Goal: Task Accomplishment & Management: Manage account settings

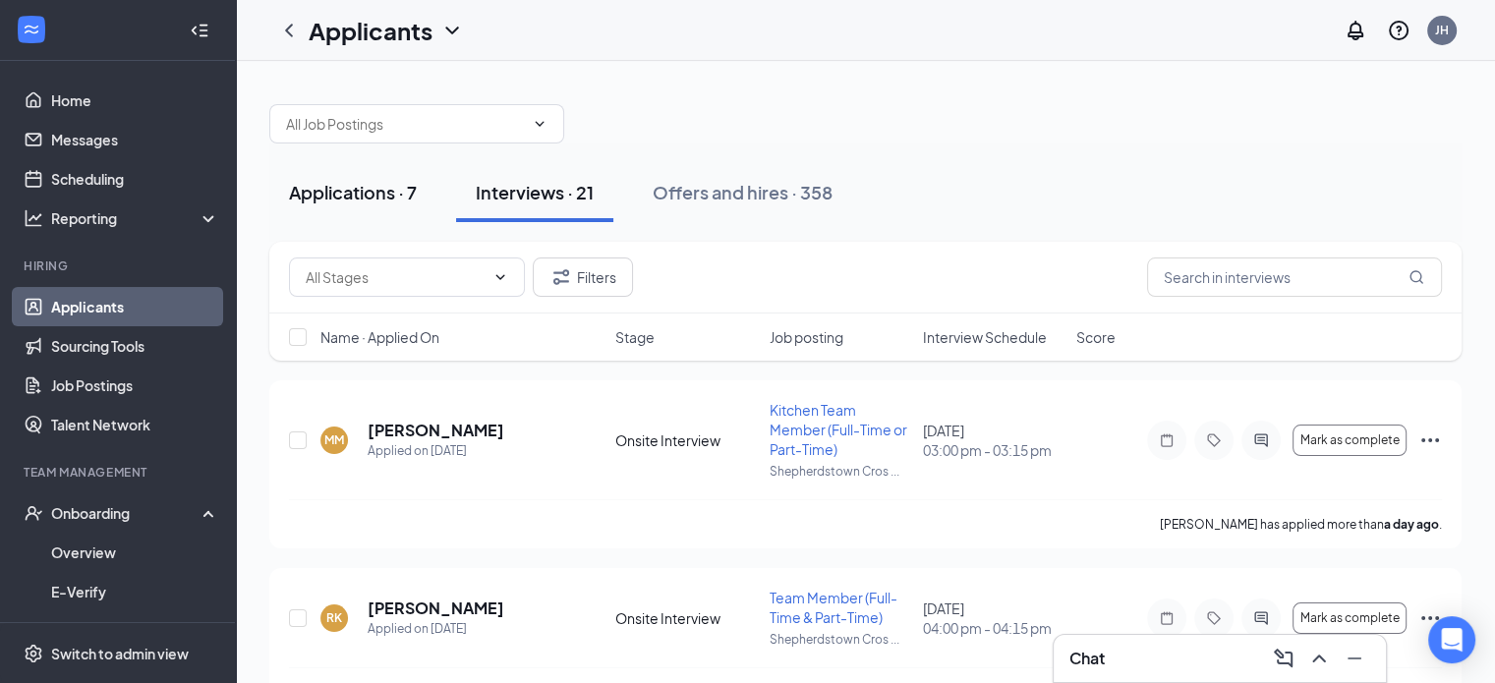
click at [357, 196] on div "Applications · 7" at bounding box center [353, 192] width 128 height 25
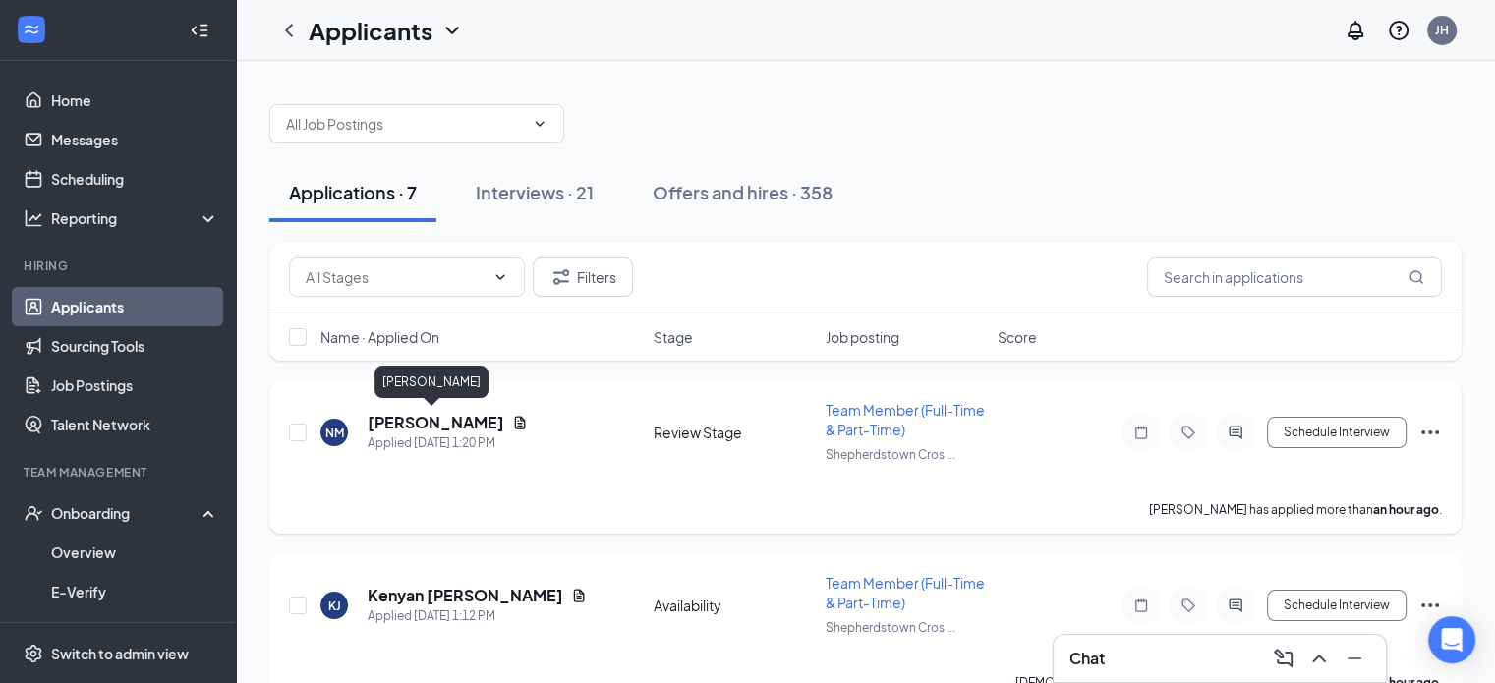
click at [440, 420] on h5 "[PERSON_NAME]" at bounding box center [436, 423] width 137 height 22
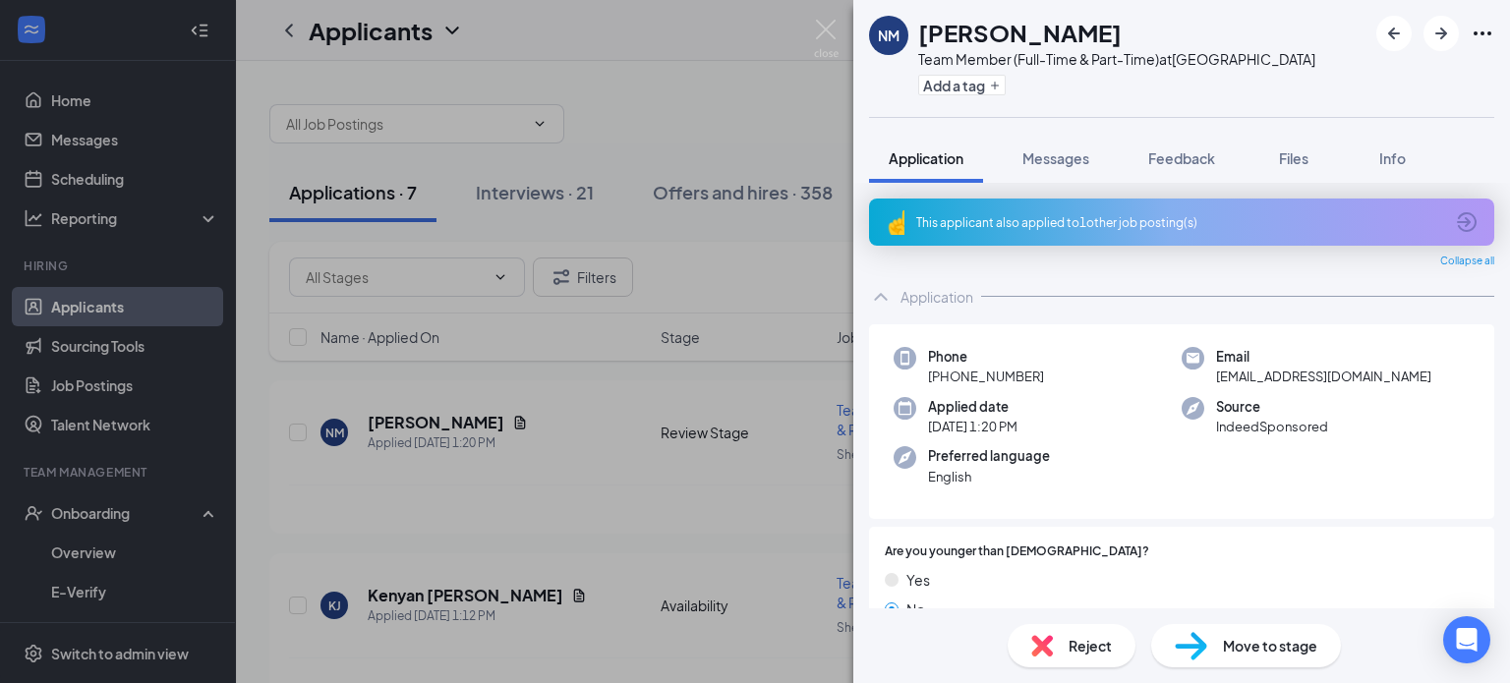
click at [1127, 221] on div "This applicant also applied to 1 other job posting(s)" at bounding box center [1179, 222] width 527 height 17
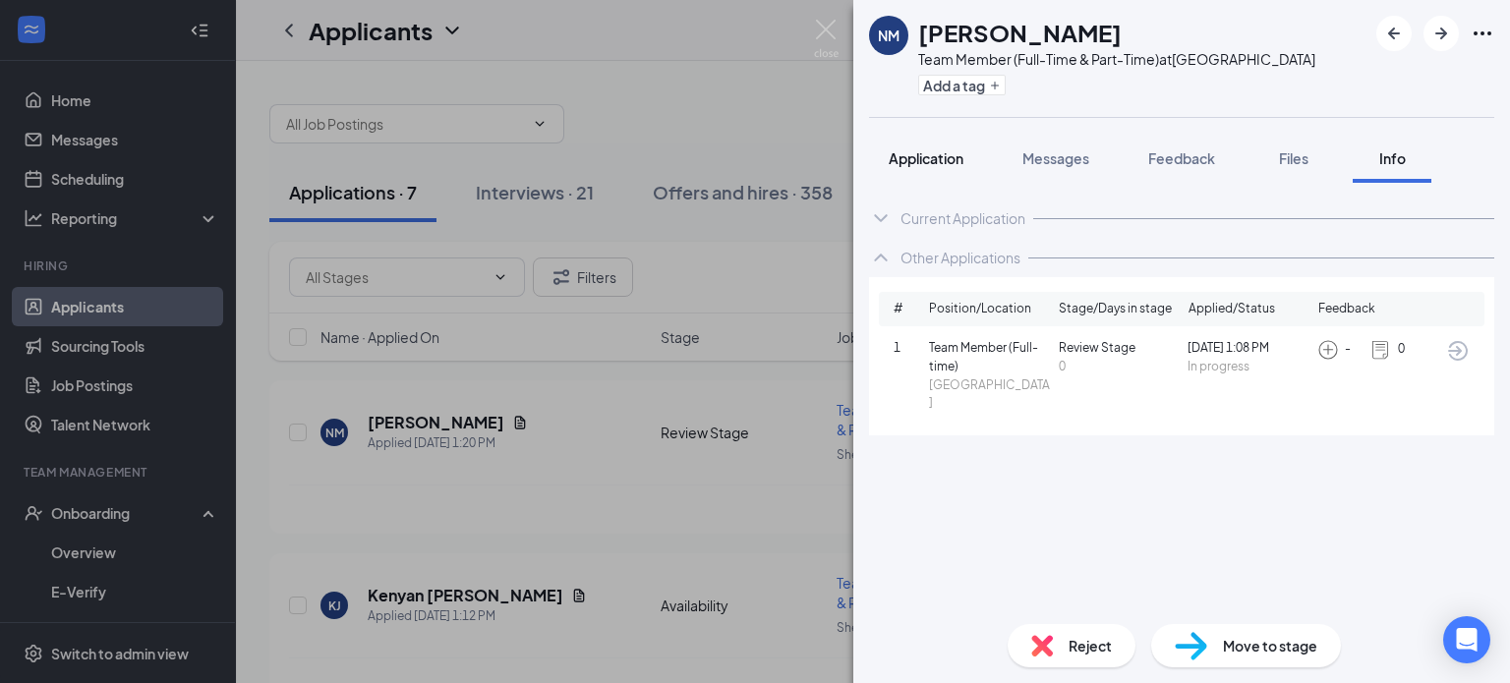
click at [928, 156] on span "Application" at bounding box center [926, 158] width 75 height 18
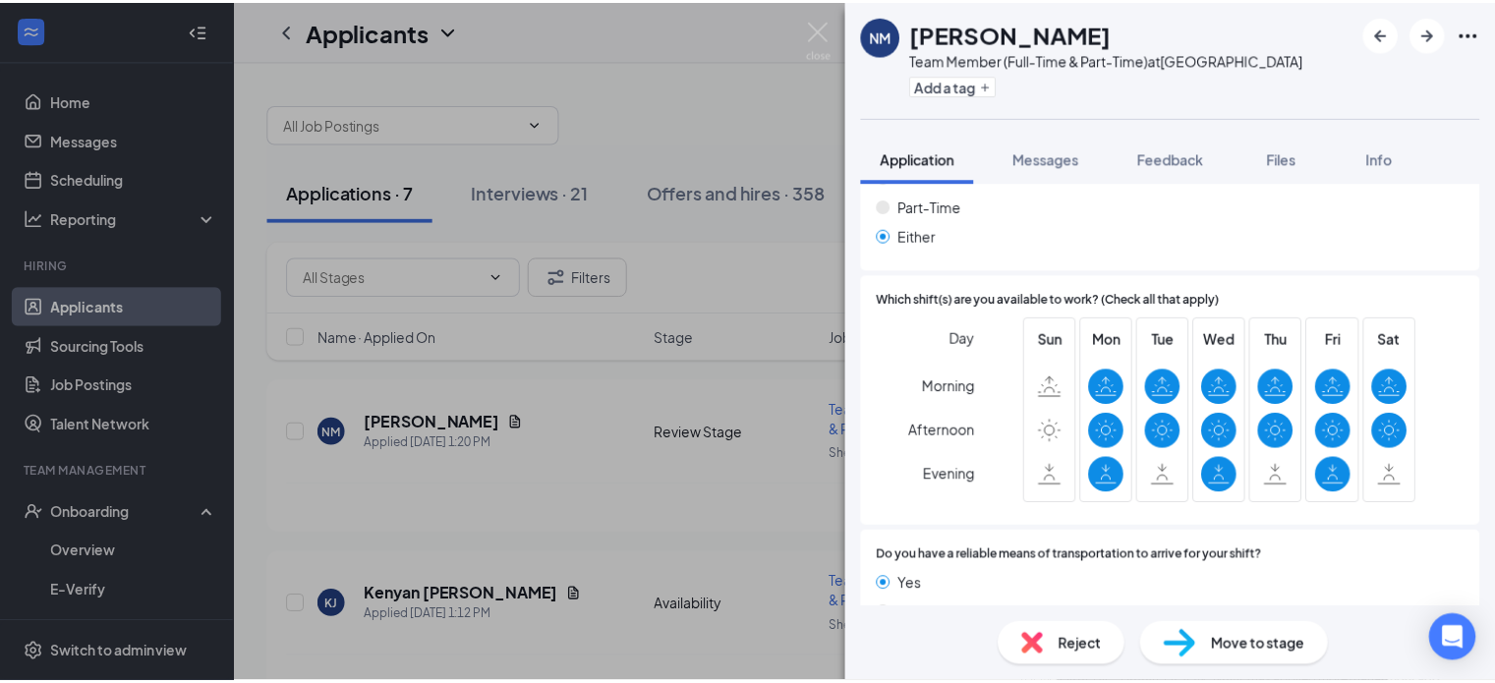
scroll to position [1239, 0]
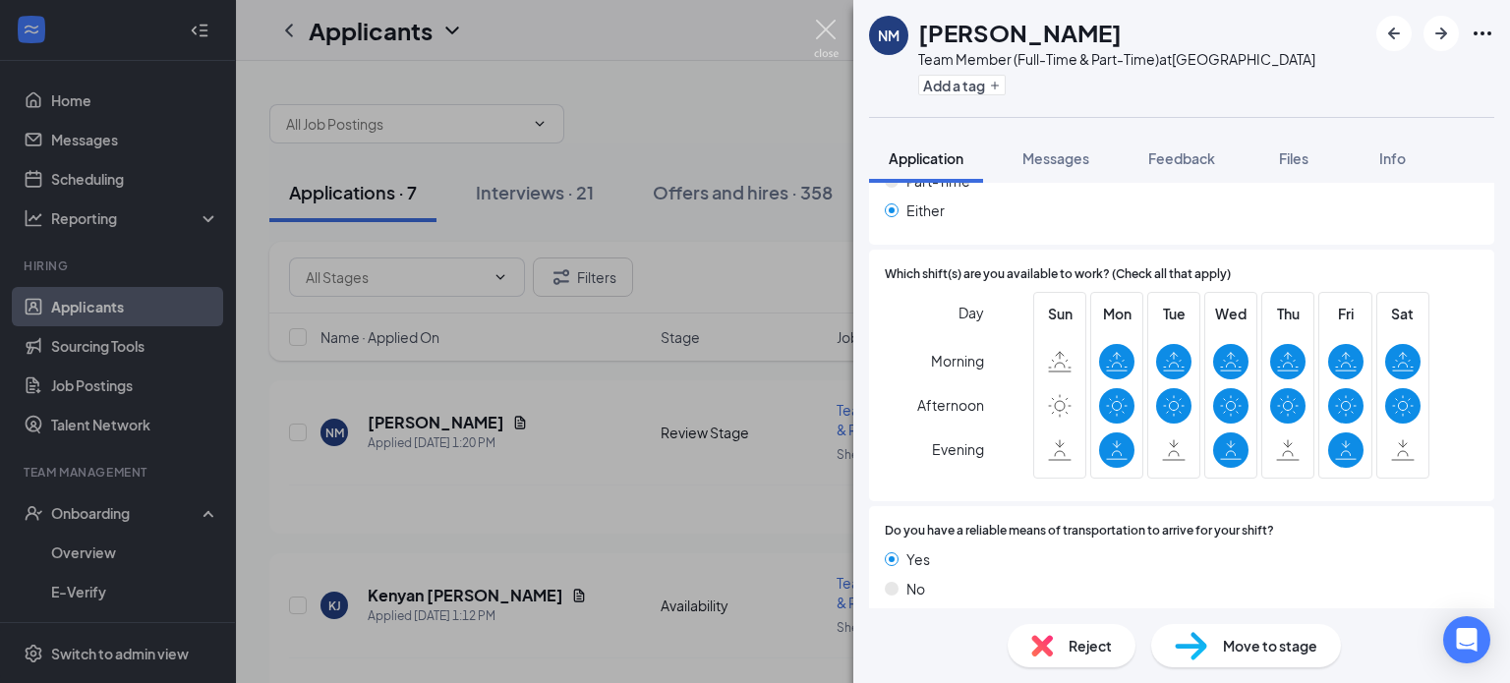
click at [826, 22] on img at bounding box center [826, 39] width 25 height 38
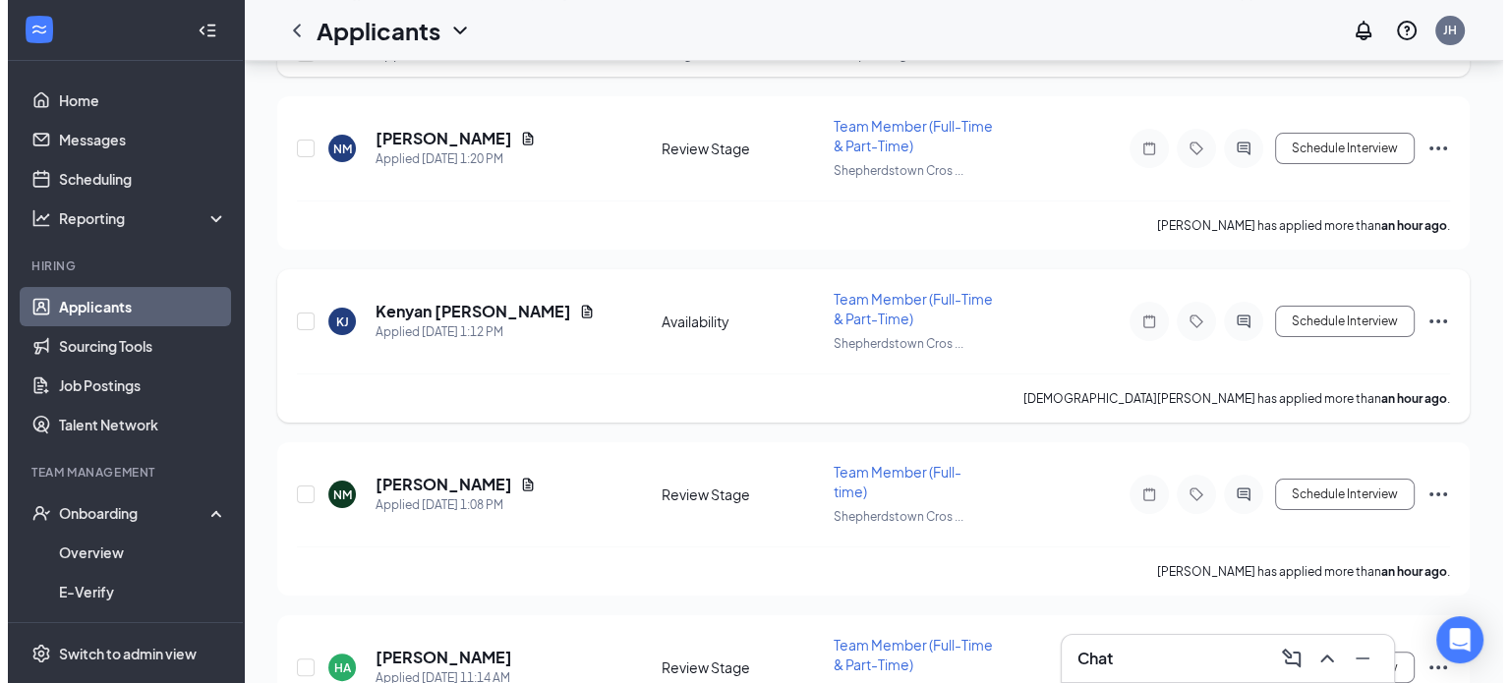
scroll to position [295, 0]
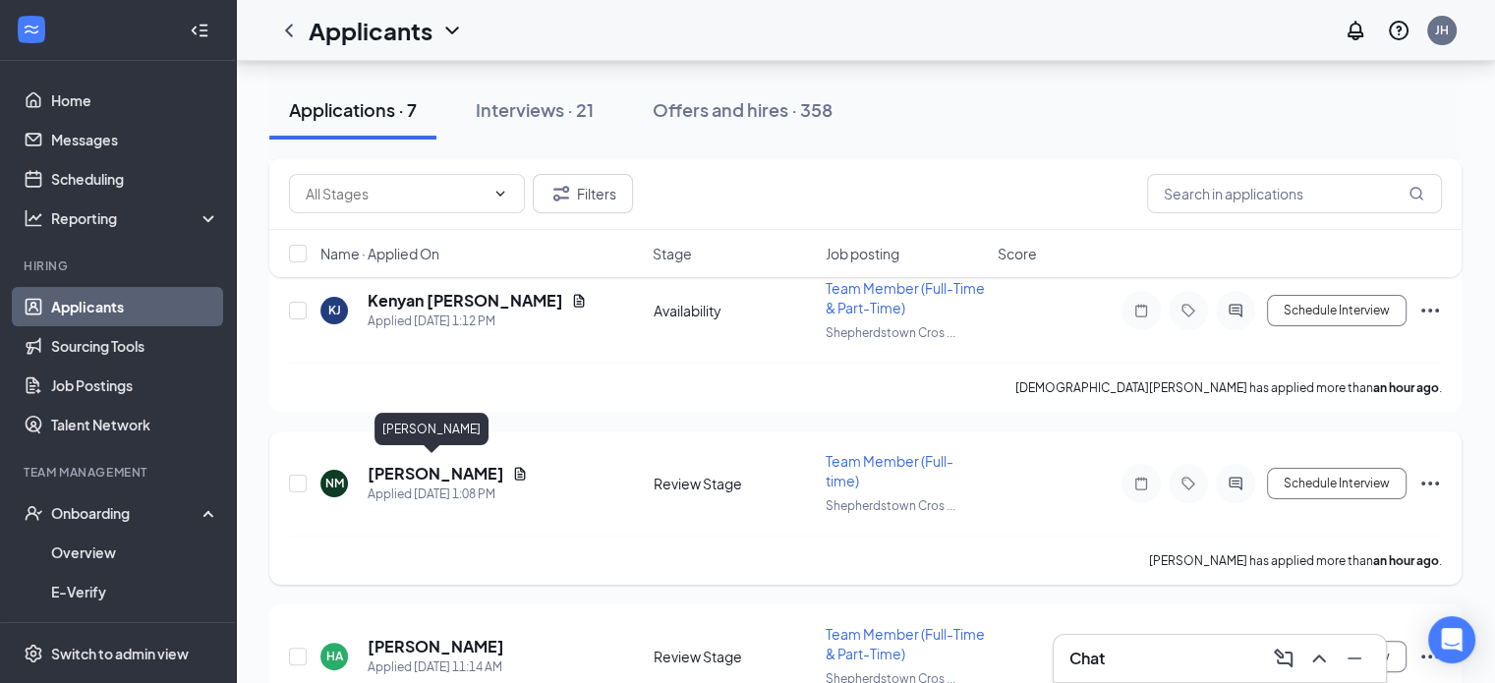
click at [466, 472] on h5 "Nevaeh Moore" at bounding box center [436, 474] width 137 height 22
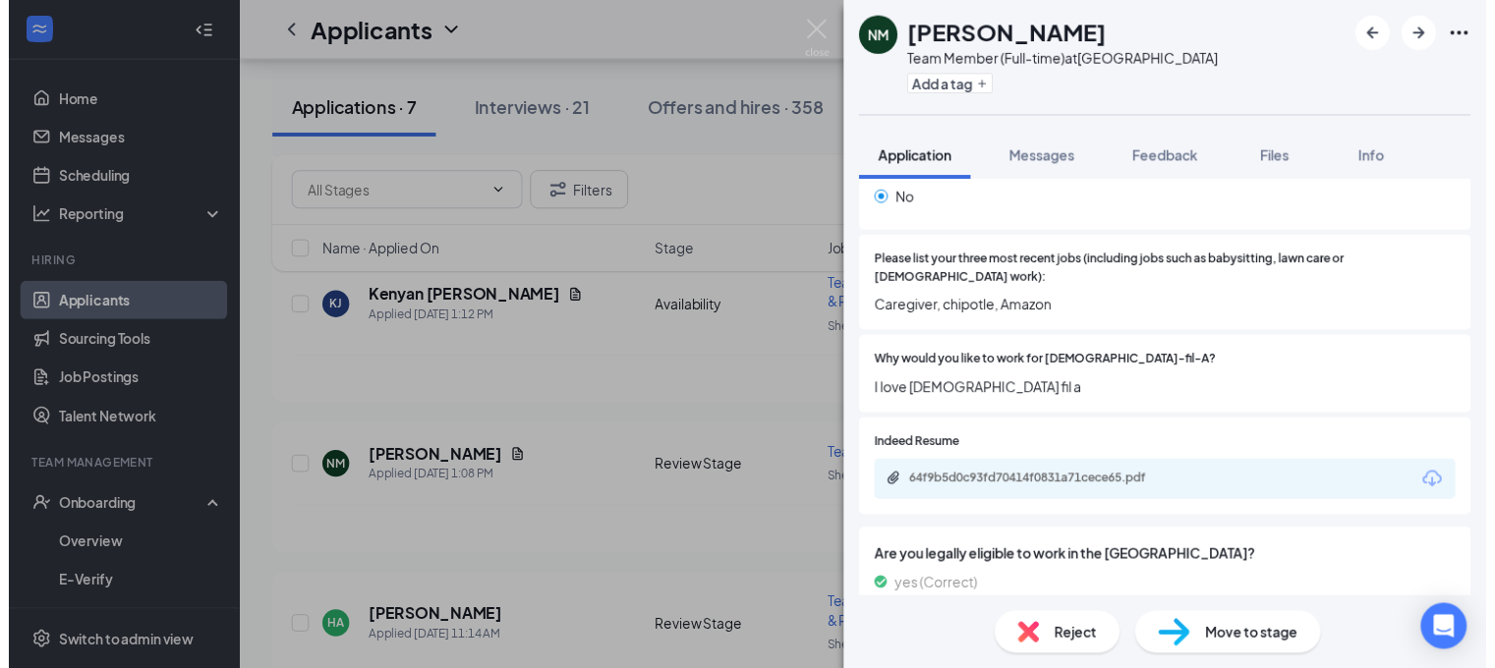
scroll to position [354, 0]
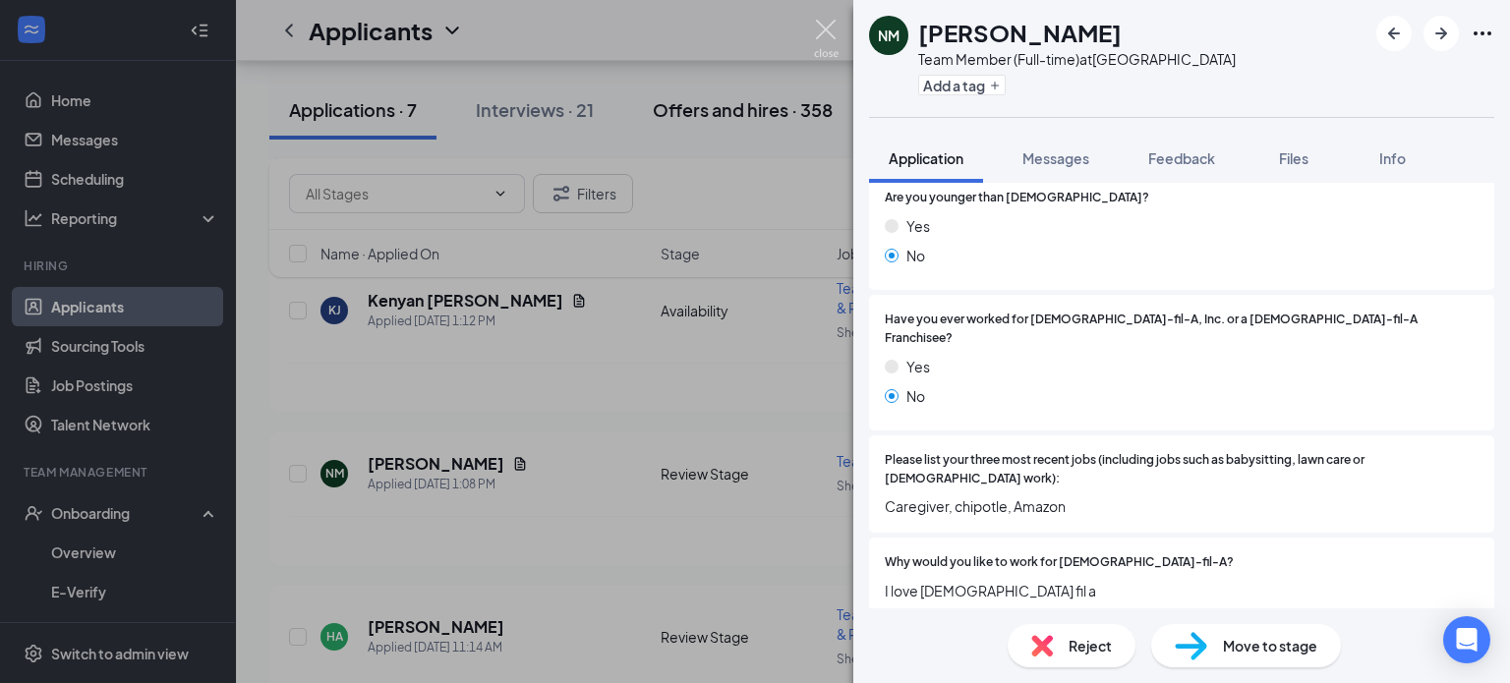
drag, startPoint x: 830, startPoint y: 27, endPoint x: 748, endPoint y: 86, distance: 100.7
click at [830, 24] on img at bounding box center [826, 39] width 25 height 38
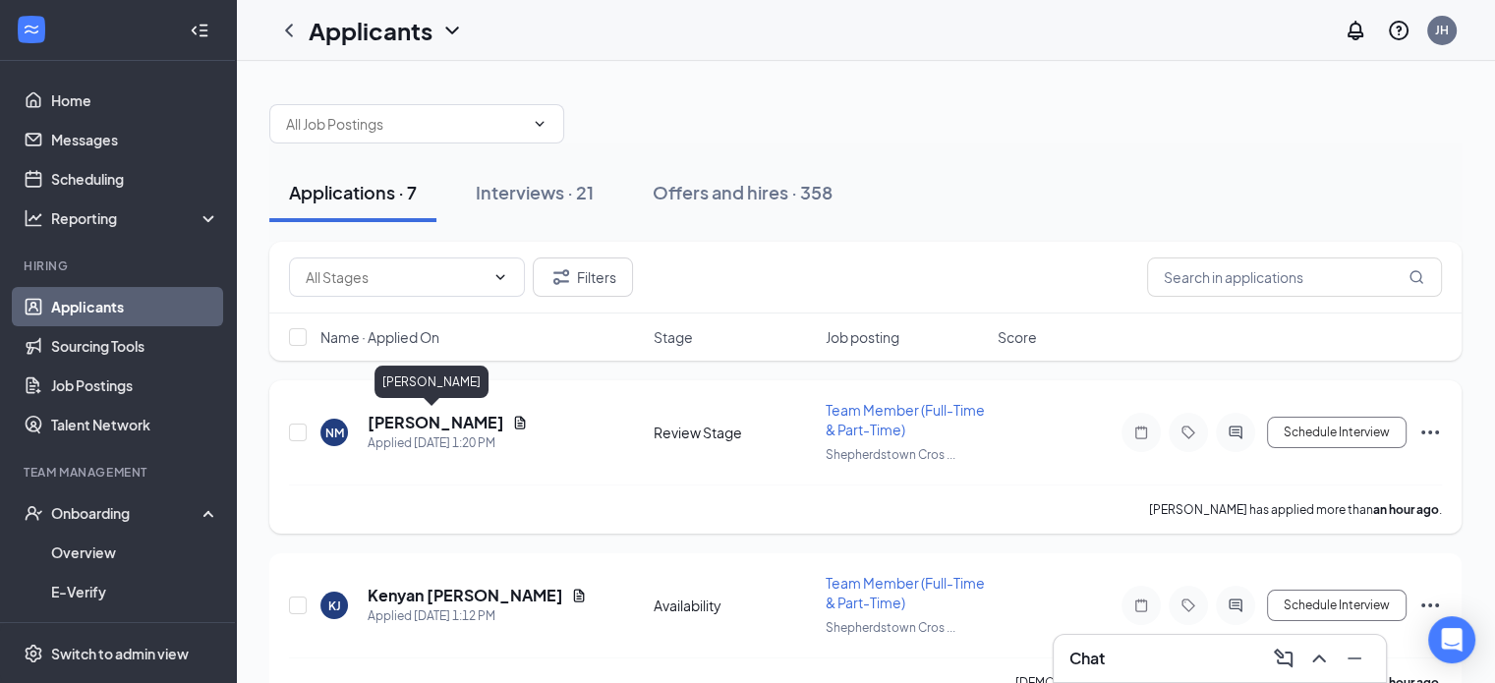
click at [460, 424] on h5 "Nevaeh Moore" at bounding box center [436, 423] width 137 height 22
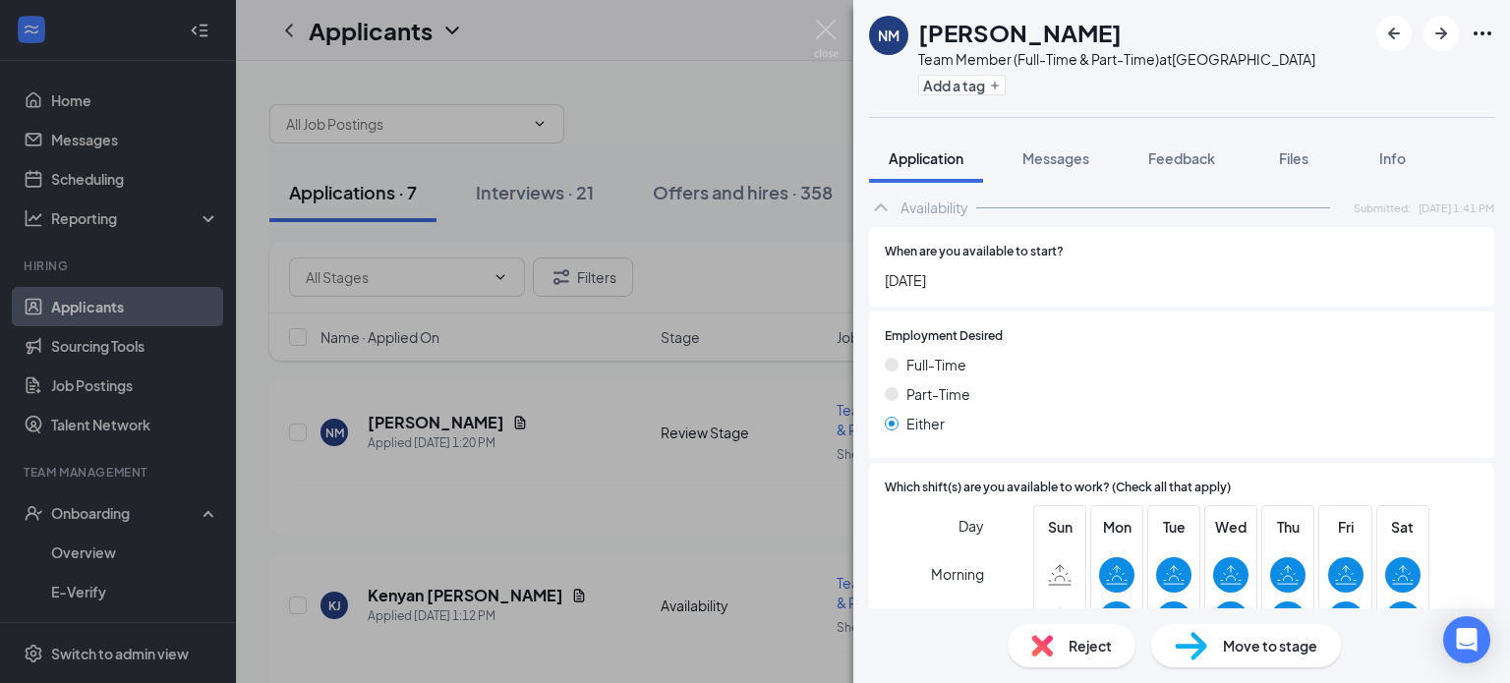
scroll to position [944, 0]
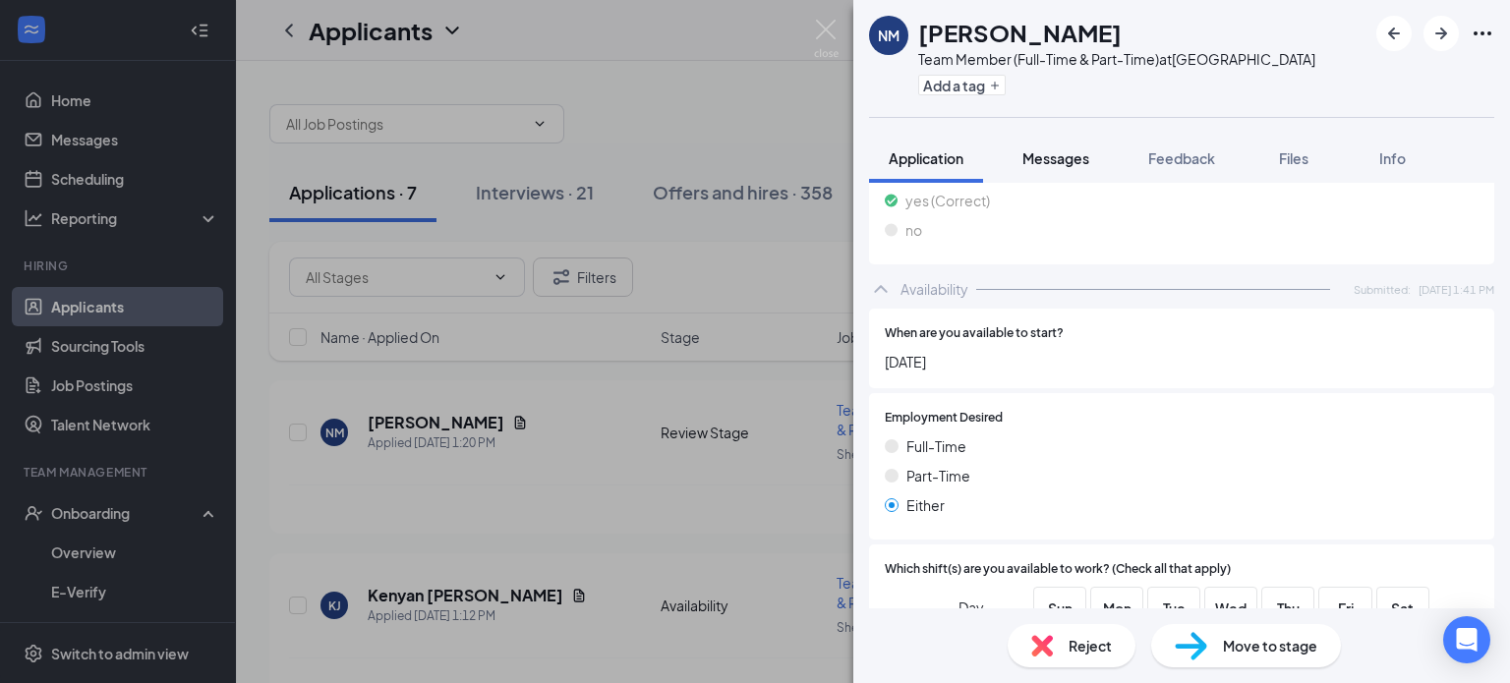
click at [1064, 151] on span "Messages" at bounding box center [1055, 158] width 67 height 18
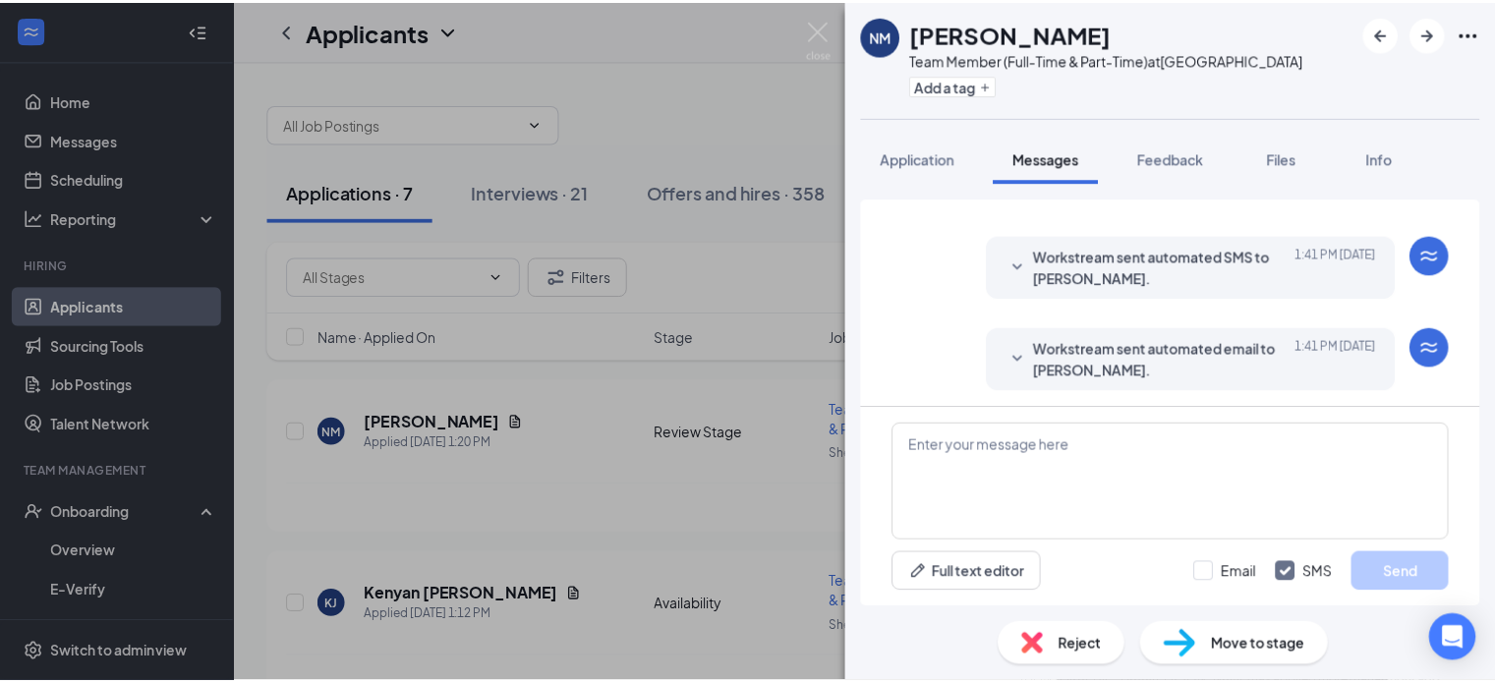
scroll to position [459, 0]
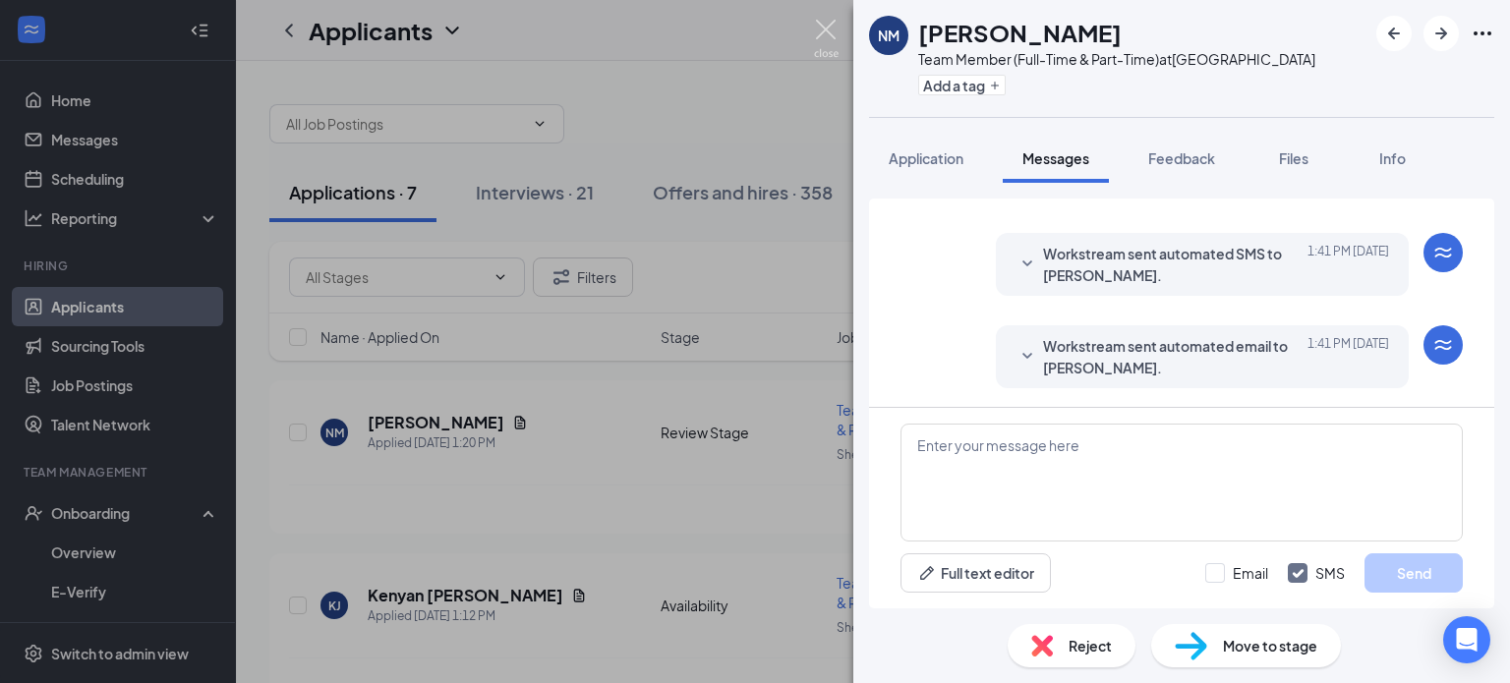
click at [825, 27] on img at bounding box center [826, 39] width 25 height 38
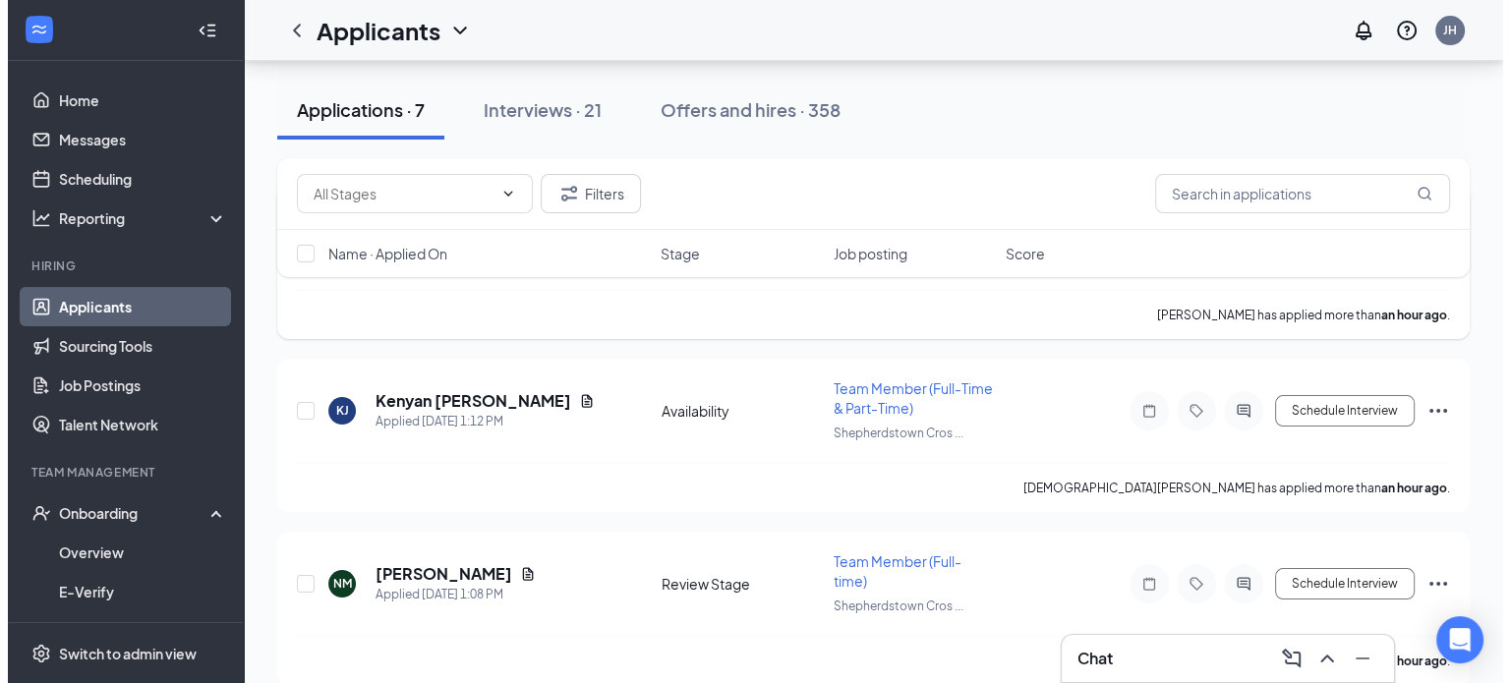
scroll to position [197, 0]
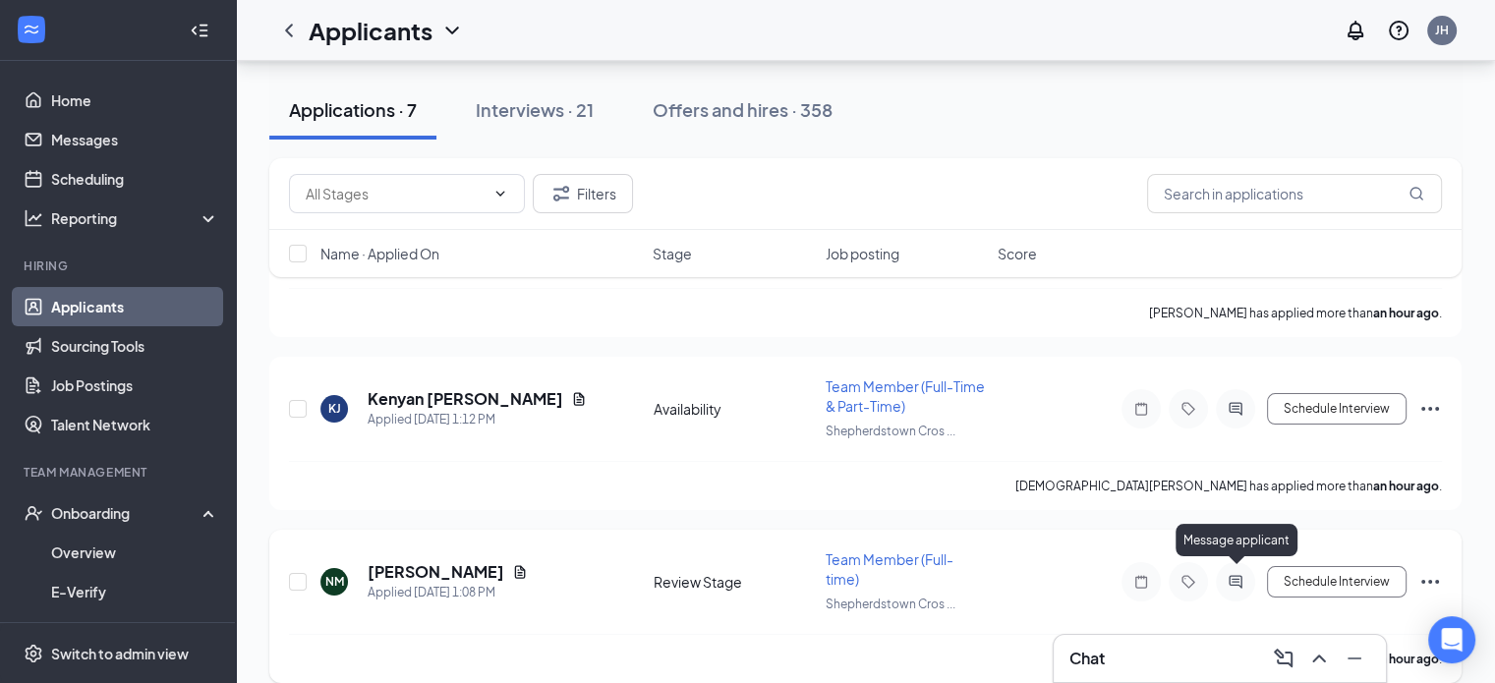
click at [1234, 574] on icon "ActiveChat" at bounding box center [1236, 582] width 24 height 16
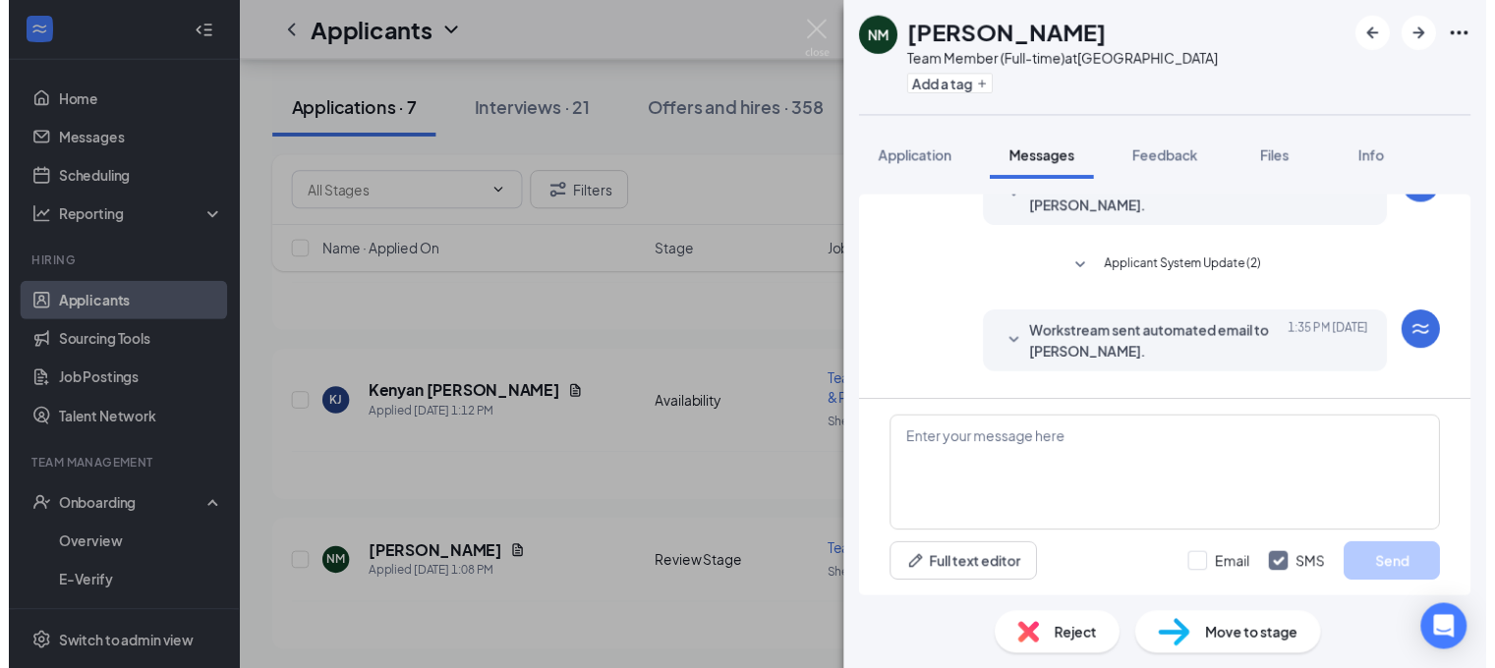
scroll to position [516, 0]
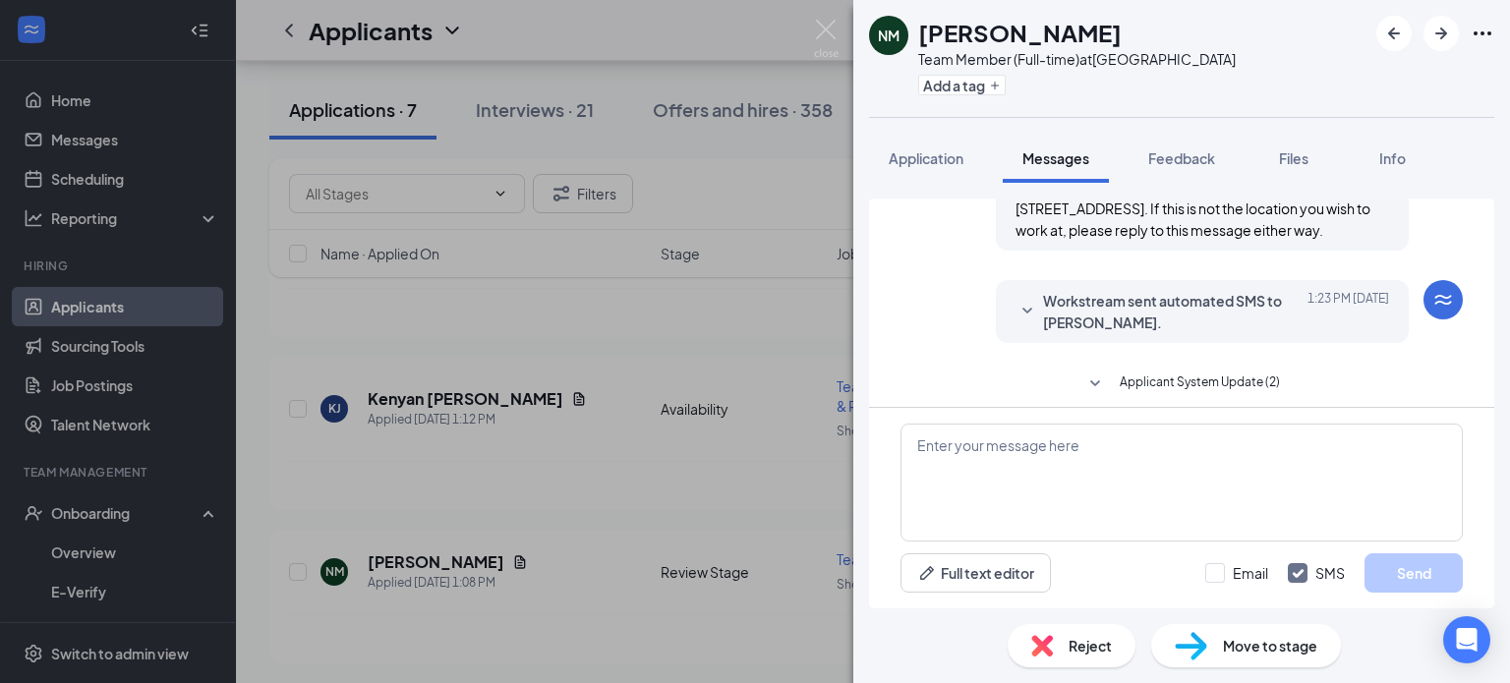
click at [1086, 640] on span "Reject" at bounding box center [1089, 646] width 43 height 22
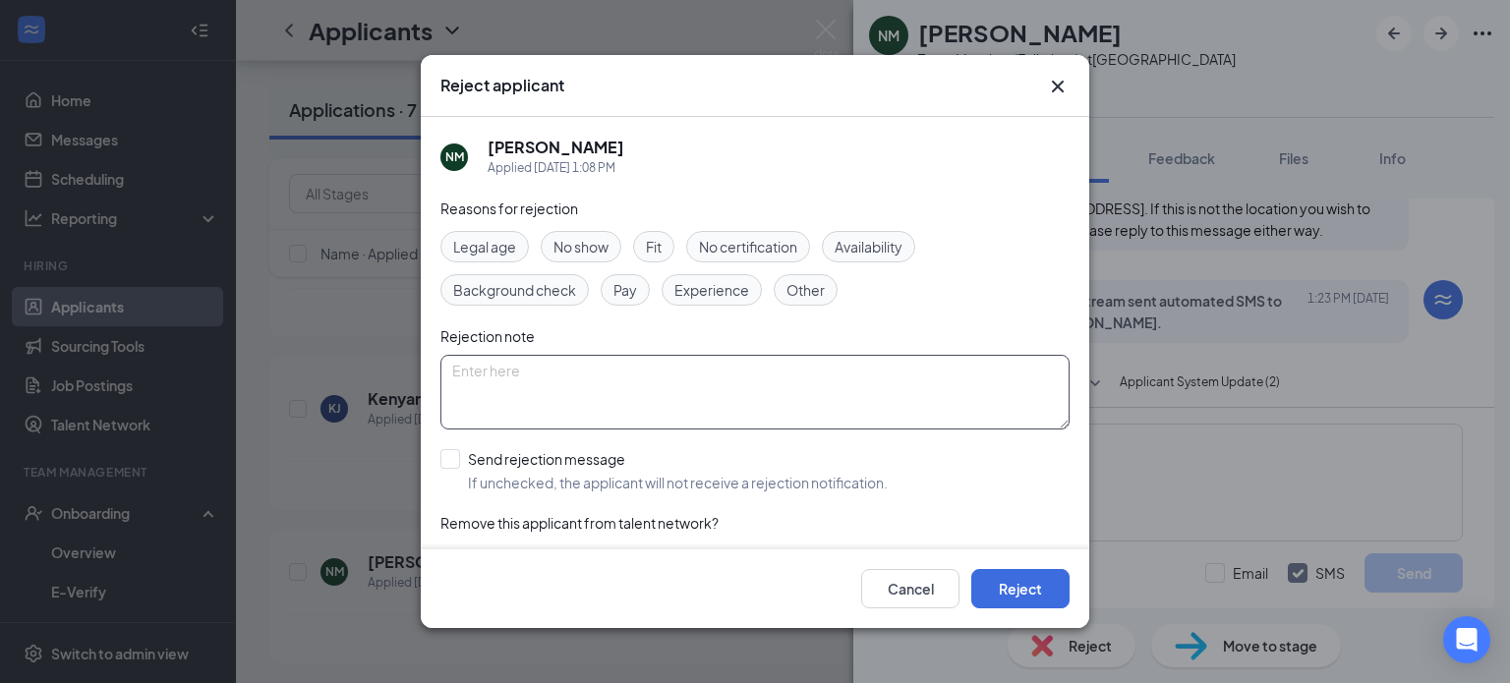
click at [822, 409] on textarea at bounding box center [754, 392] width 629 height 75
click at [795, 282] on span "Other" at bounding box center [805, 290] width 38 height 22
click at [783, 381] on textarea at bounding box center [754, 392] width 629 height 75
type textarea "duplicate"
click at [1029, 579] on button "Reject" at bounding box center [1020, 588] width 98 height 39
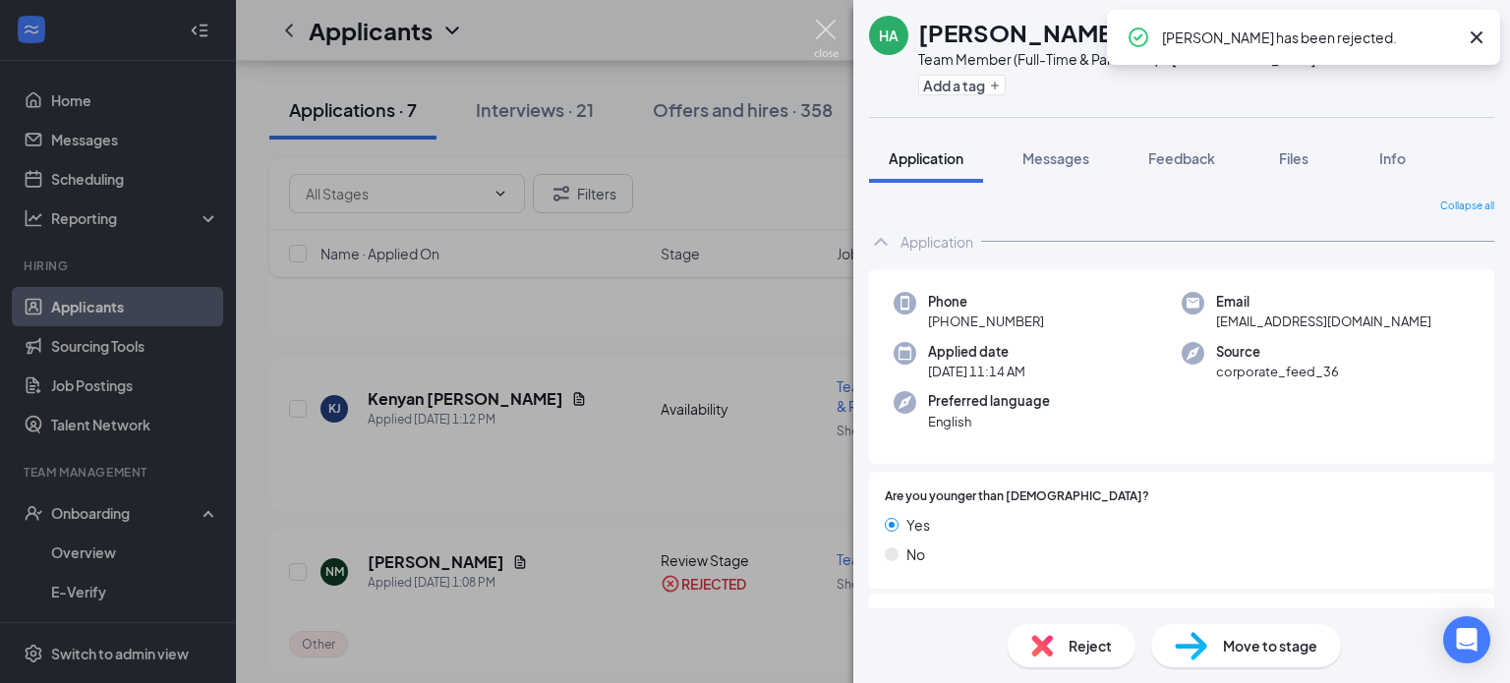
click at [829, 22] on img at bounding box center [826, 39] width 25 height 38
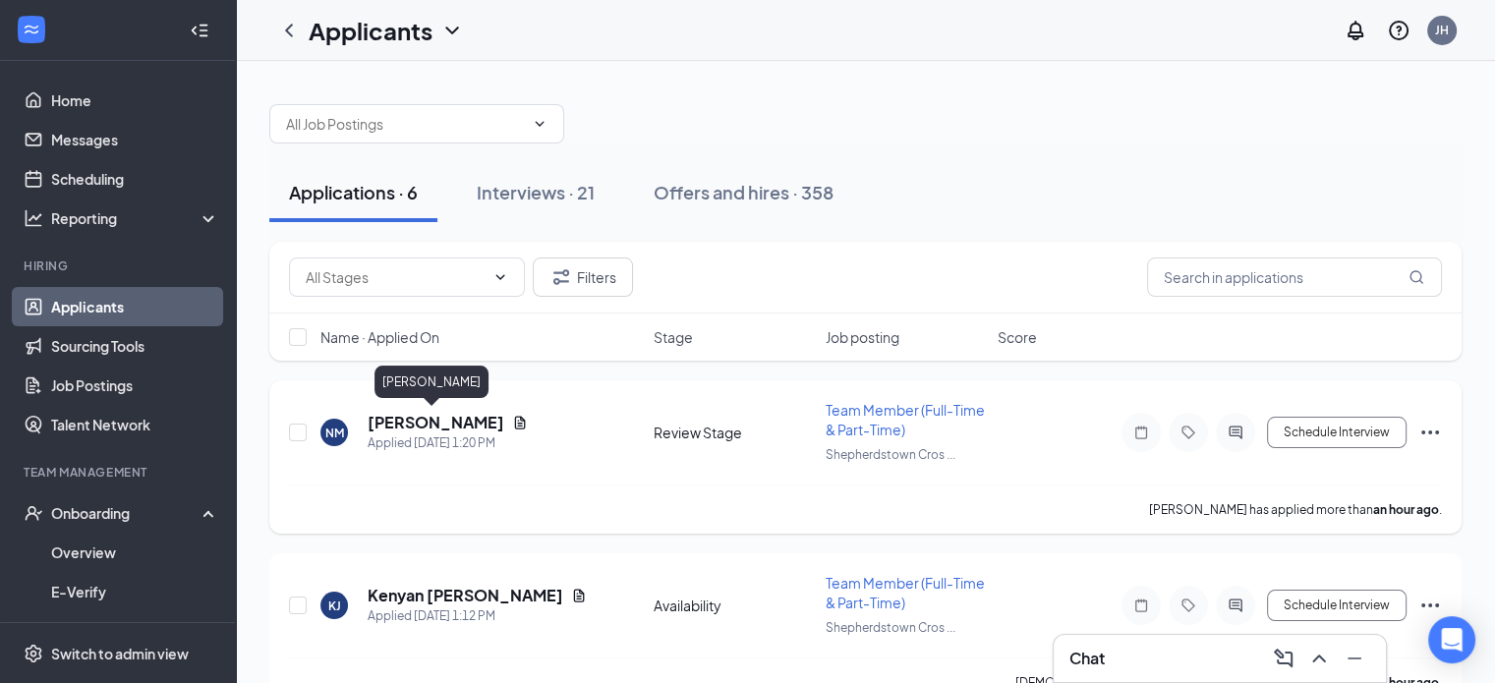
click at [392, 427] on h5 "Nevaeh Moore" at bounding box center [436, 423] width 137 height 22
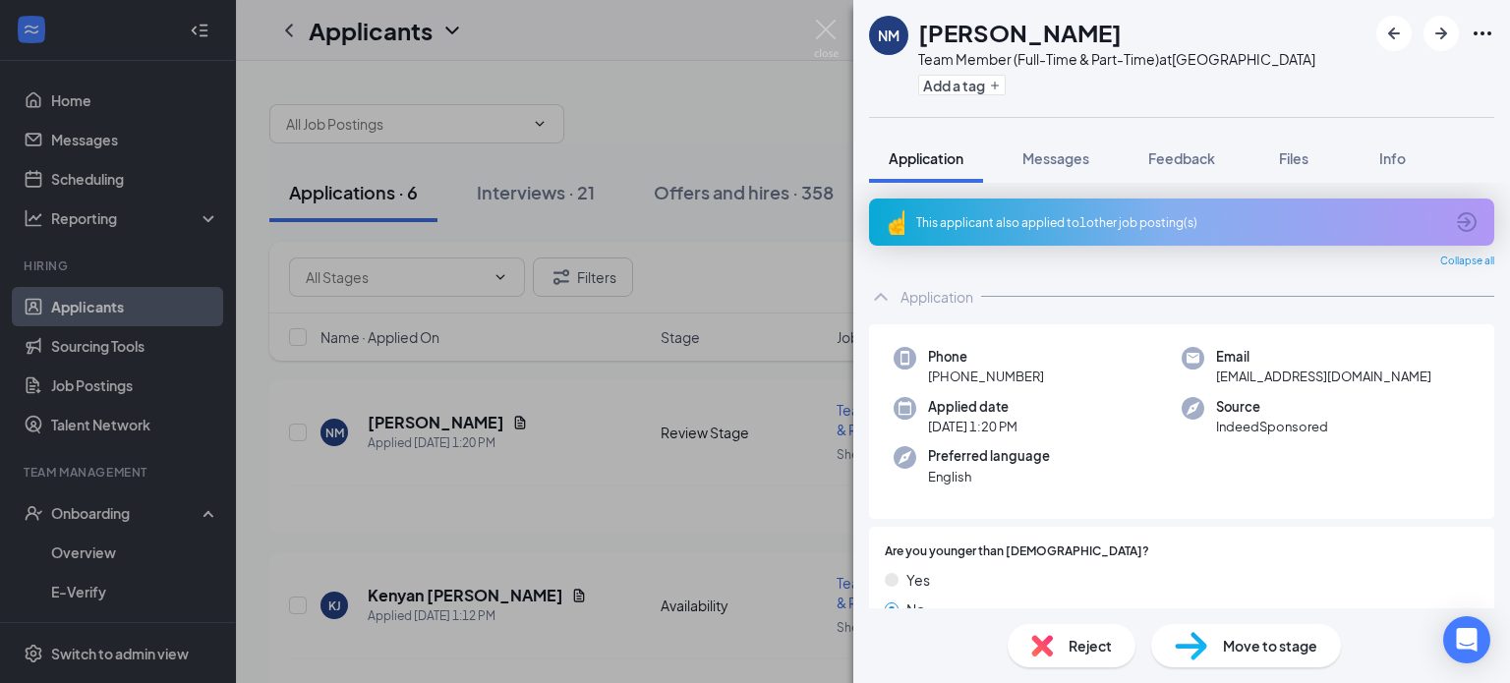
click at [1266, 646] on span "Move to stage" at bounding box center [1270, 646] width 94 height 22
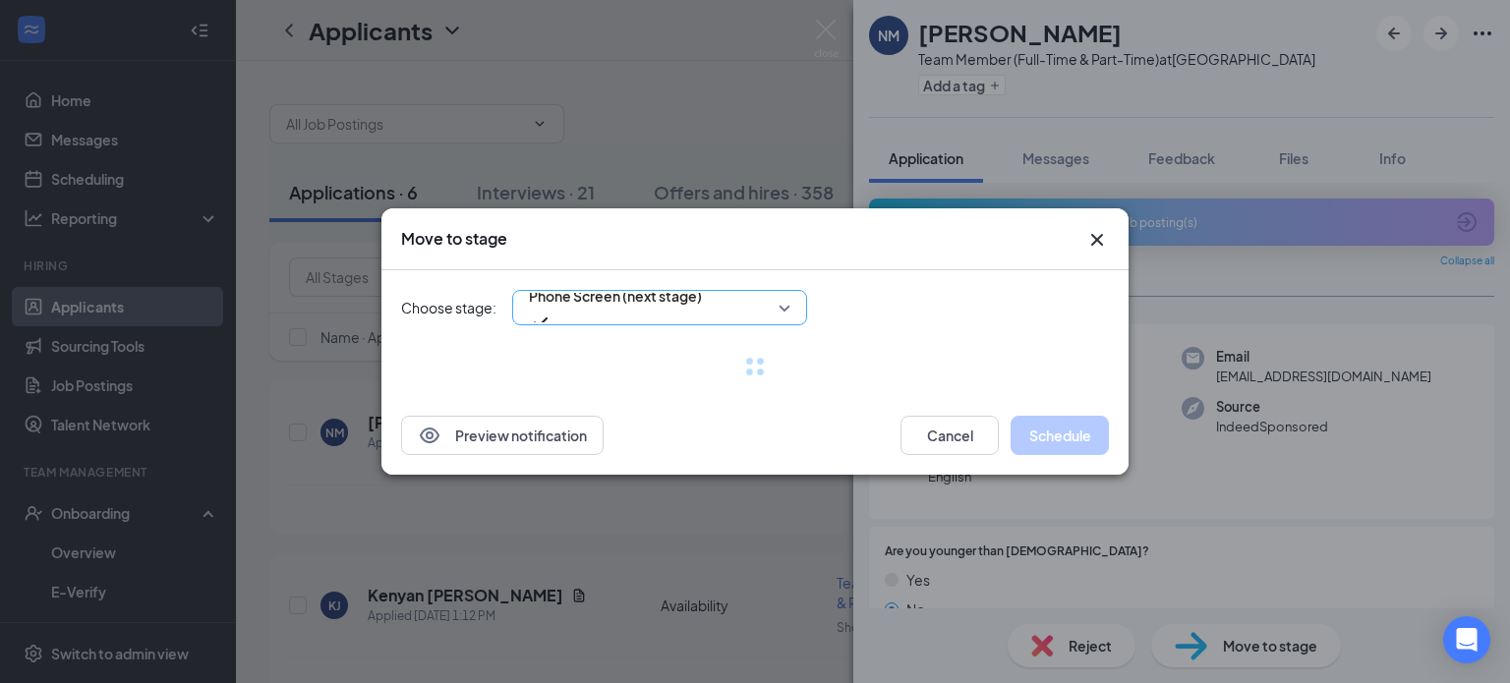
click at [702, 304] on span "Phone Screen (next stage)" at bounding box center [615, 307] width 173 height 53
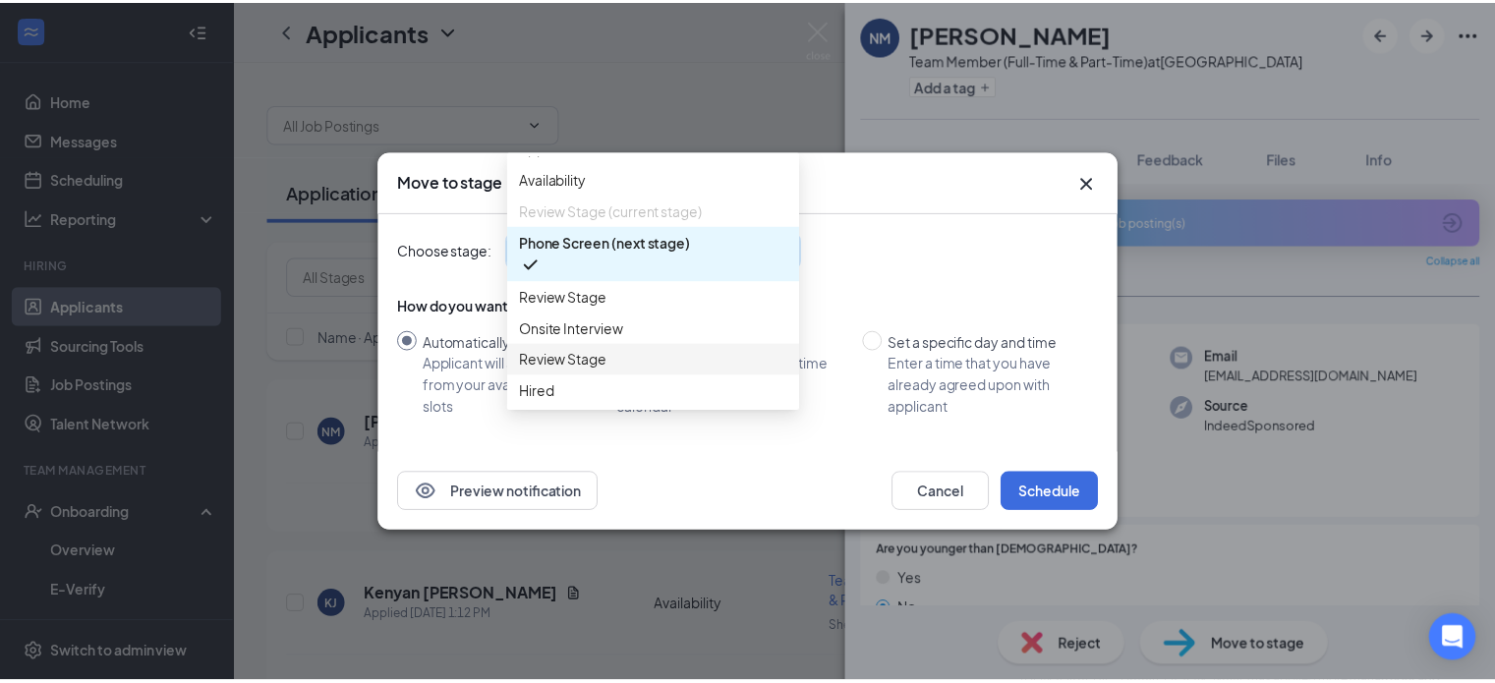
scroll to position [98, 0]
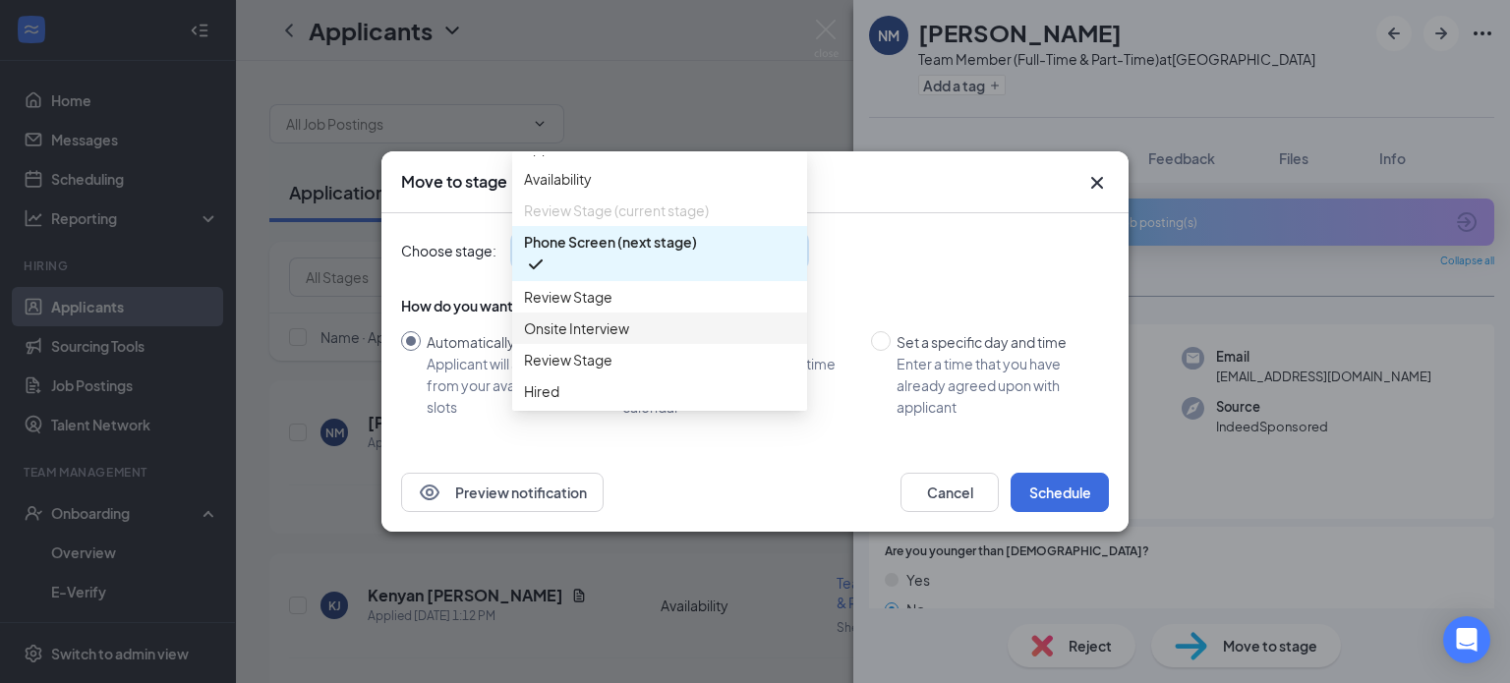
click at [613, 318] on span "Onsite Interview" at bounding box center [576, 329] width 105 height 22
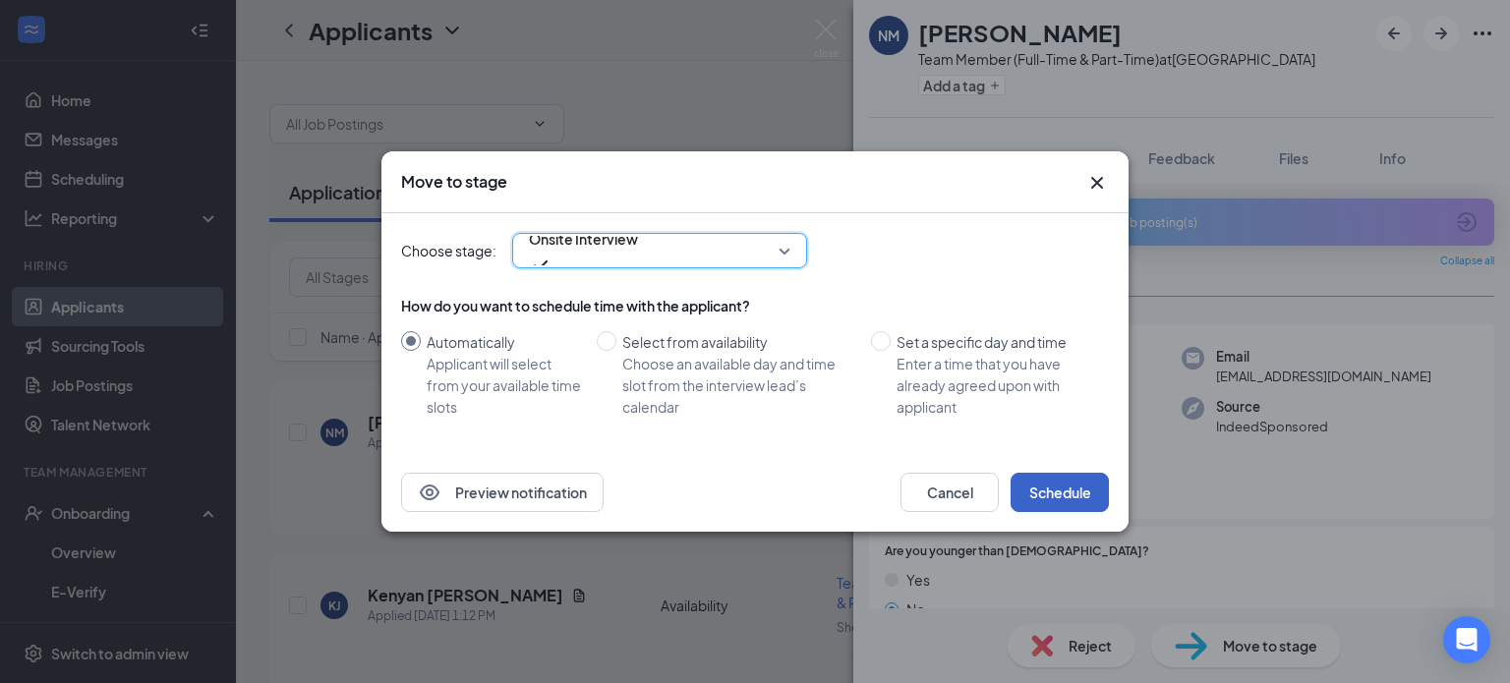
click at [1057, 496] on button "Schedule" at bounding box center [1060, 492] width 98 height 39
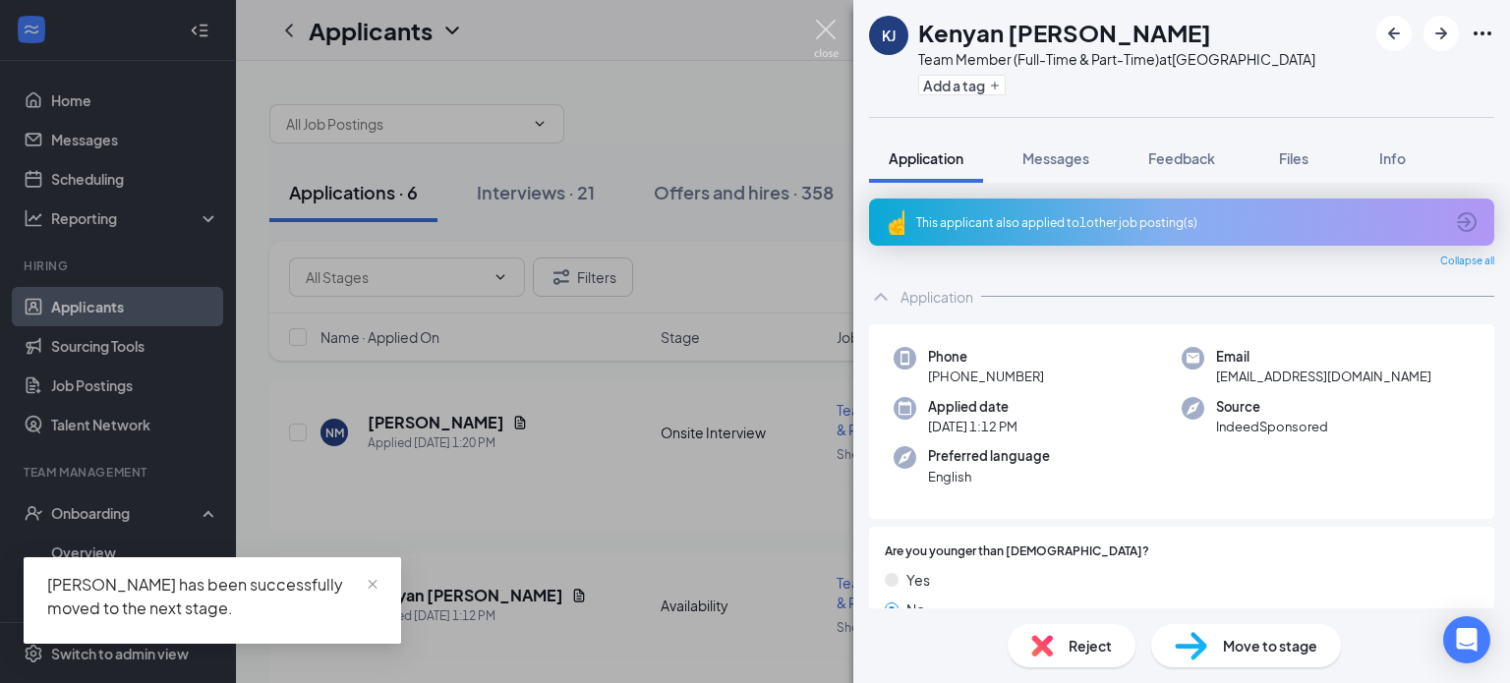
click at [825, 24] on img at bounding box center [826, 39] width 25 height 38
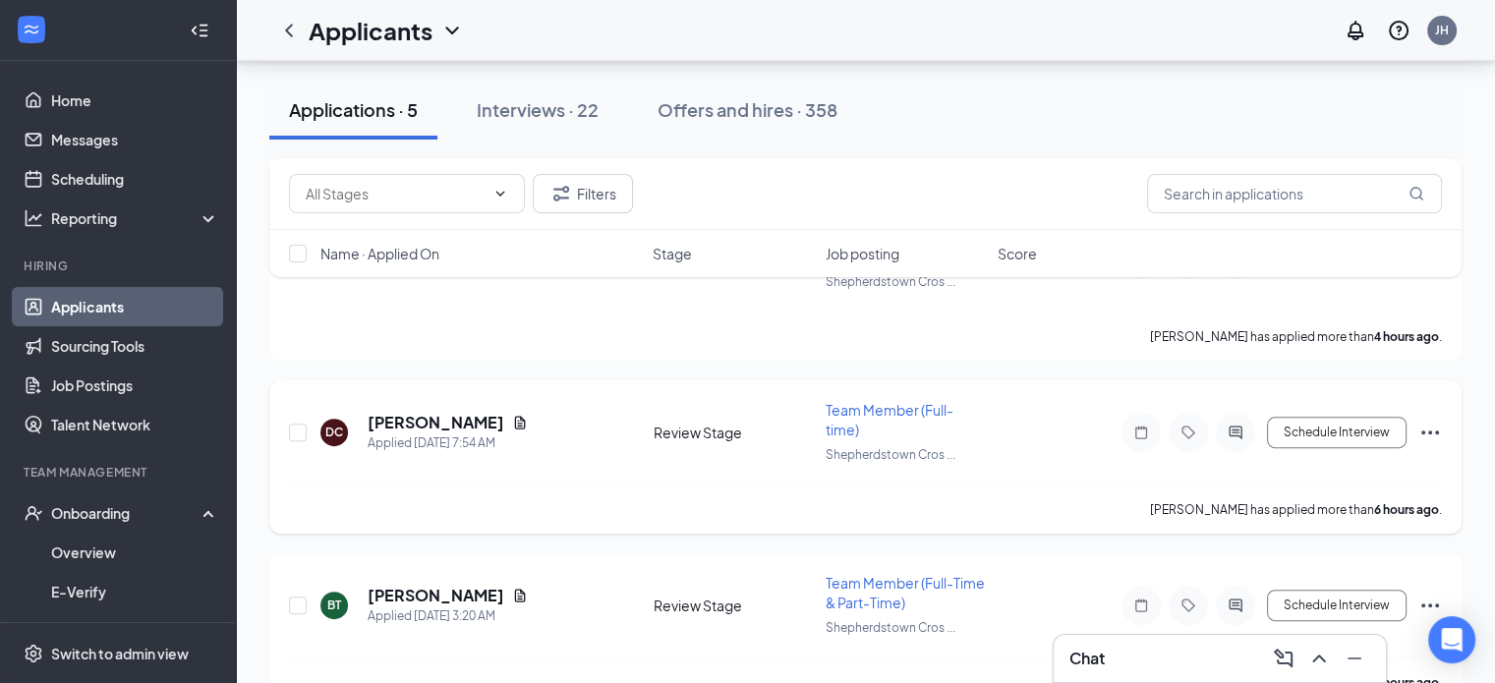
scroll to position [554, 0]
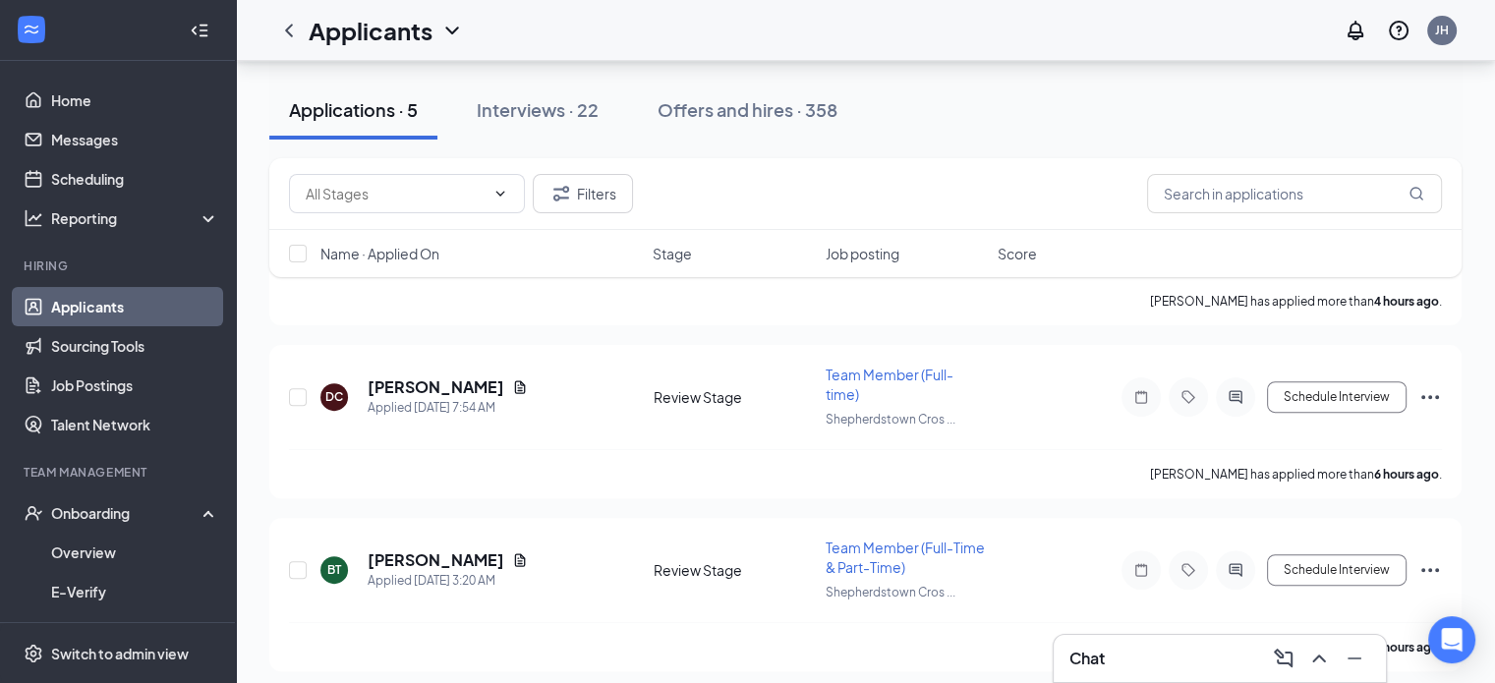
click at [1098, 657] on h3 "Chat" at bounding box center [1086, 659] width 35 height 22
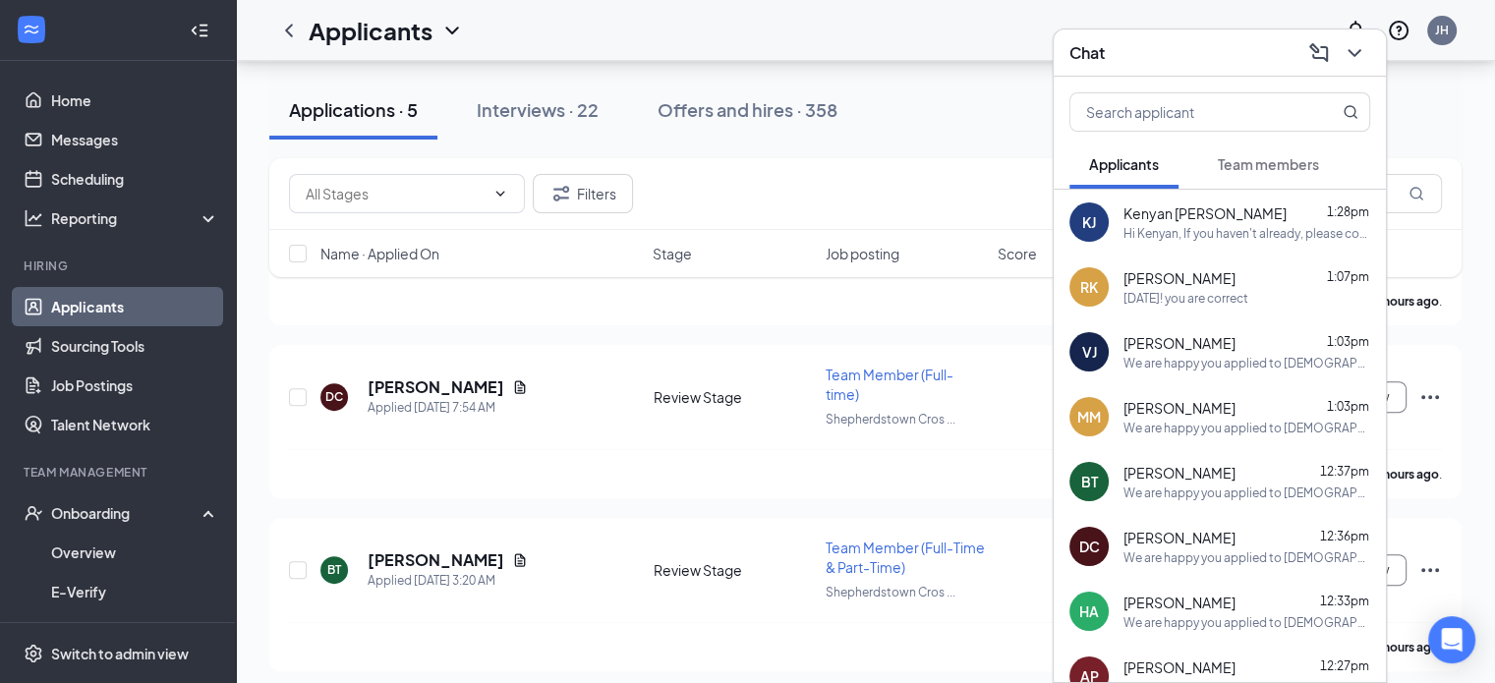
click at [1266, 158] on span "Team members" at bounding box center [1268, 164] width 101 height 18
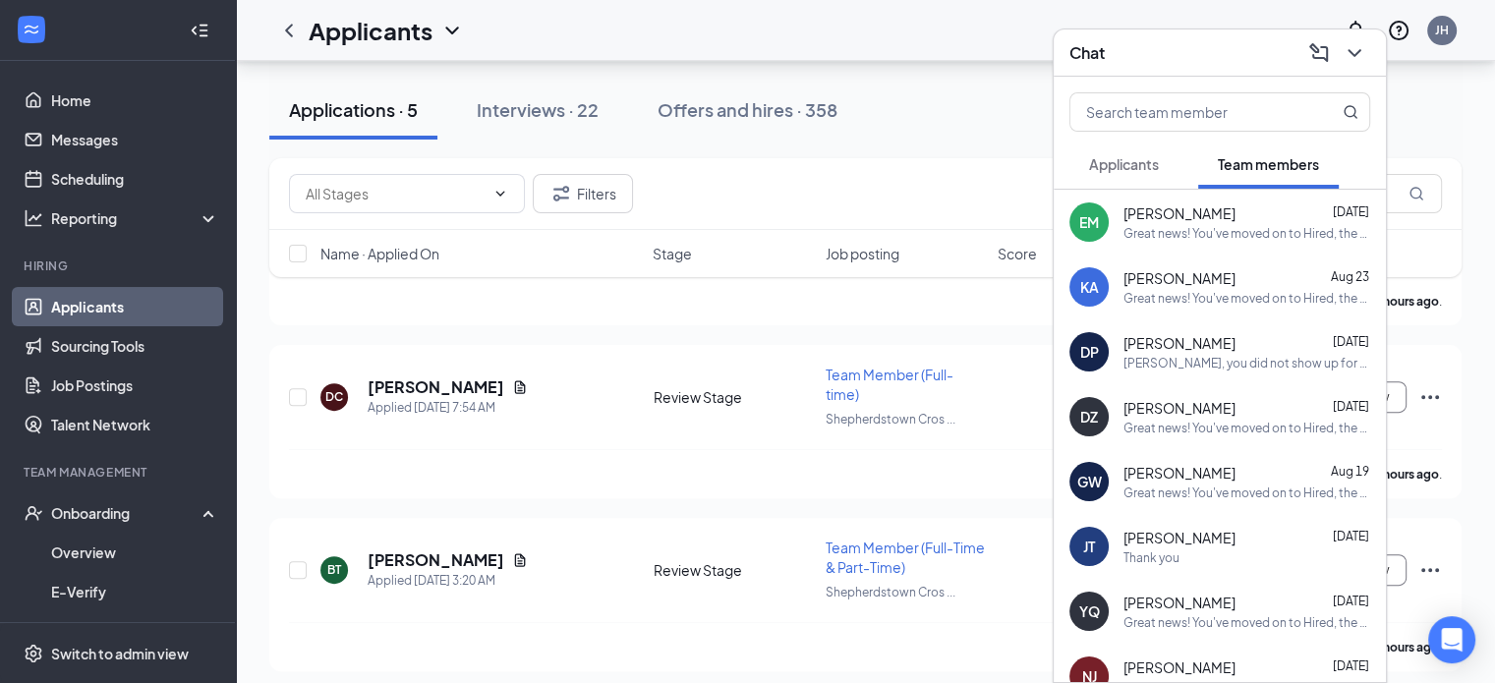
click at [1127, 160] on span "Applicants" at bounding box center [1124, 164] width 70 height 18
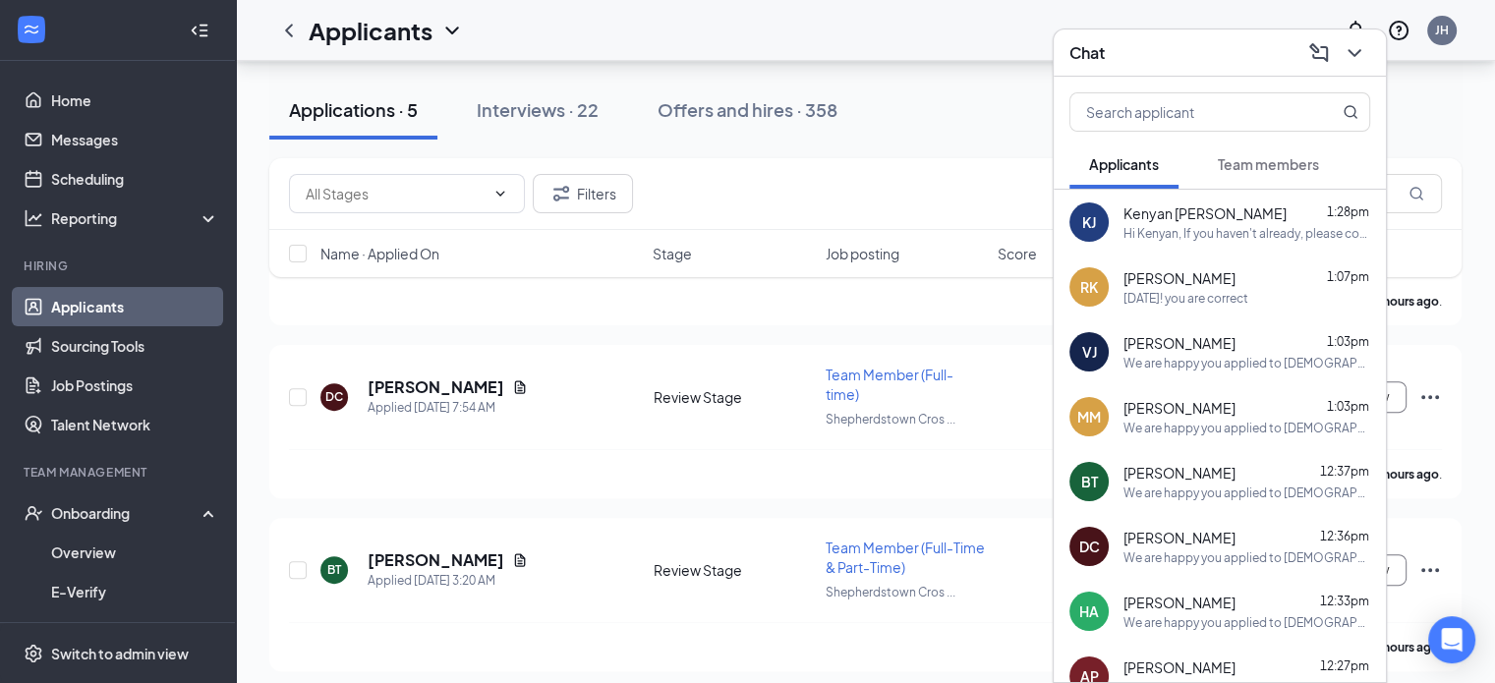
click at [1005, 78] on div "Applications · 5 Interviews · 22 Offers and hires · 358" at bounding box center [865, 110] width 1192 height 98
click at [1354, 46] on icon "ChevronDown" at bounding box center [1355, 53] width 24 height 24
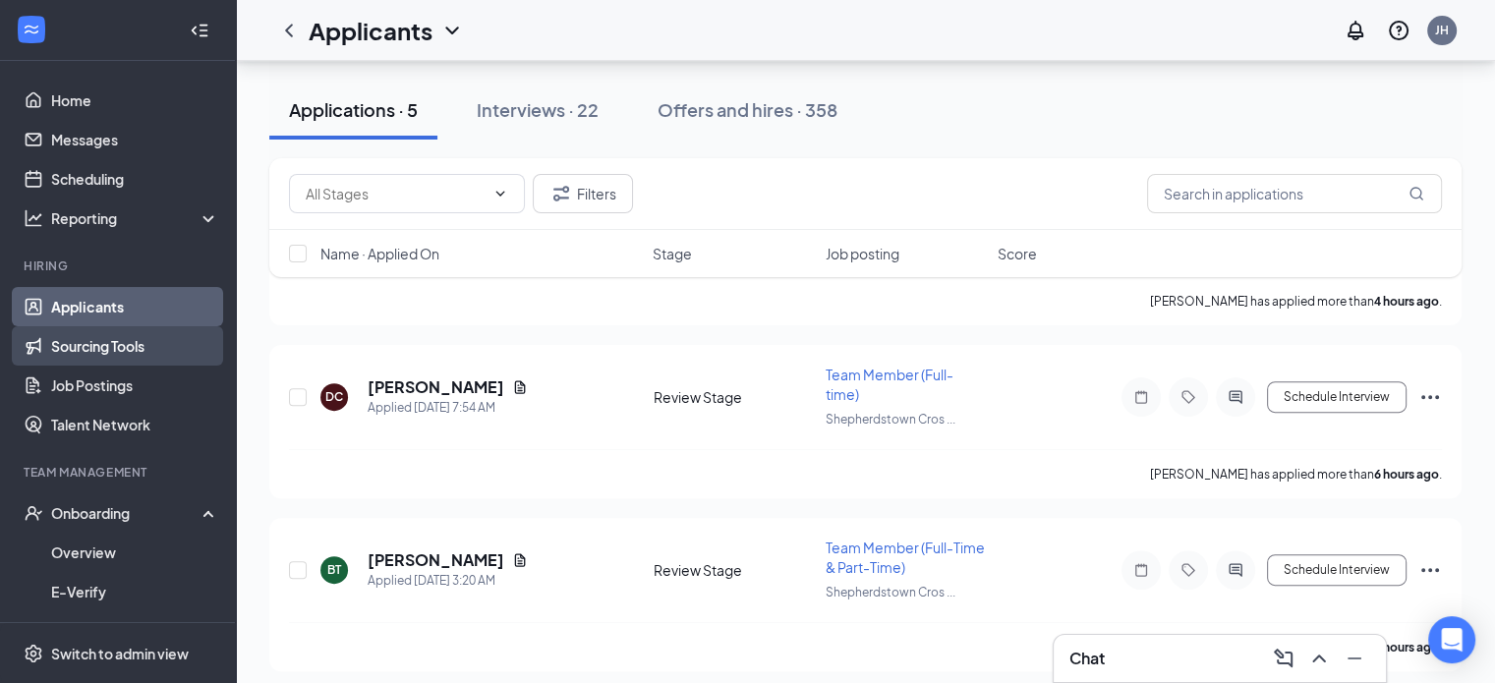
click at [101, 345] on link "Sourcing Tools" at bounding box center [135, 345] width 168 height 39
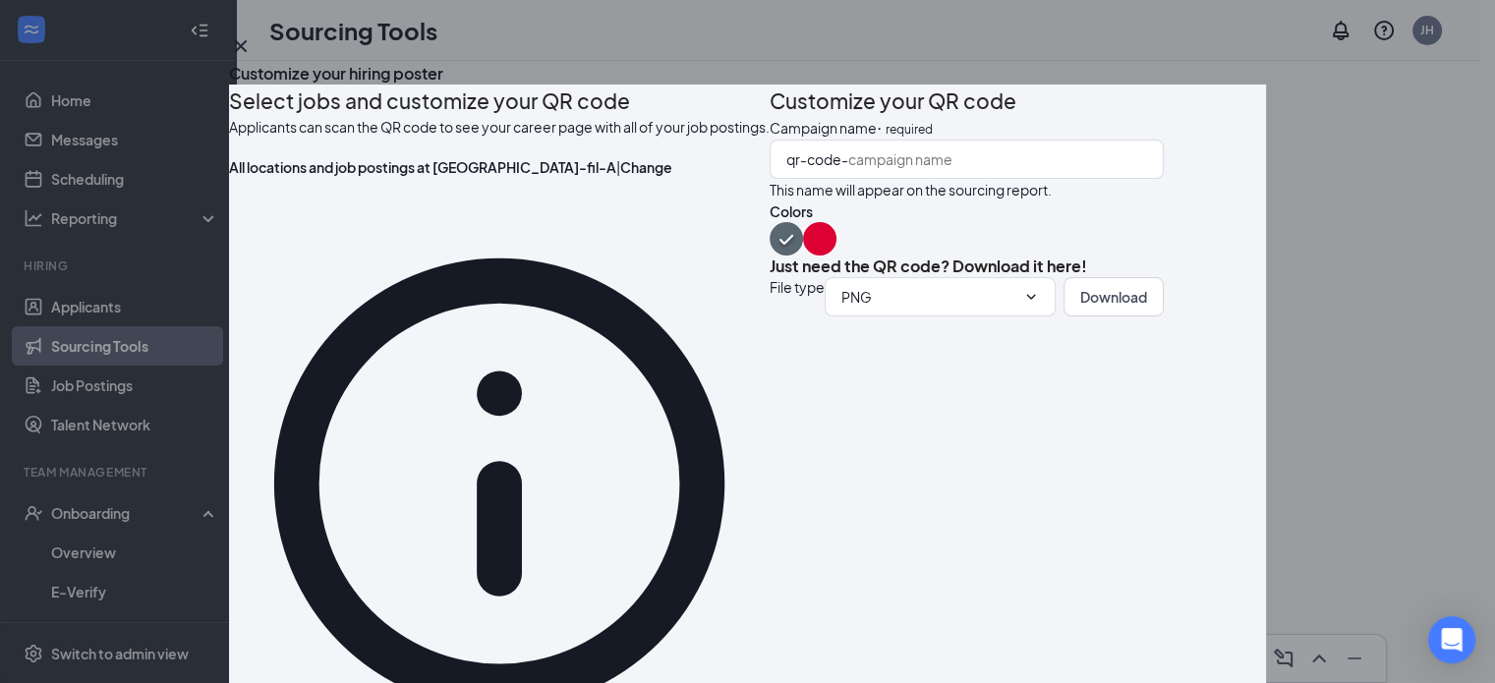
click at [253, 58] on icon "Cross" at bounding box center [241, 46] width 24 height 24
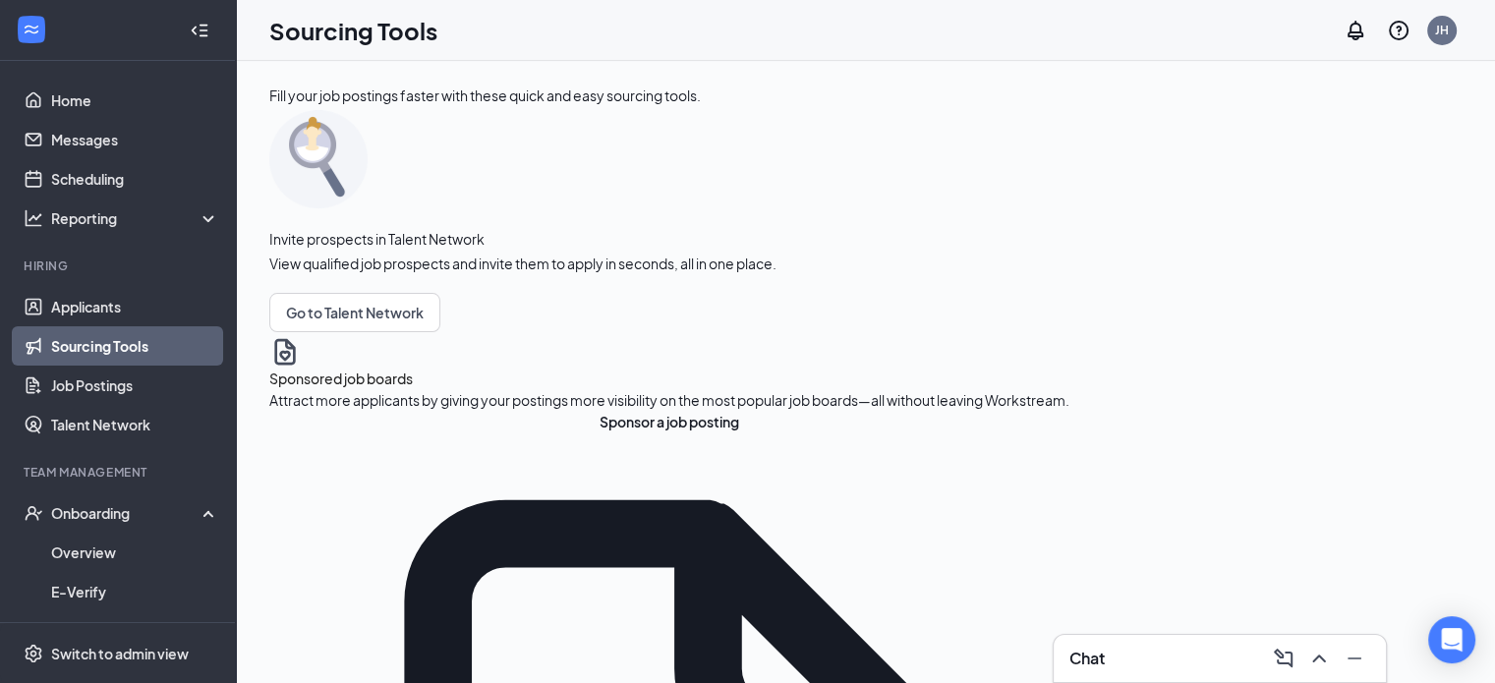
click at [77, 306] on link "Applicants" at bounding box center [135, 306] width 168 height 39
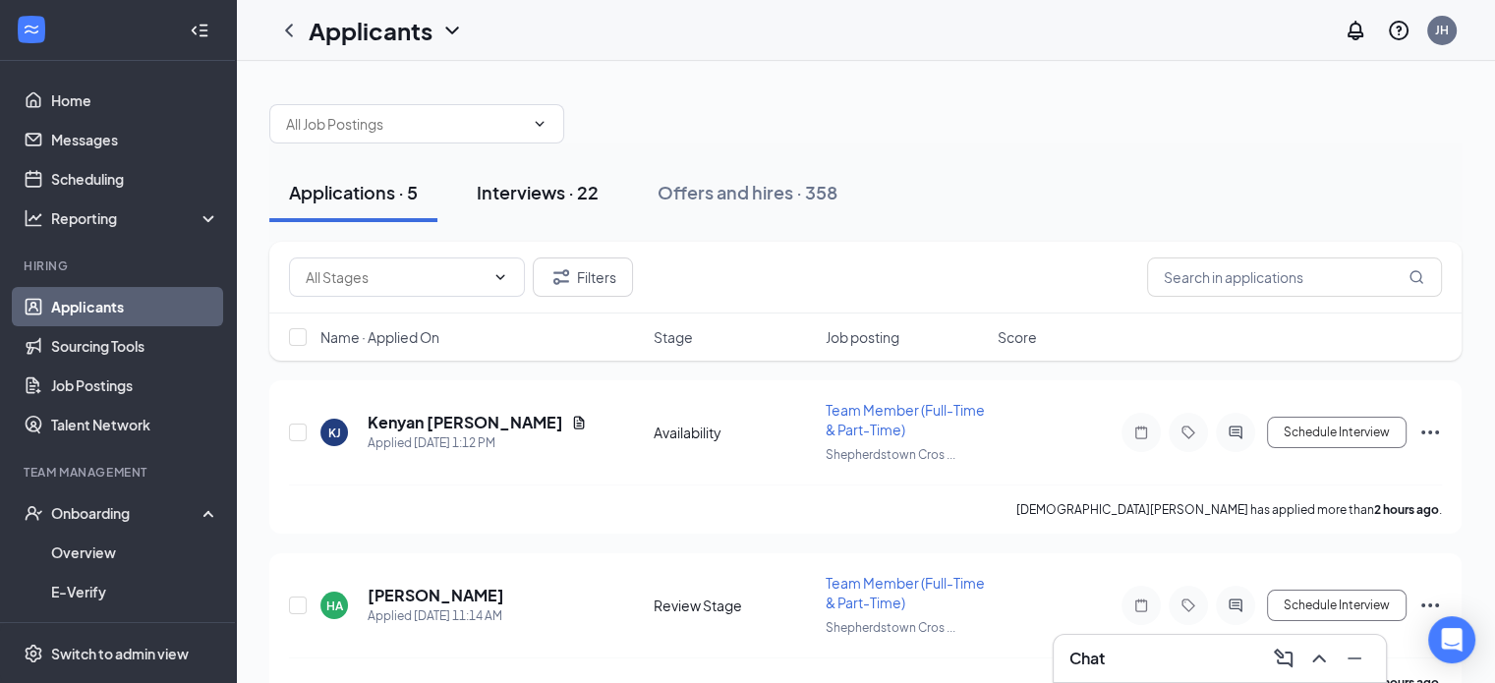
click at [501, 188] on div "Interviews · 22" at bounding box center [538, 192] width 122 height 25
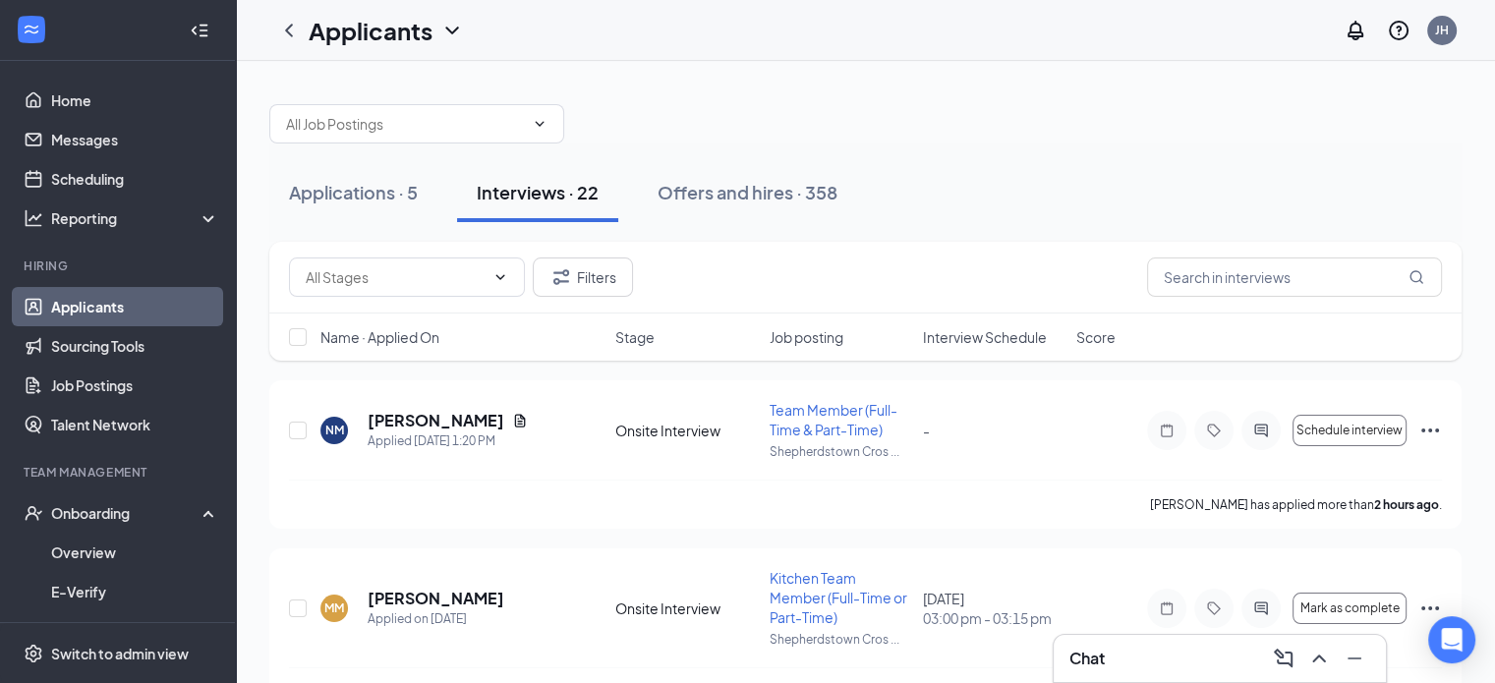
click at [1004, 334] on span "Interview Schedule" at bounding box center [985, 337] width 124 height 20
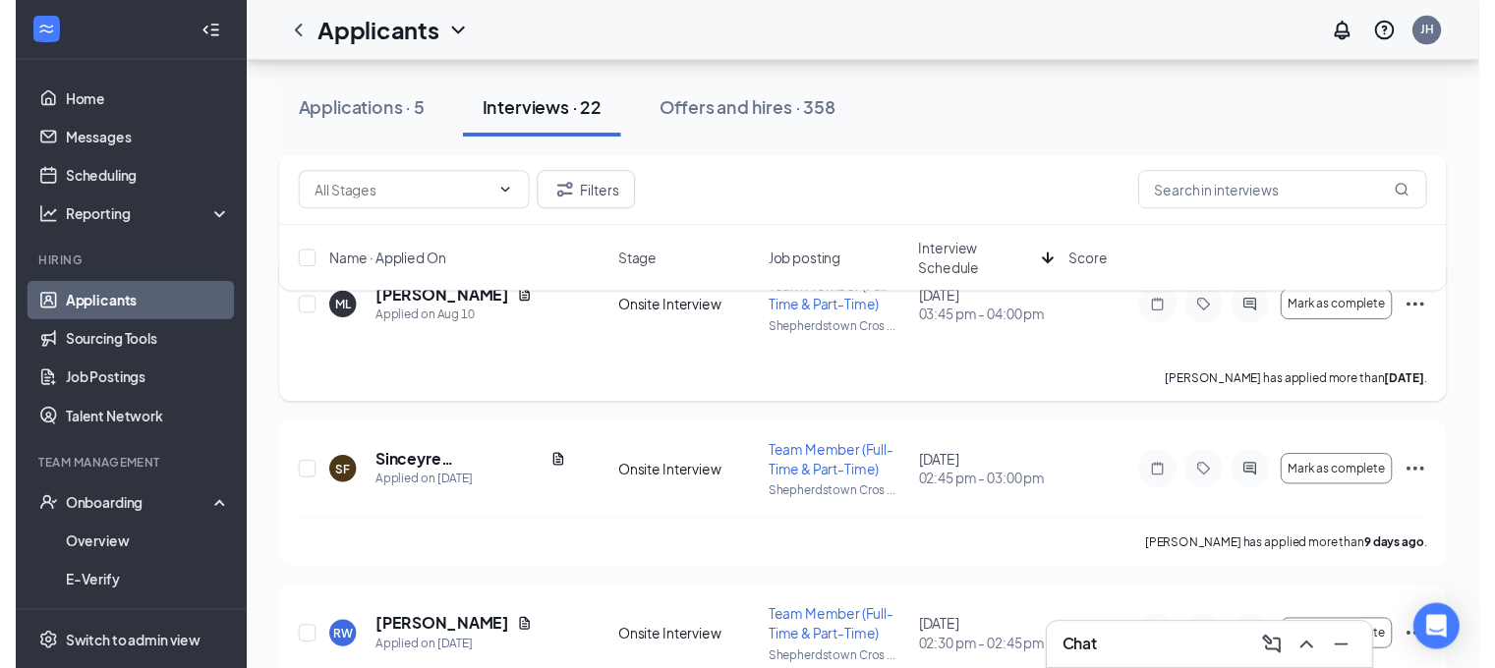
scroll to position [1573, 0]
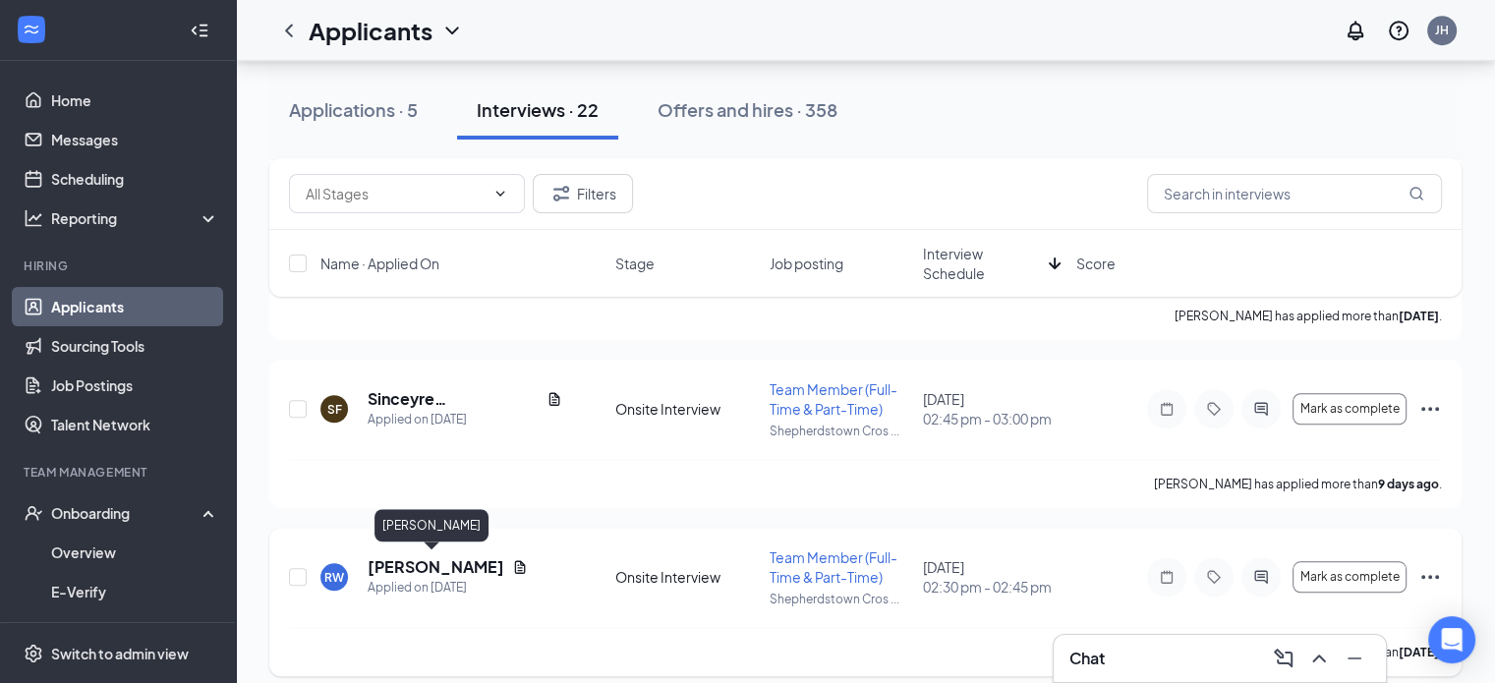
click at [452, 562] on h5 "Rianne Woods" at bounding box center [436, 567] width 137 height 22
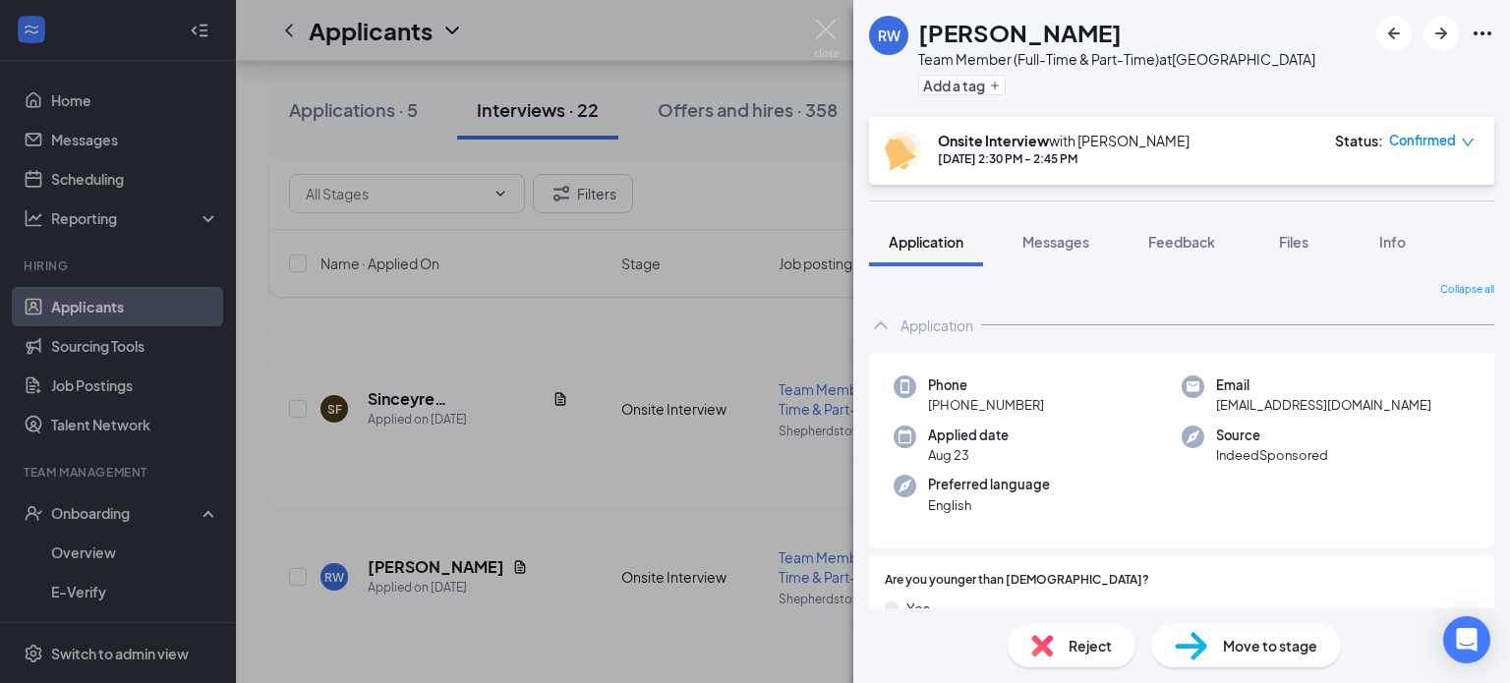
click at [1089, 645] on span "Reject" at bounding box center [1089, 646] width 43 height 22
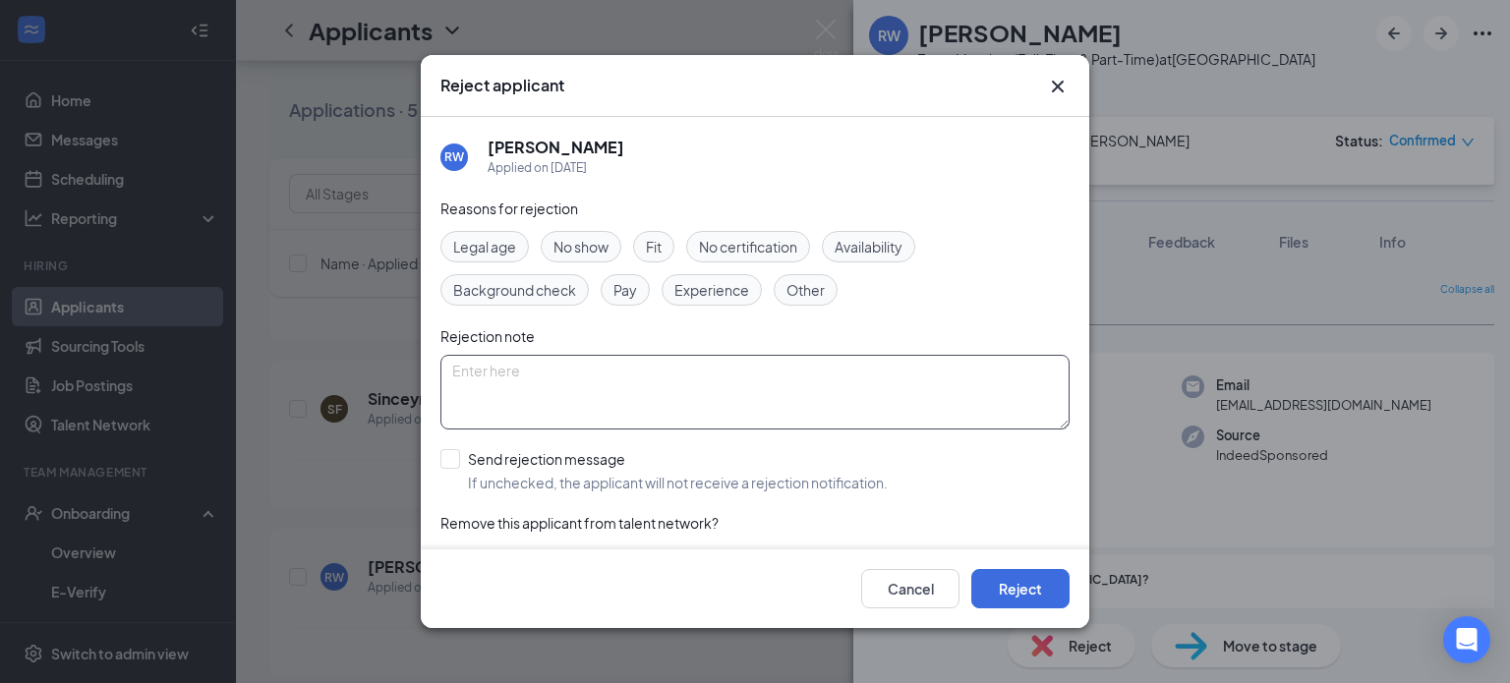
click at [849, 368] on textarea at bounding box center [754, 392] width 629 height 75
click at [864, 383] on textarea at bounding box center [754, 392] width 629 height 75
drag, startPoint x: 598, startPoint y: 371, endPoint x: 731, endPoint y: 377, distance: 133.9
click at [600, 371] on textarea "limited availability-no saturdays" at bounding box center [754, 392] width 629 height 75
type textarea "limited availability-no Saturdays"
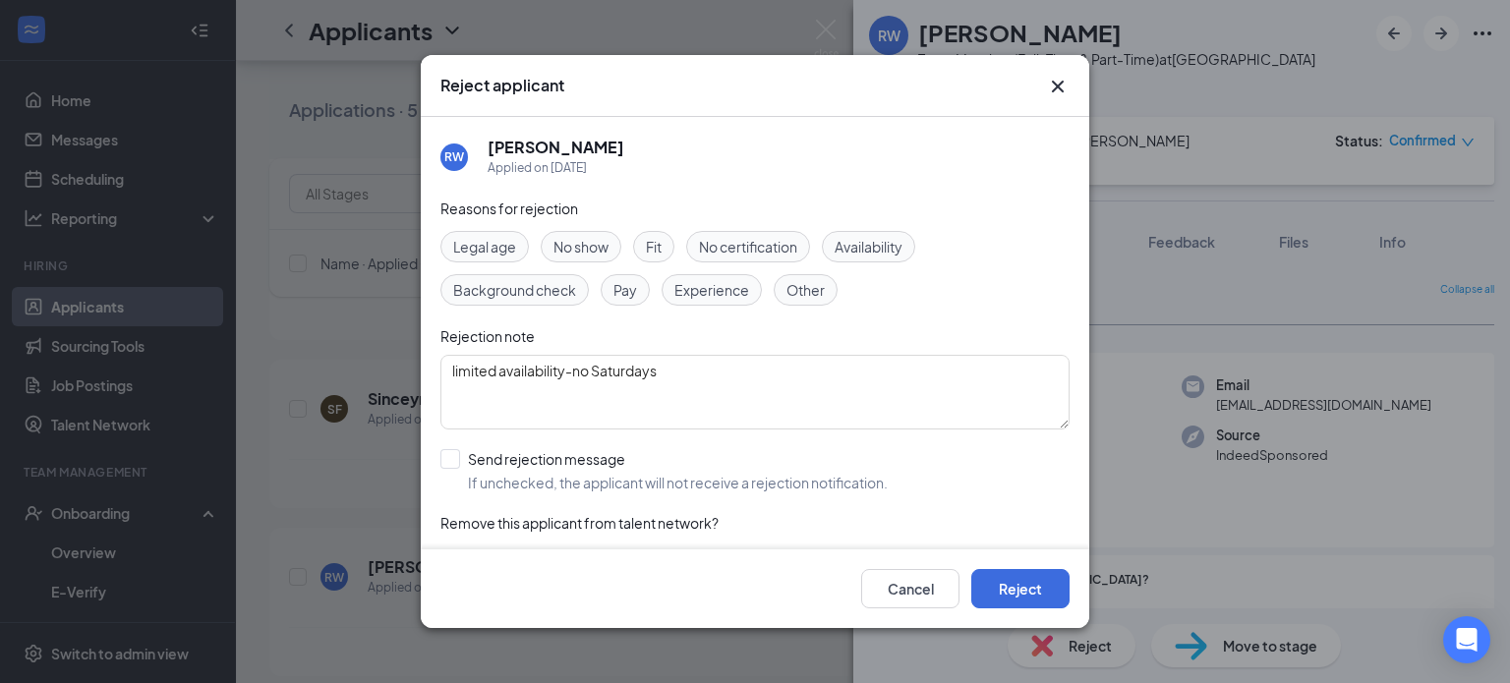
click at [881, 237] on span "Availability" at bounding box center [869, 247] width 68 height 22
click at [1014, 593] on button "Reject" at bounding box center [1020, 588] width 98 height 39
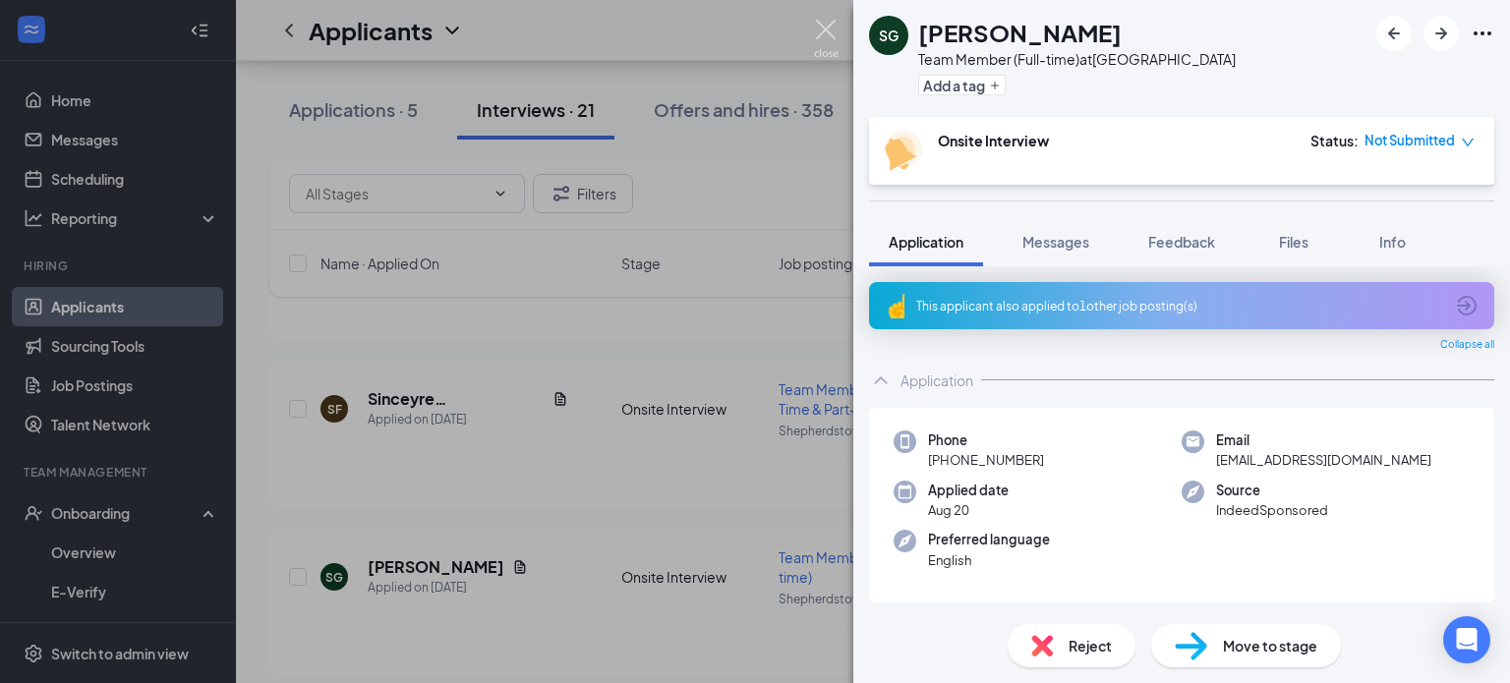
click at [822, 29] on img at bounding box center [826, 39] width 25 height 38
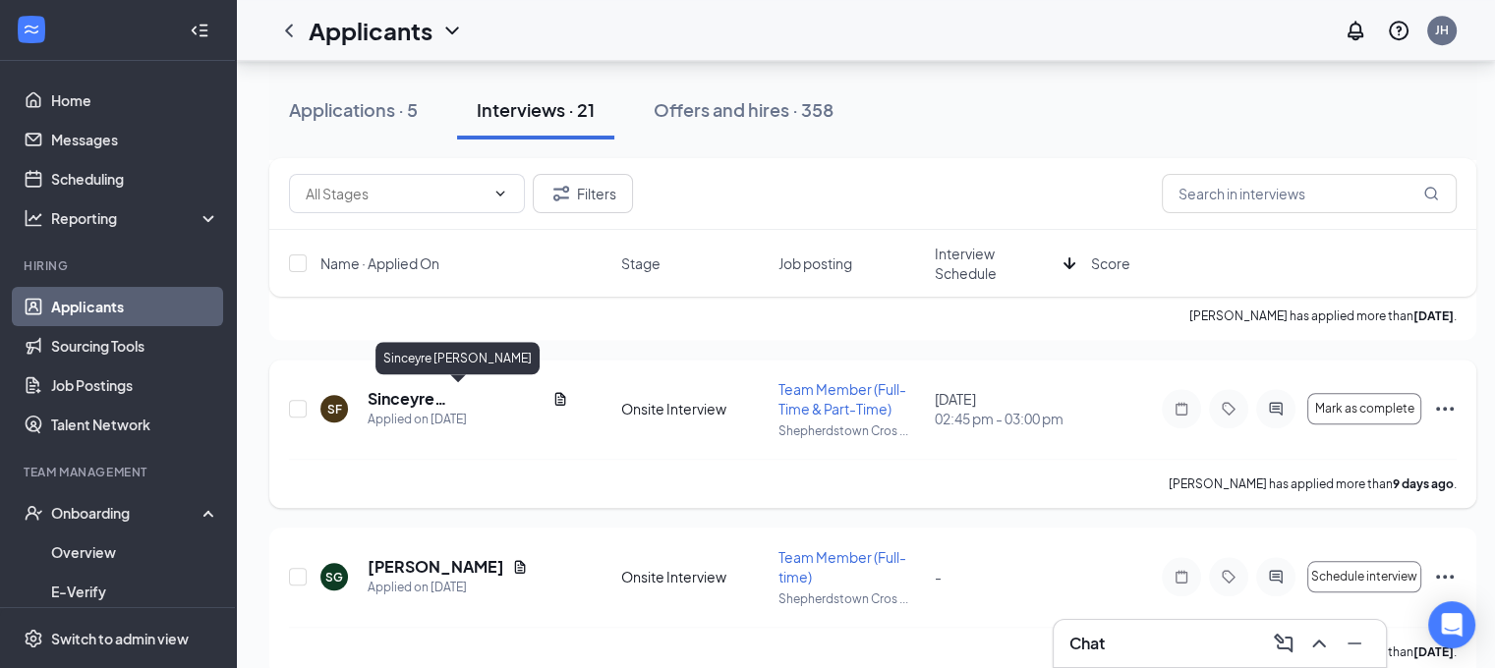
click at [416, 393] on h5 "Sinceyre Floyd" at bounding box center [456, 399] width 177 height 22
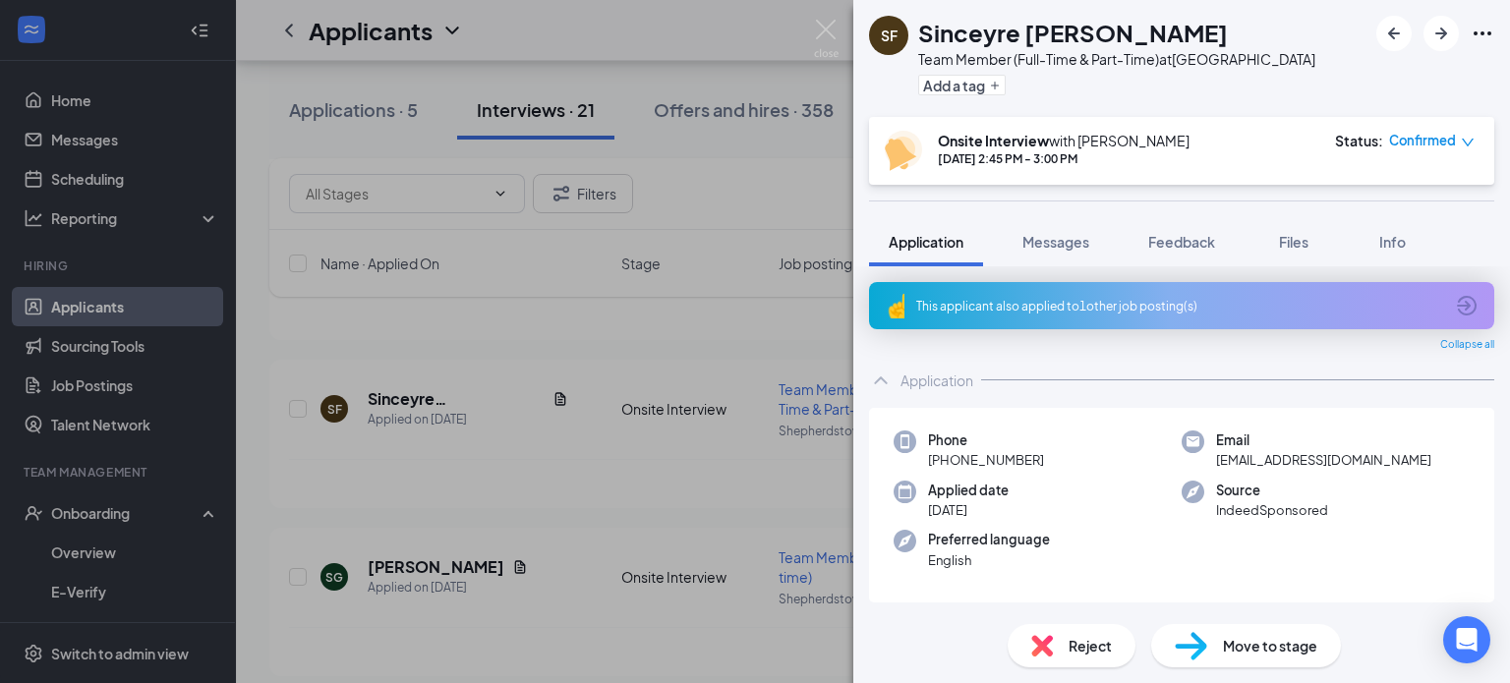
click at [1078, 645] on span "Reject" at bounding box center [1089, 646] width 43 height 22
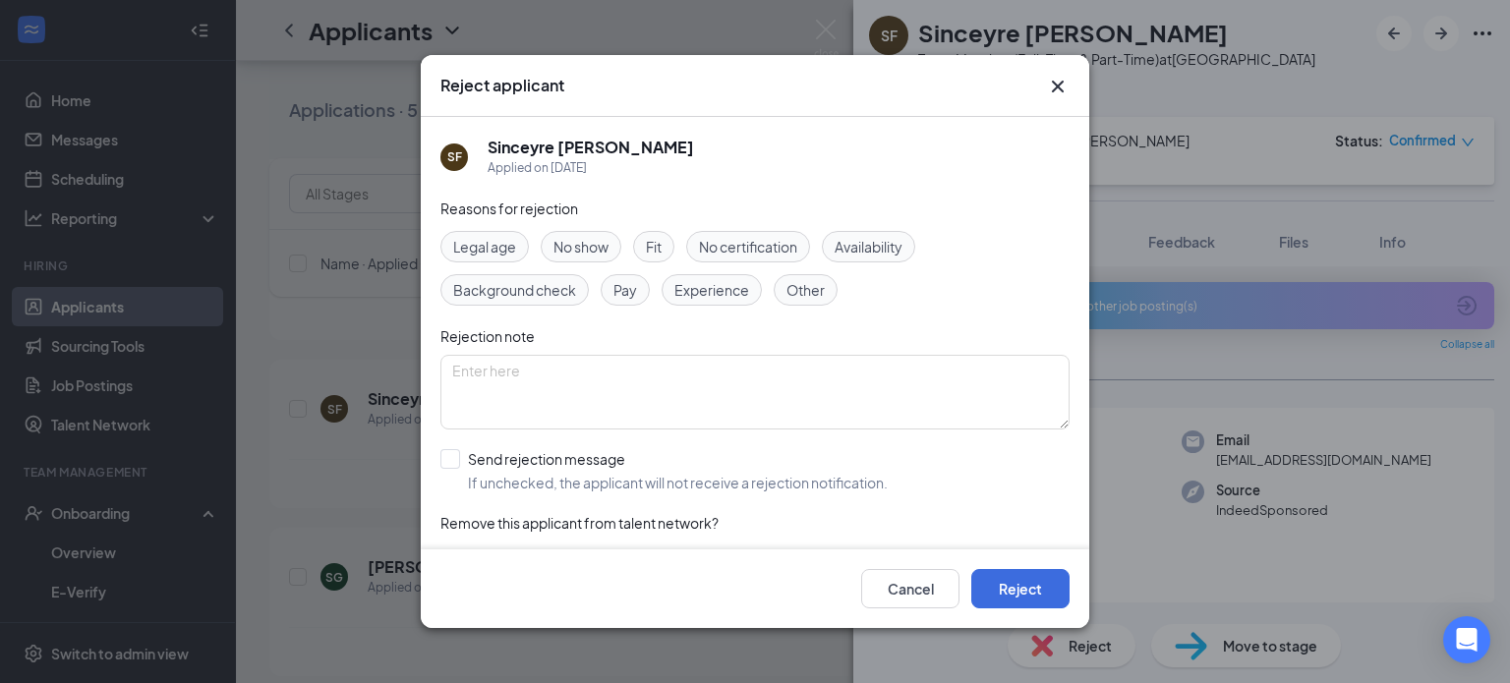
click at [598, 249] on span "No show" at bounding box center [580, 247] width 55 height 22
click at [661, 391] on textarea at bounding box center [754, 392] width 629 height 75
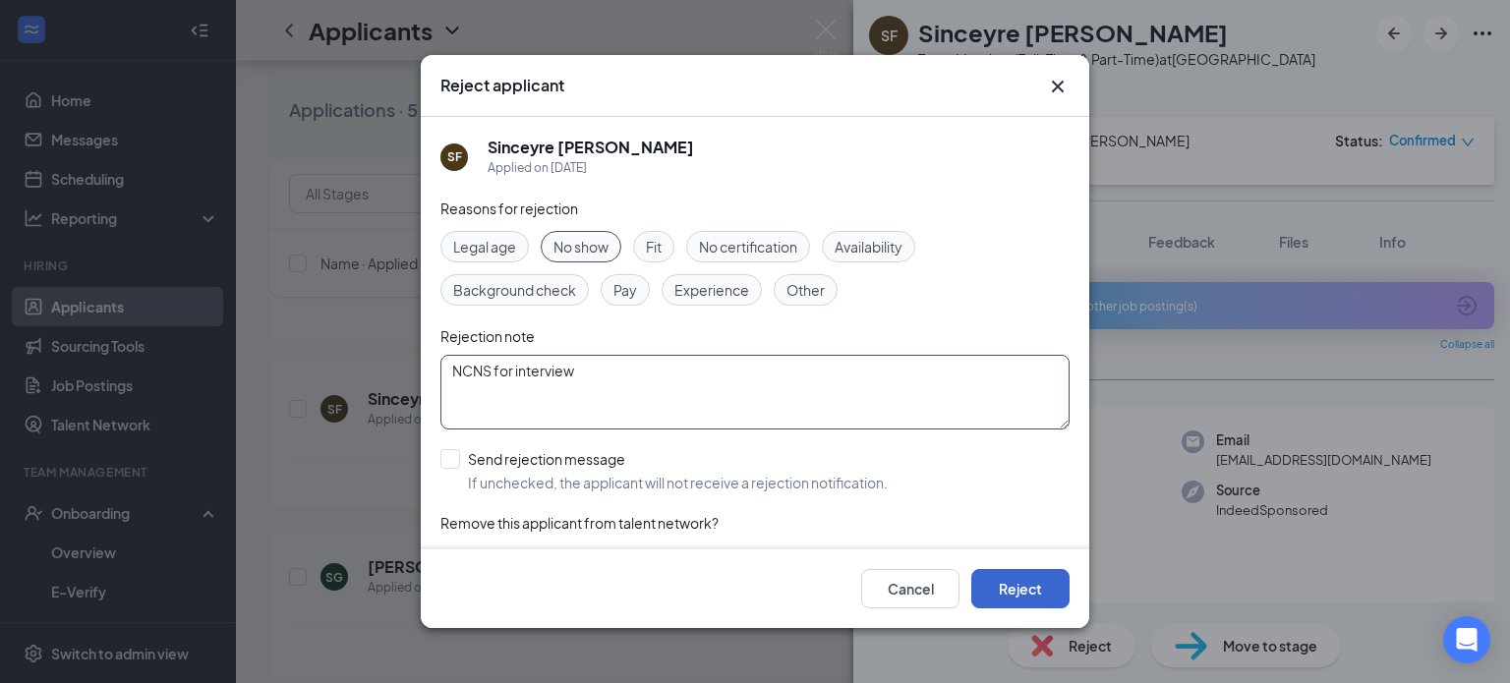
type textarea "NCNS for interview"
click at [1034, 587] on button "Reject" at bounding box center [1020, 588] width 98 height 39
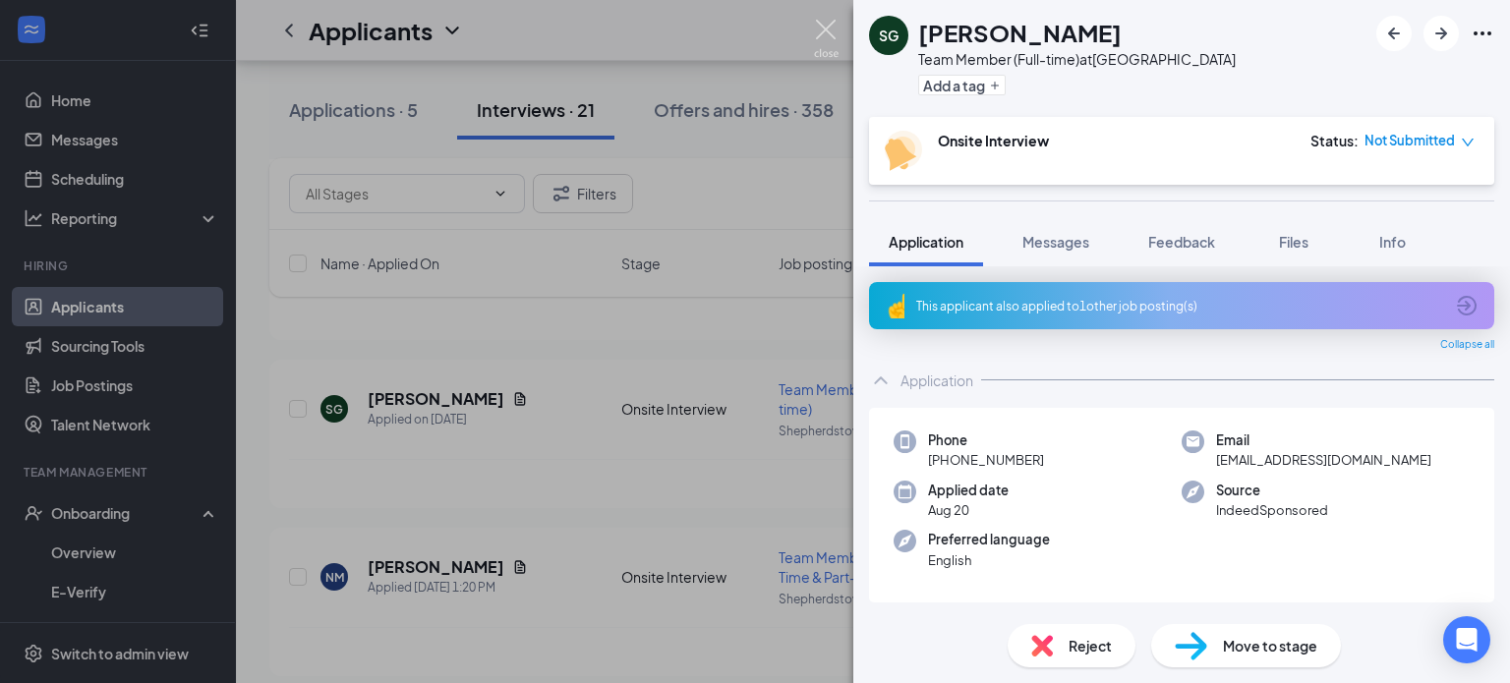
click at [826, 29] on img at bounding box center [826, 39] width 25 height 38
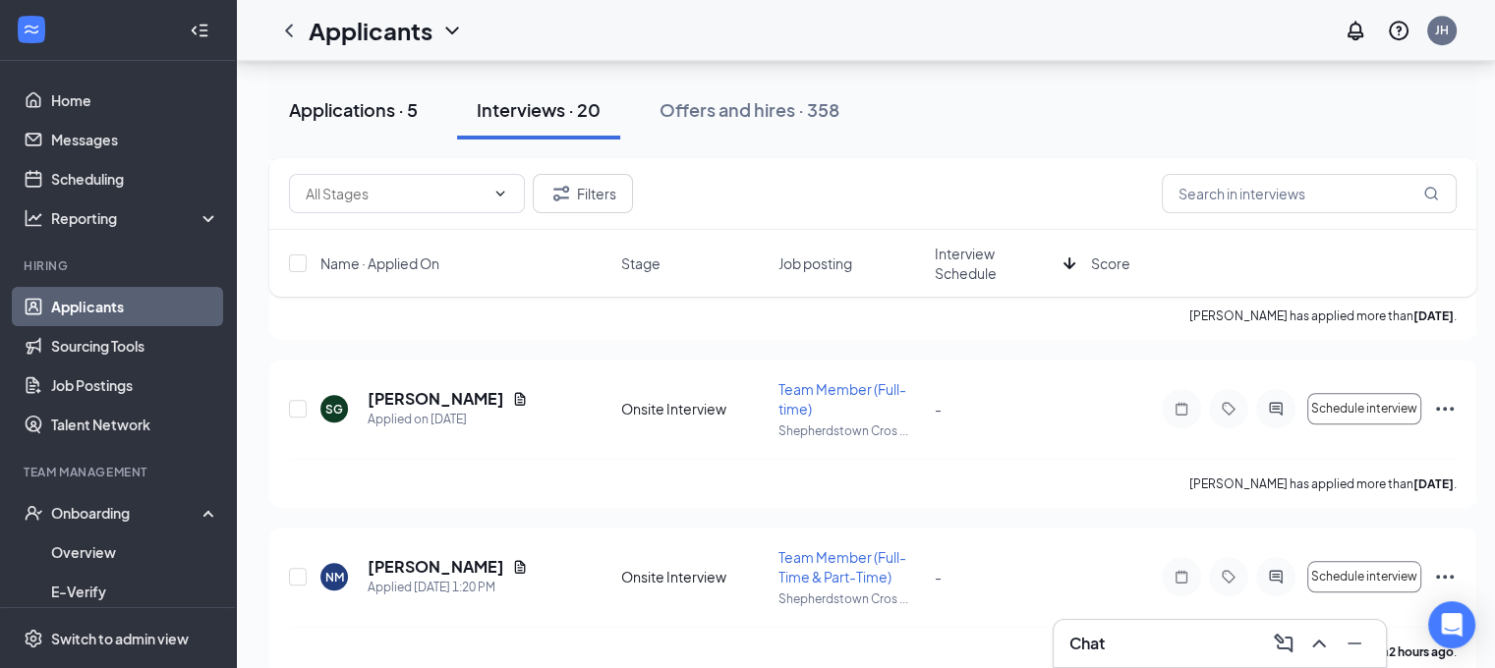
click at [329, 106] on div "Applications · 5" at bounding box center [353, 109] width 129 height 25
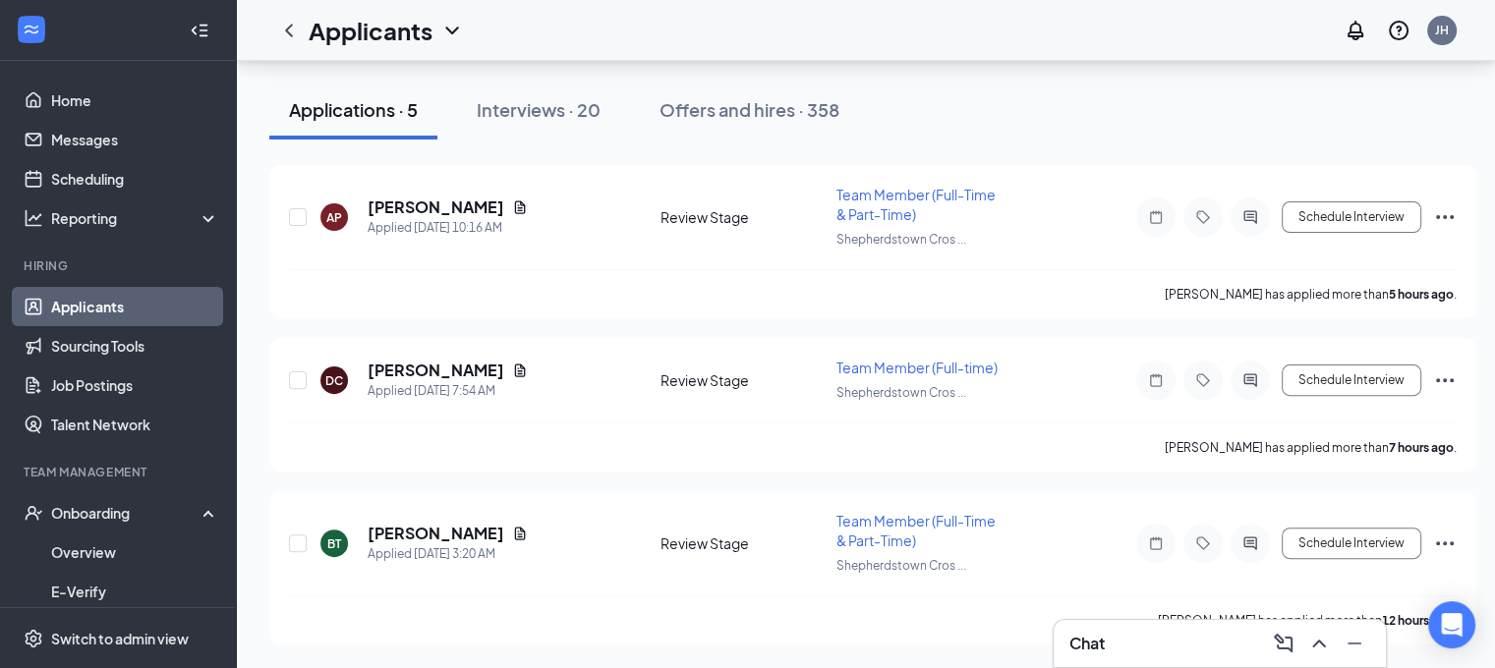
scroll to position [549, 0]
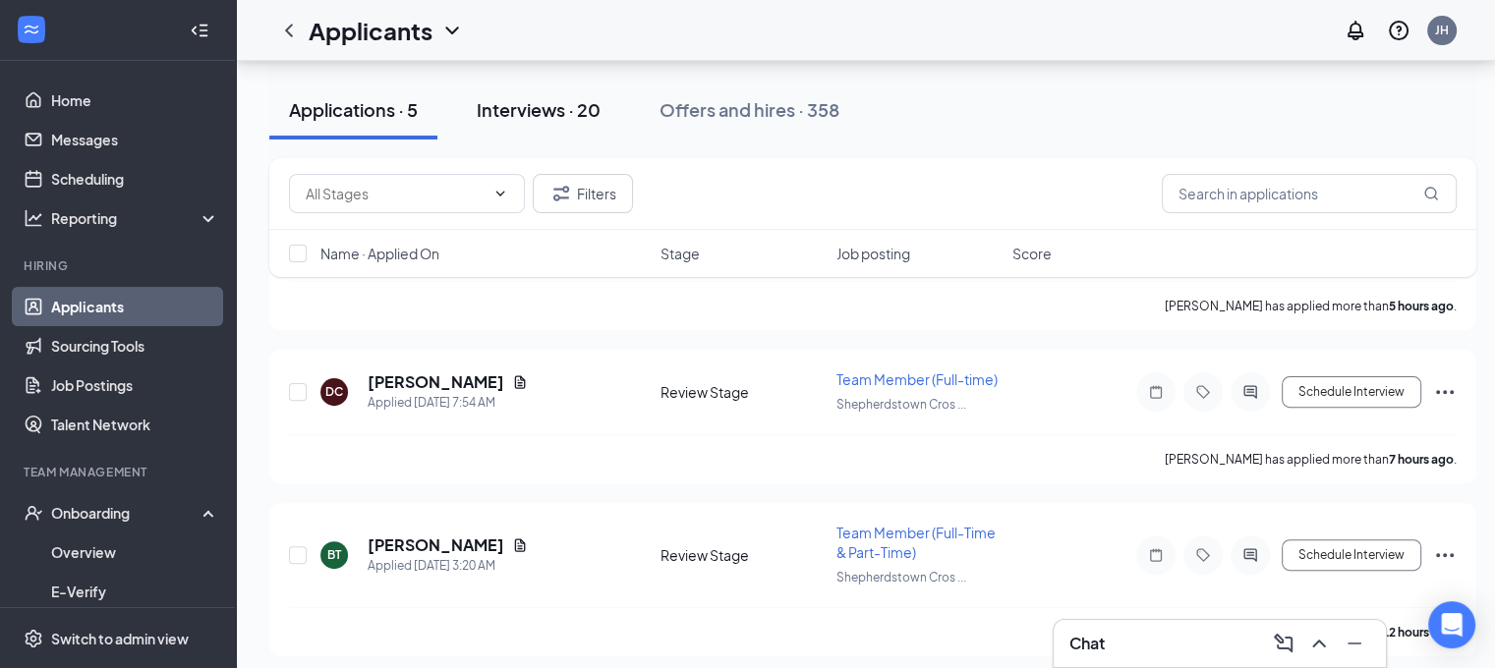
click at [516, 103] on div "Interviews · 20" at bounding box center [539, 109] width 124 height 25
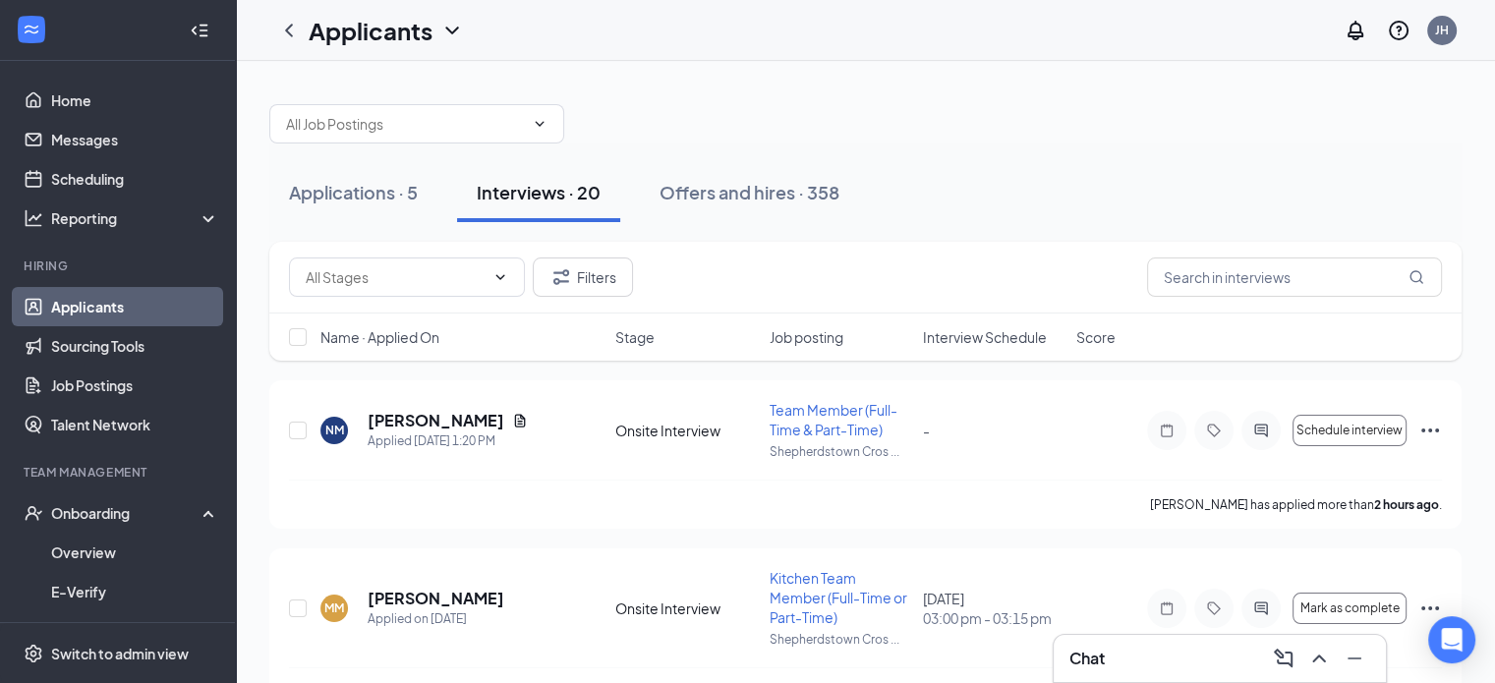
click at [1101, 663] on h3 "Chat" at bounding box center [1086, 659] width 35 height 22
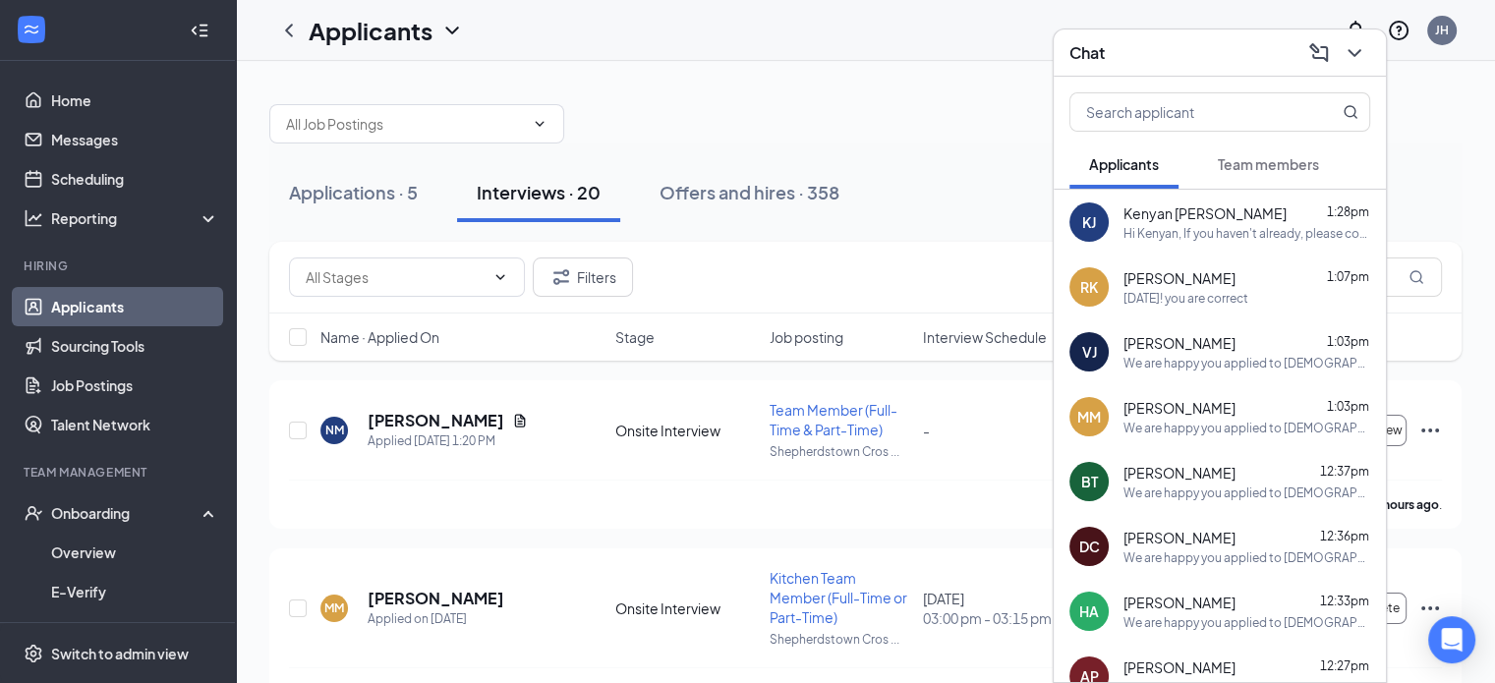
click at [969, 137] on div at bounding box center [865, 114] width 1192 height 59
click at [1352, 50] on icon "ChevronDown" at bounding box center [1355, 53] width 24 height 24
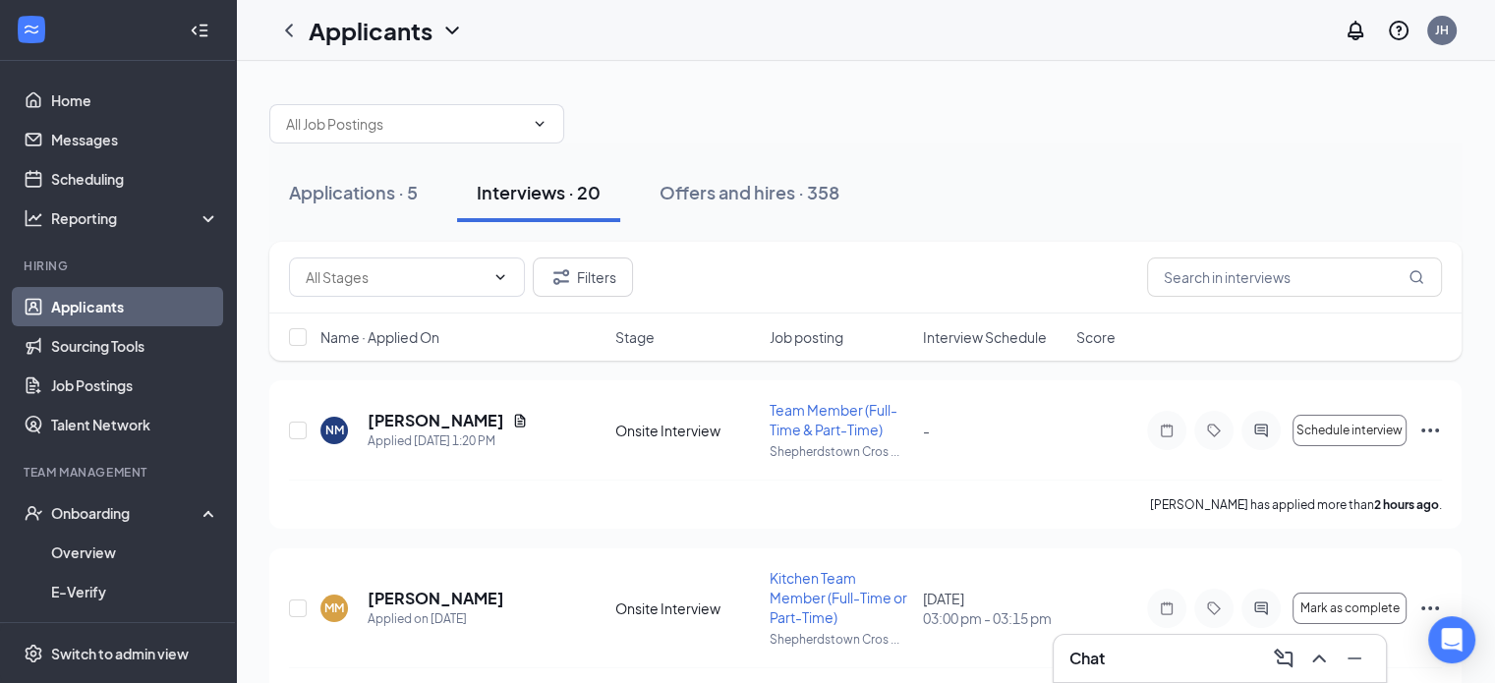
click at [544, 194] on div "Interviews · 20" at bounding box center [539, 192] width 124 height 25
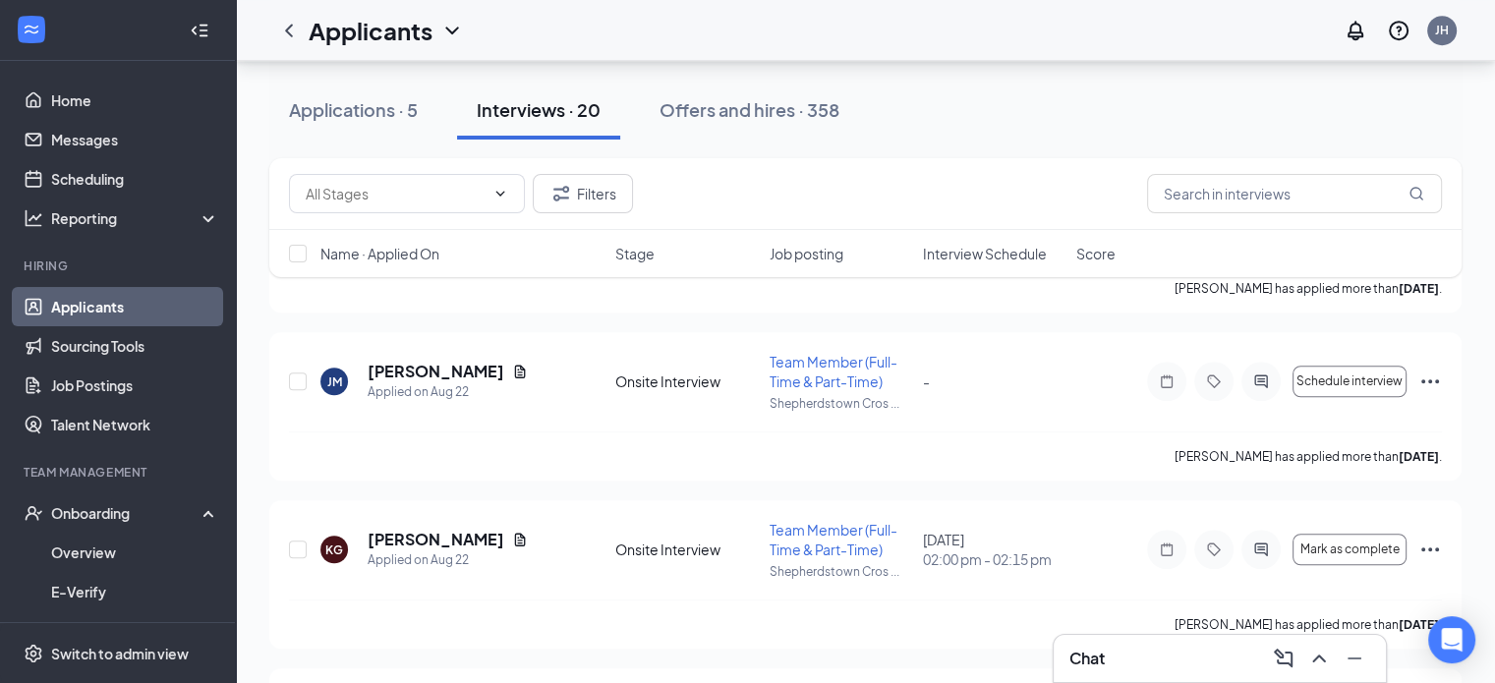
scroll to position [1474, 0]
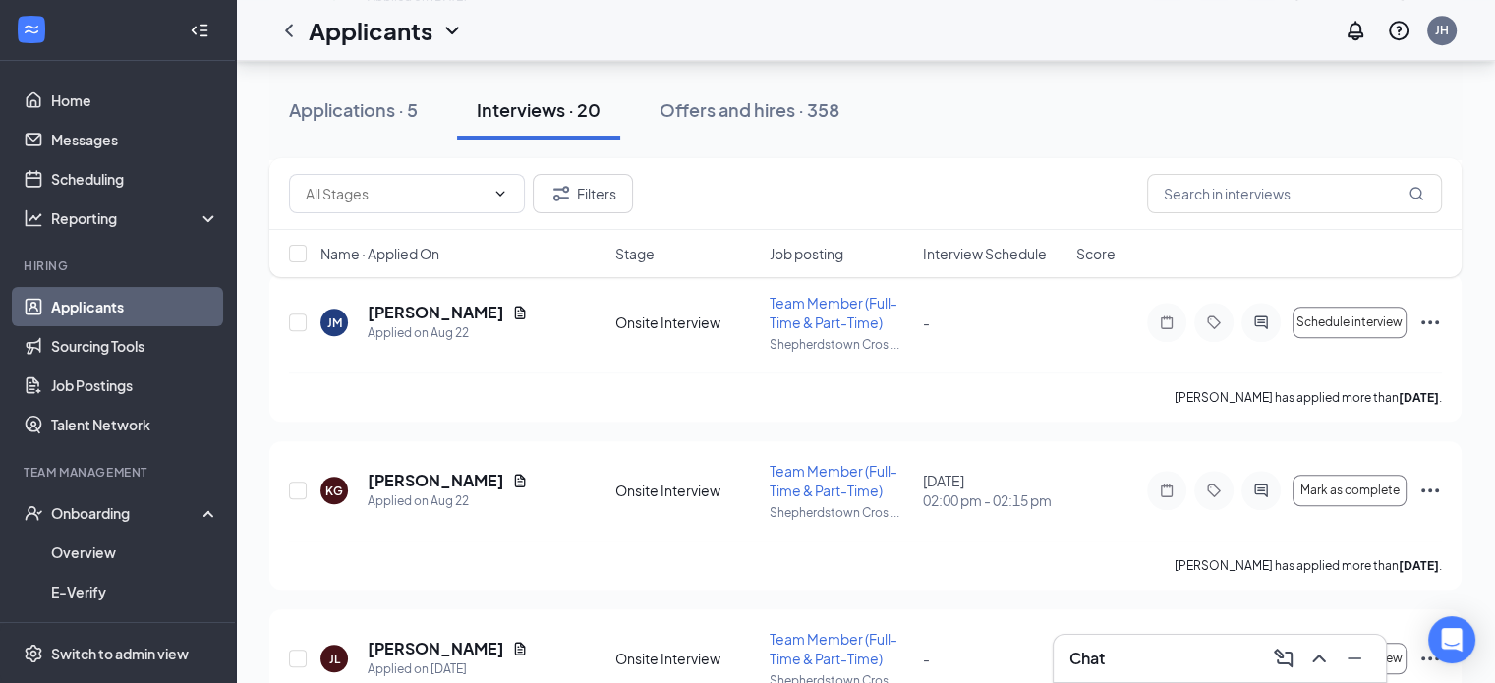
click at [1019, 248] on span "Interview Schedule" at bounding box center [985, 254] width 124 height 20
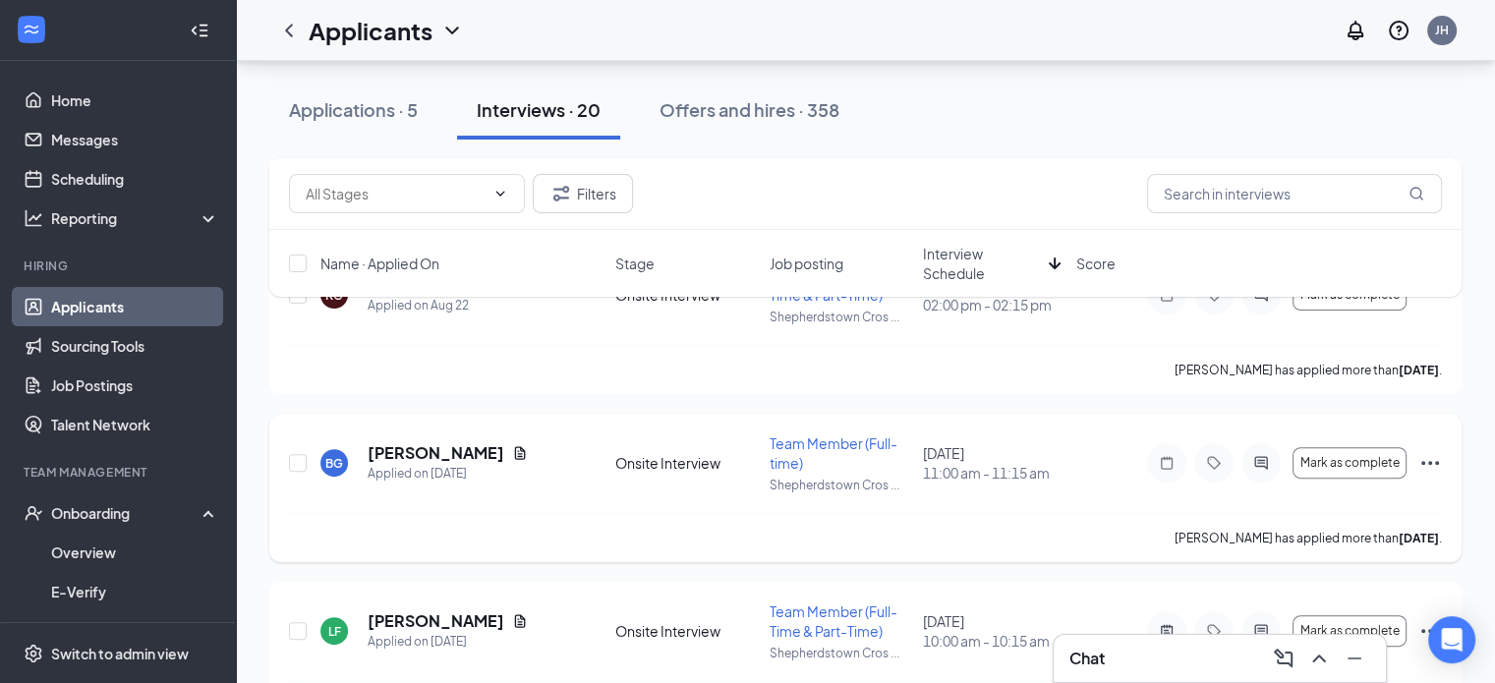
scroll to position [491, 0]
click at [123, 350] on link "Sourcing Tools" at bounding box center [135, 345] width 168 height 39
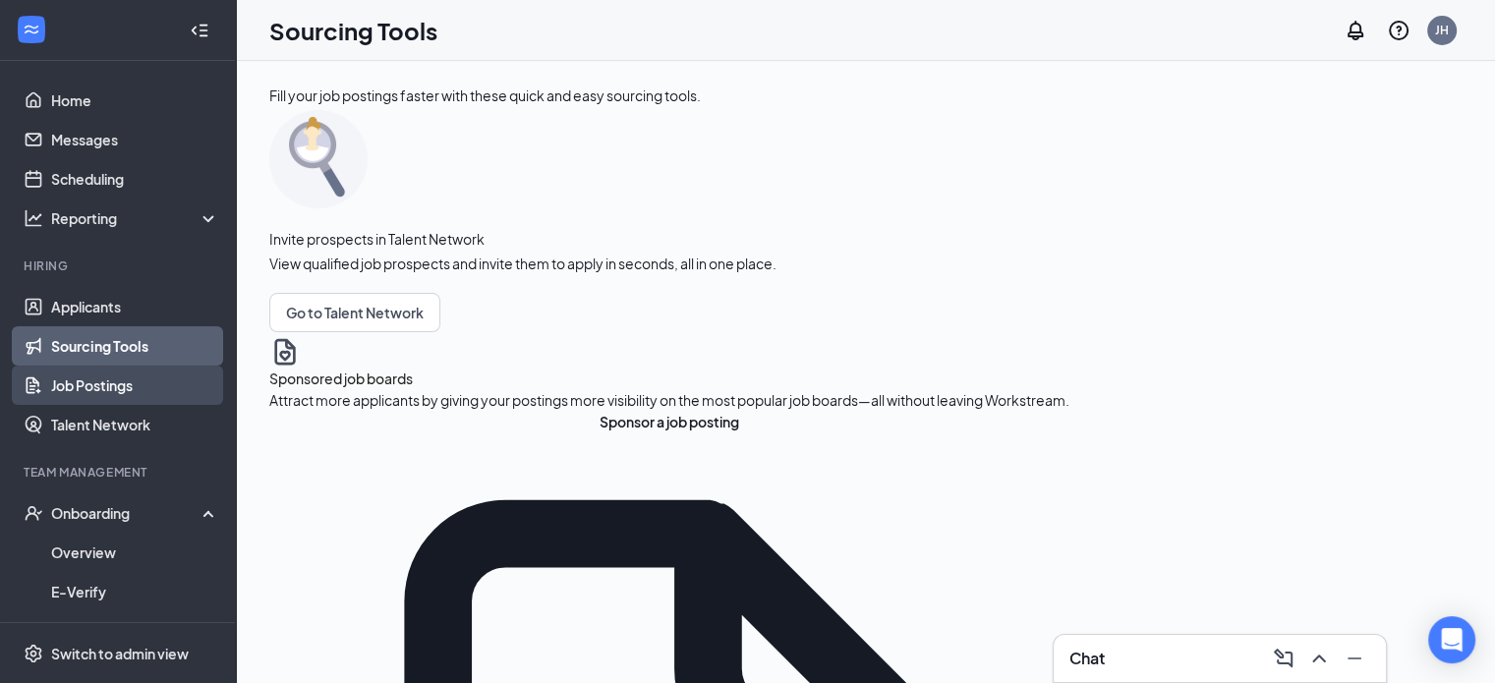
click at [71, 388] on link "Job Postings" at bounding box center [135, 385] width 168 height 39
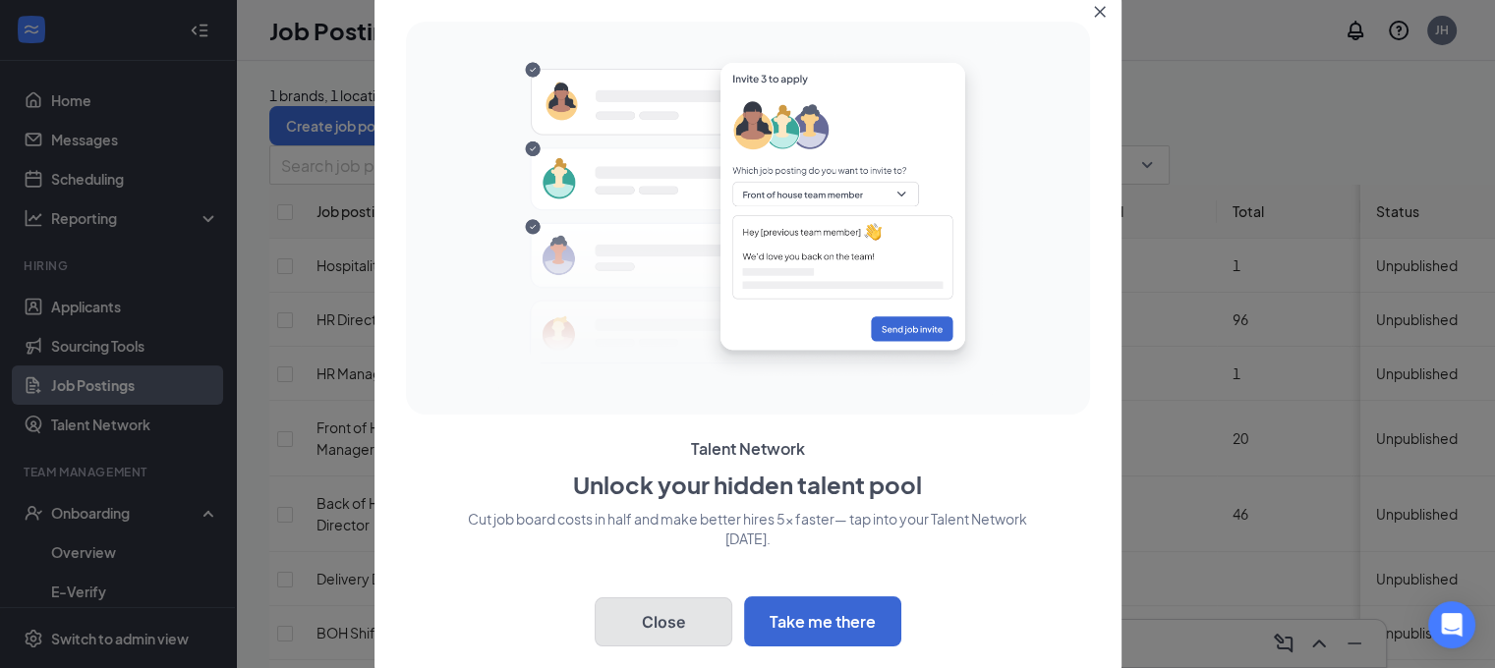
click at [671, 625] on button "Close" at bounding box center [664, 622] width 138 height 49
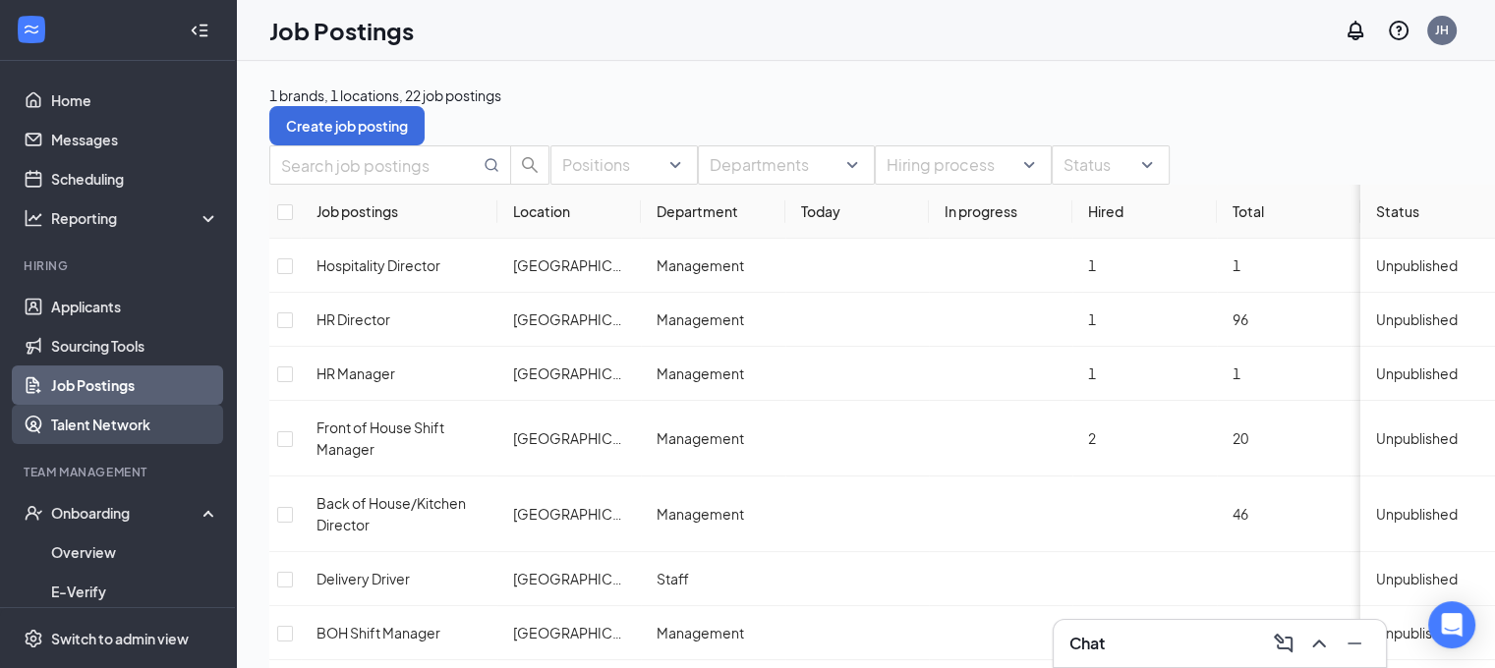
click at [117, 428] on link "Talent Network" at bounding box center [135, 424] width 168 height 39
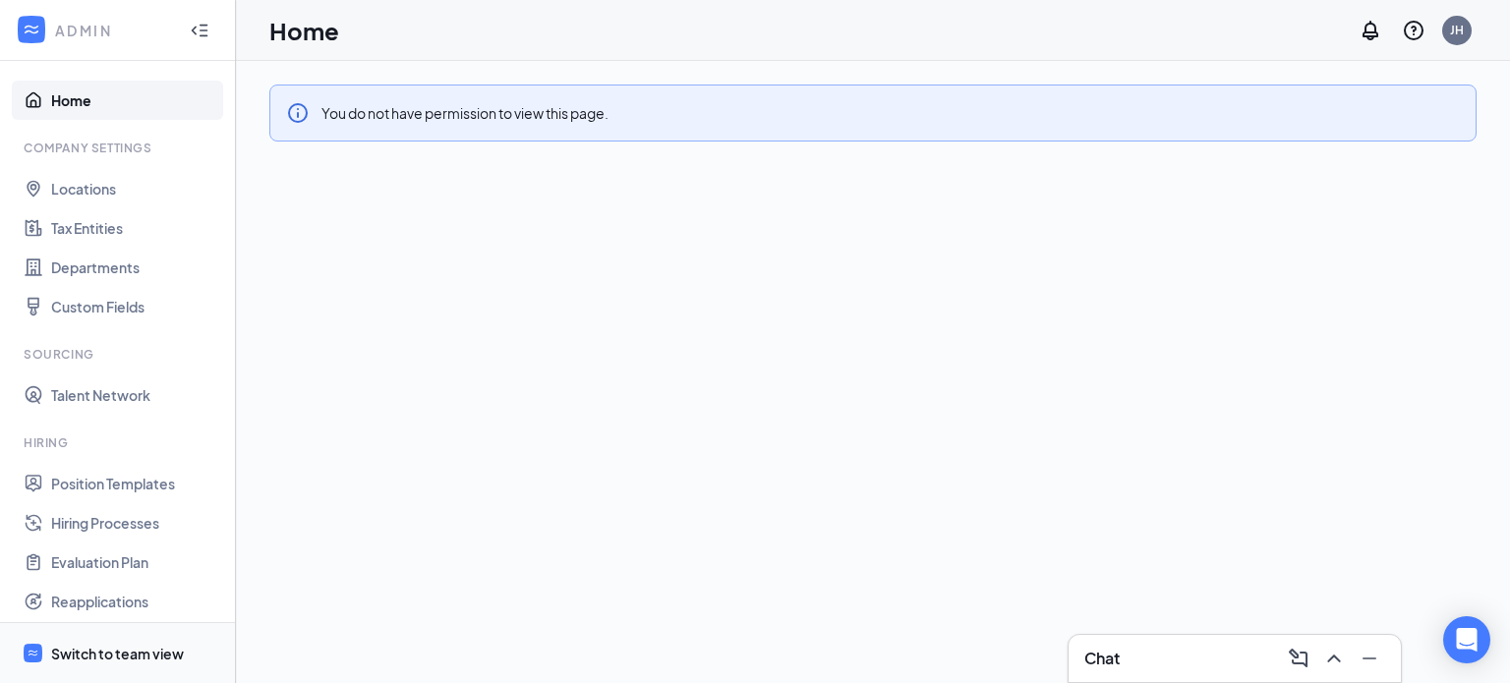
click at [145, 655] on div "Switch to team view" at bounding box center [117, 654] width 133 height 20
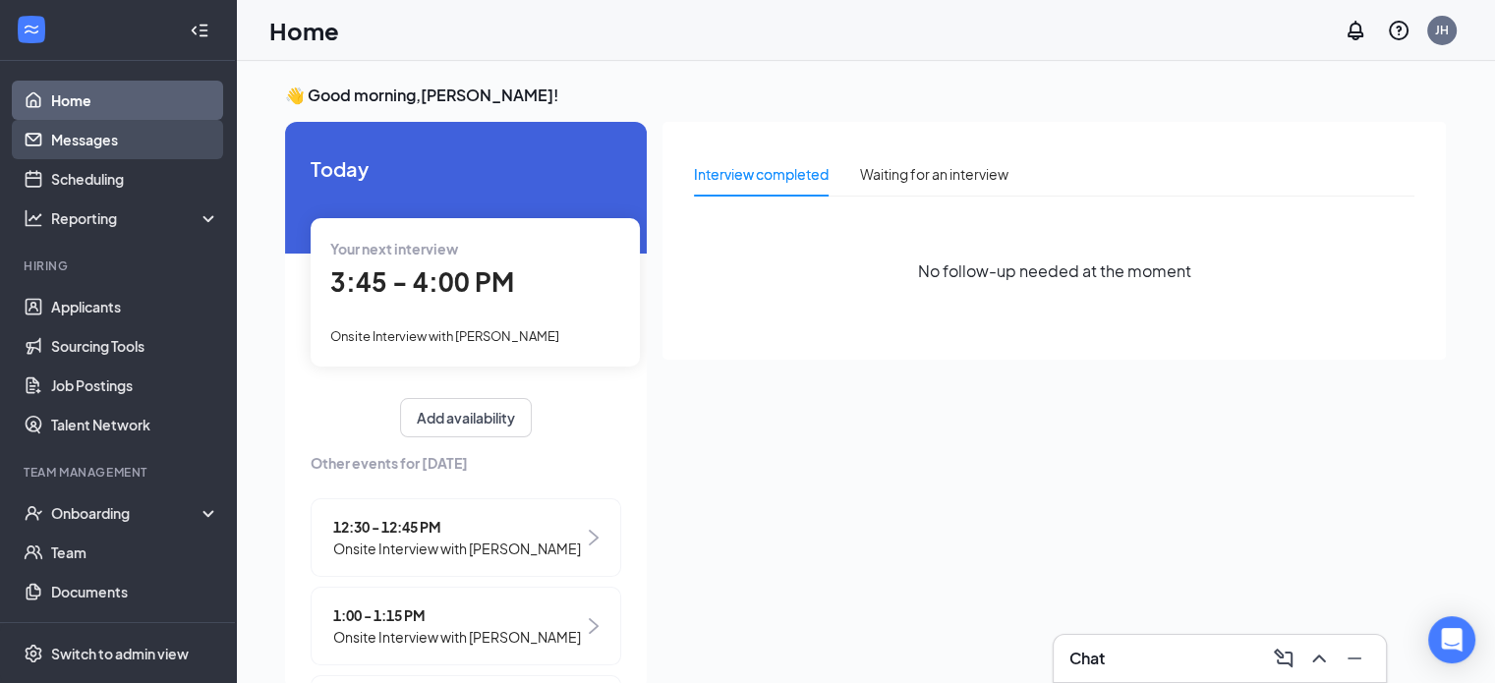
click at [104, 147] on link "Messages" at bounding box center [135, 139] width 168 height 39
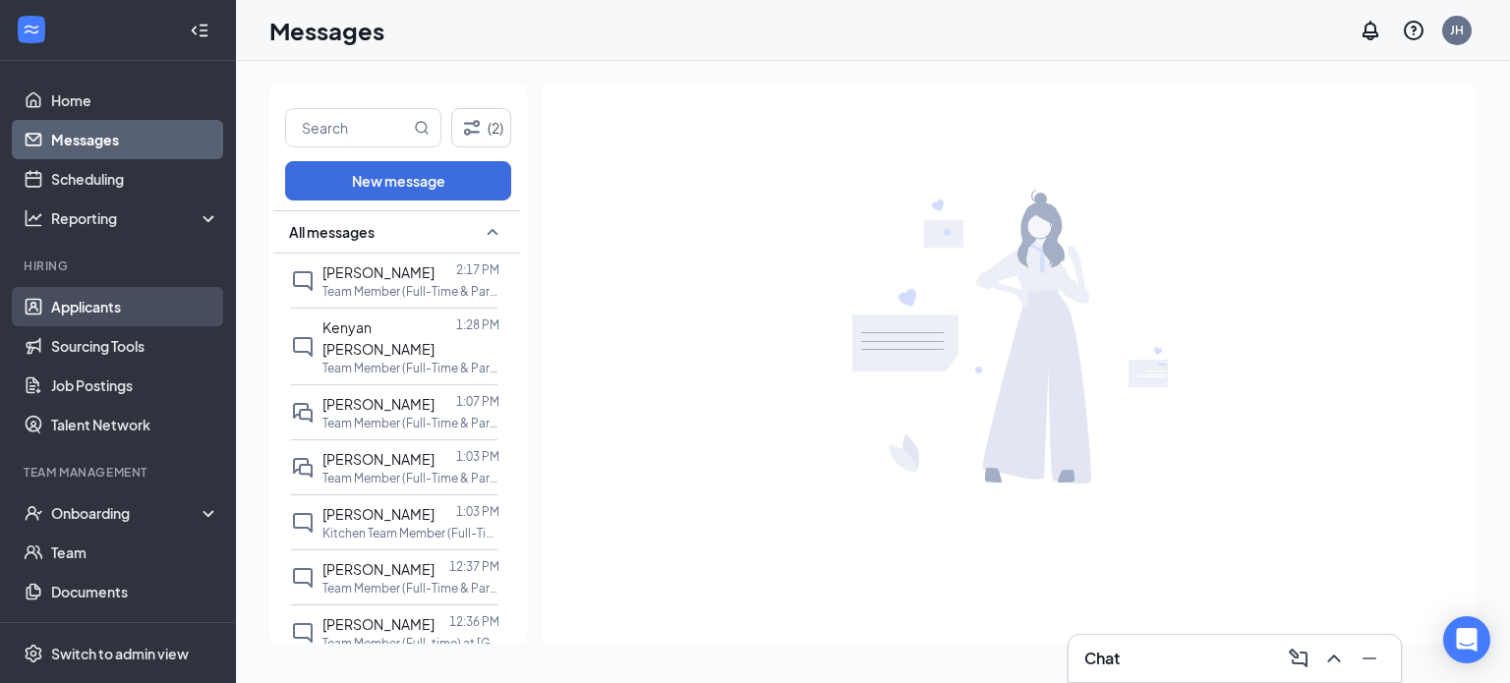
click at [94, 312] on link "Applicants" at bounding box center [135, 306] width 168 height 39
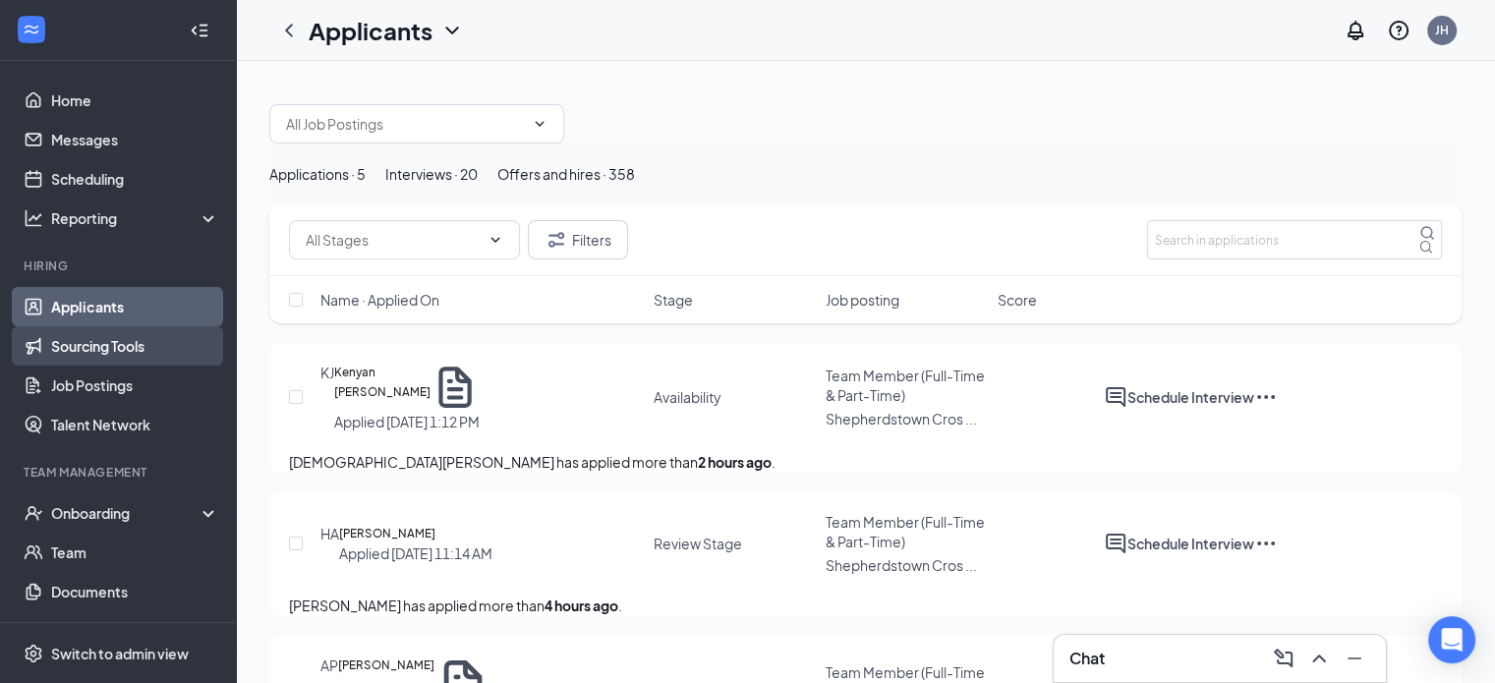
click at [92, 343] on link "Sourcing Tools" at bounding box center [135, 345] width 168 height 39
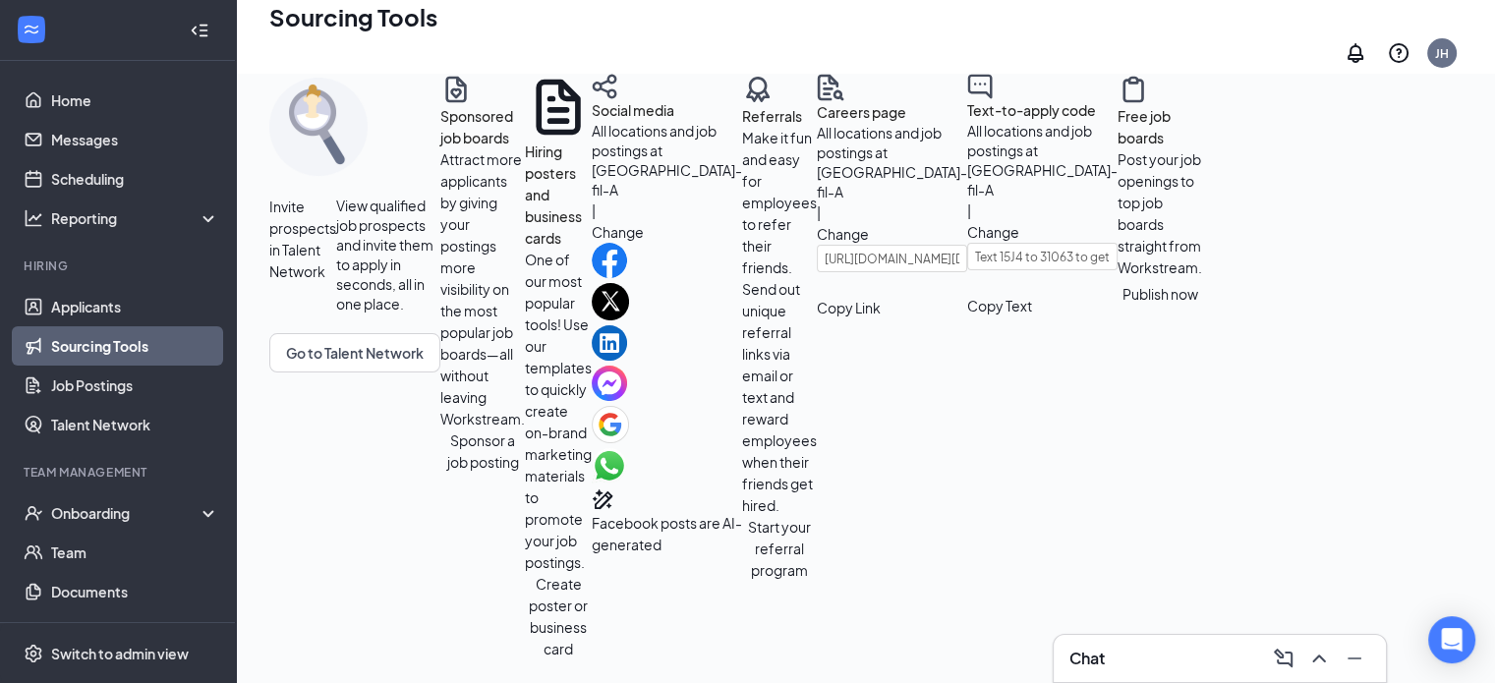
scroll to position [786, 0]
click at [817, 272] on input "https://j.wrkstrm.us/d3b7d7b9/chick-fil-a" at bounding box center [892, 259] width 150 height 28
drag, startPoint x: 613, startPoint y: 333, endPoint x: 274, endPoint y: 312, distance: 339.8
click at [817, 312] on div "Careers page All locations and job postings at Chick-fil-A | Change https://j.w…" at bounding box center [892, 196] width 150 height 245
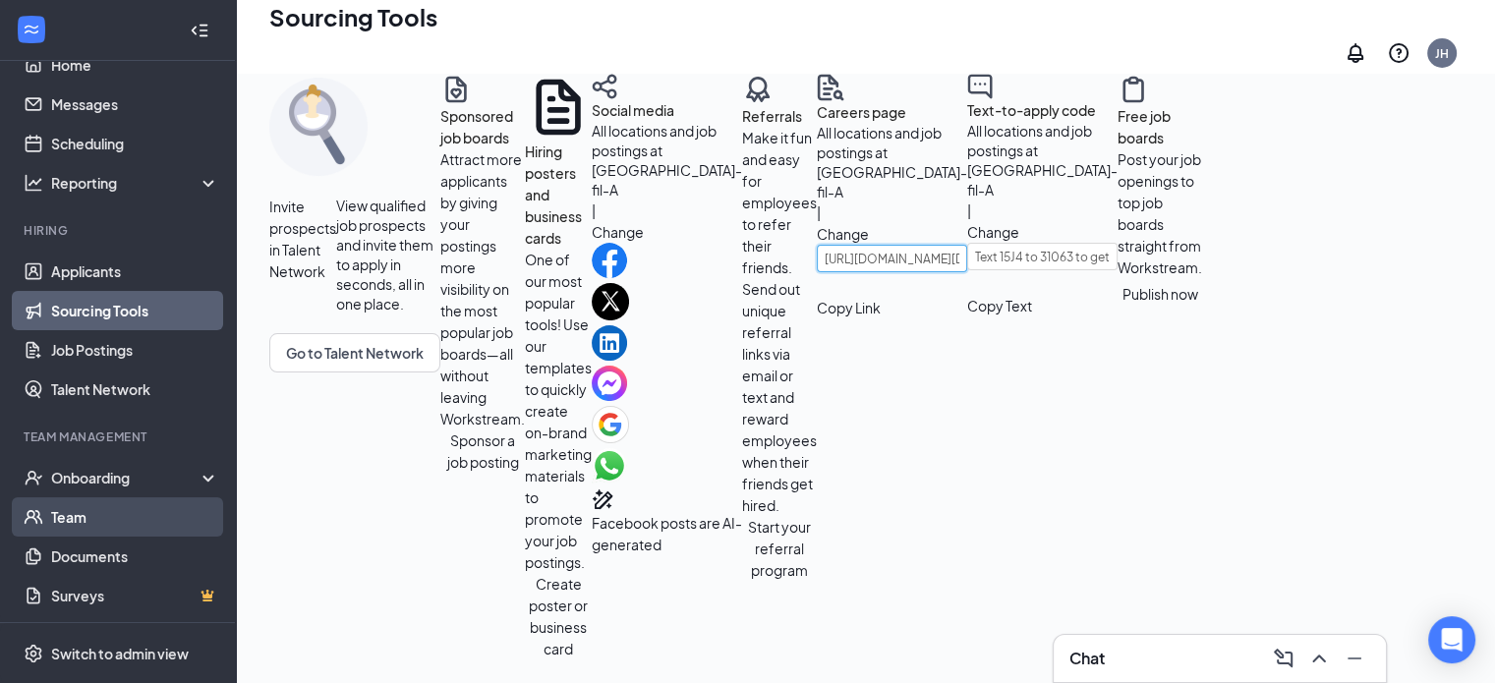
scroll to position [0, 0]
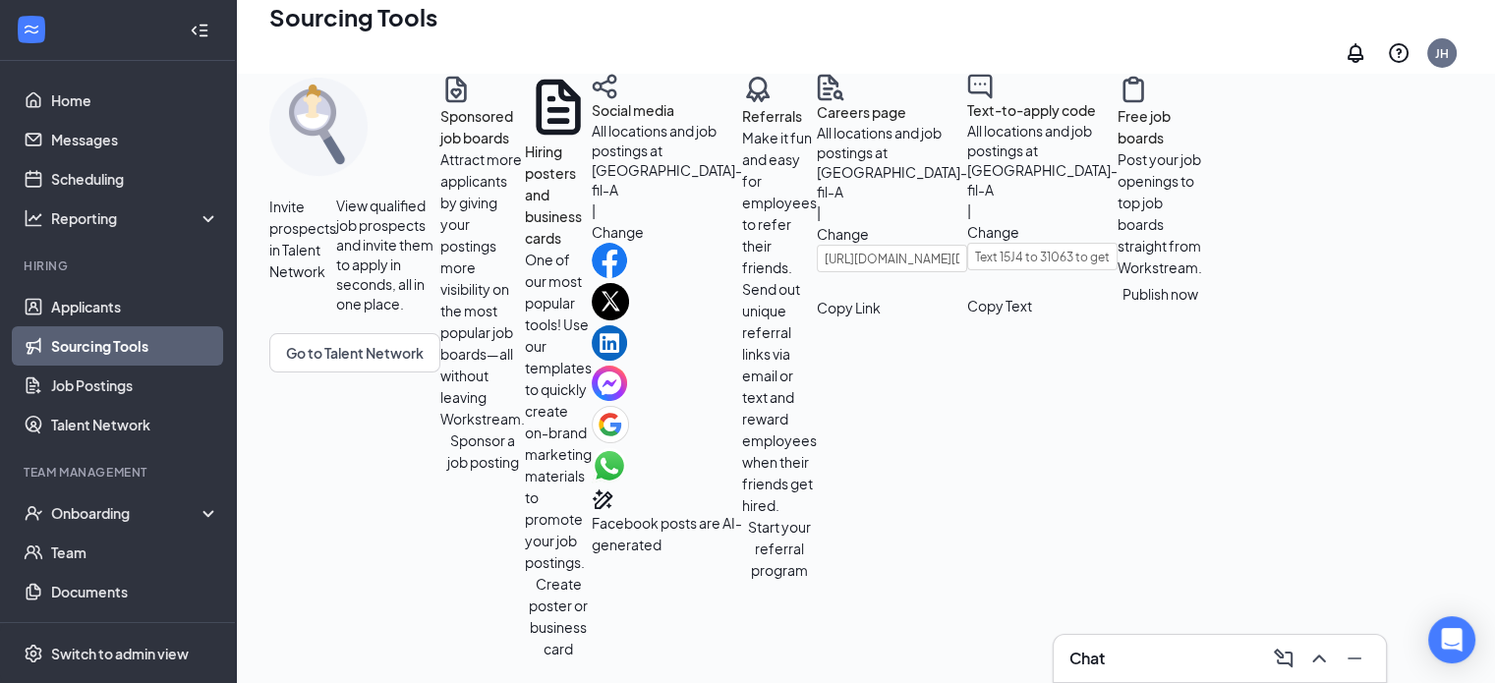
click at [190, 31] on icon "Collapse" at bounding box center [200, 31] width 20 height 20
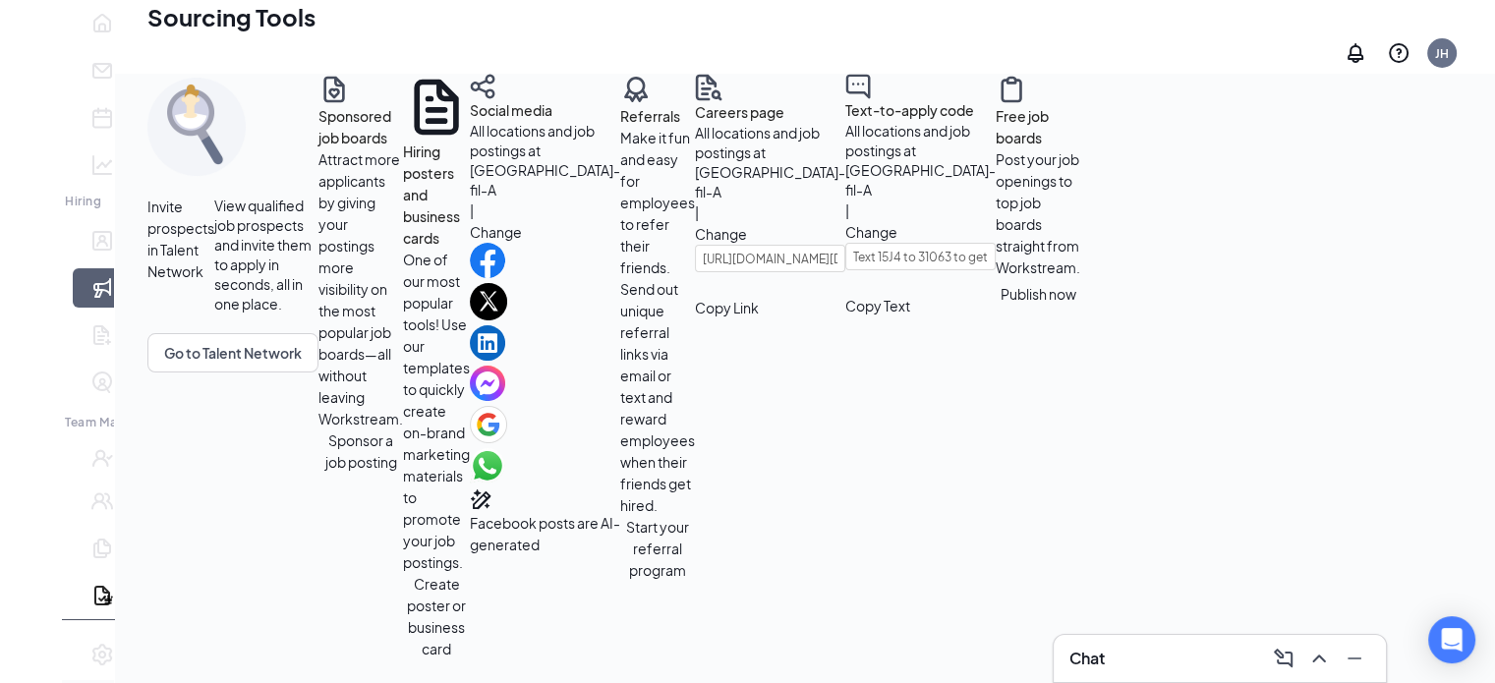
click at [24, 35] on icon "Expand" at bounding box center [31, 45] width 20 height 20
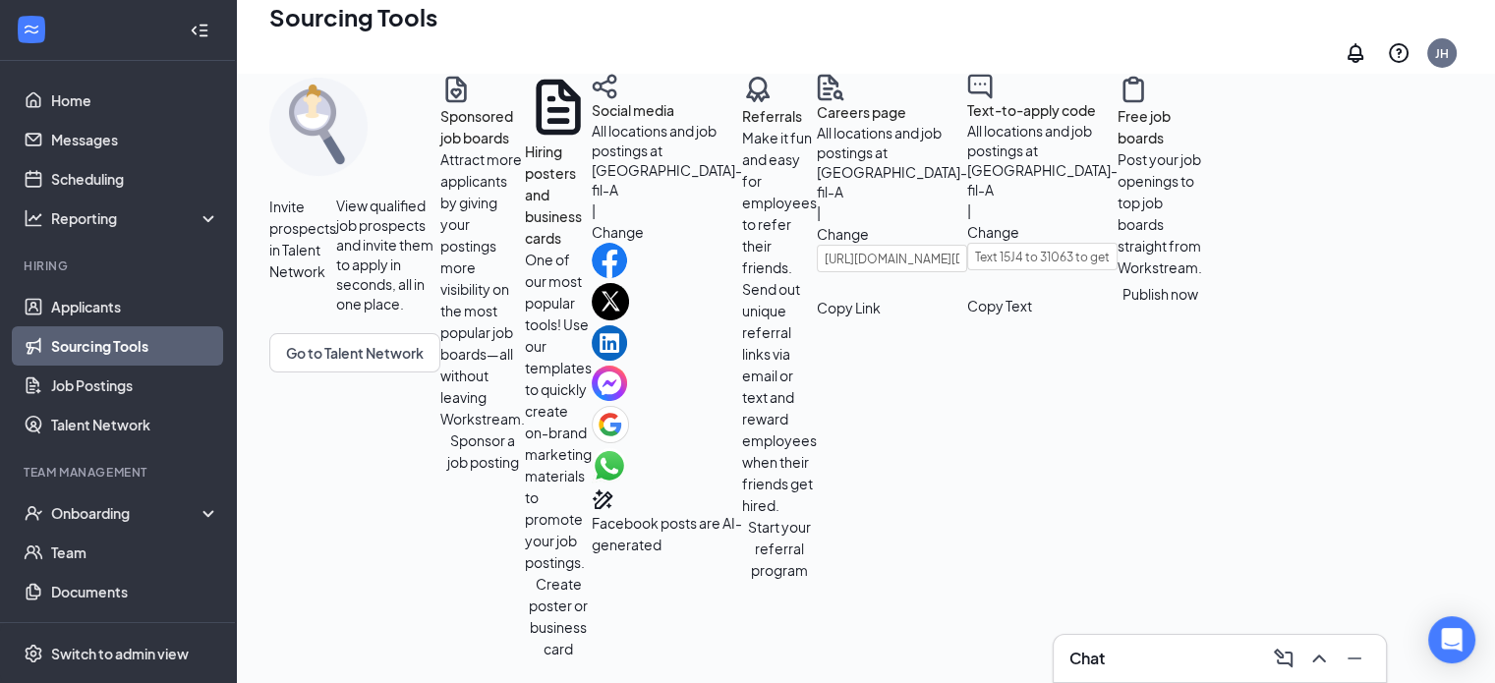
scroll to position [491, 0]
click at [146, 654] on div "Switch to admin view" at bounding box center [120, 654] width 138 height 20
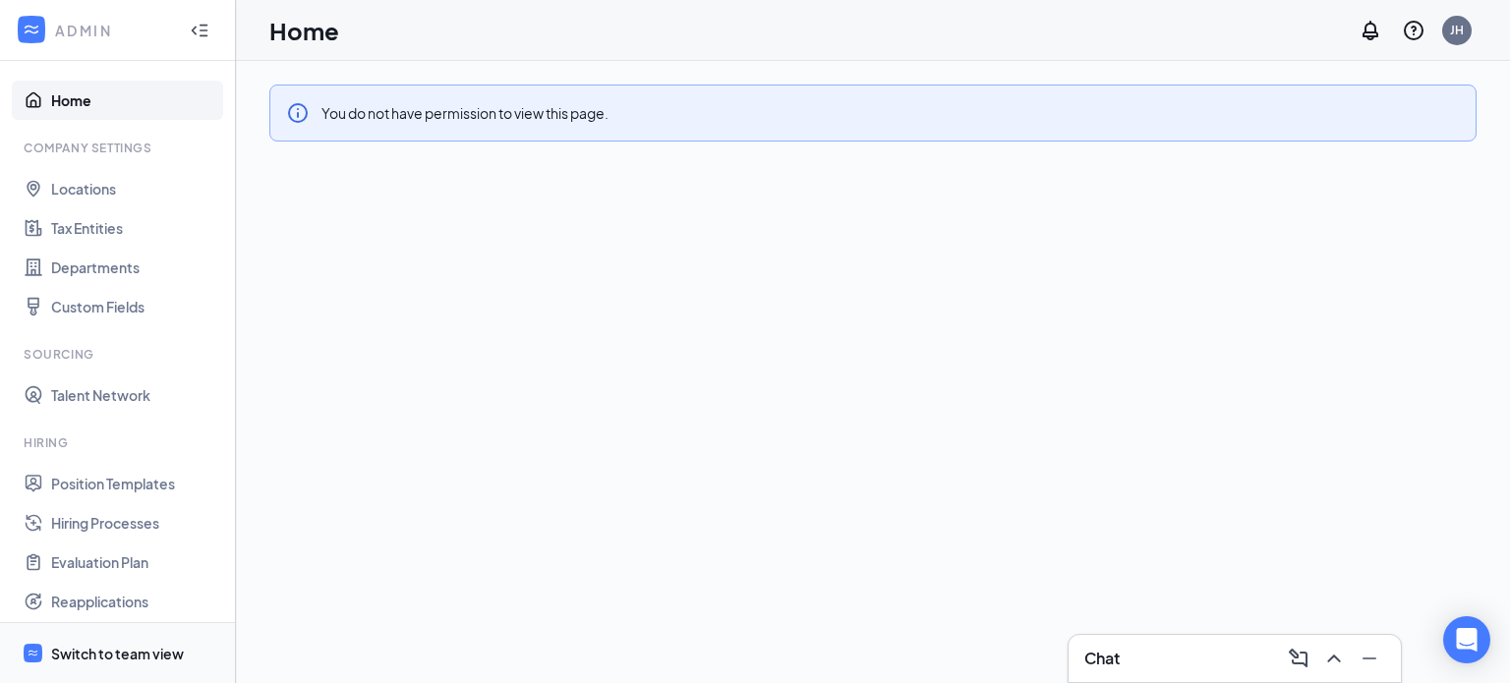
click at [164, 652] on div "Switch to team view" at bounding box center [117, 654] width 133 height 20
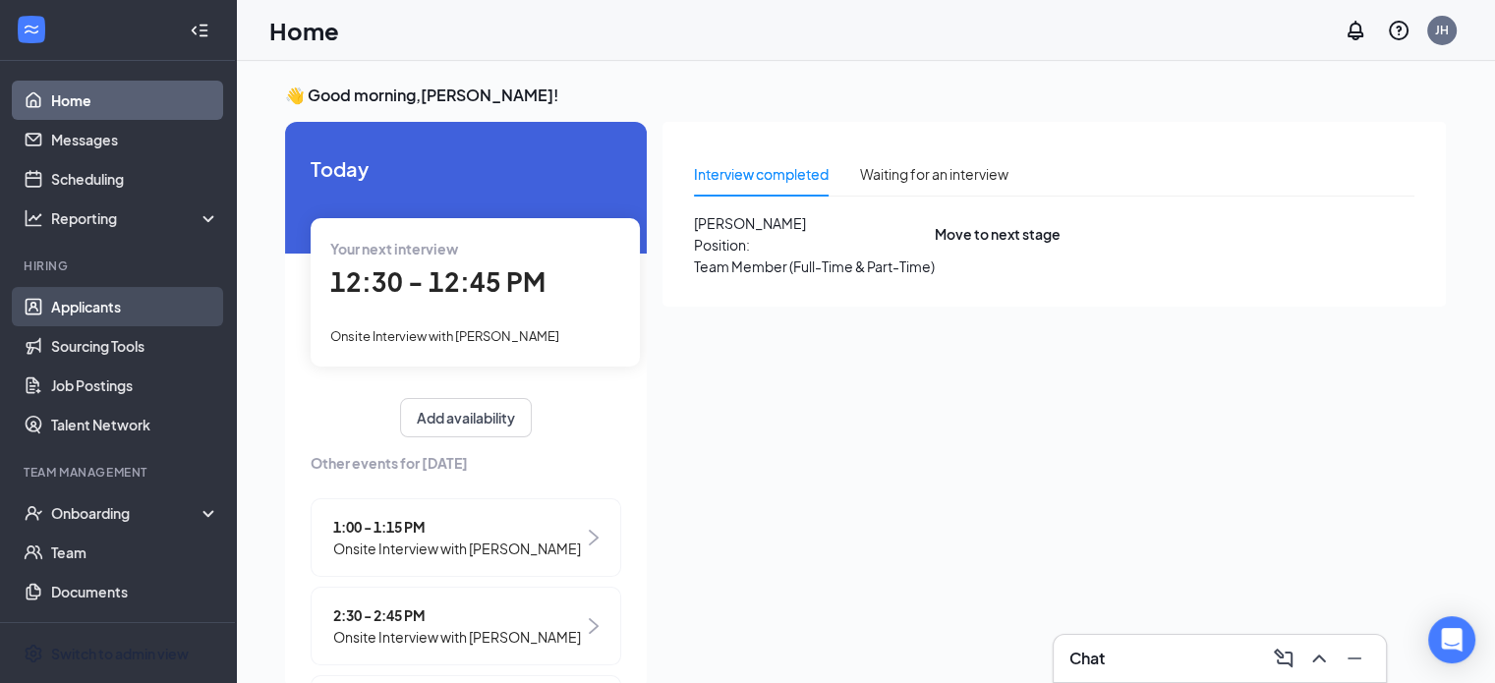
click at [106, 303] on link "Applicants" at bounding box center [135, 306] width 168 height 39
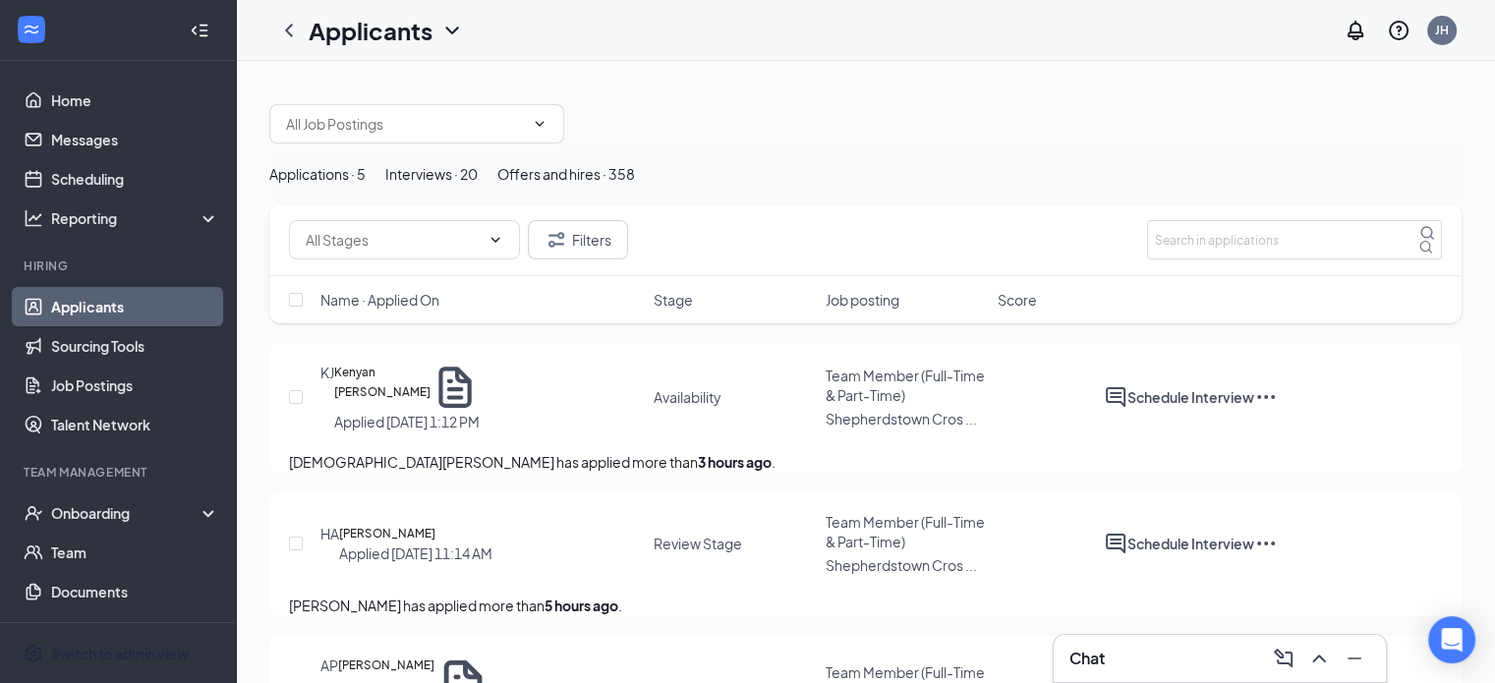
click at [478, 185] on div "Interviews · 20" at bounding box center [431, 174] width 92 height 22
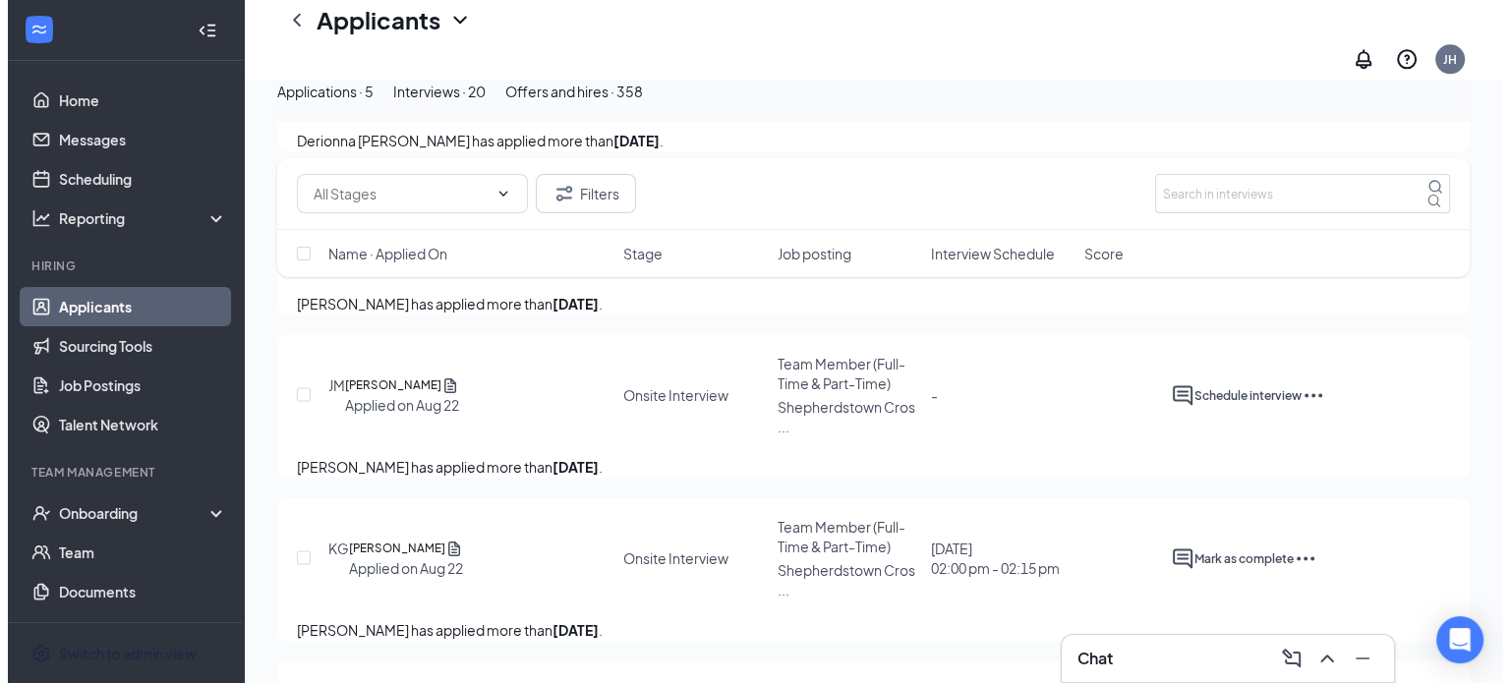
scroll to position [2654, 0]
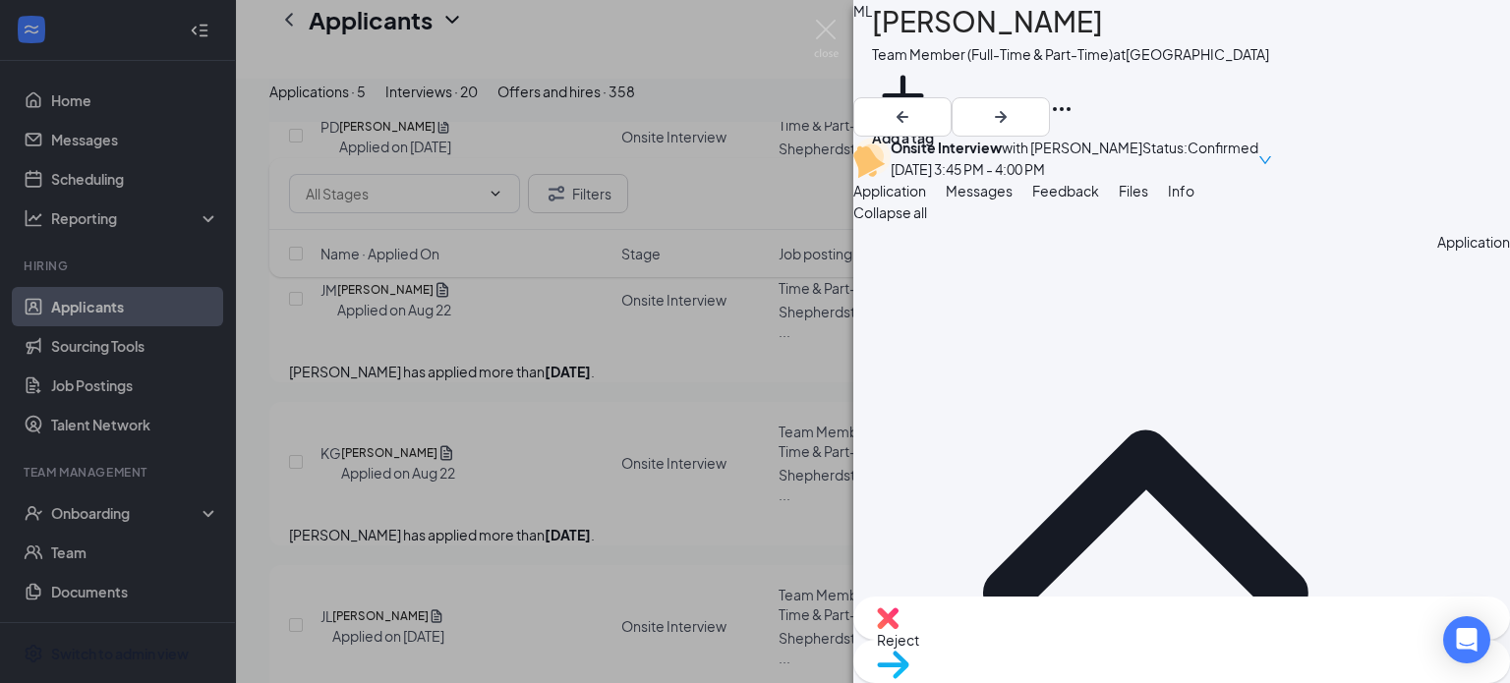
click at [1266, 679] on span "Move to stage" at bounding box center [1181, 690] width 609 height 22
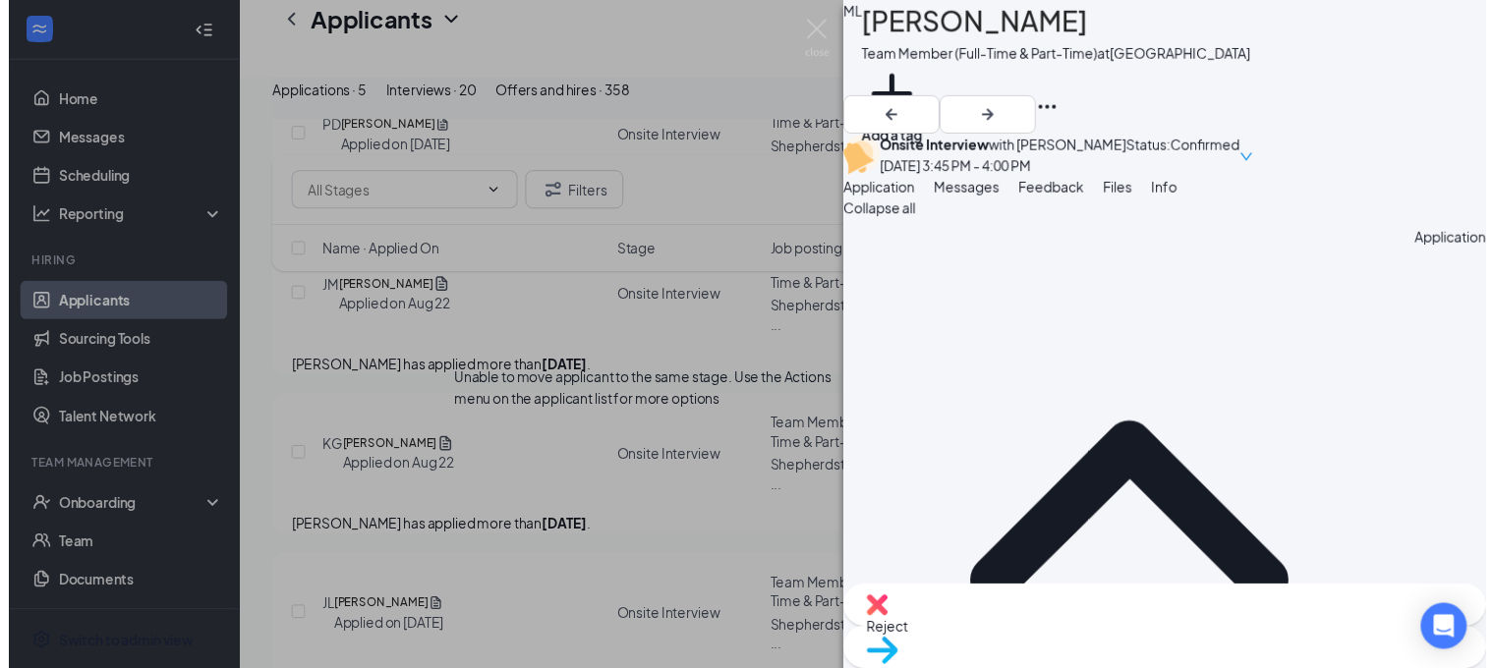
scroll to position [111, 0]
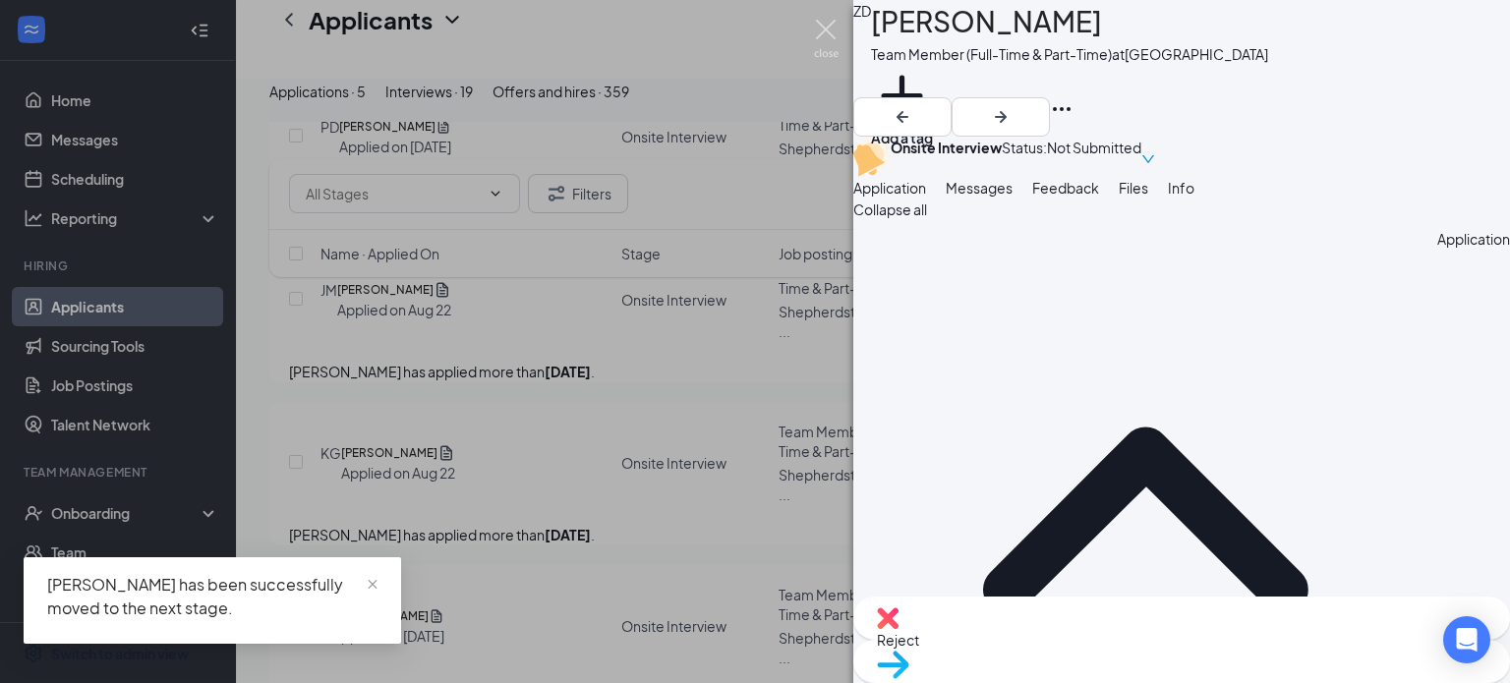
click at [821, 24] on img at bounding box center [826, 39] width 25 height 38
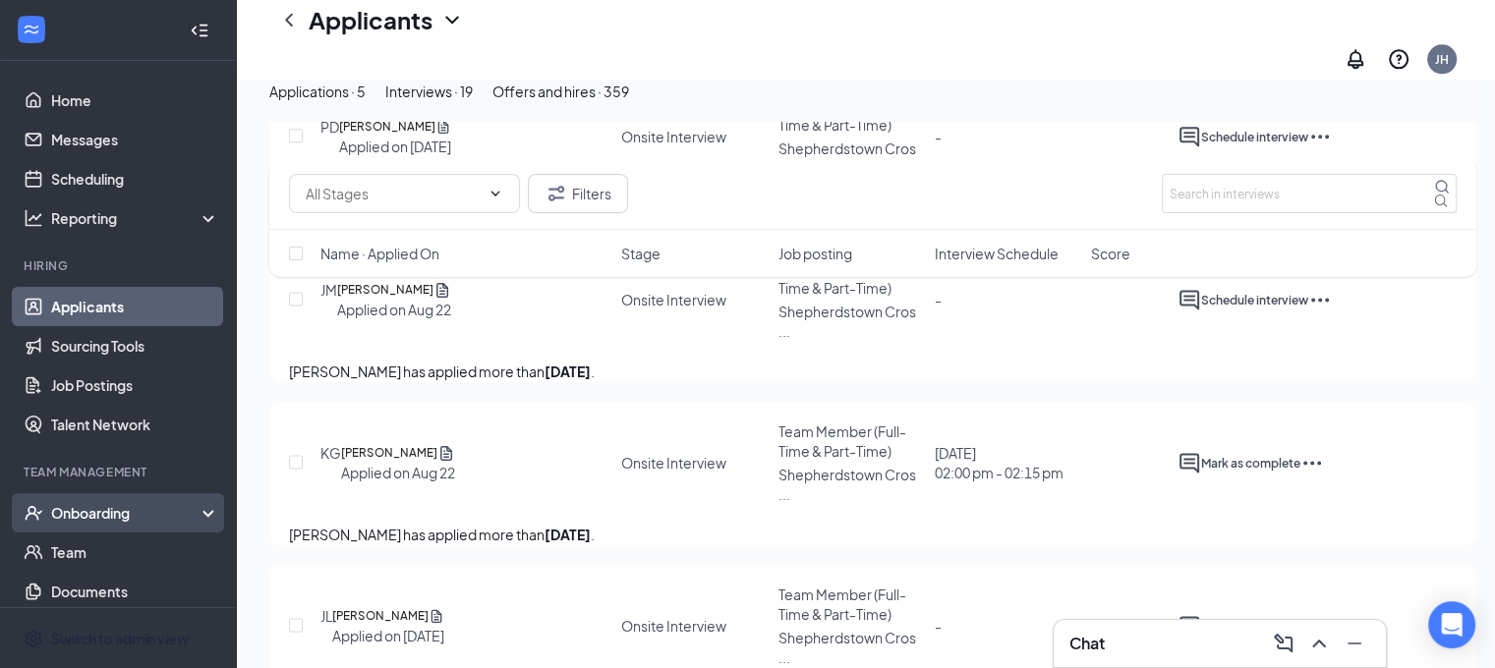
click at [87, 510] on div "Onboarding" at bounding box center [126, 513] width 151 height 20
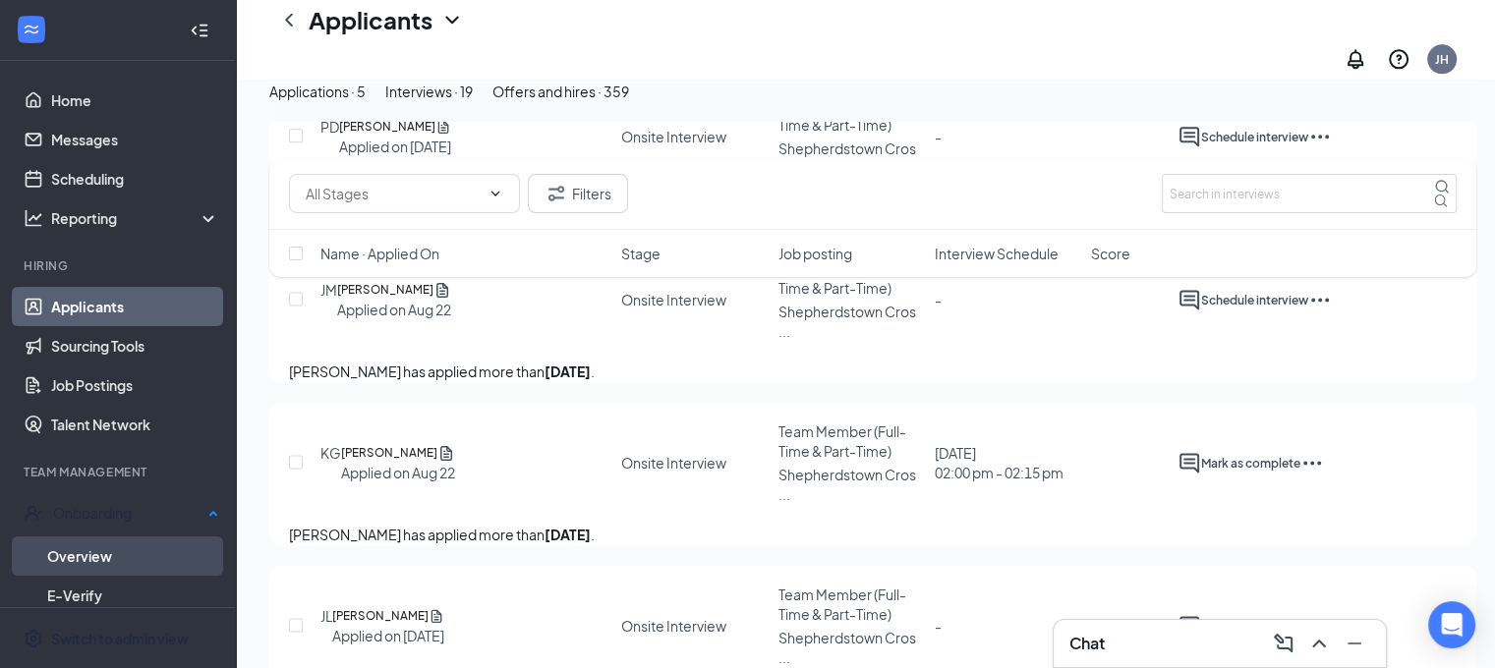
click at [84, 552] on link "Overview" at bounding box center [133, 556] width 172 height 39
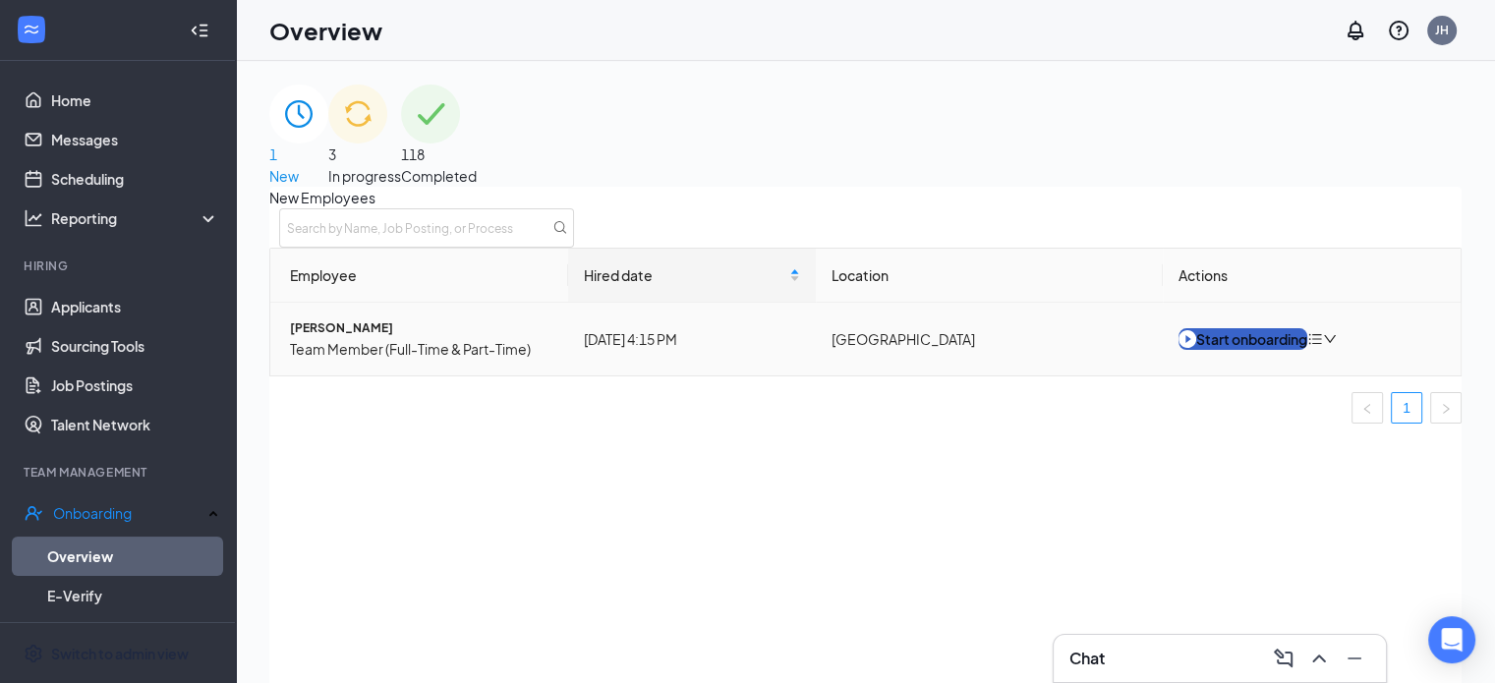
click at [1282, 350] on div "Start onboarding" at bounding box center [1243, 339] width 129 height 22
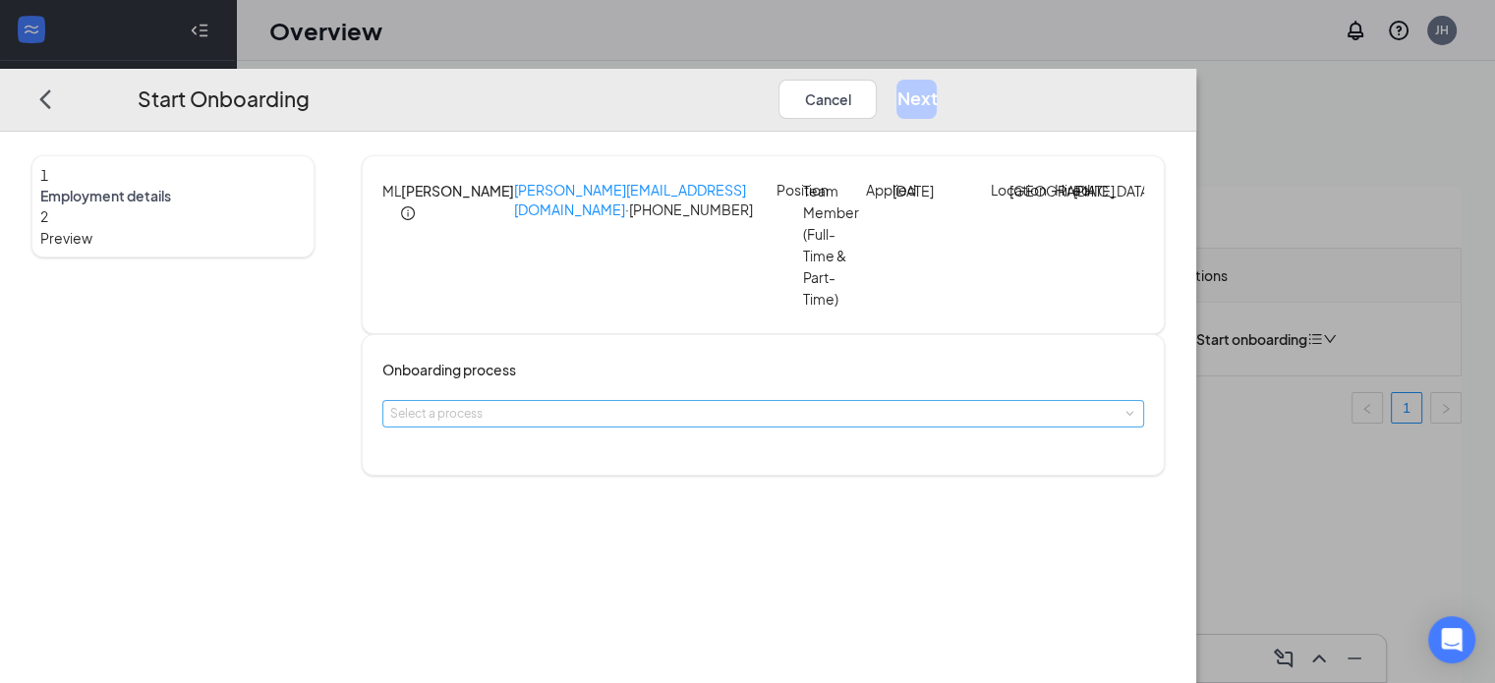
click at [760, 420] on div "Select a process" at bounding box center [758, 414] width 737 height 20
click at [615, 491] on span "Team Member Onboarding" at bounding box center [568, 494] width 174 height 18
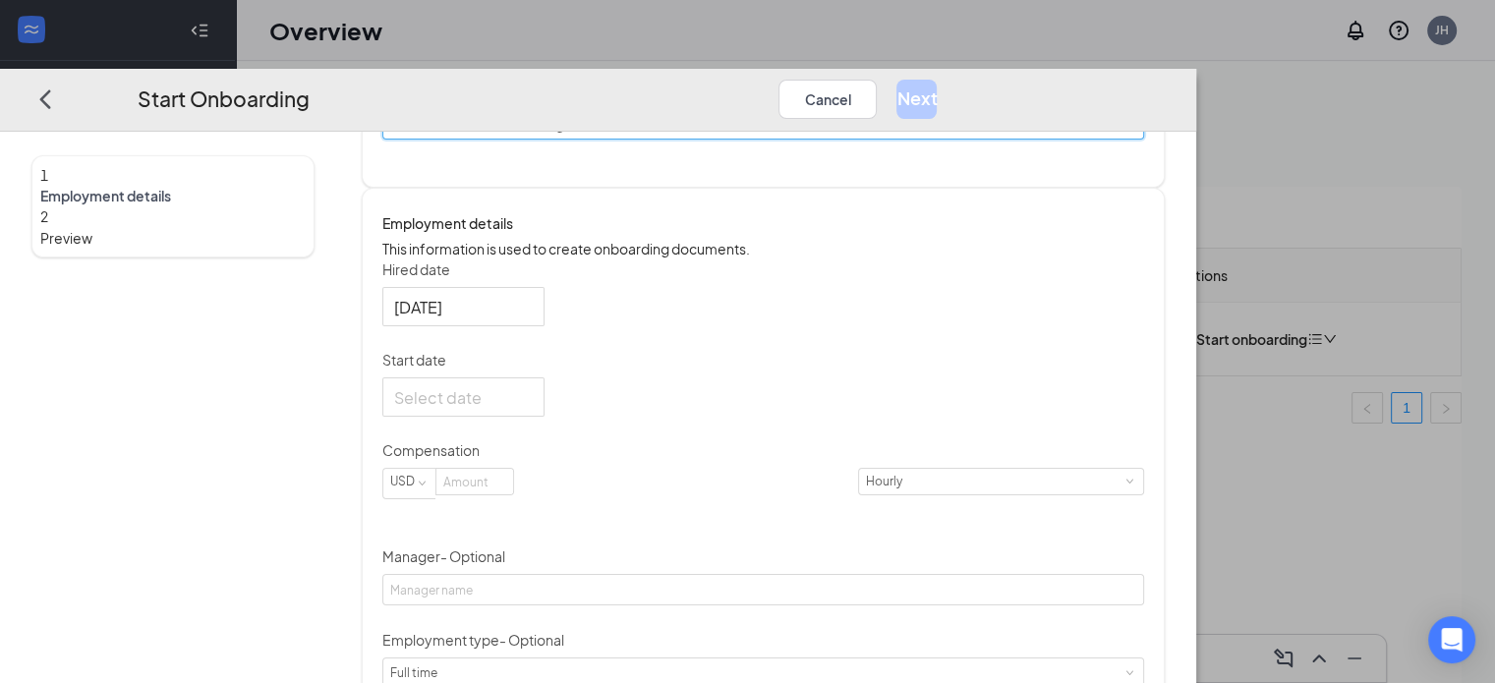
scroll to position [292, 0]
click at [533, 405] on div at bounding box center [463, 392] width 139 height 25
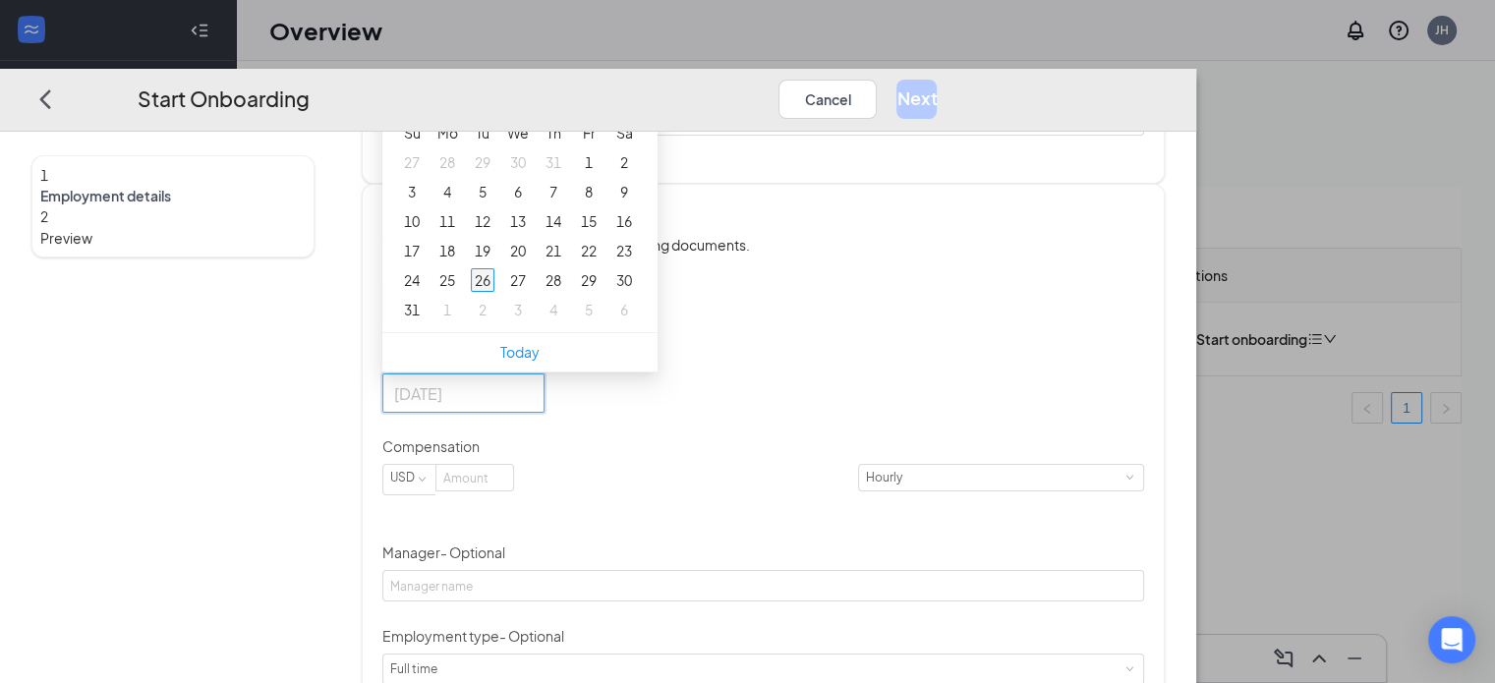
type input "Aug 26, 2025"
click at [494, 292] on div "26" at bounding box center [483, 280] width 24 height 24
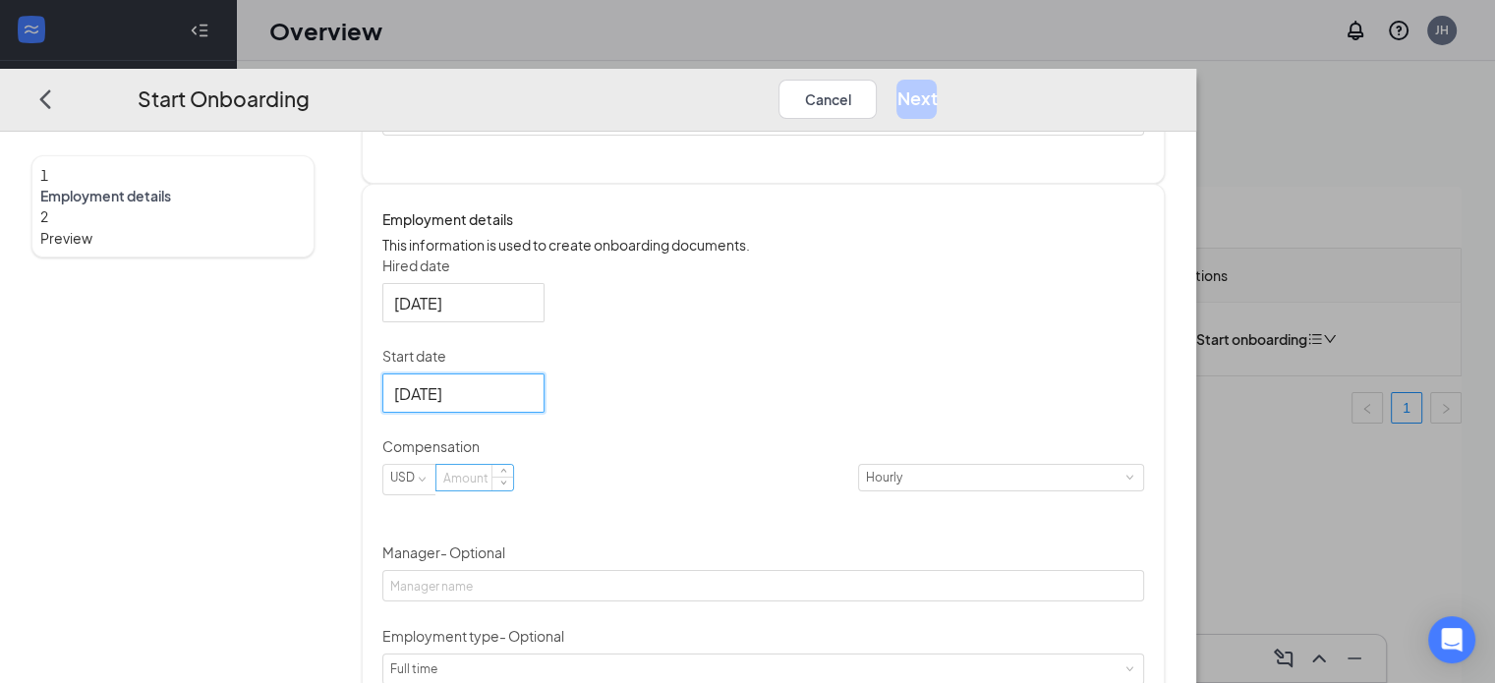
click at [513, 491] on input at bounding box center [474, 478] width 77 height 26
type input "12"
click at [1071, 467] on div "Hired date Aug 26, 2025 Start date Aug 26, 2025 Aug 2025 Su Mo Tu We Th Fr Sa 2…" at bounding box center [763, 567] width 762 height 623
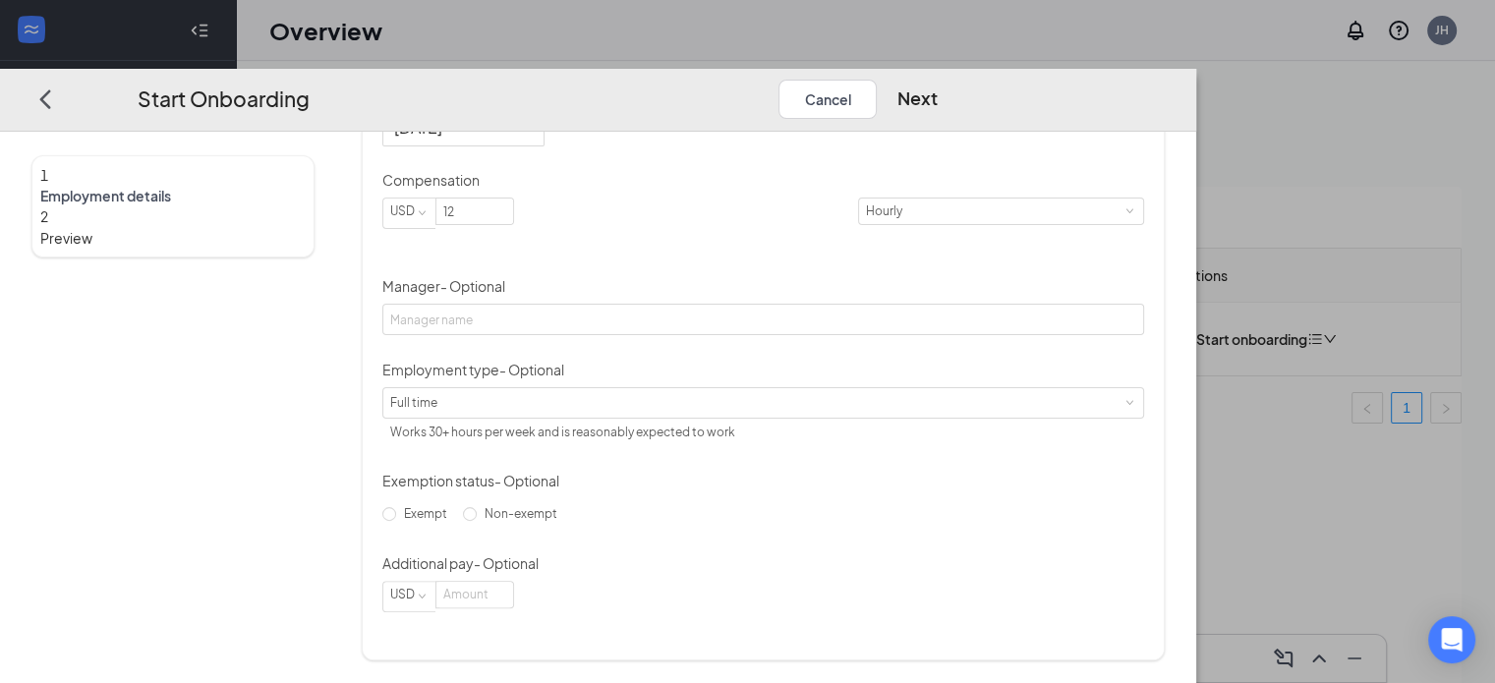
scroll to position [579, 0]
click at [730, 407] on div "Full time Works 30+ hours per week and is reasonably expected to work" at bounding box center [763, 401] width 746 height 29
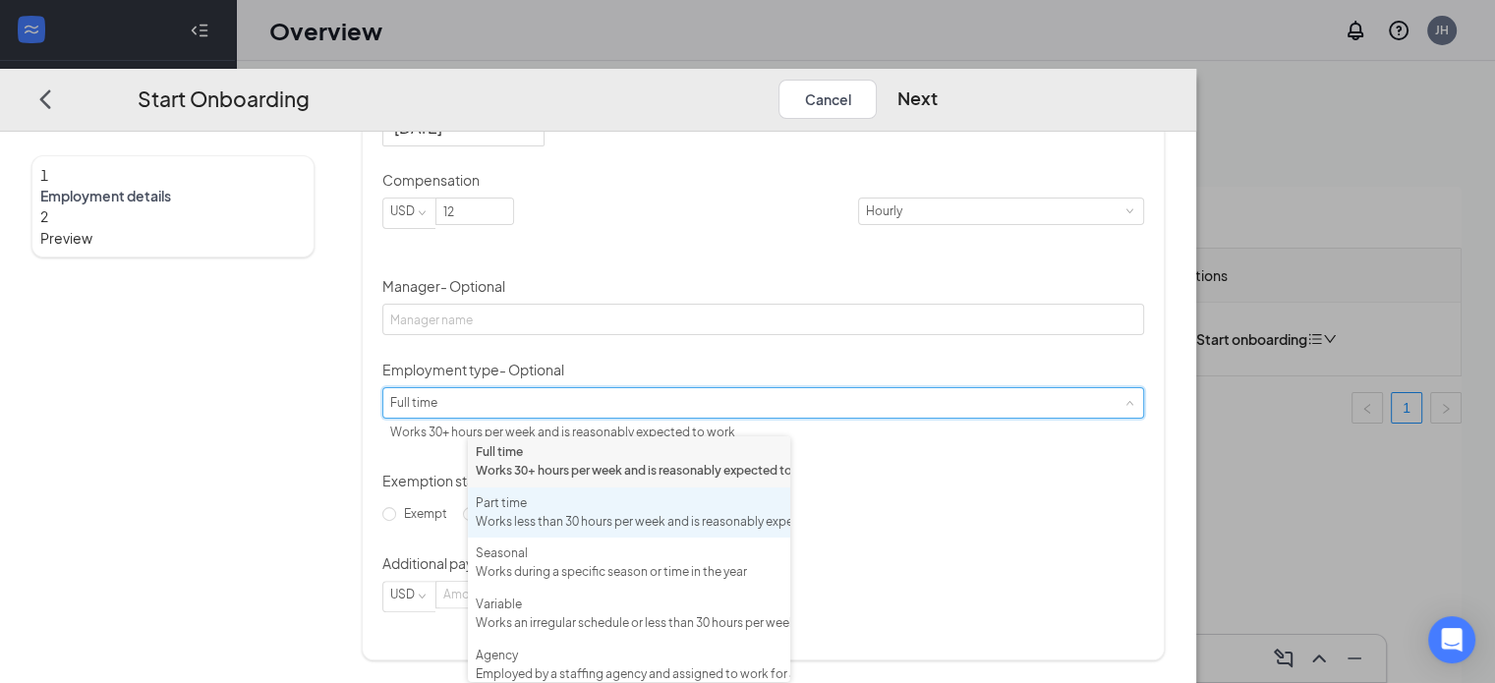
click at [654, 532] on div "Part time Works less than 30 hours per week and is reasonably expected to work" at bounding box center [629, 512] width 307 height 37
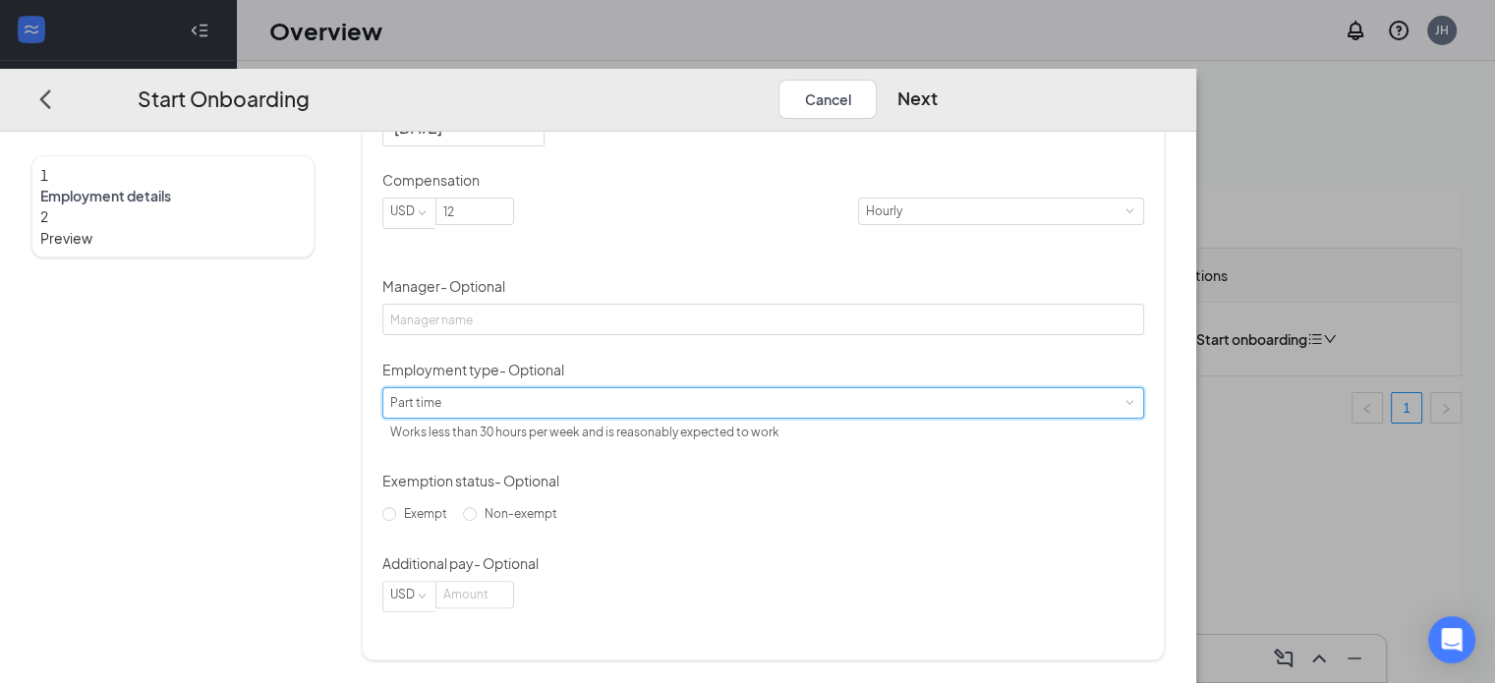
click at [1042, 526] on div "Hired date Aug 26, 2025 Start date Aug 26, 2025 Aug 2025 Su Mo Tu We Th Fr Sa 2…" at bounding box center [763, 300] width 762 height 623
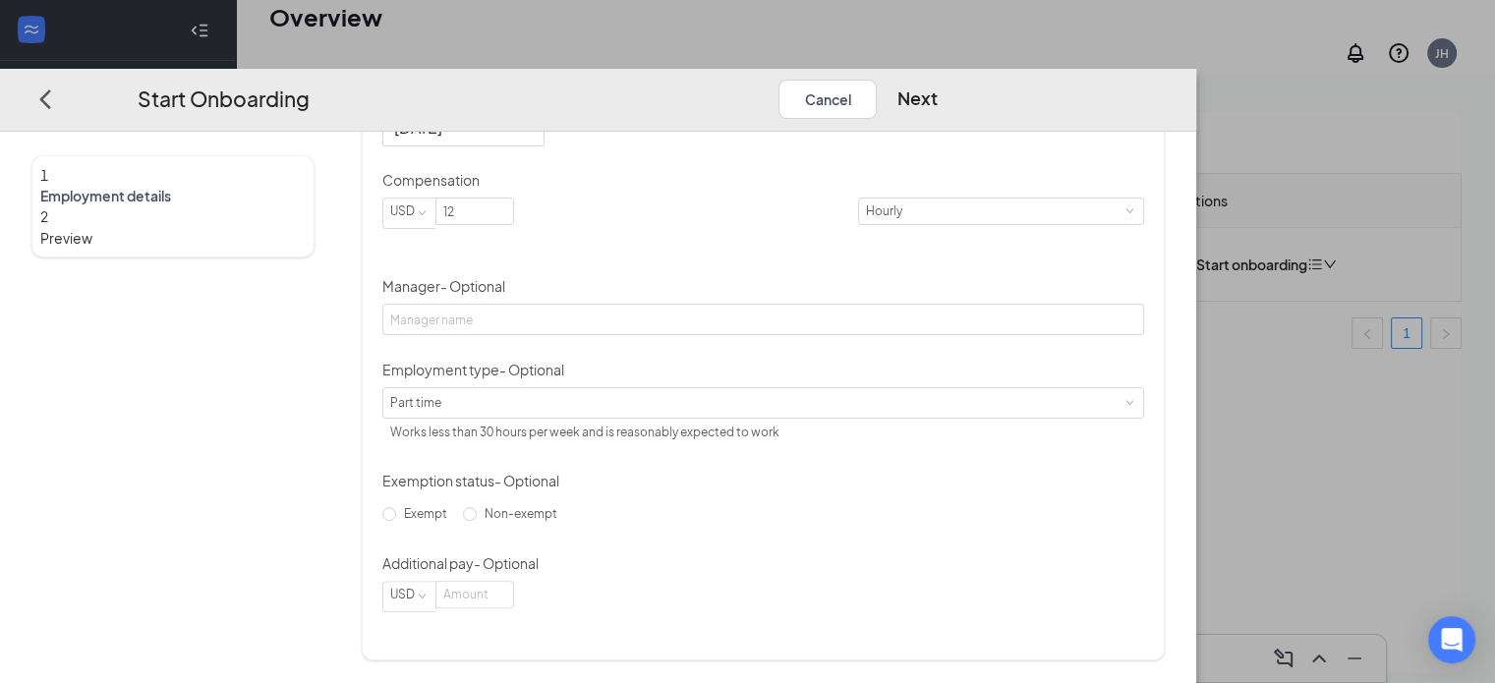
scroll to position [88, 0]
drag, startPoint x: 478, startPoint y: 534, endPoint x: 494, endPoint y: 534, distance: 16.7
click at [477, 520] on input "Non-exempt" at bounding box center [470, 513] width 14 height 14
radio input "true"
click at [975, 498] on div "Hired date Aug 26, 2025 Start date Aug 26, 2025 Aug 2025 Su Mo Tu We Th Fr Sa 2…" at bounding box center [763, 300] width 762 height 623
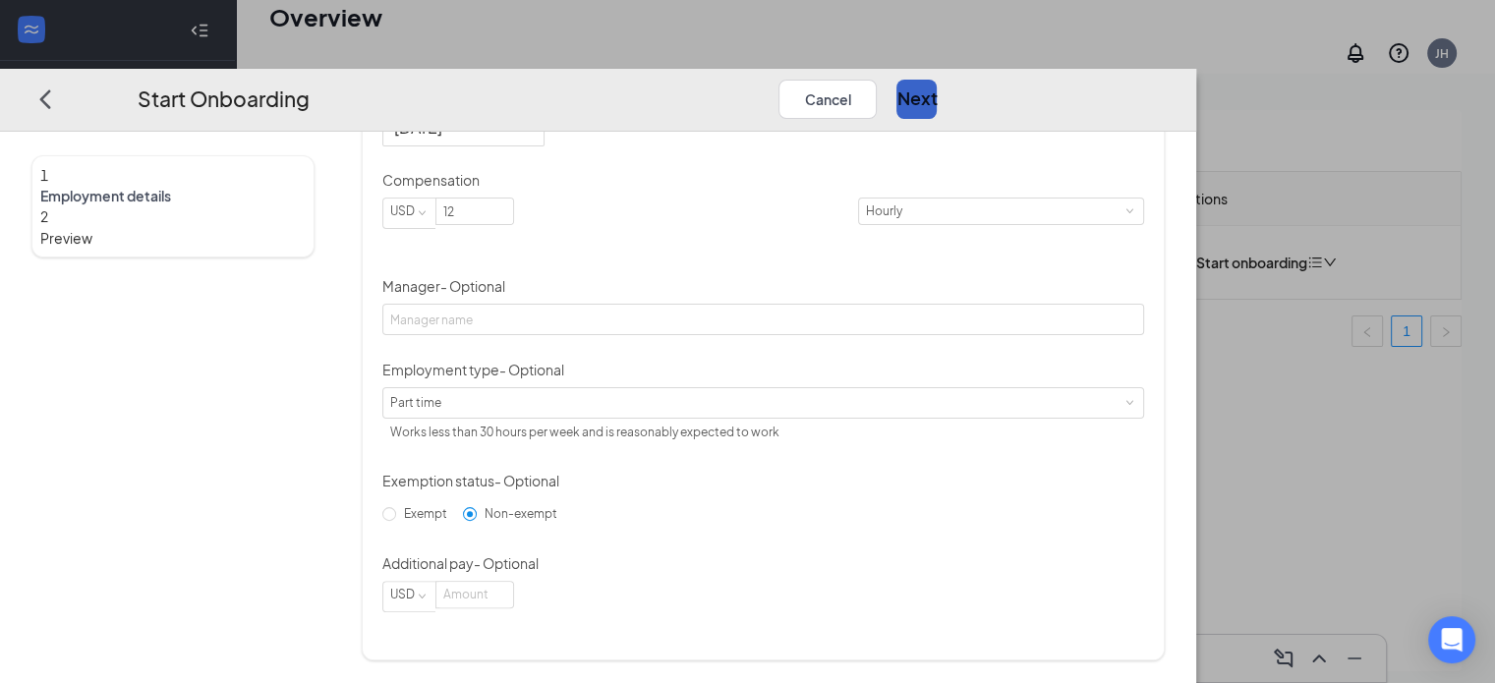
click at [937, 79] on button "Next" at bounding box center [916, 98] width 40 height 39
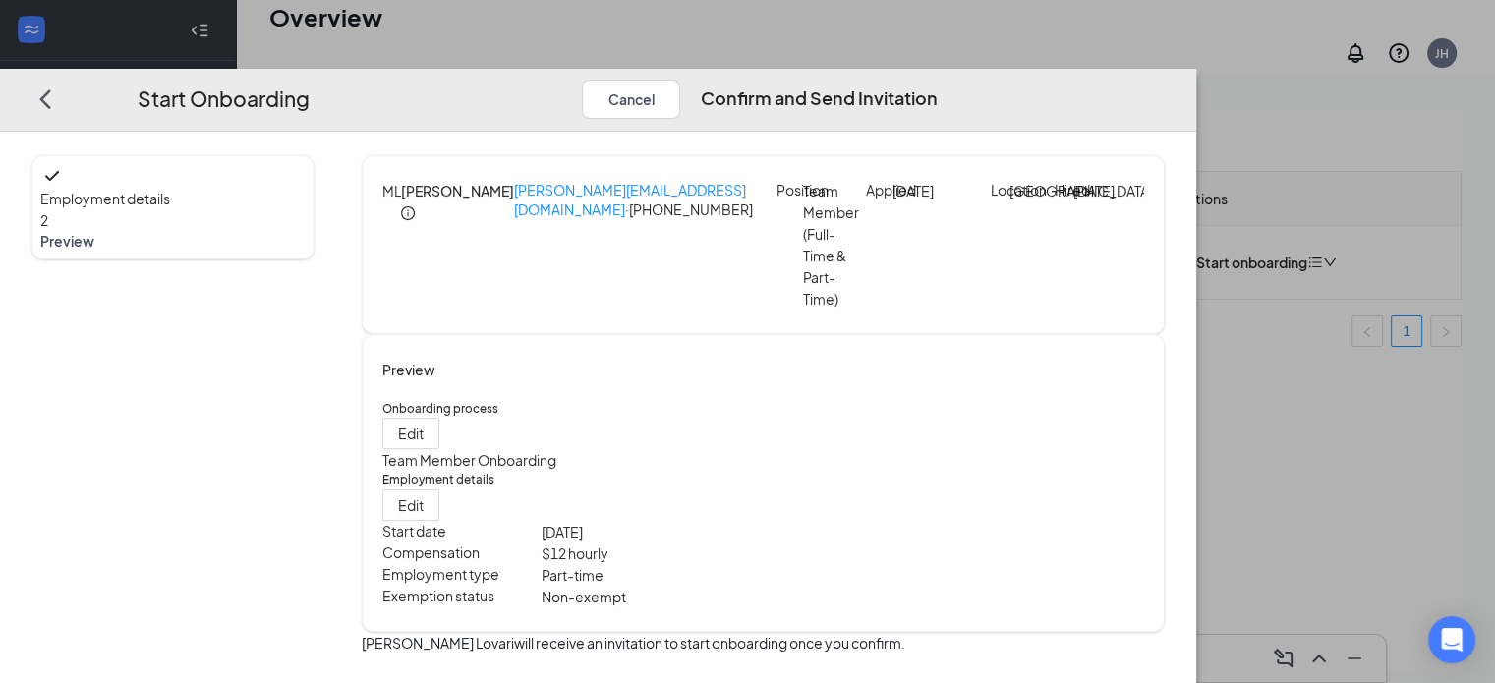
scroll to position [28, 0]
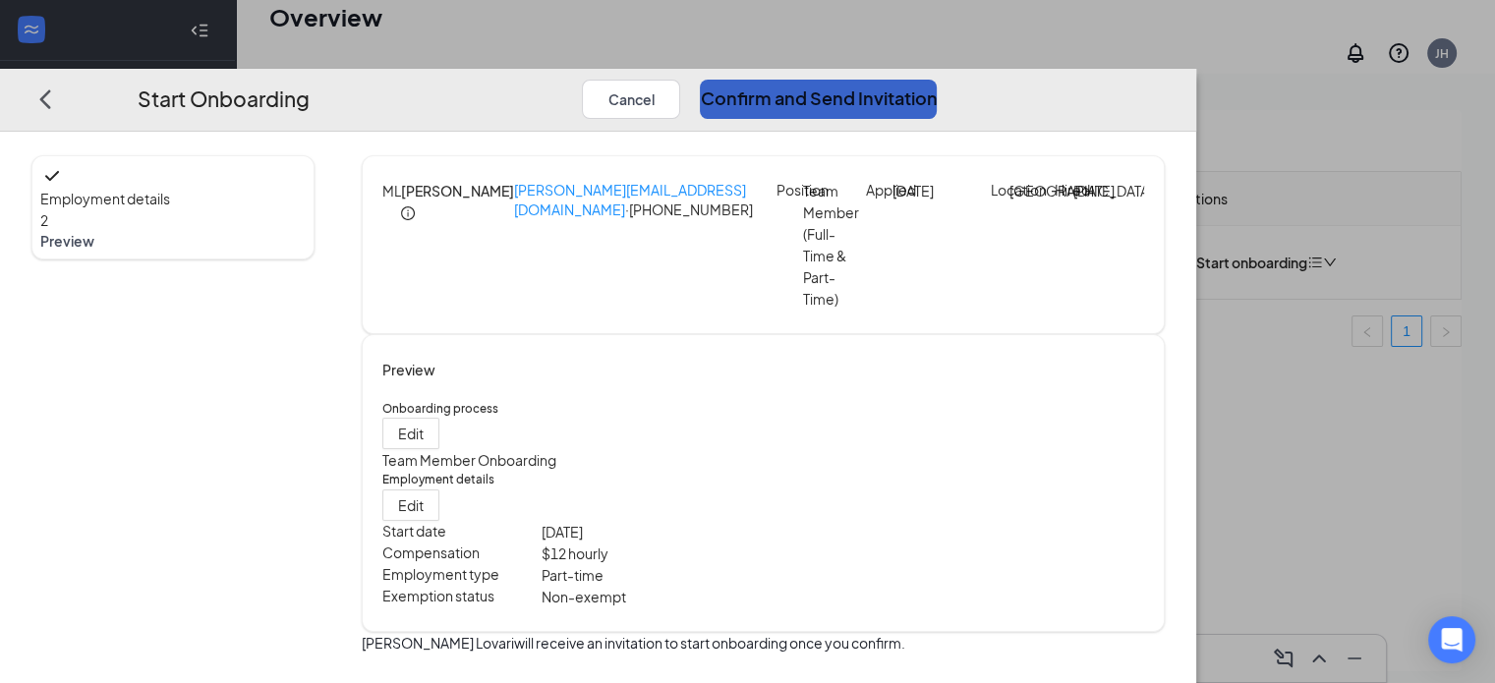
click at [937, 79] on button "Confirm and Send Invitation" at bounding box center [818, 98] width 237 height 39
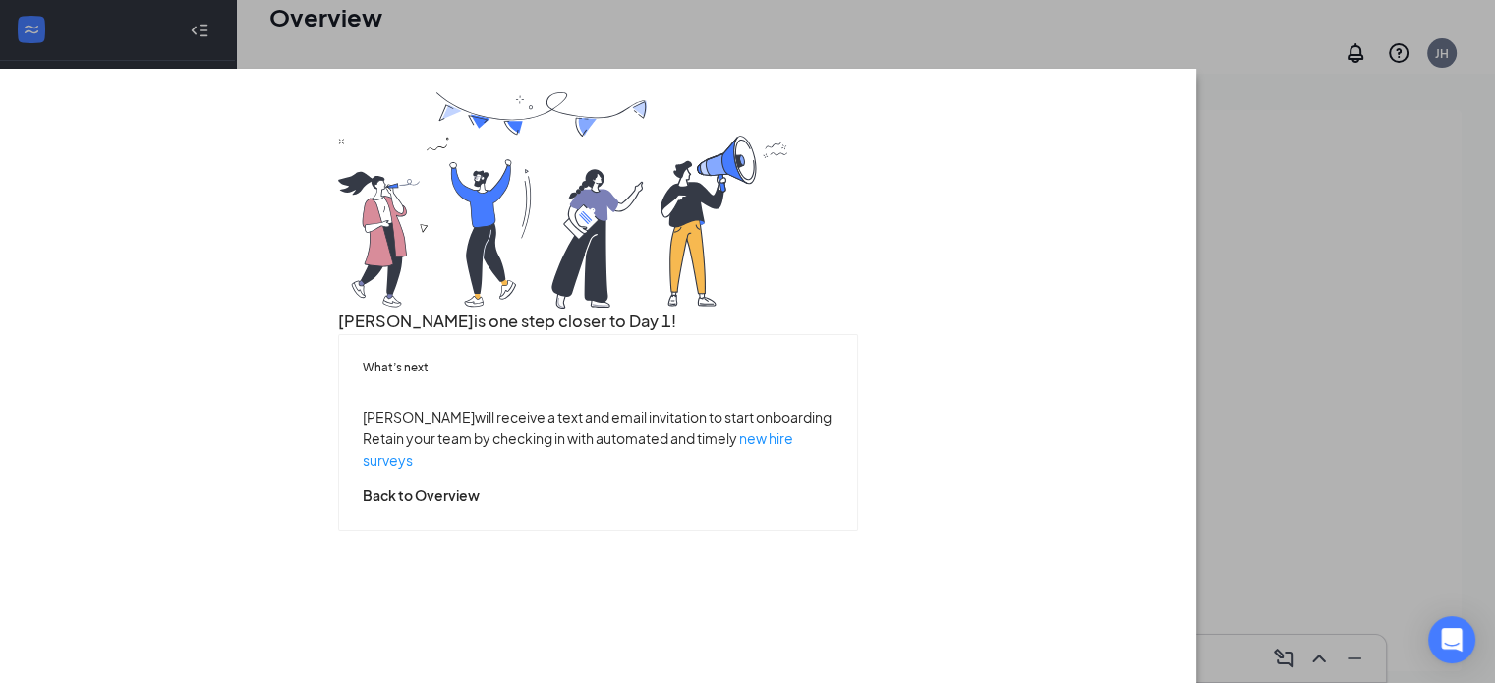
scroll to position [118, 0]
click at [480, 505] on button "Back to Overview" at bounding box center [421, 495] width 117 height 22
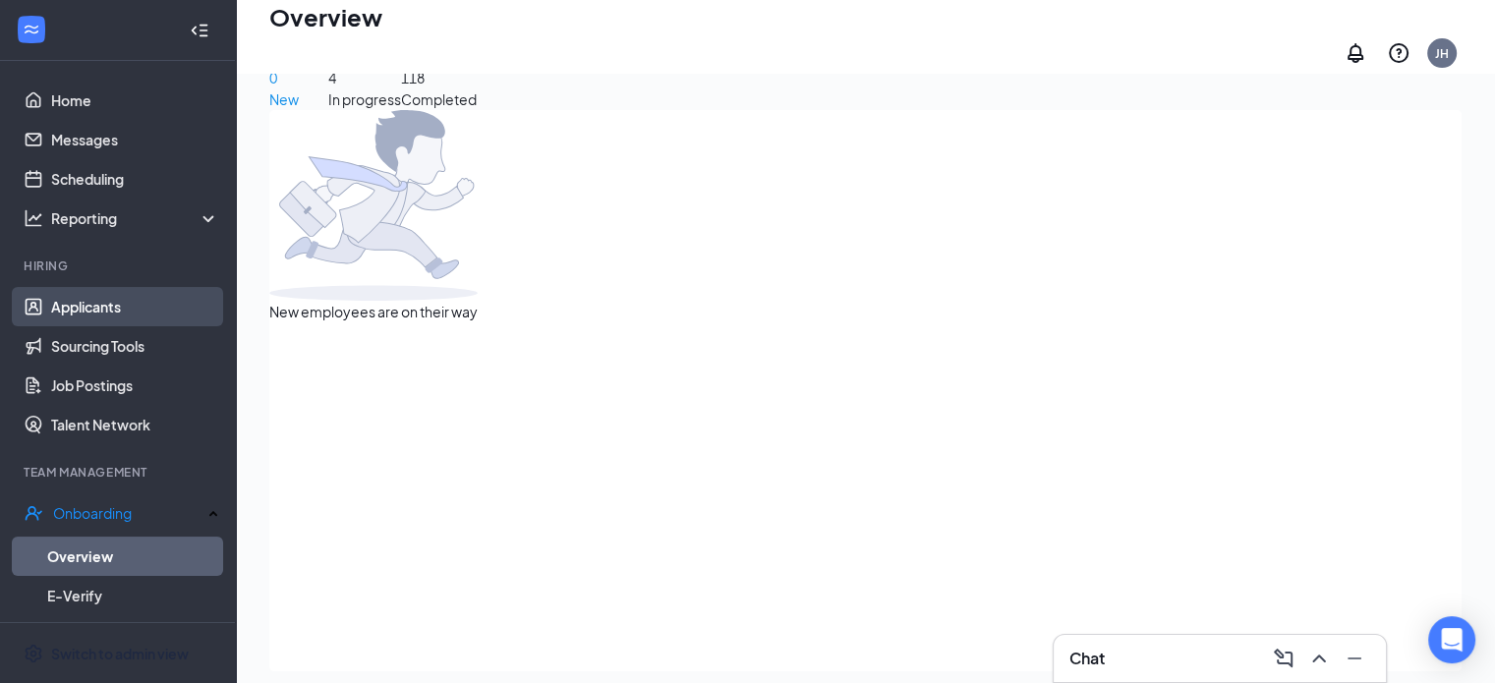
click at [67, 299] on link "Applicants" at bounding box center [135, 306] width 168 height 39
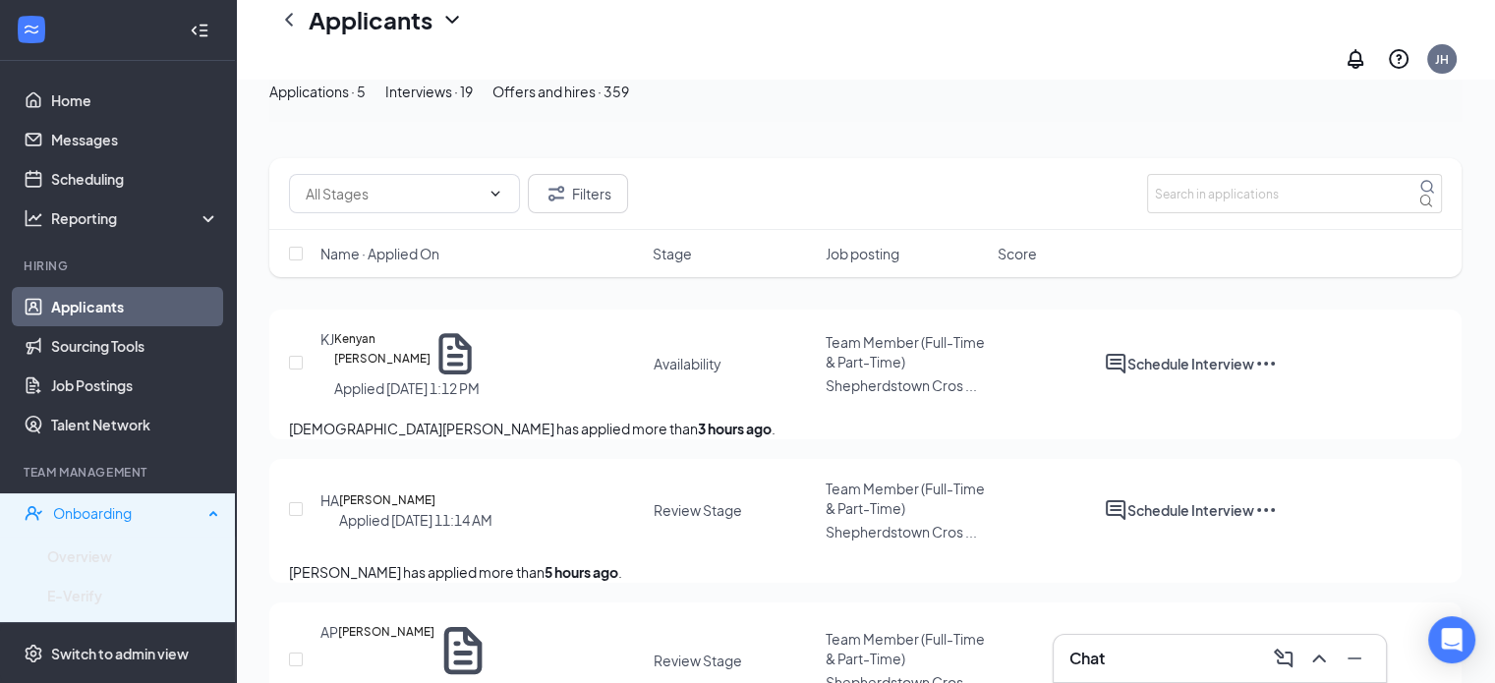
click at [113, 505] on div "Onboarding" at bounding box center [127, 513] width 149 height 20
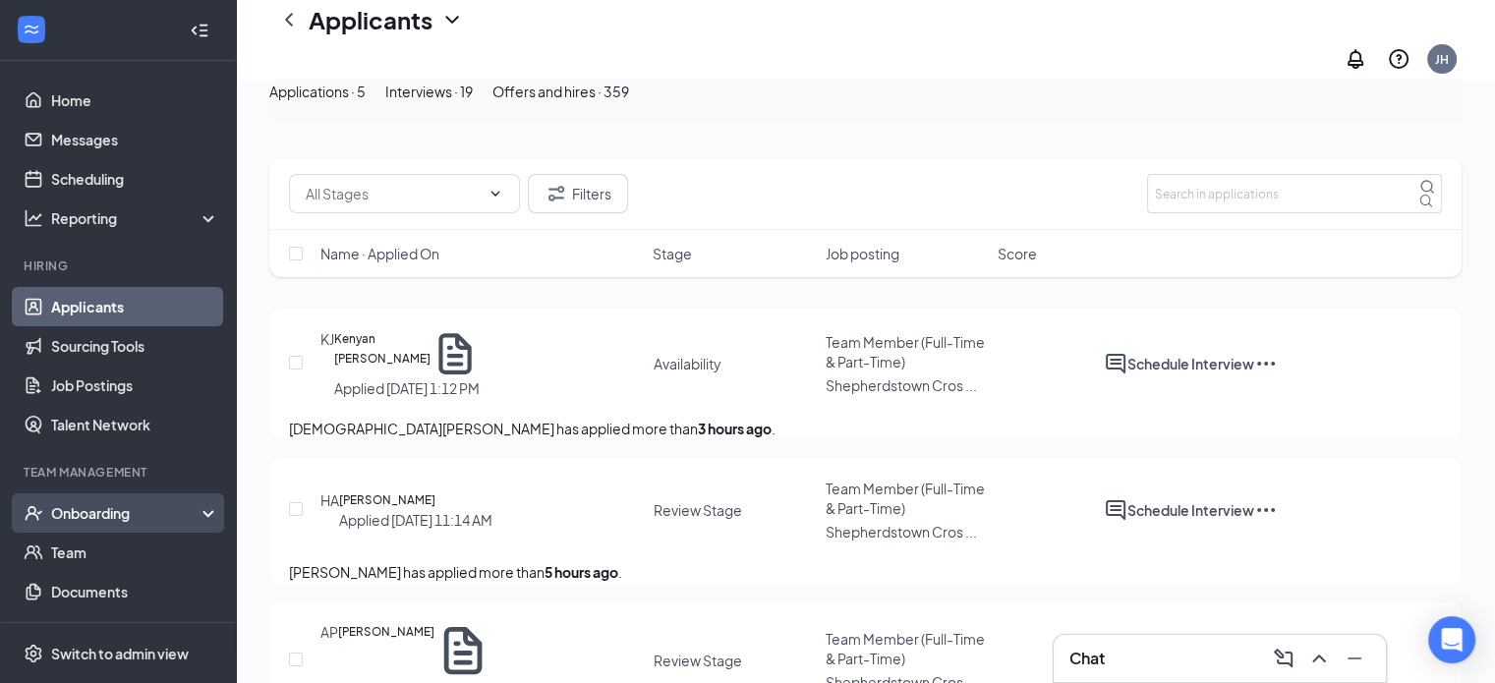
click at [113, 505] on div "Onboarding" at bounding box center [126, 513] width 151 height 20
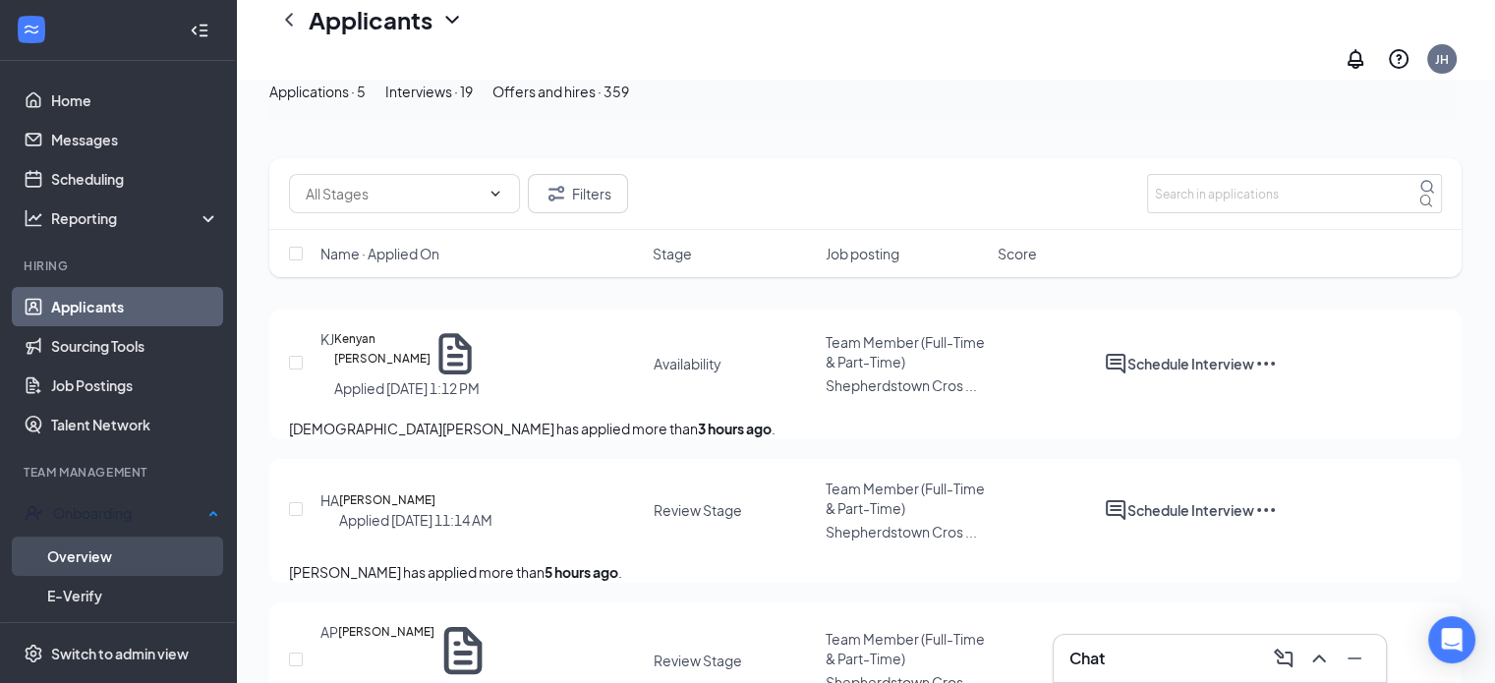
click at [100, 552] on link "Overview" at bounding box center [133, 556] width 172 height 39
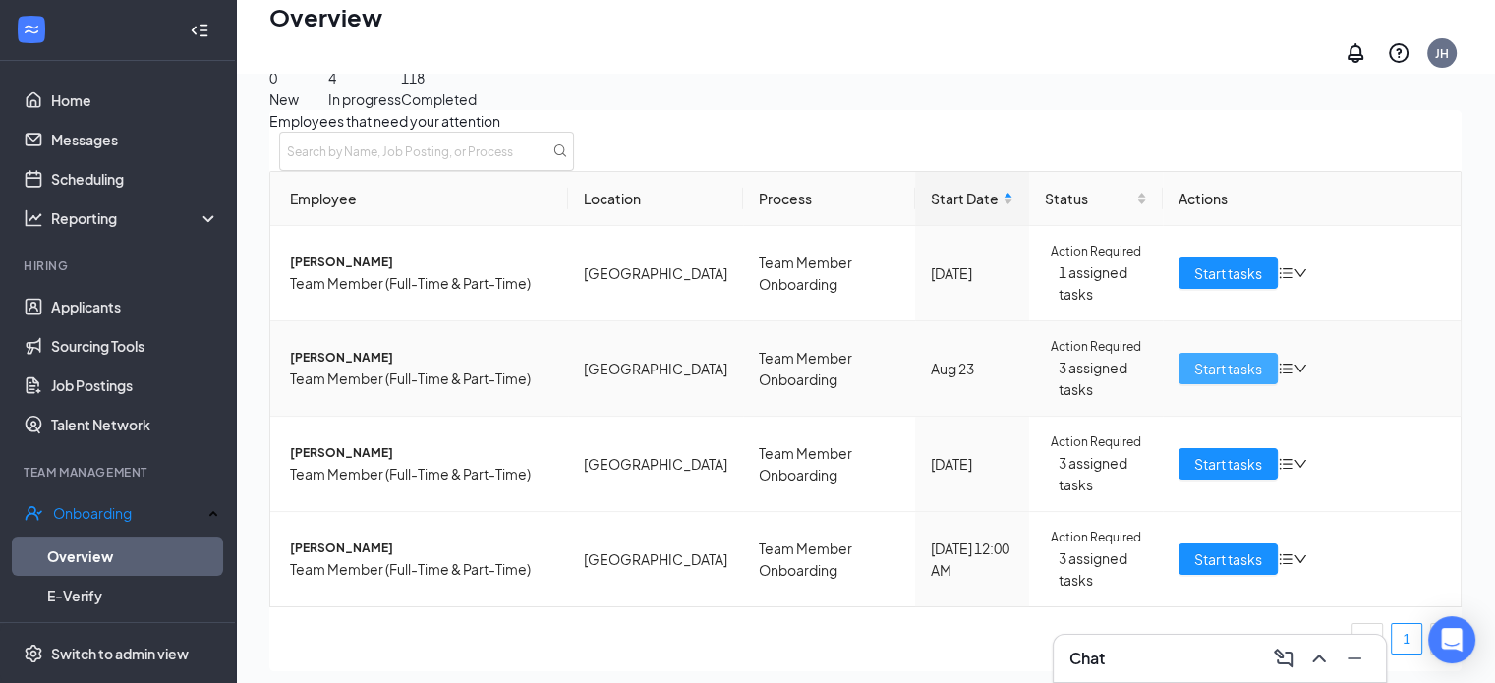
click at [1194, 379] on span "Start tasks" at bounding box center [1228, 369] width 68 height 22
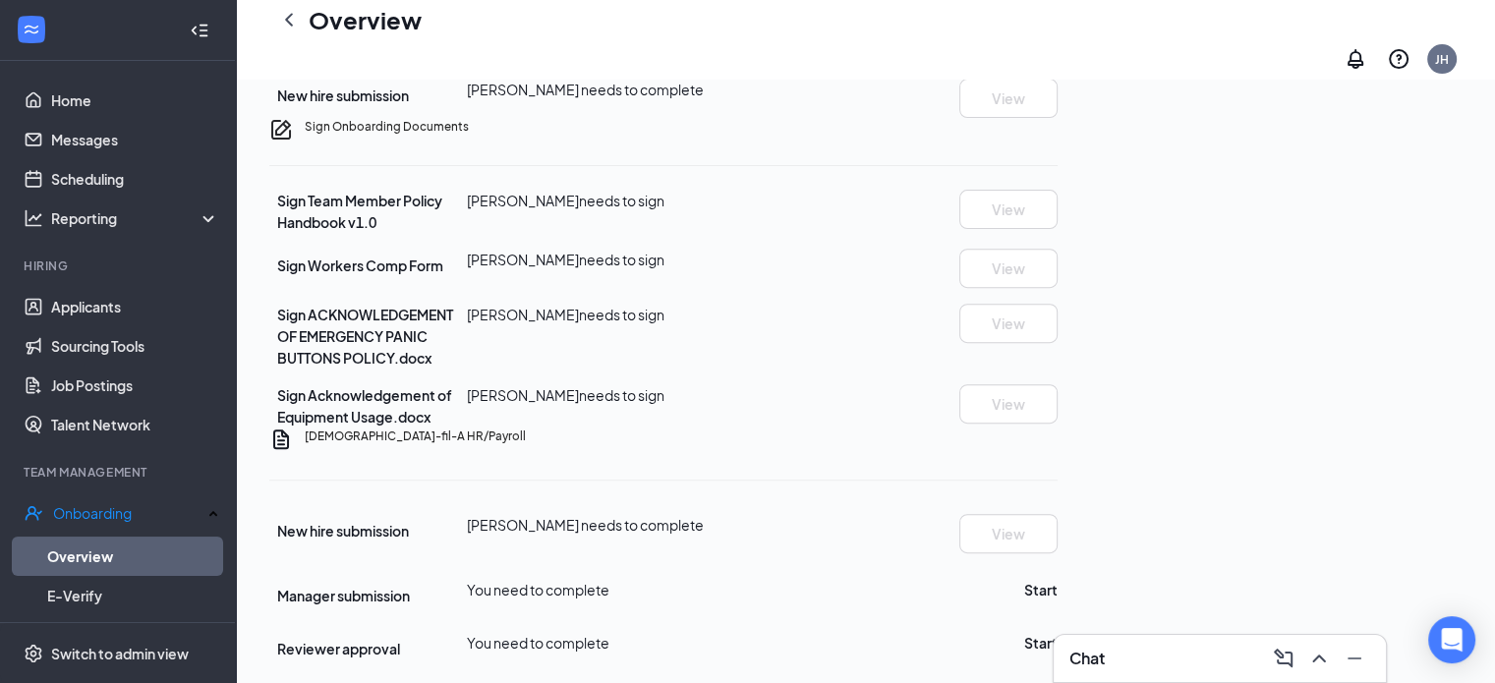
scroll to position [786, 0]
click at [102, 546] on link "Overview" at bounding box center [133, 556] width 172 height 39
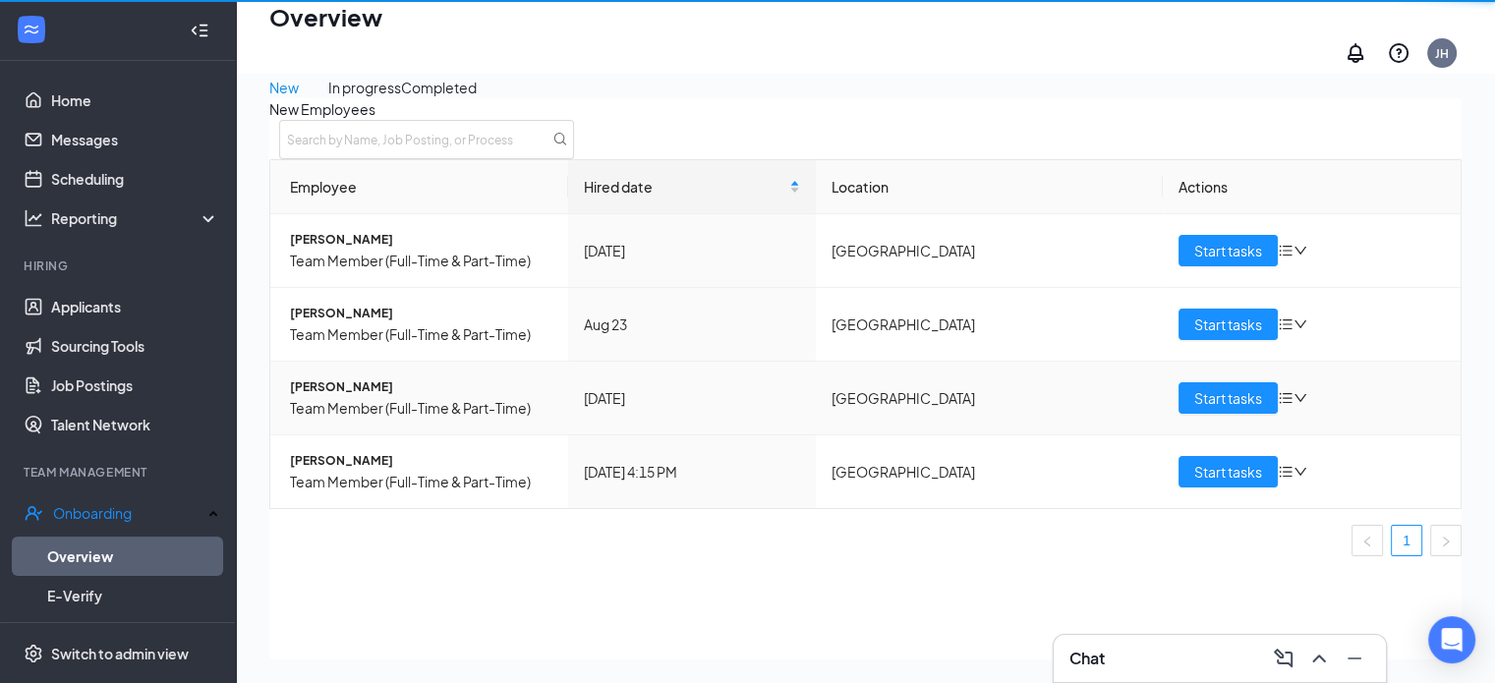
scroll to position [88, 0]
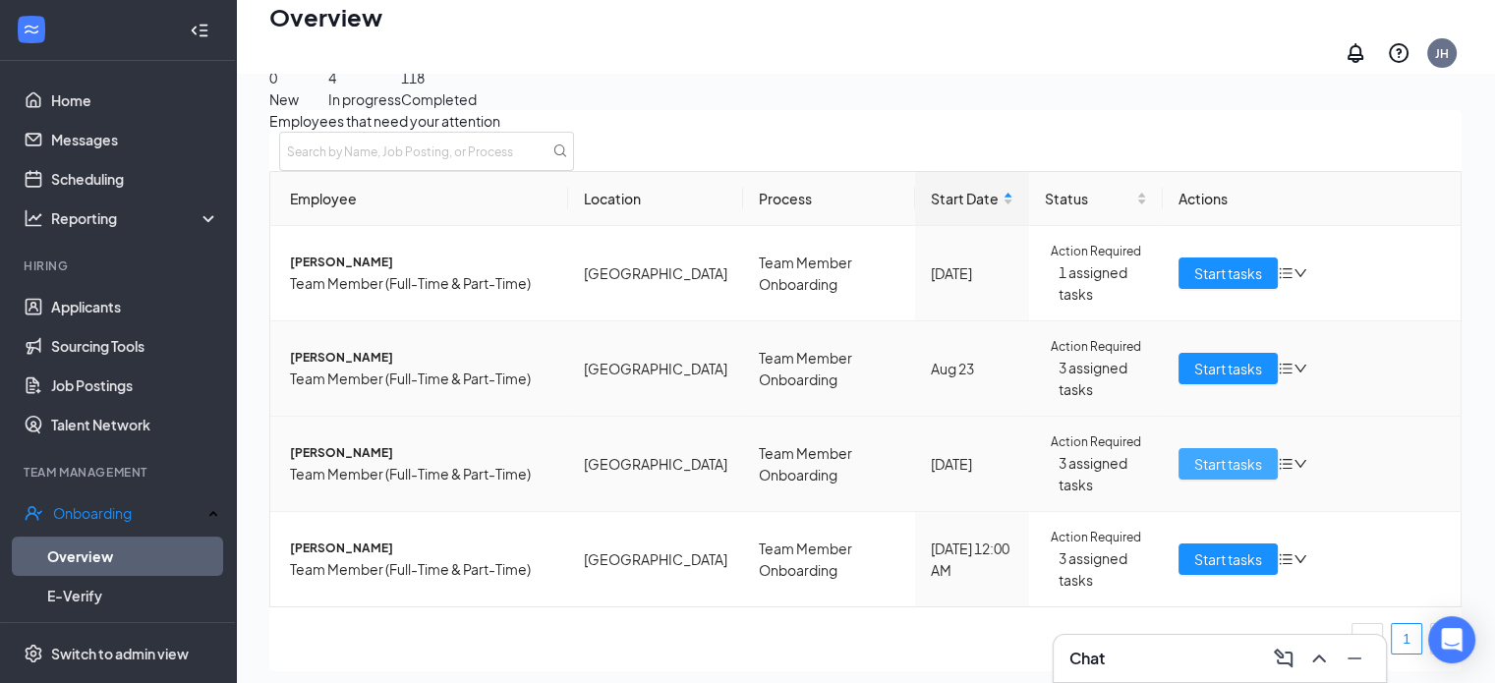
click at [1228, 475] on span "Start tasks" at bounding box center [1228, 464] width 68 height 22
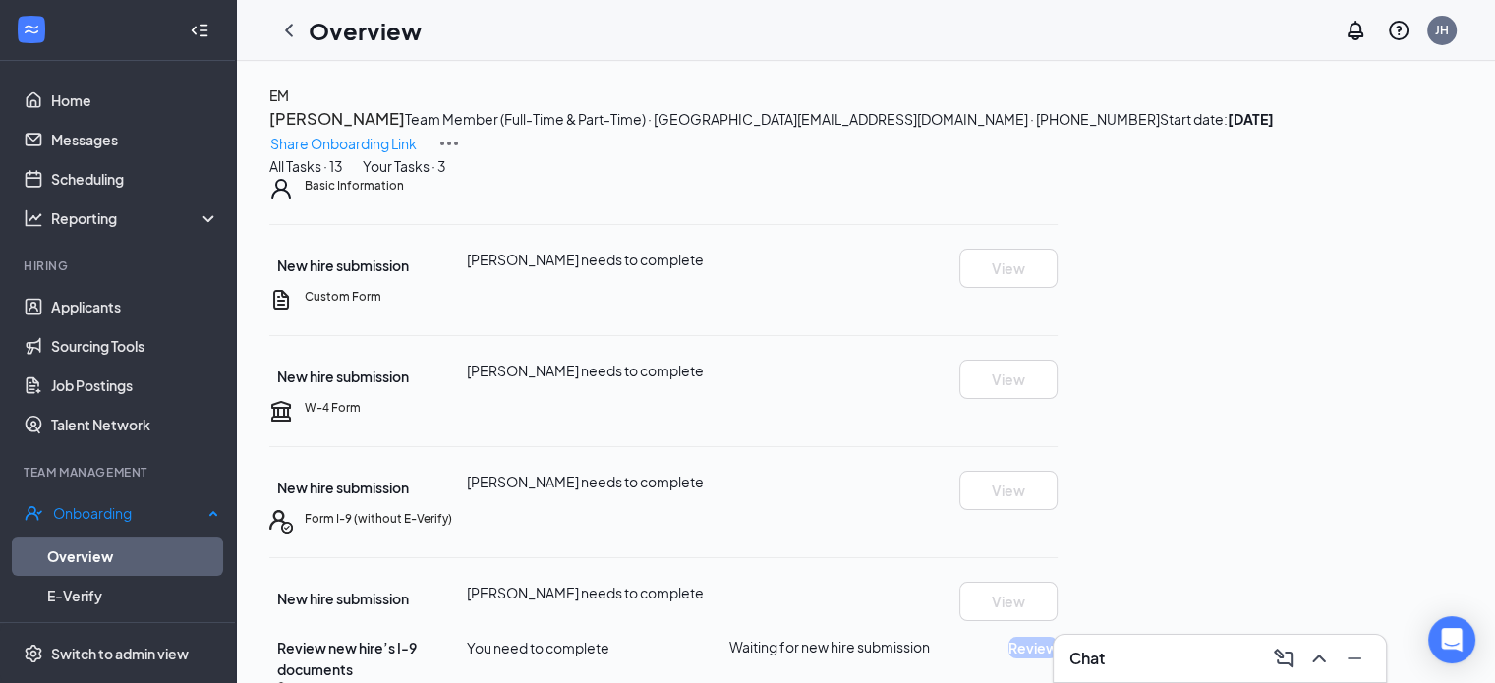
click at [87, 549] on link "Overview" at bounding box center [133, 556] width 172 height 39
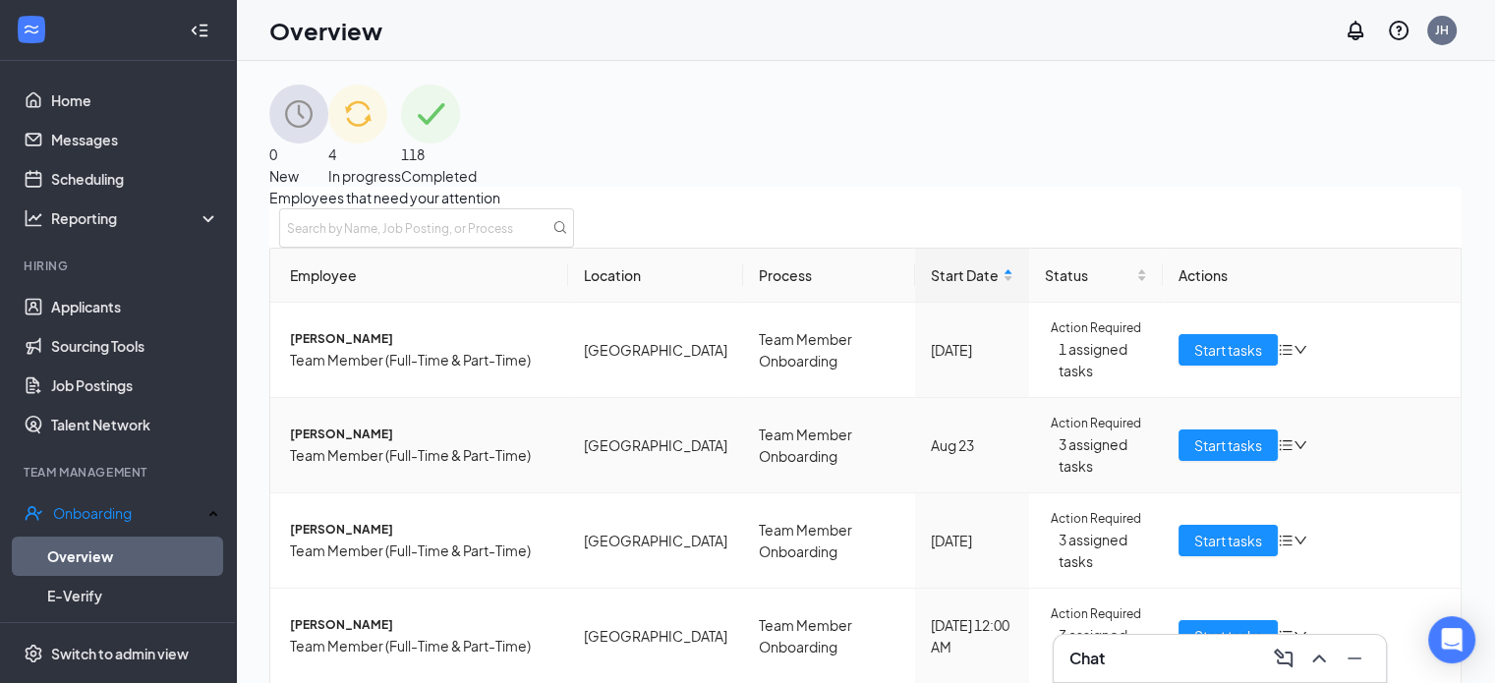
scroll to position [180, 0]
click at [111, 299] on link "Applicants" at bounding box center [135, 306] width 168 height 39
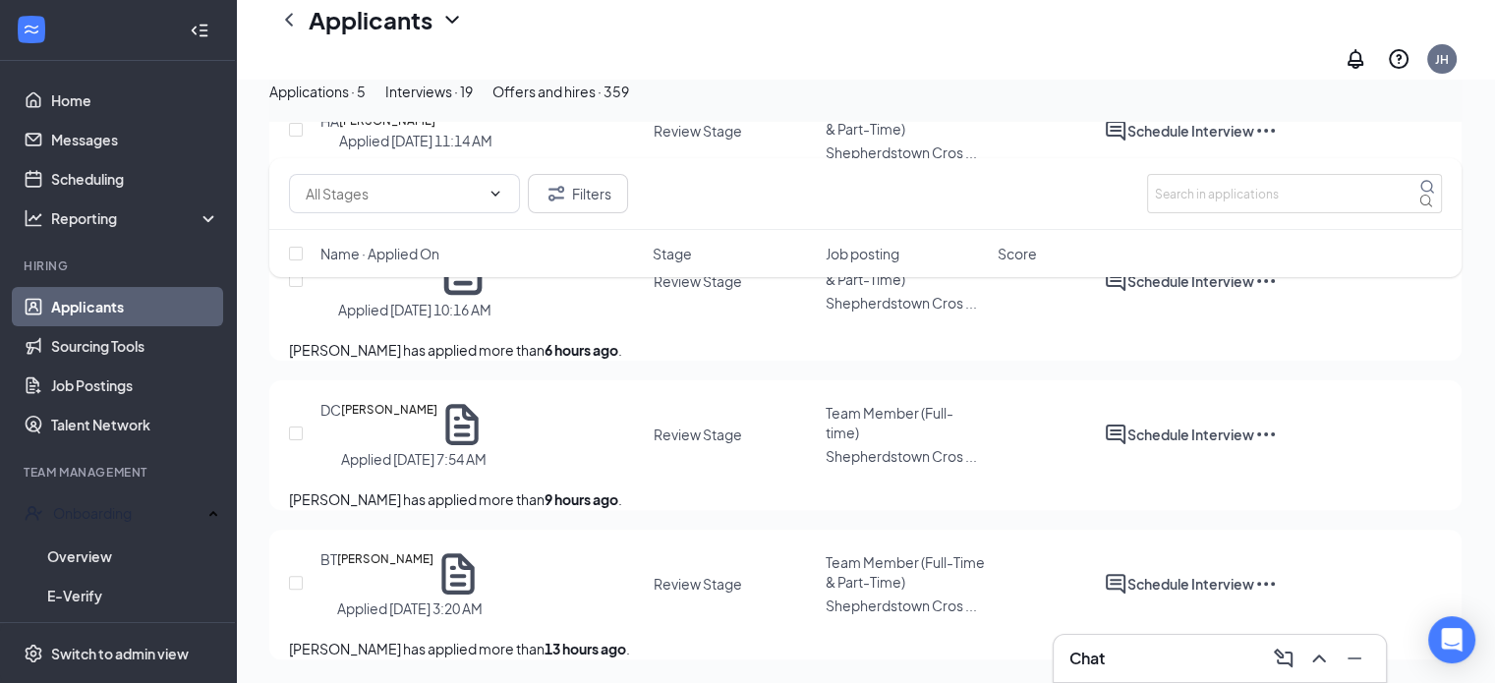
scroll to position [554, 0]
click at [132, 660] on div "Switch to admin view" at bounding box center [120, 653] width 138 height 20
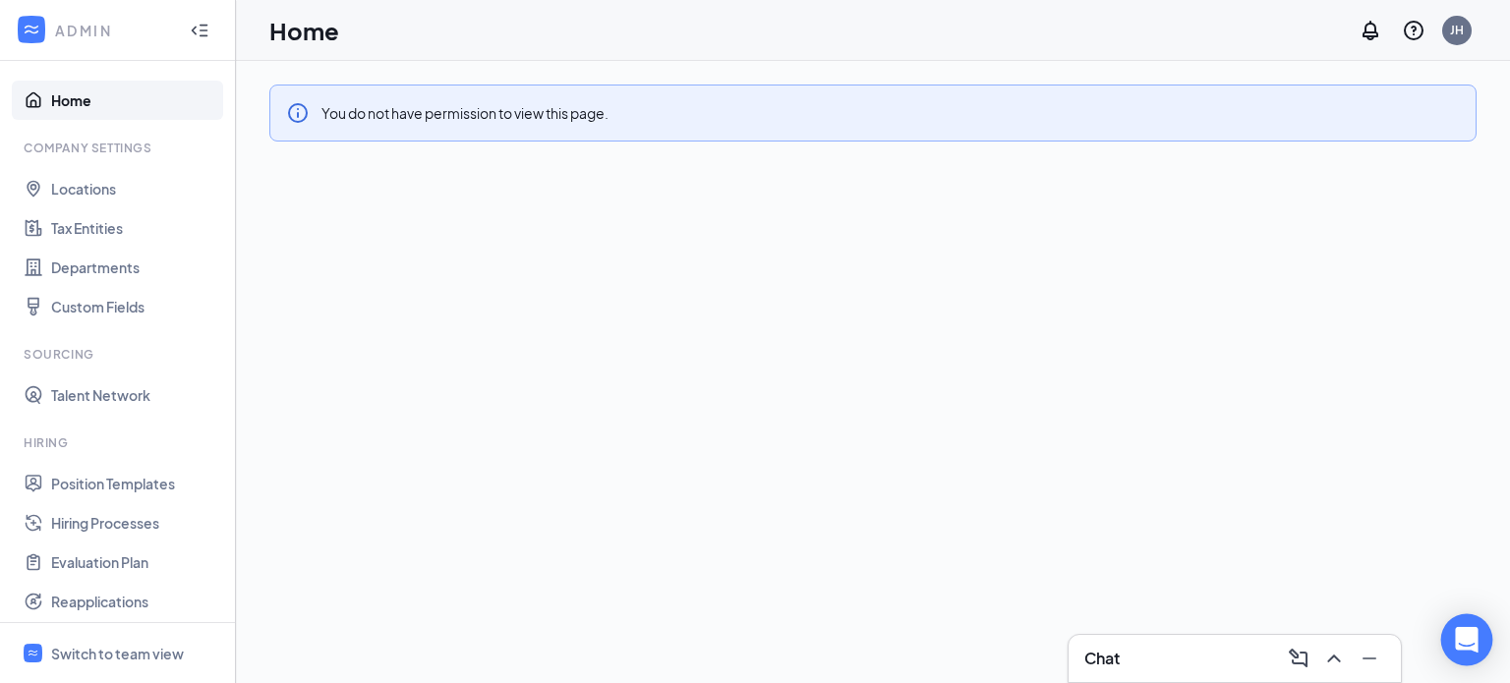
click at [1474, 638] on icon "Open Intercom Messenger" at bounding box center [1466, 640] width 23 height 26
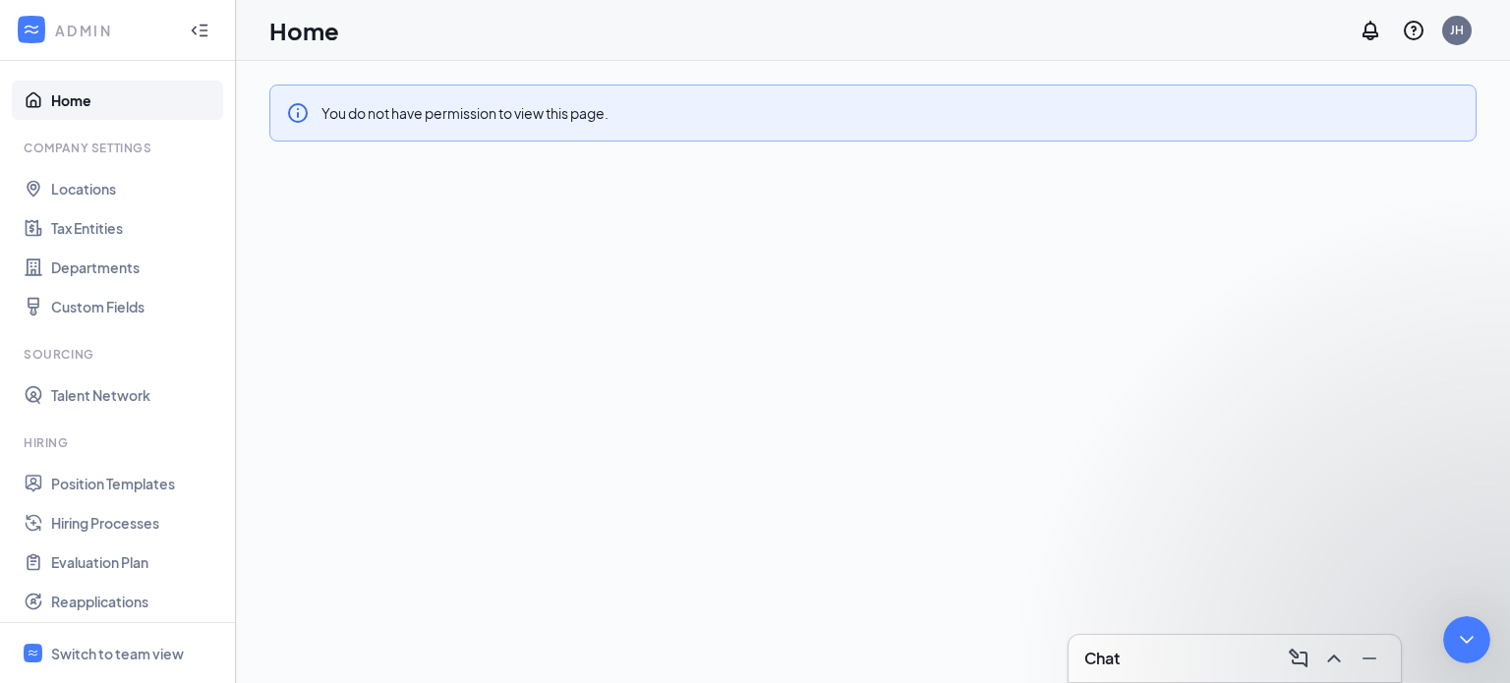
type textarea "somehow it seems that I lost permission to the admin view"
type textarea "hi"
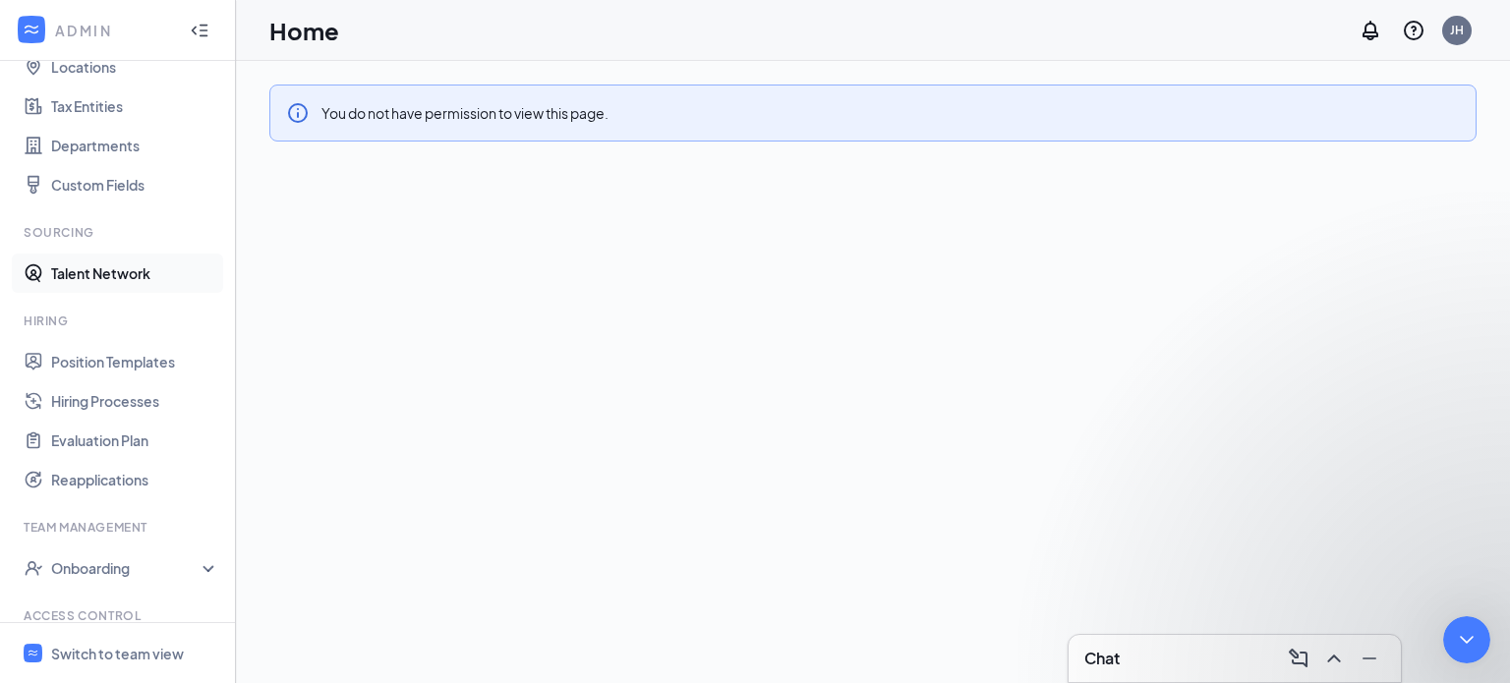
scroll to position [144, 0]
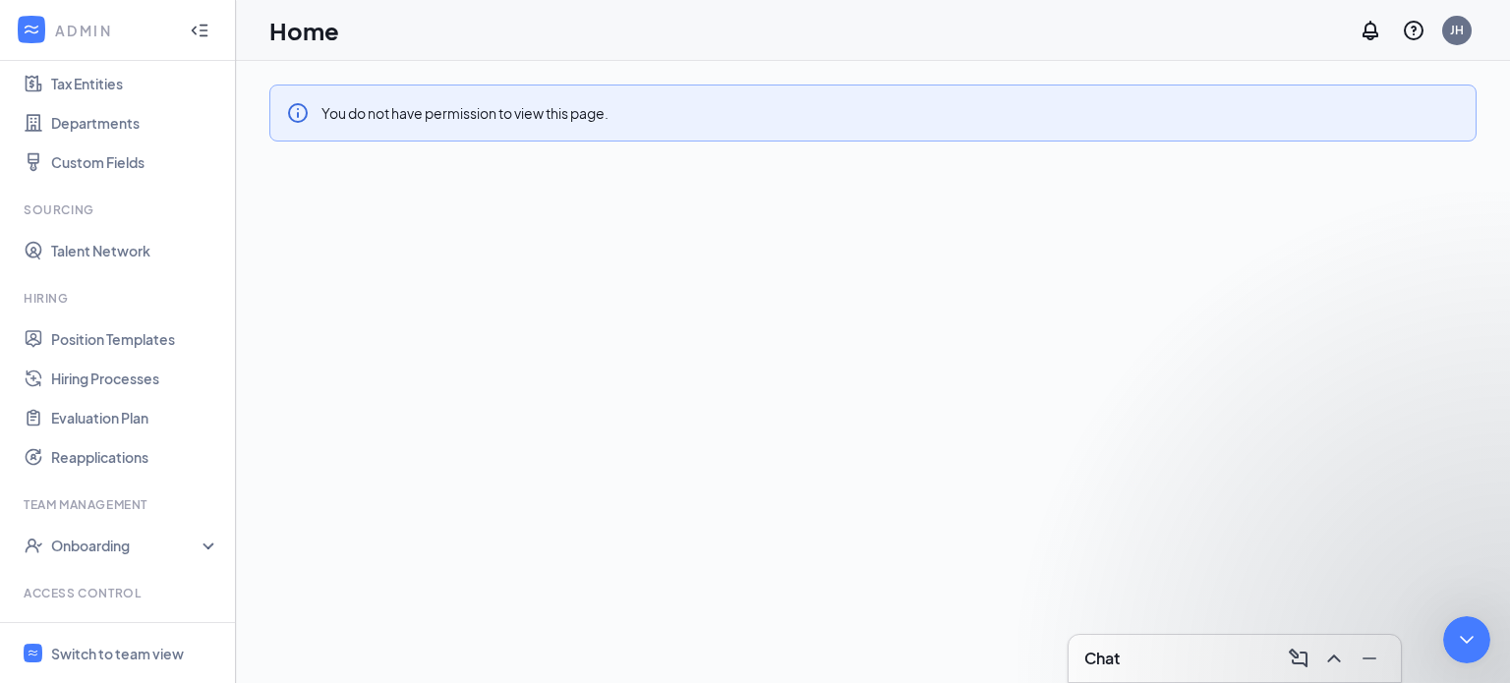
type textarea "i use to see all the tabs"
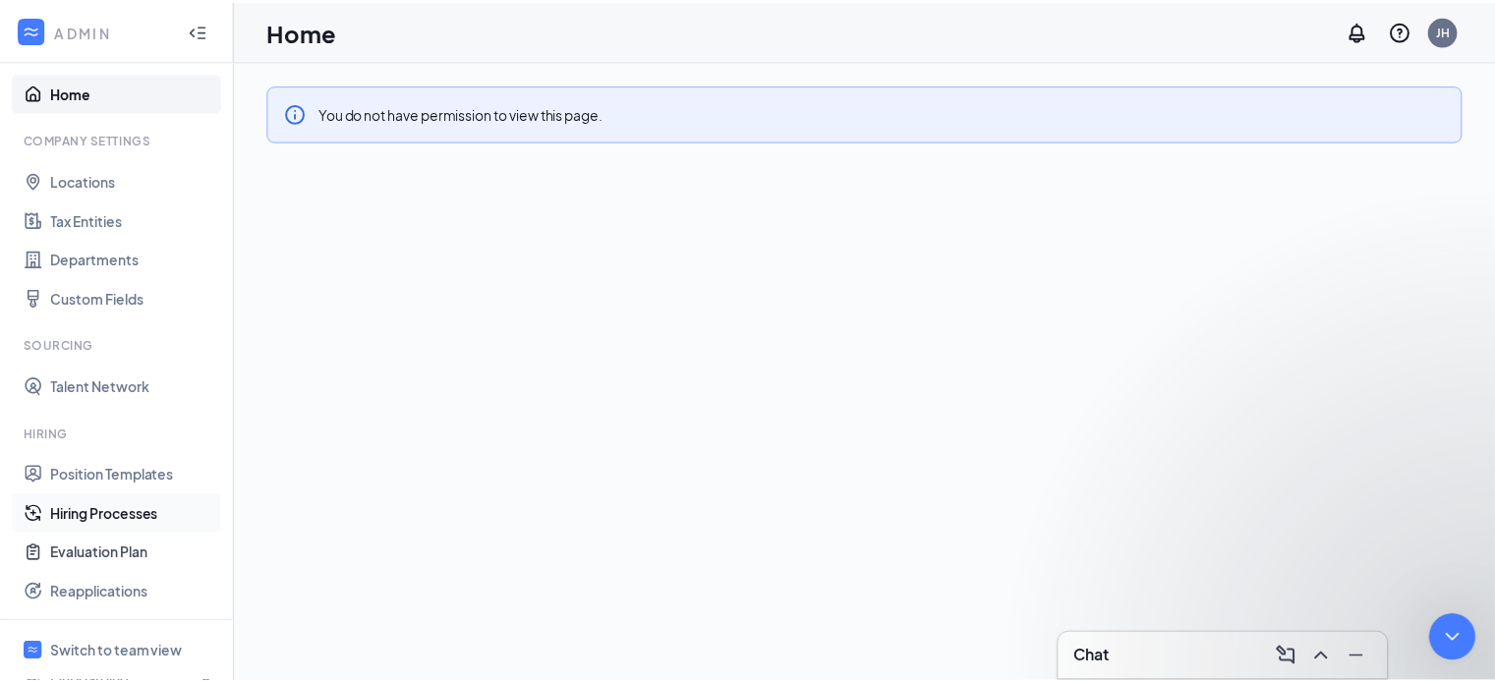
scroll to position [0, 0]
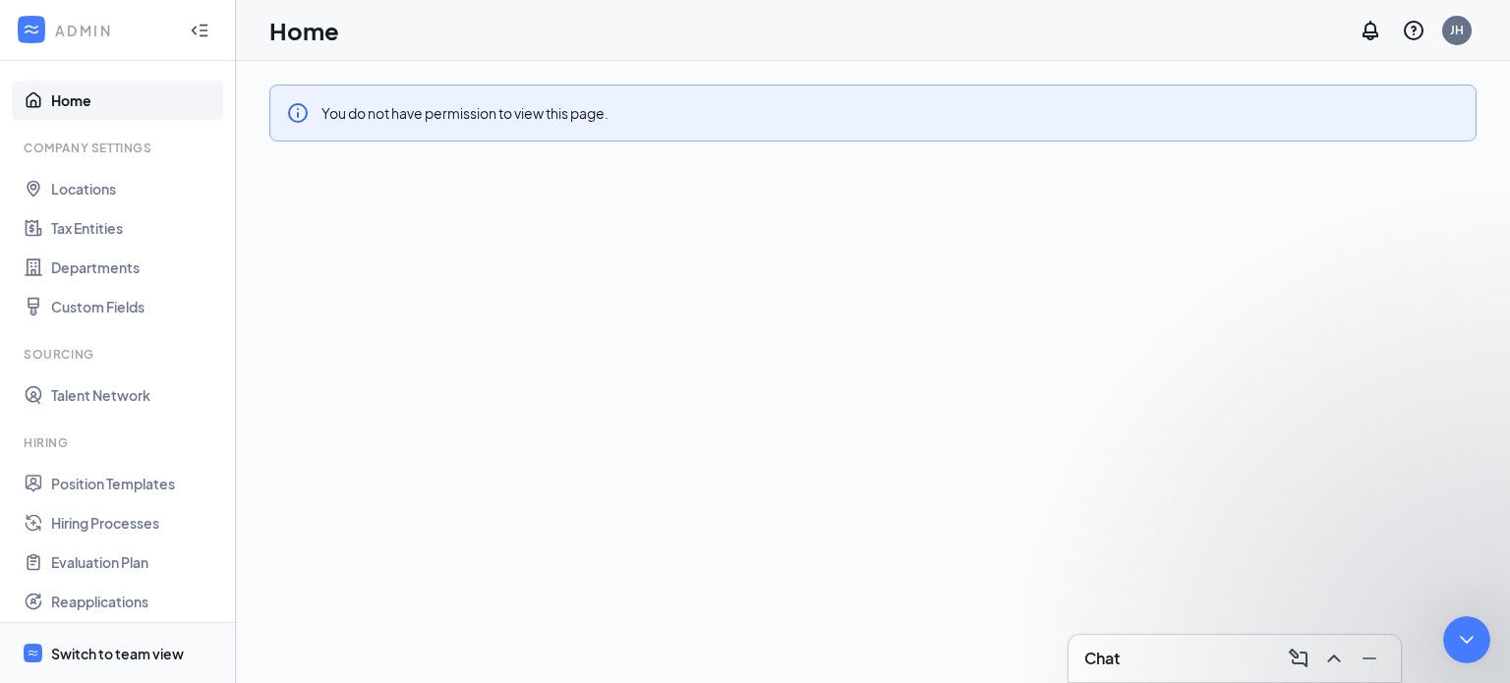
click at [107, 656] on div "Switch to team view" at bounding box center [117, 654] width 133 height 20
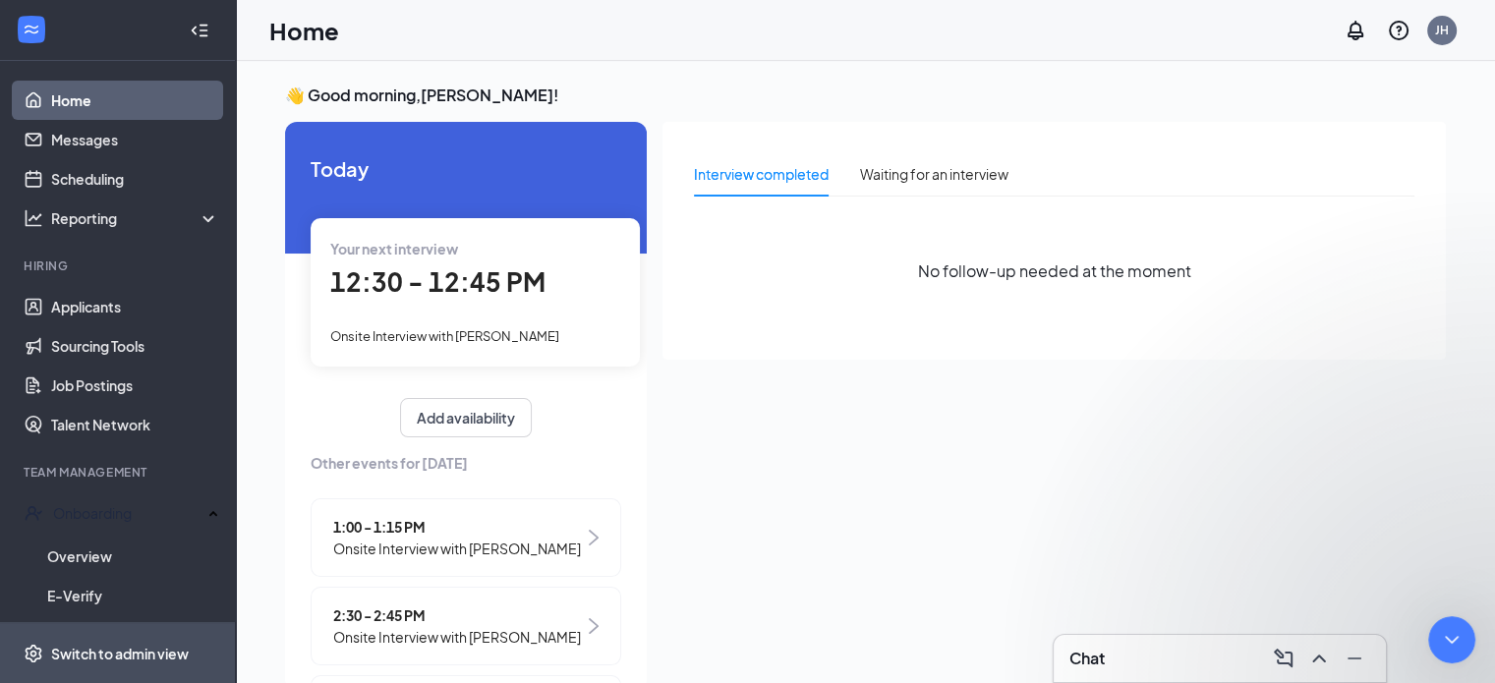
click at [106, 657] on div "Switch to admin view" at bounding box center [120, 654] width 138 height 20
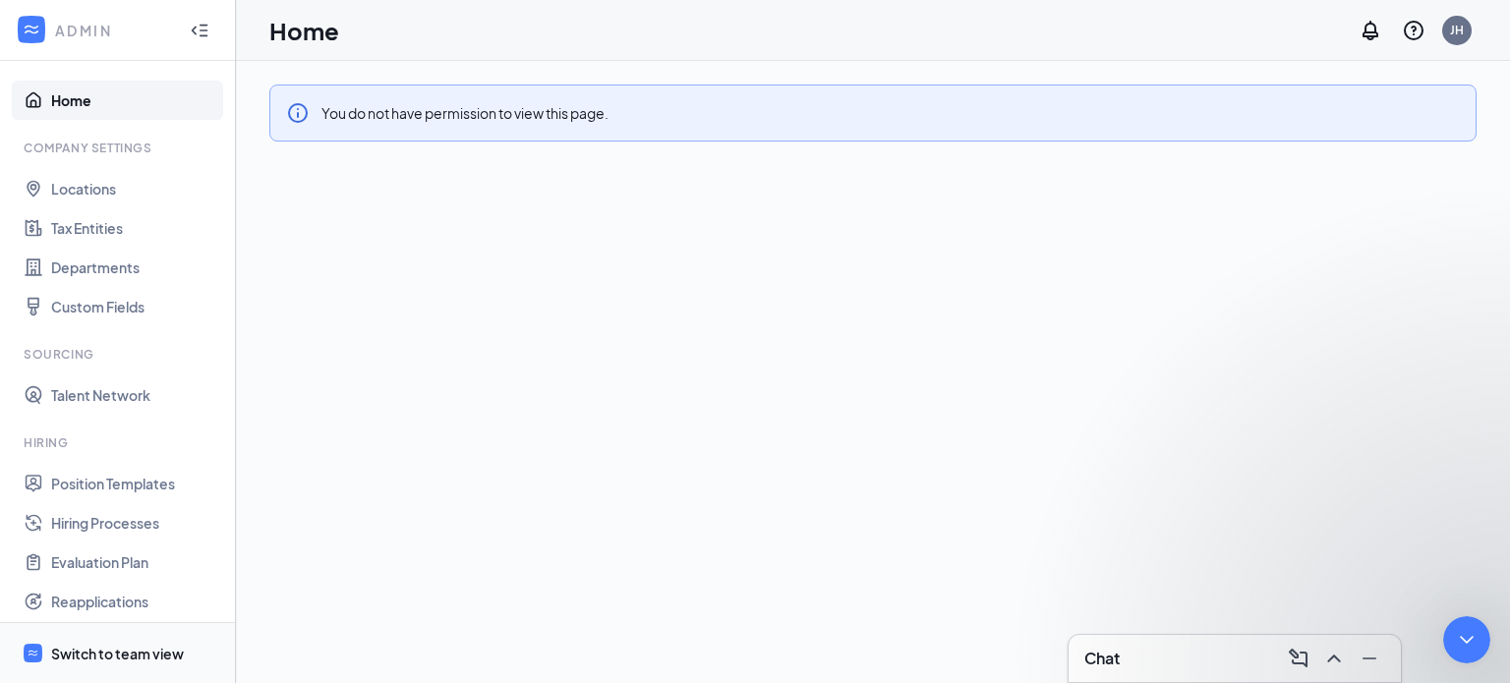
click at [140, 655] on div "Switch to team view" at bounding box center [117, 654] width 133 height 20
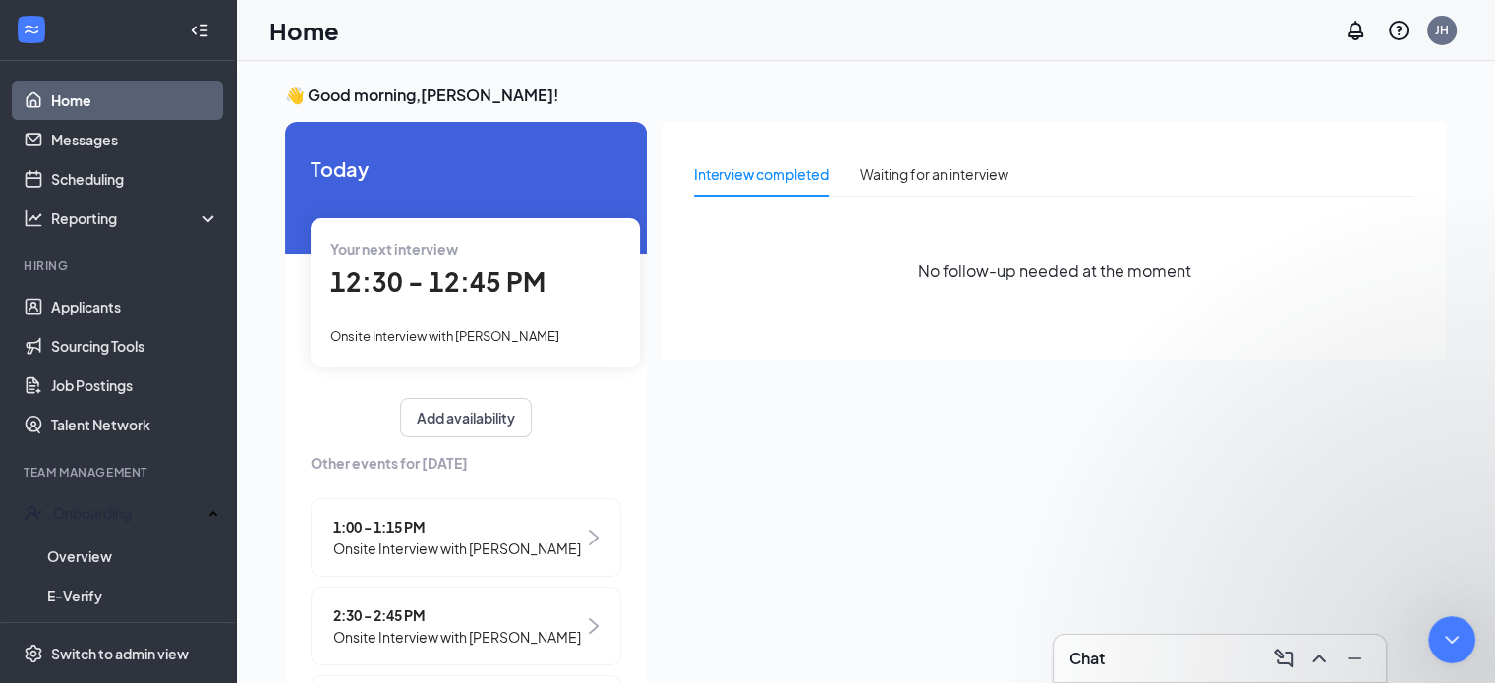
type textarea "when i click on "switch to admin view" I get the error message"
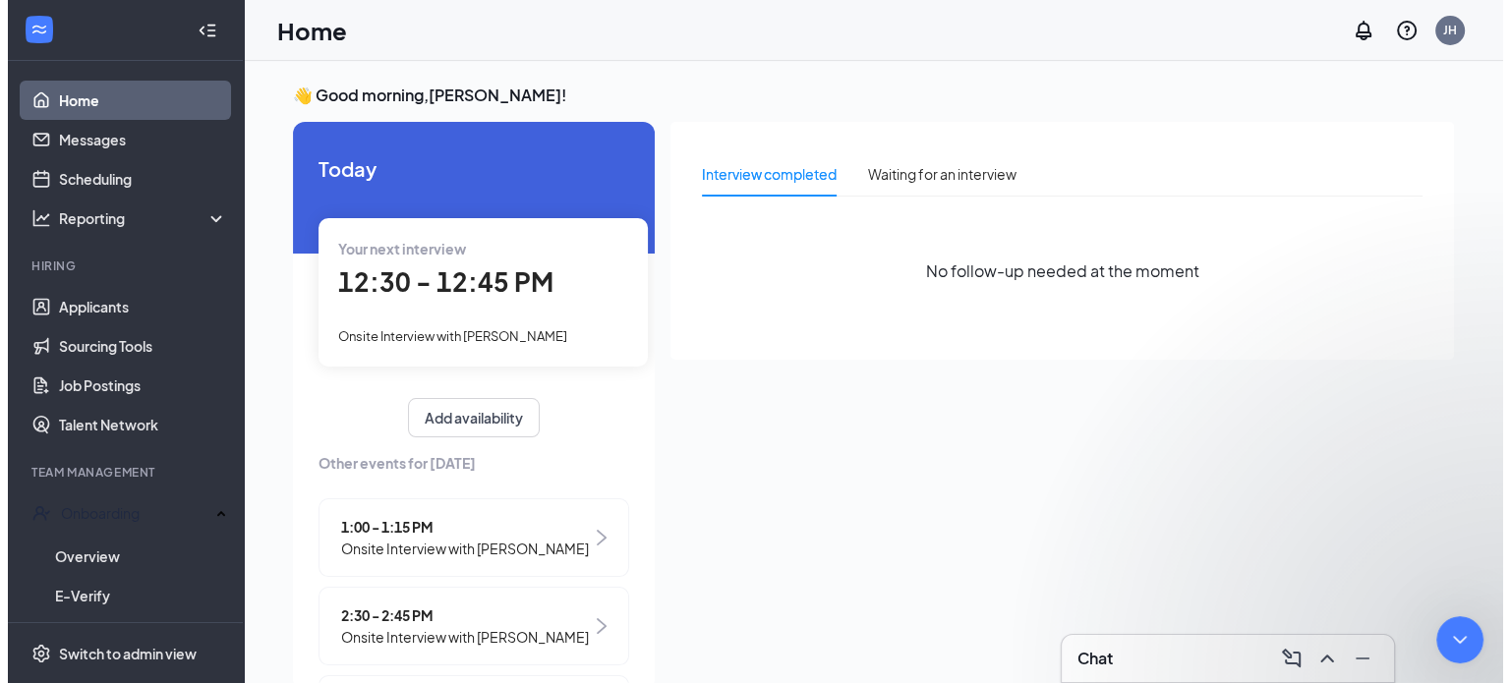
scroll to position [856, 0]
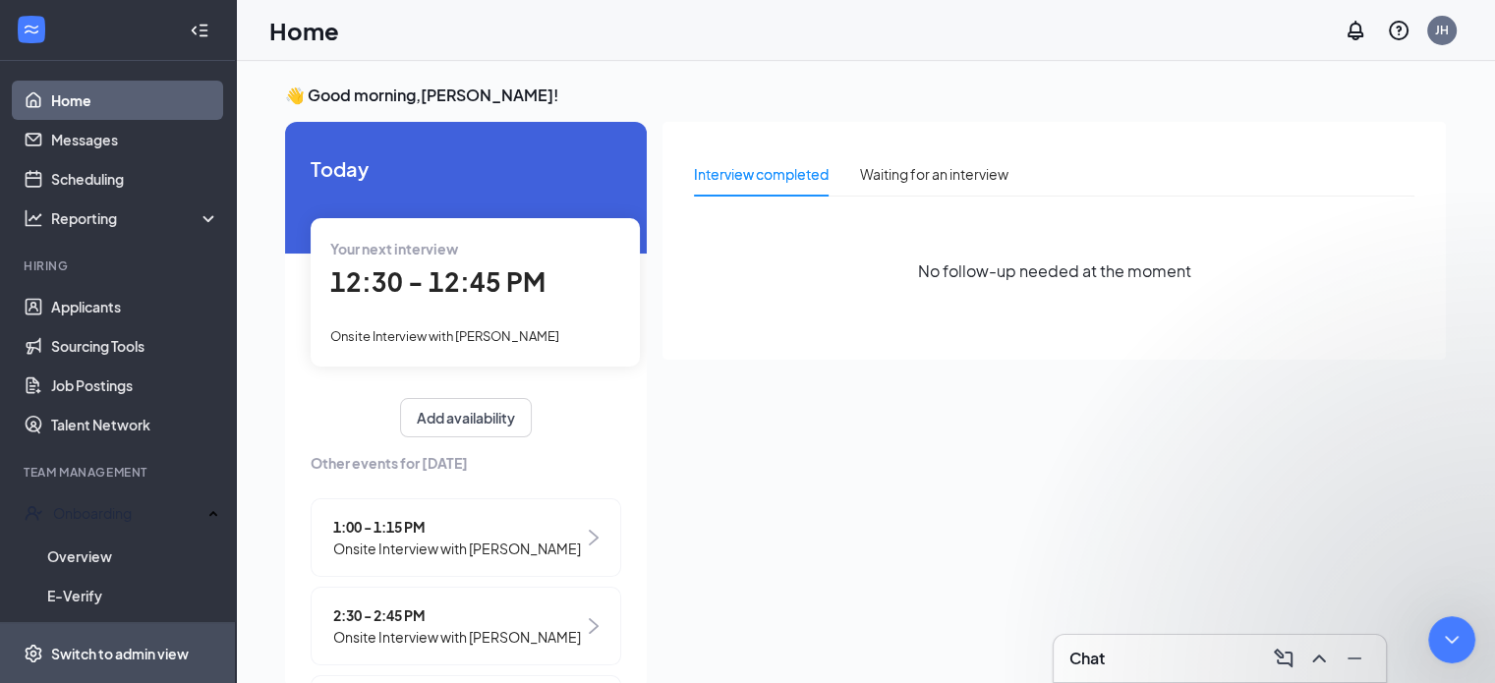
click at [124, 650] on div "Switch to admin view" at bounding box center [120, 654] width 138 height 20
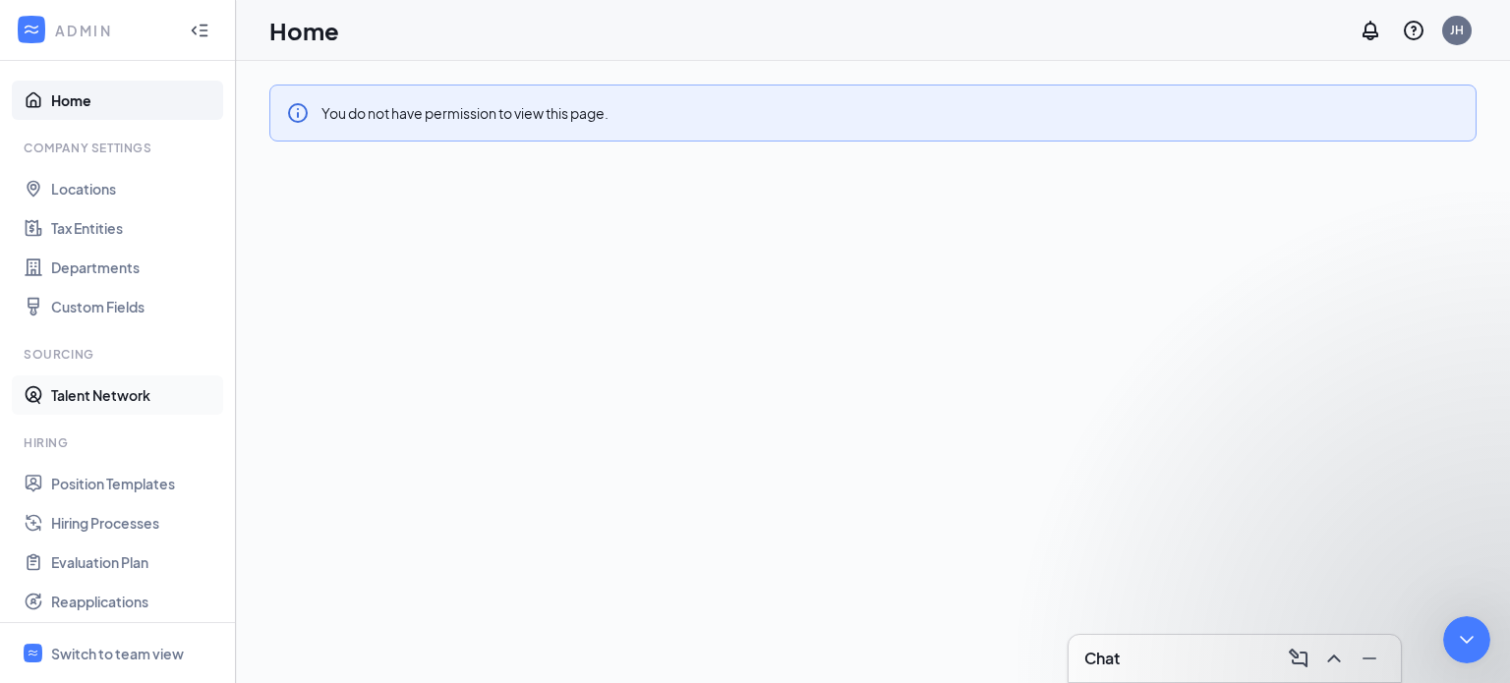
click at [112, 392] on link "Talent Network" at bounding box center [135, 394] width 168 height 39
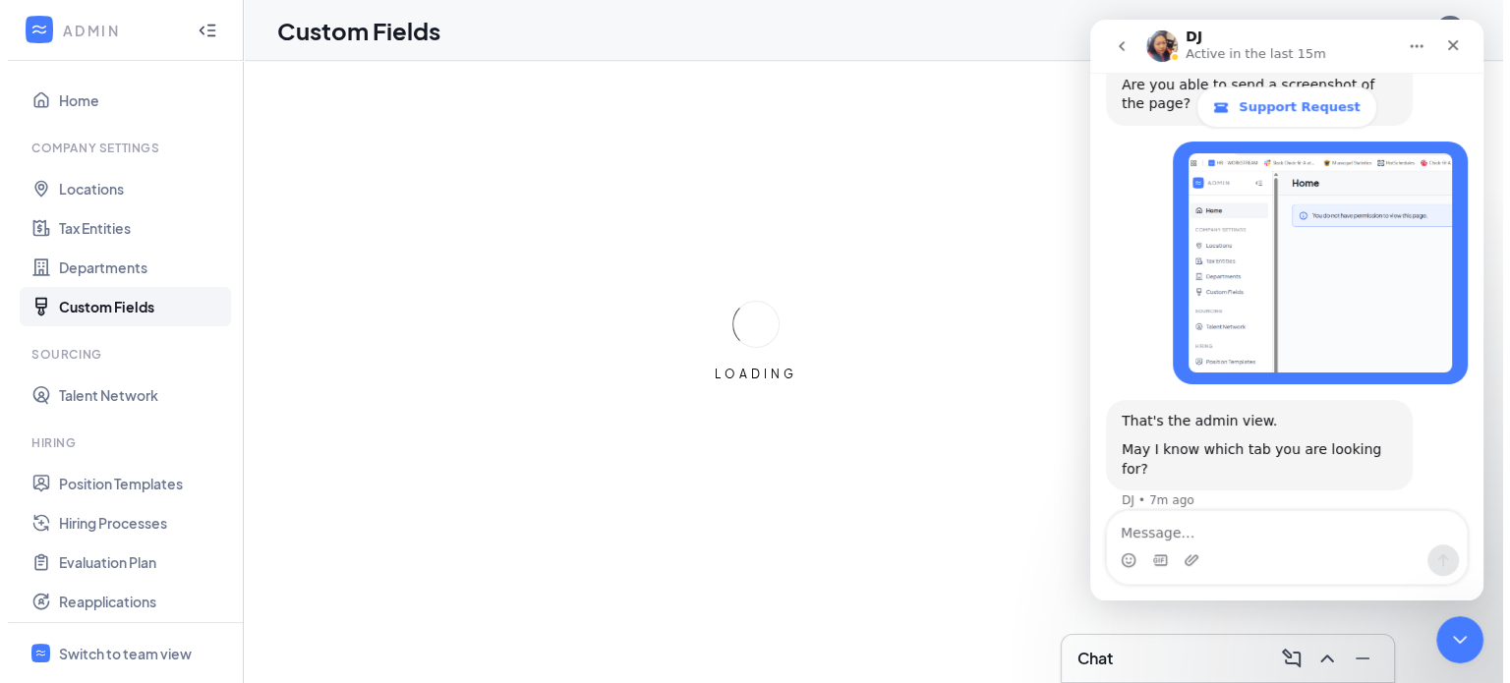
scroll to position [856, 0]
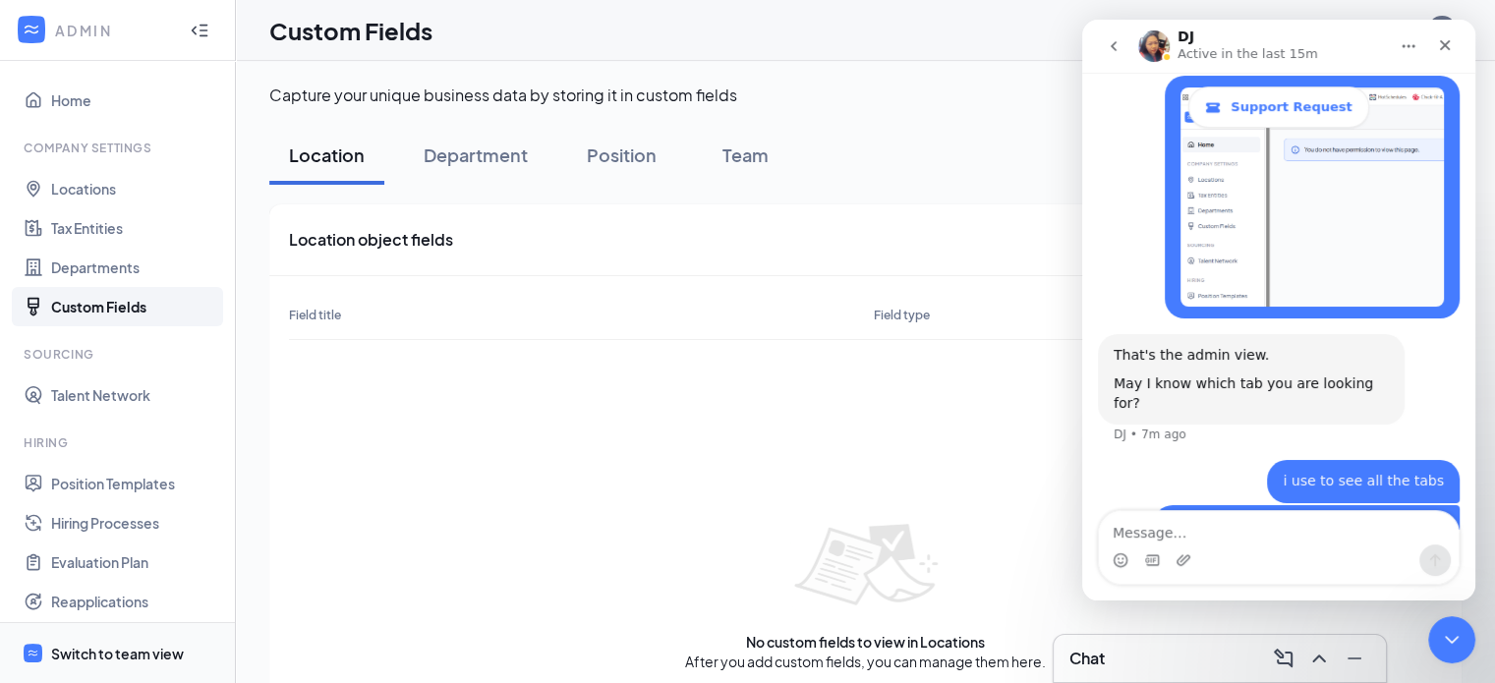
click at [138, 653] on div "Switch to team view" at bounding box center [117, 654] width 133 height 20
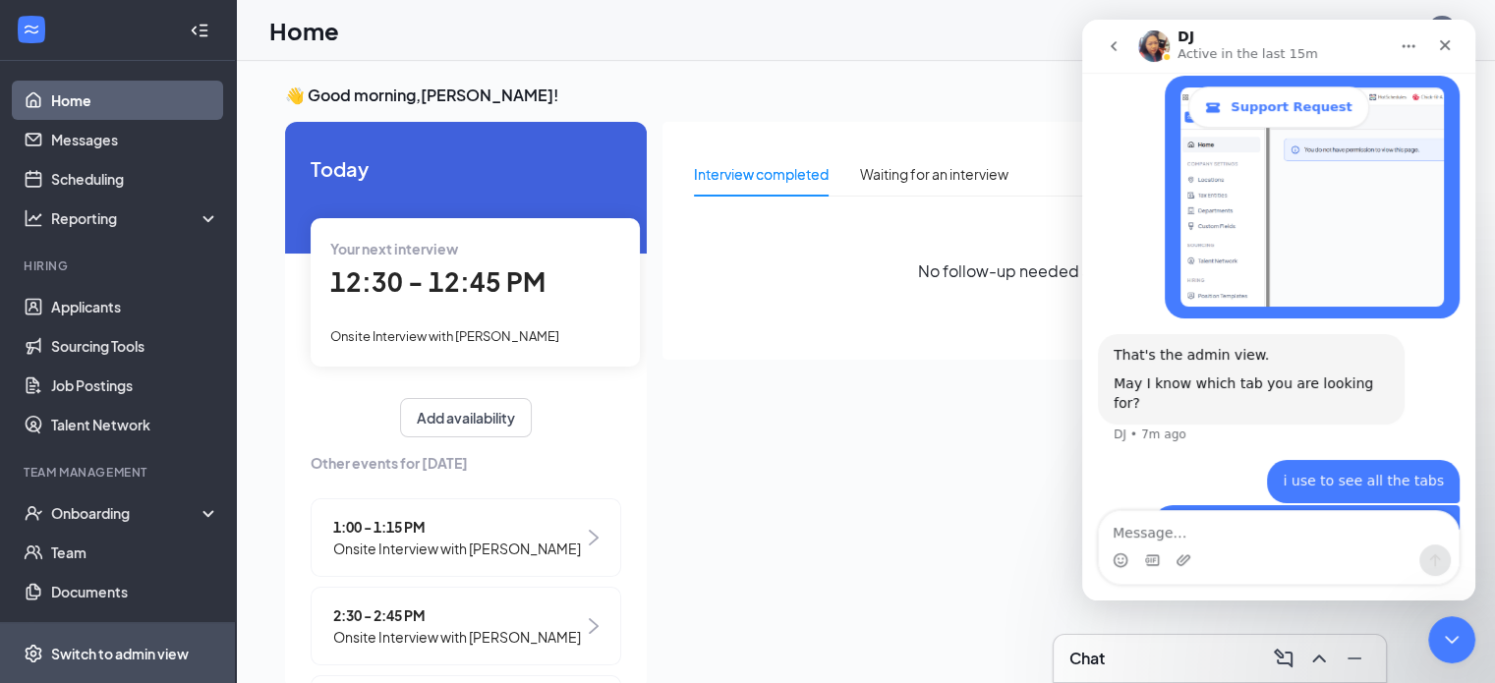
click at [130, 652] on div "Switch to admin view" at bounding box center [120, 654] width 138 height 20
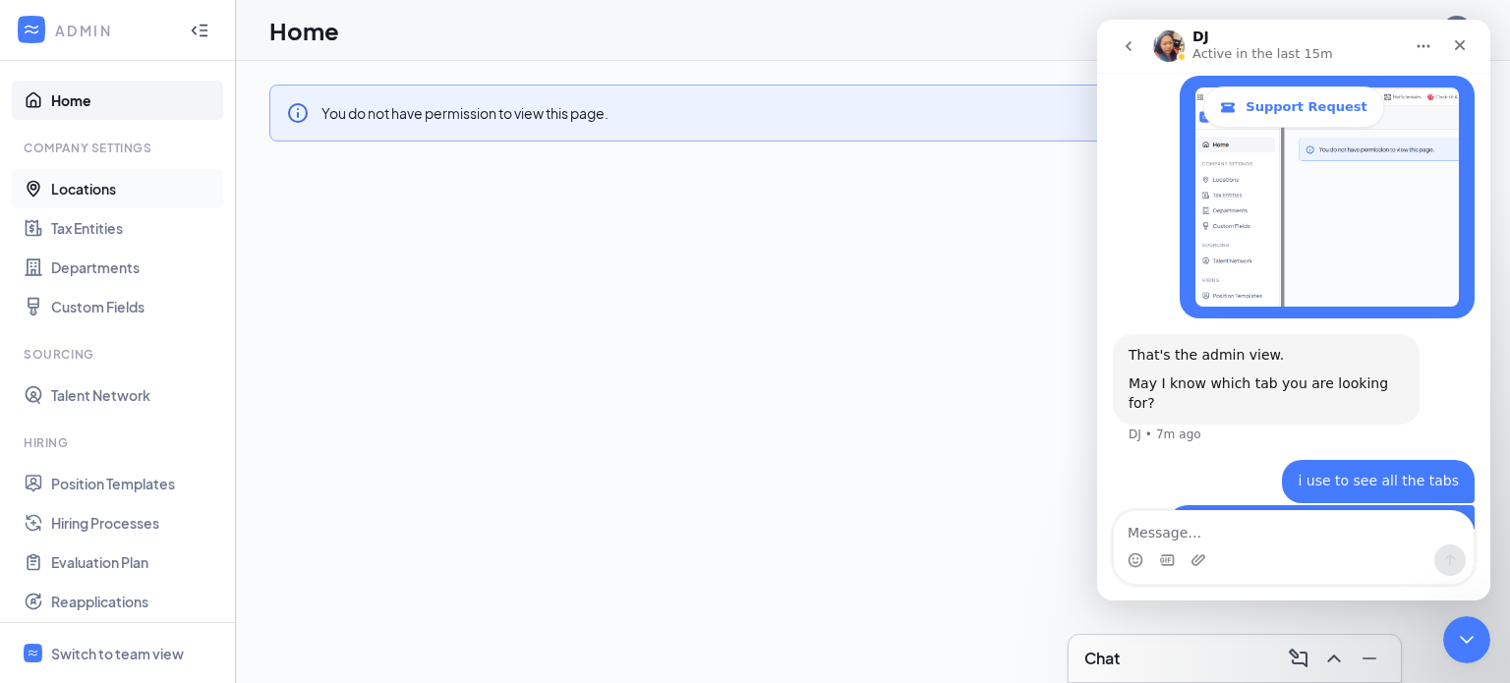
click at [75, 186] on link "Locations" at bounding box center [135, 188] width 168 height 39
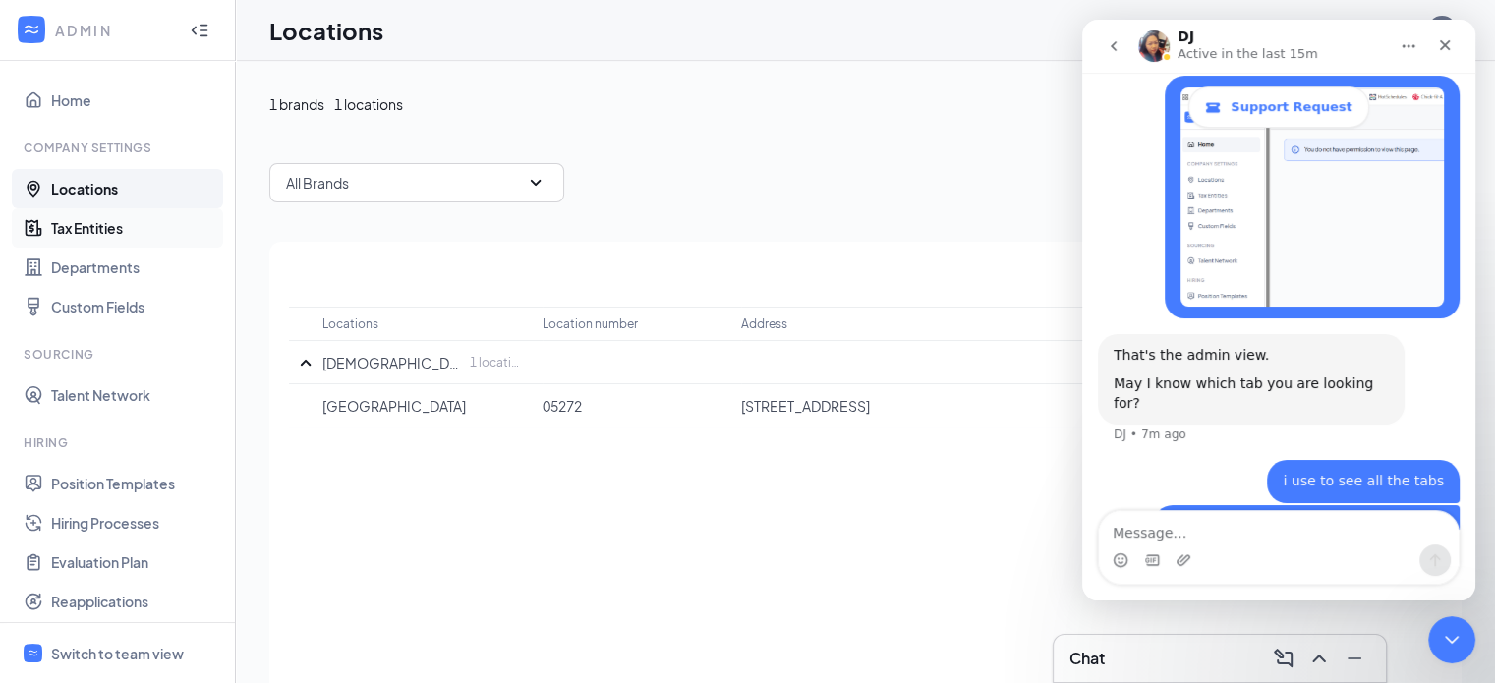
click at [98, 219] on link "Tax Entities" at bounding box center [135, 227] width 168 height 39
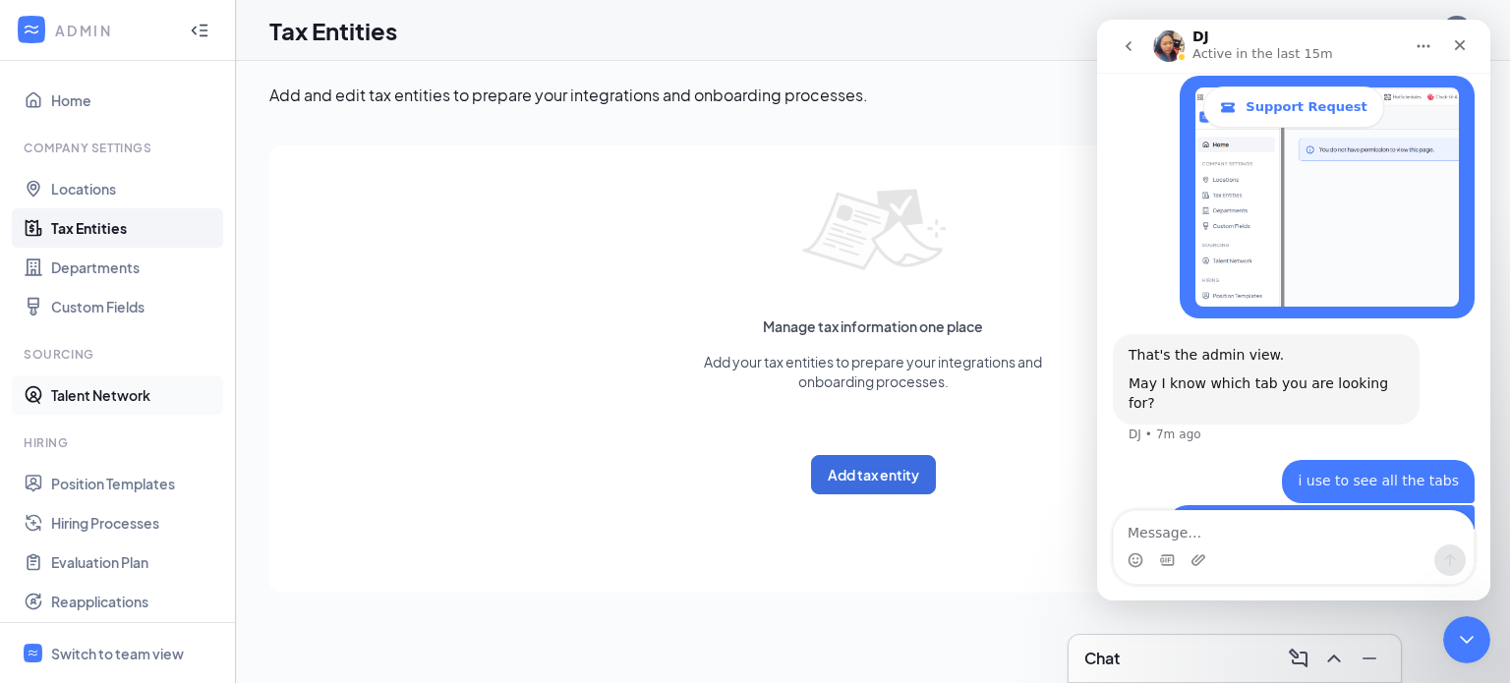
click at [110, 398] on link "Talent Network" at bounding box center [135, 394] width 168 height 39
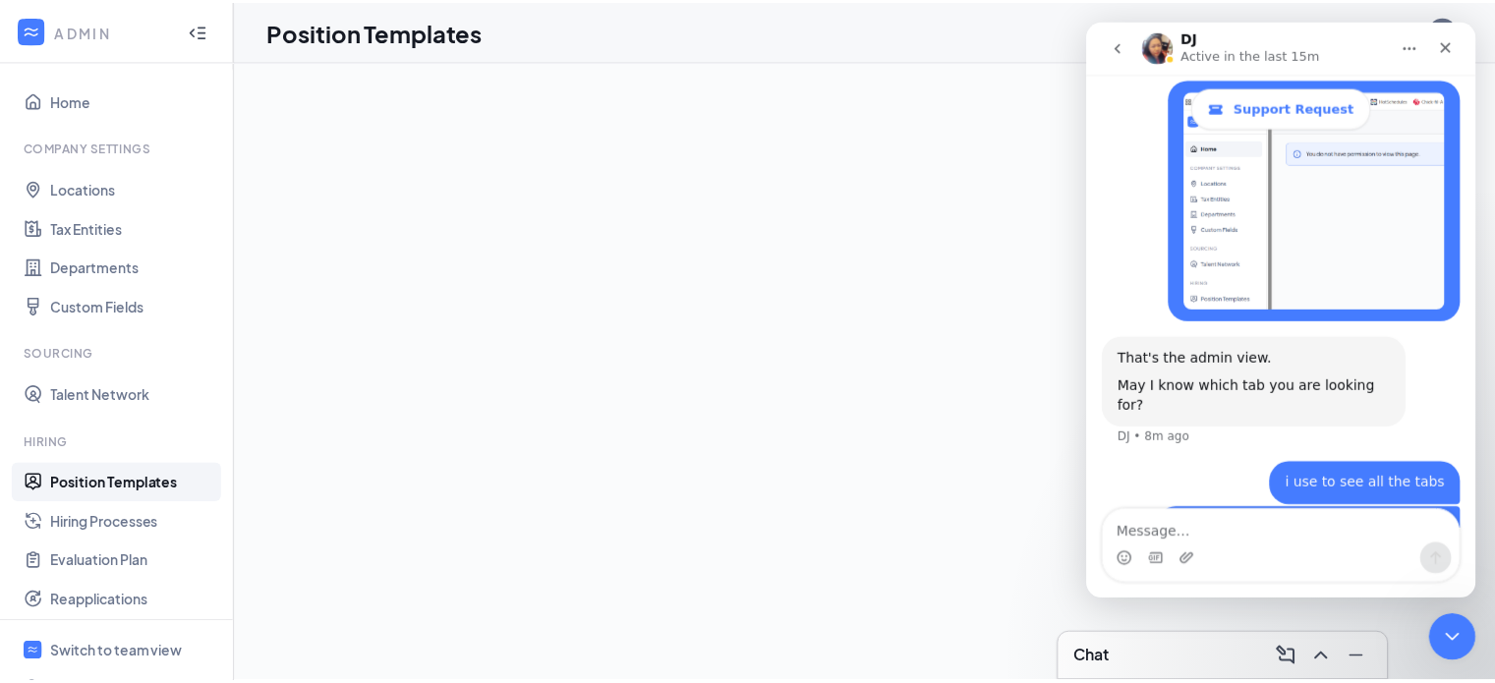
scroll to position [856, 0]
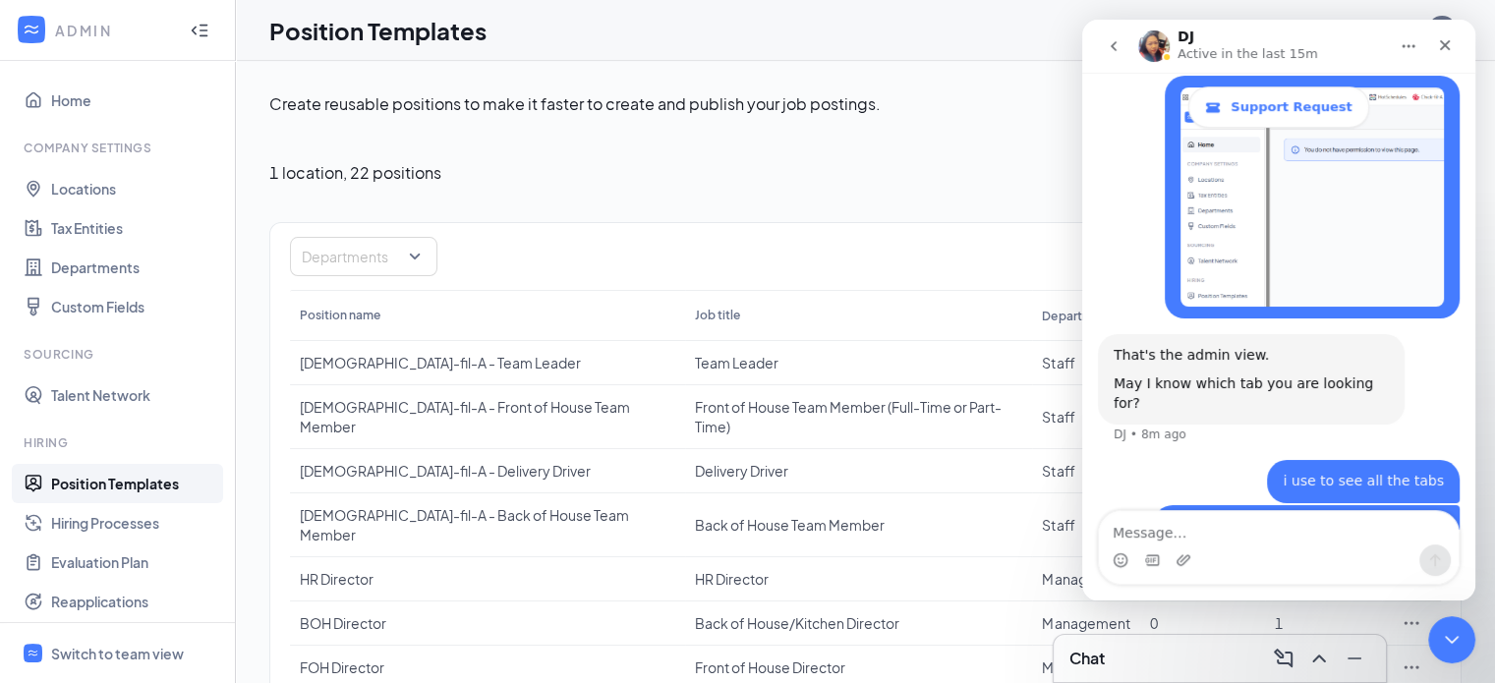
click at [1159, 530] on textarea "Message…" at bounding box center [1279, 527] width 360 height 33
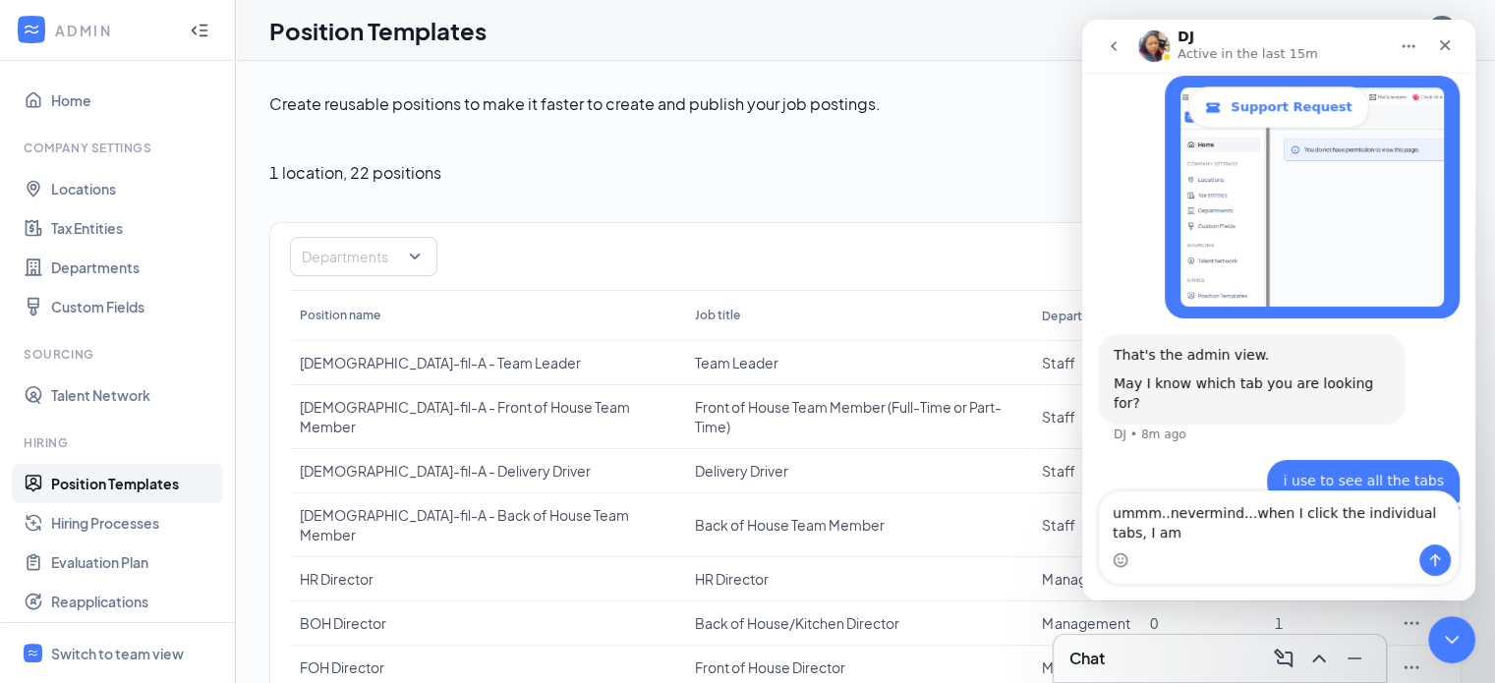
scroll to position [876, 0]
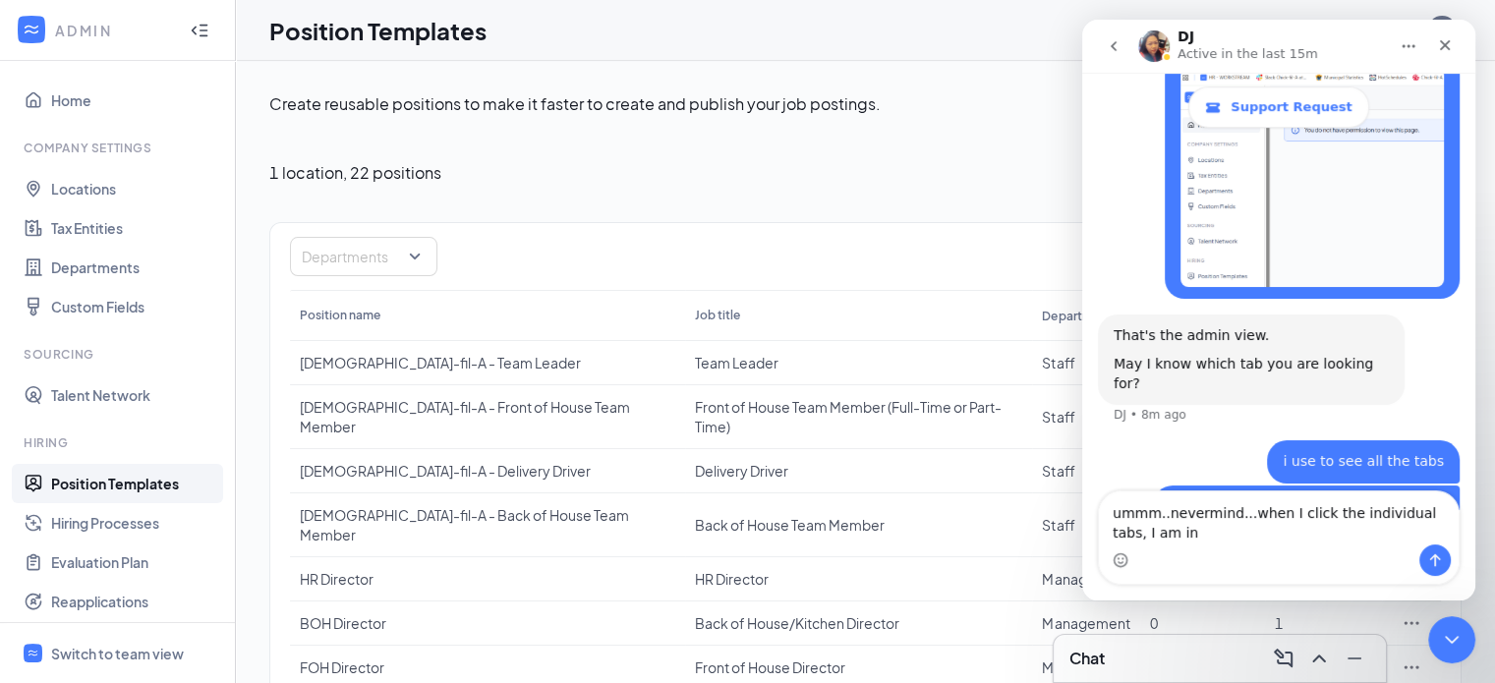
type textarea "ummm..nevermind...when I click the individual tabs, I am in."
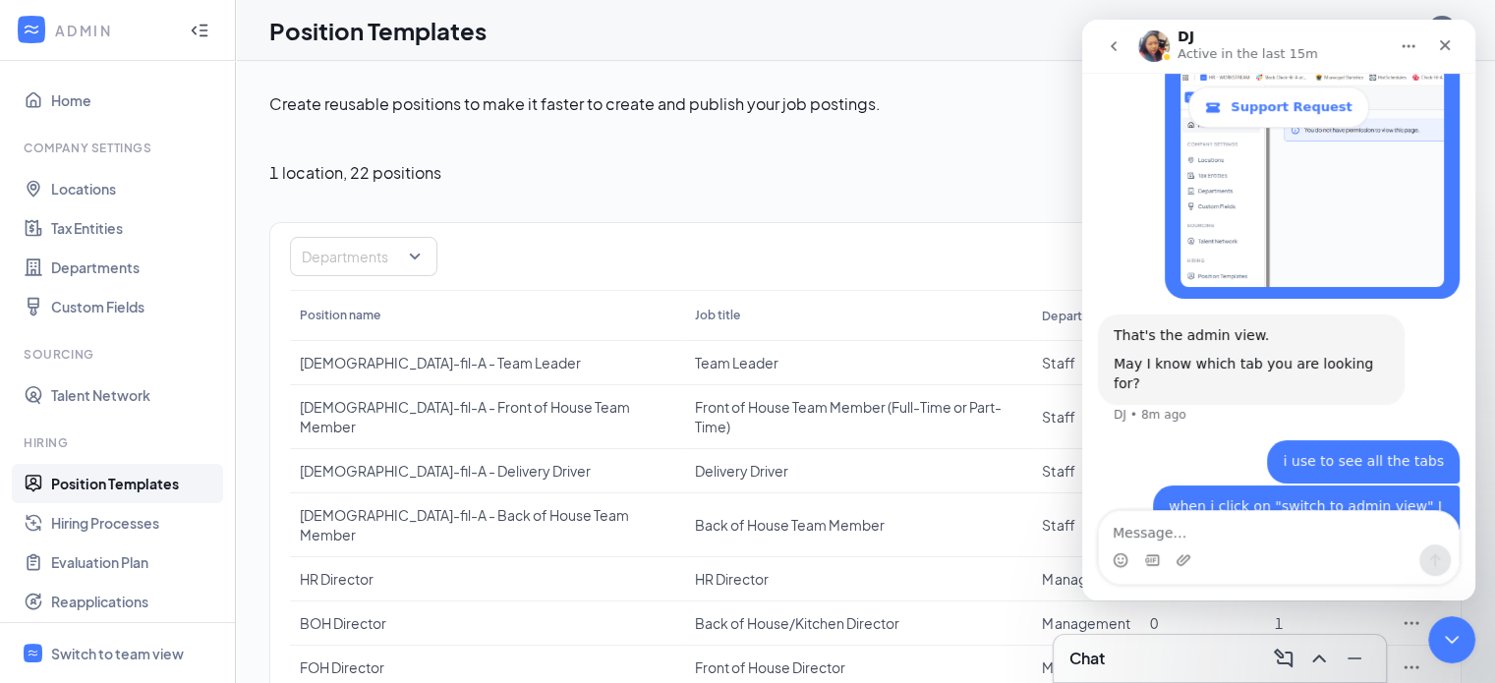
scroll to position [920, 0]
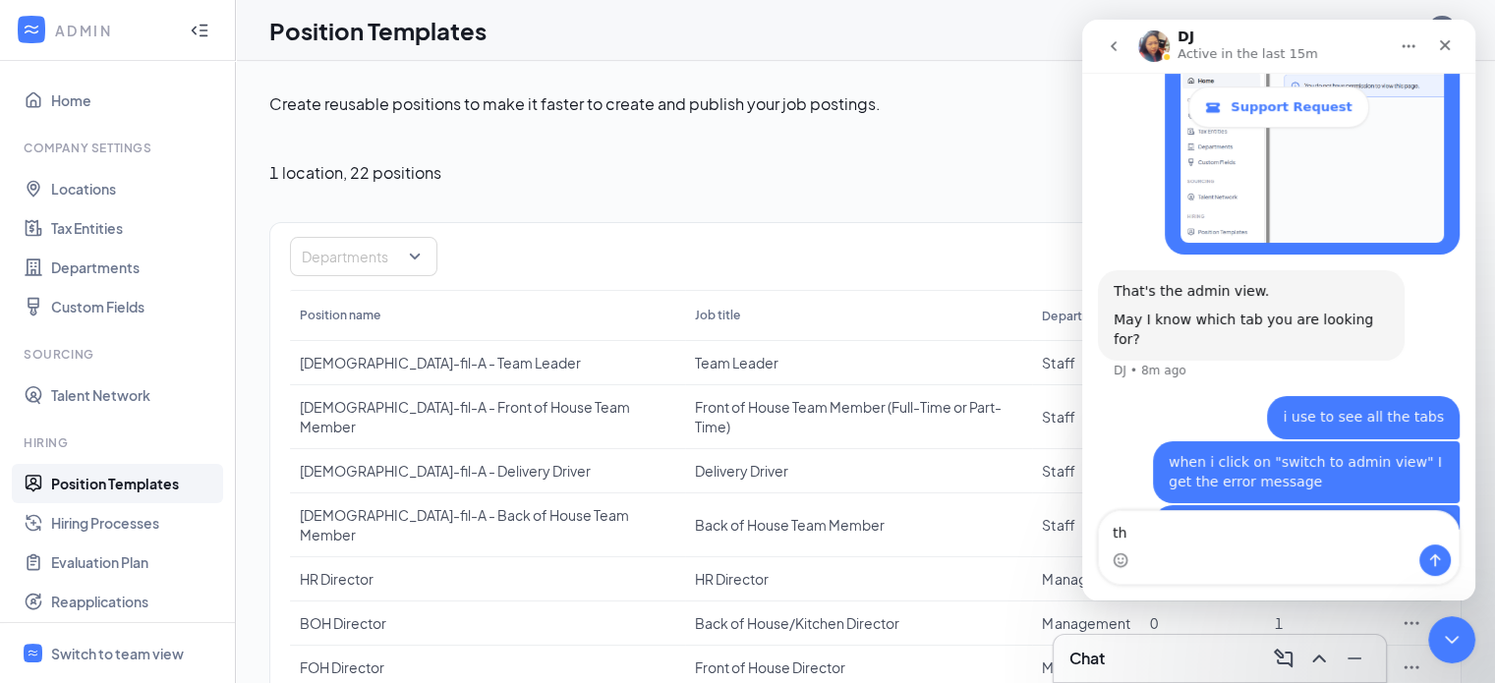
type textarea "t"
type textarea "i"
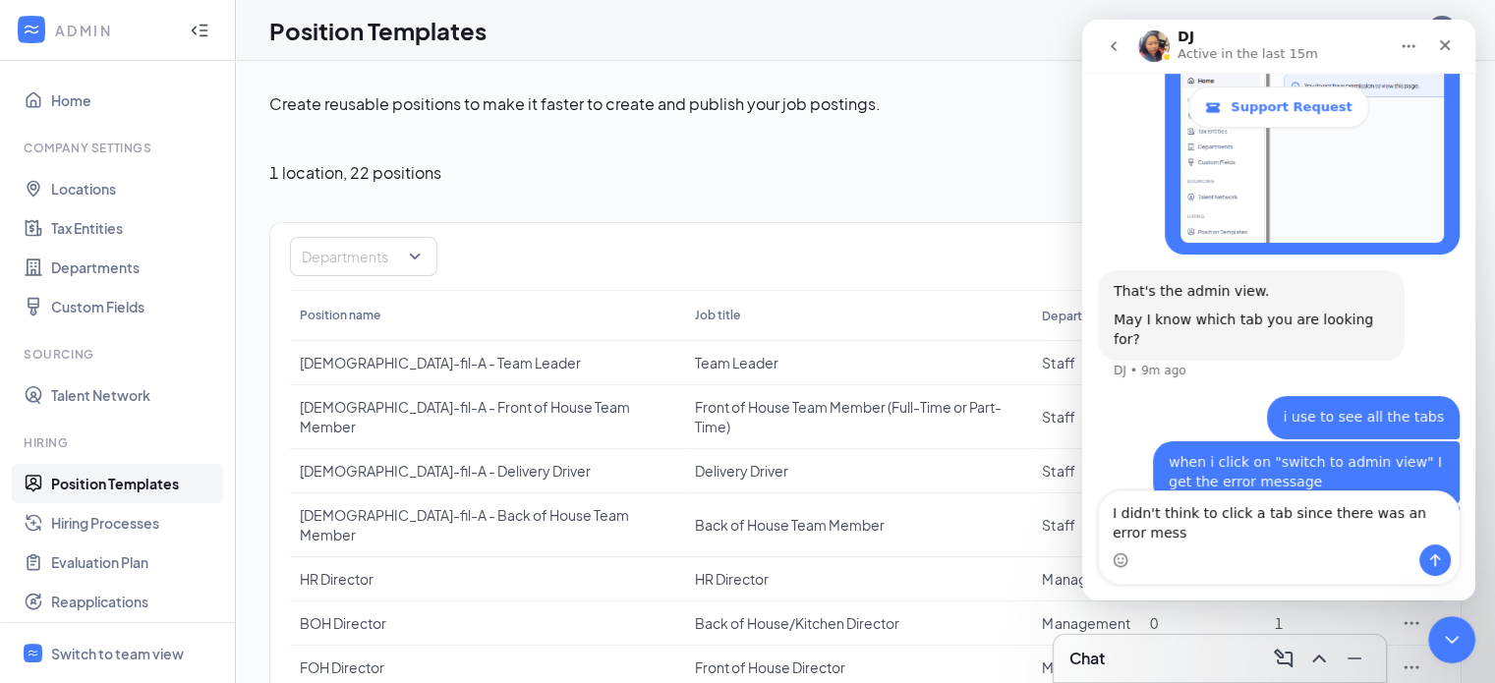
scroll to position [940, 0]
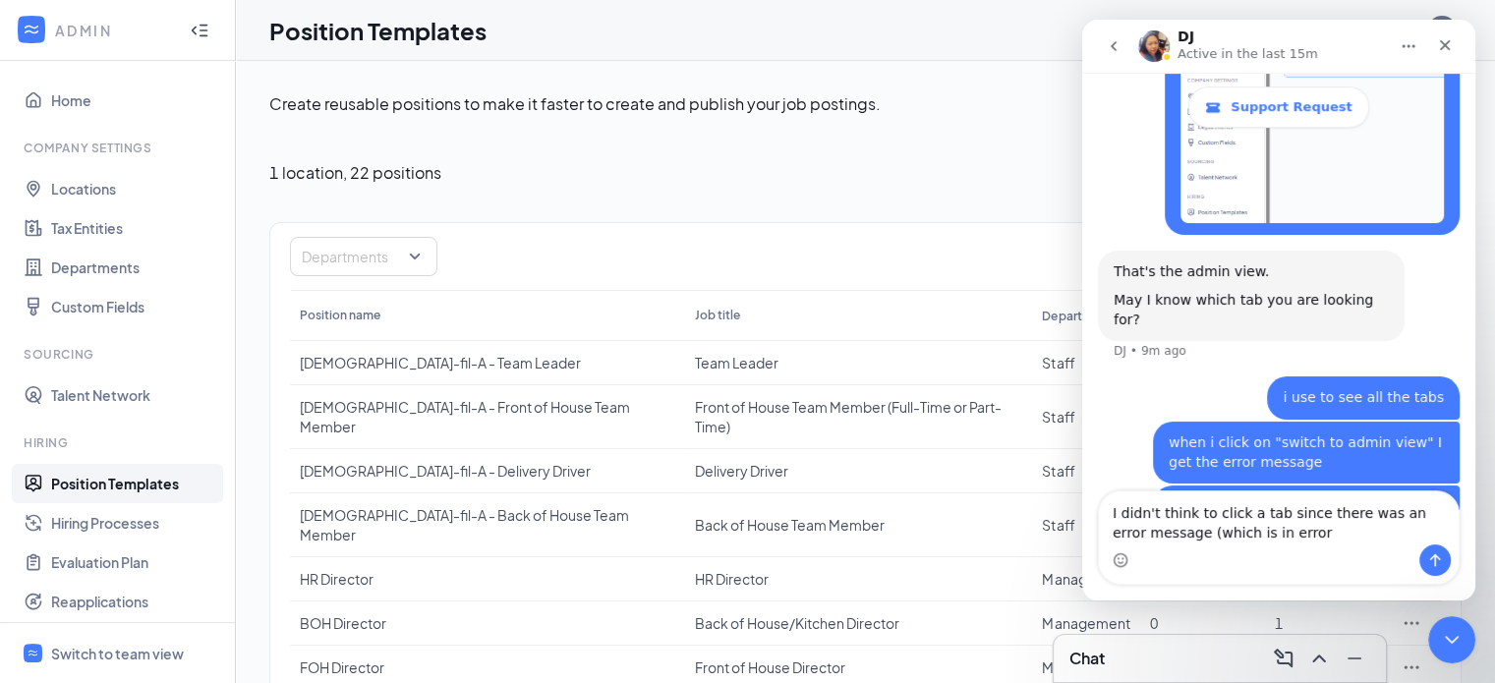
type textarea "I didn't think to click a tab since there was an error message (which is in err…"
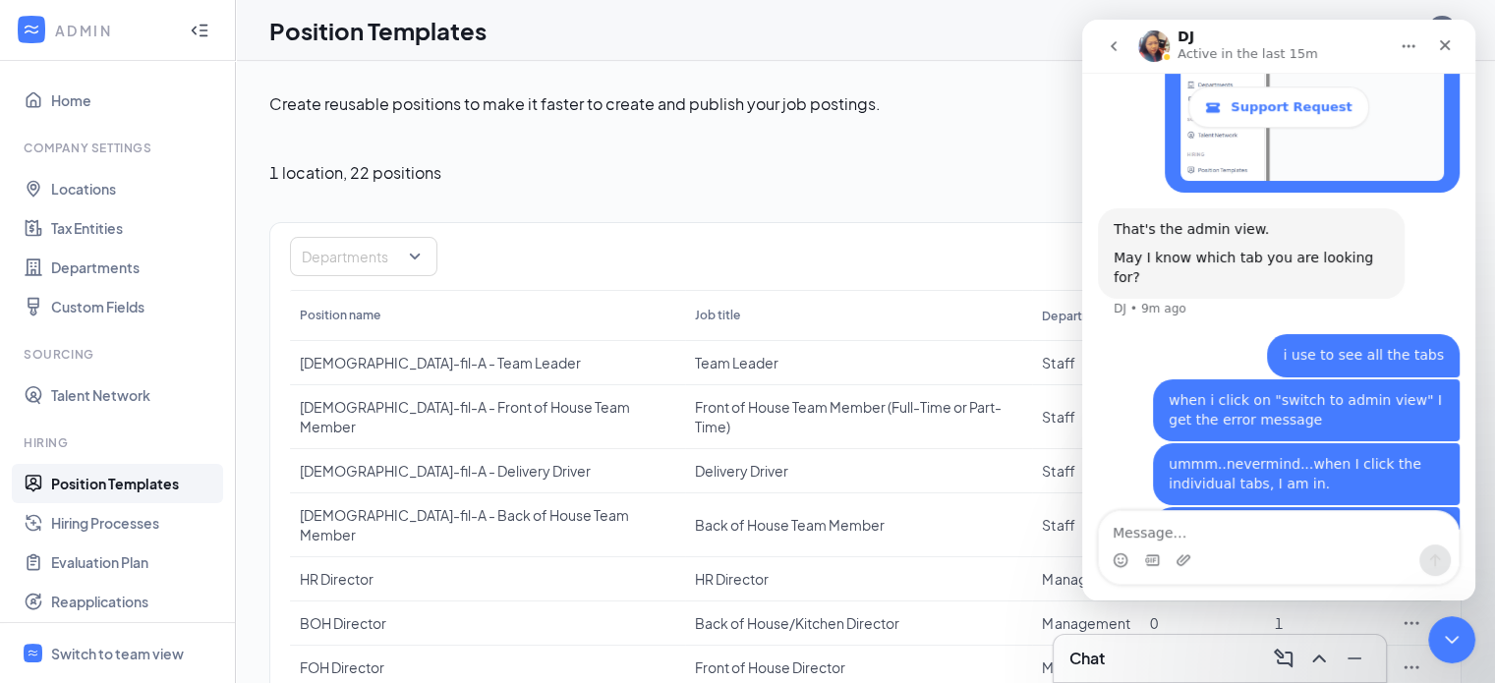
scroll to position [984, 0]
click at [1169, 517] on div "I didn't think to click a tab since there was an error message (which is in err…" at bounding box center [1306, 546] width 275 height 58
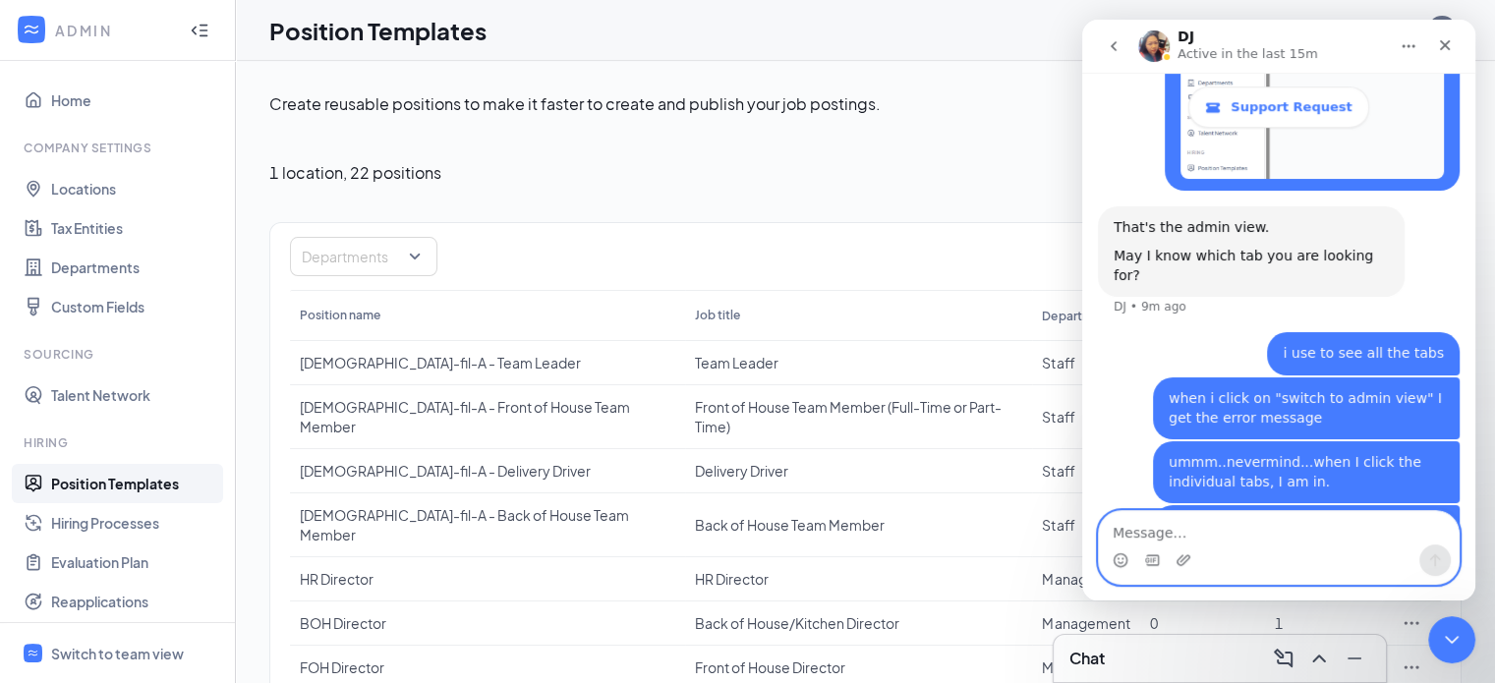
click at [1299, 530] on textarea "Message…" at bounding box center [1279, 527] width 360 height 33
type textarea "so close the ticket"
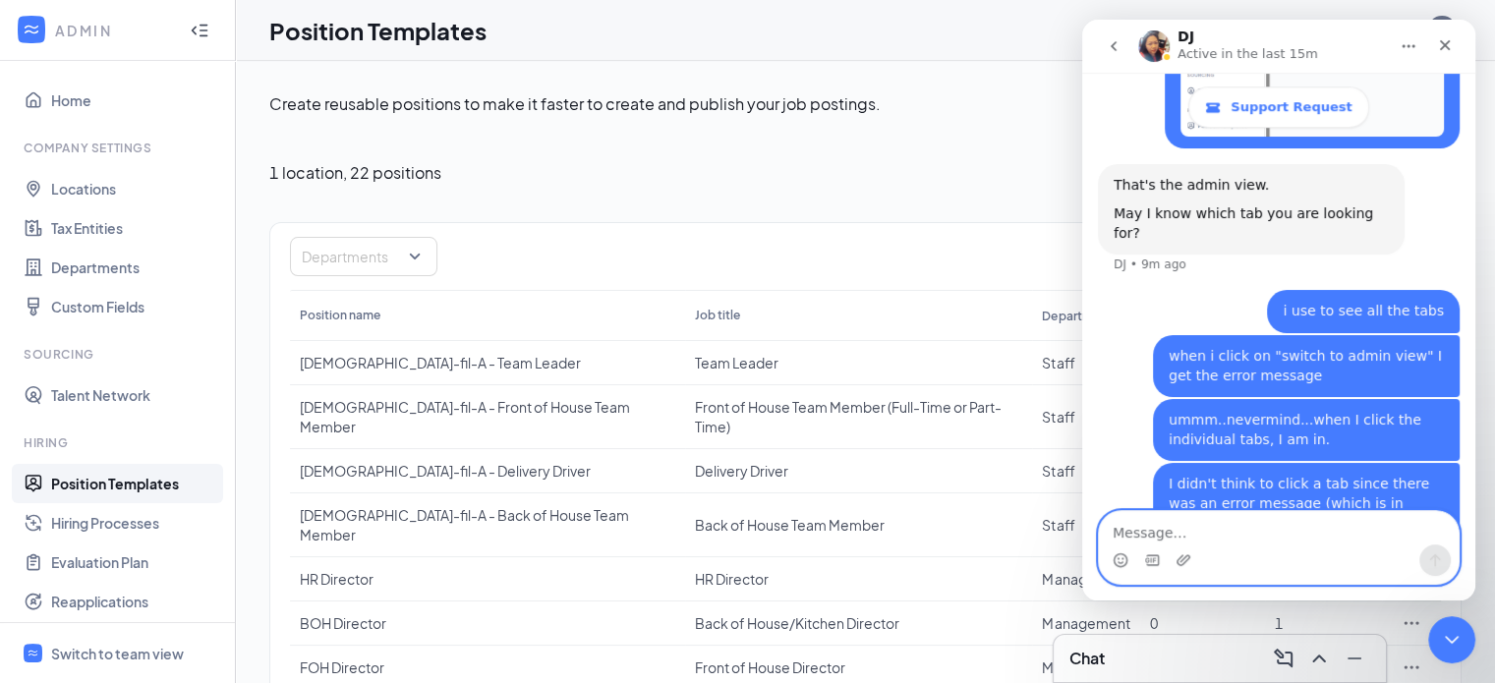
scroll to position [1029, 0]
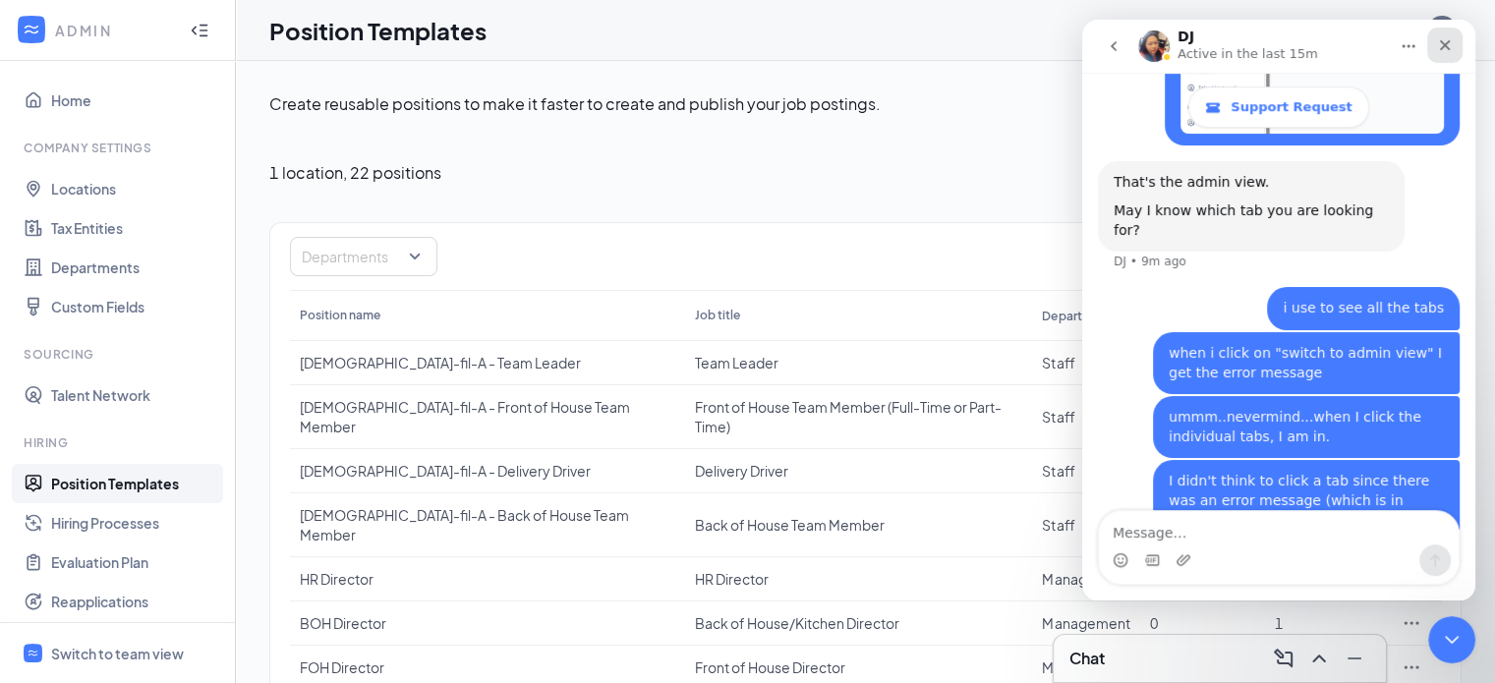
click at [1444, 44] on icon "Close" at bounding box center [1445, 45] width 11 height 11
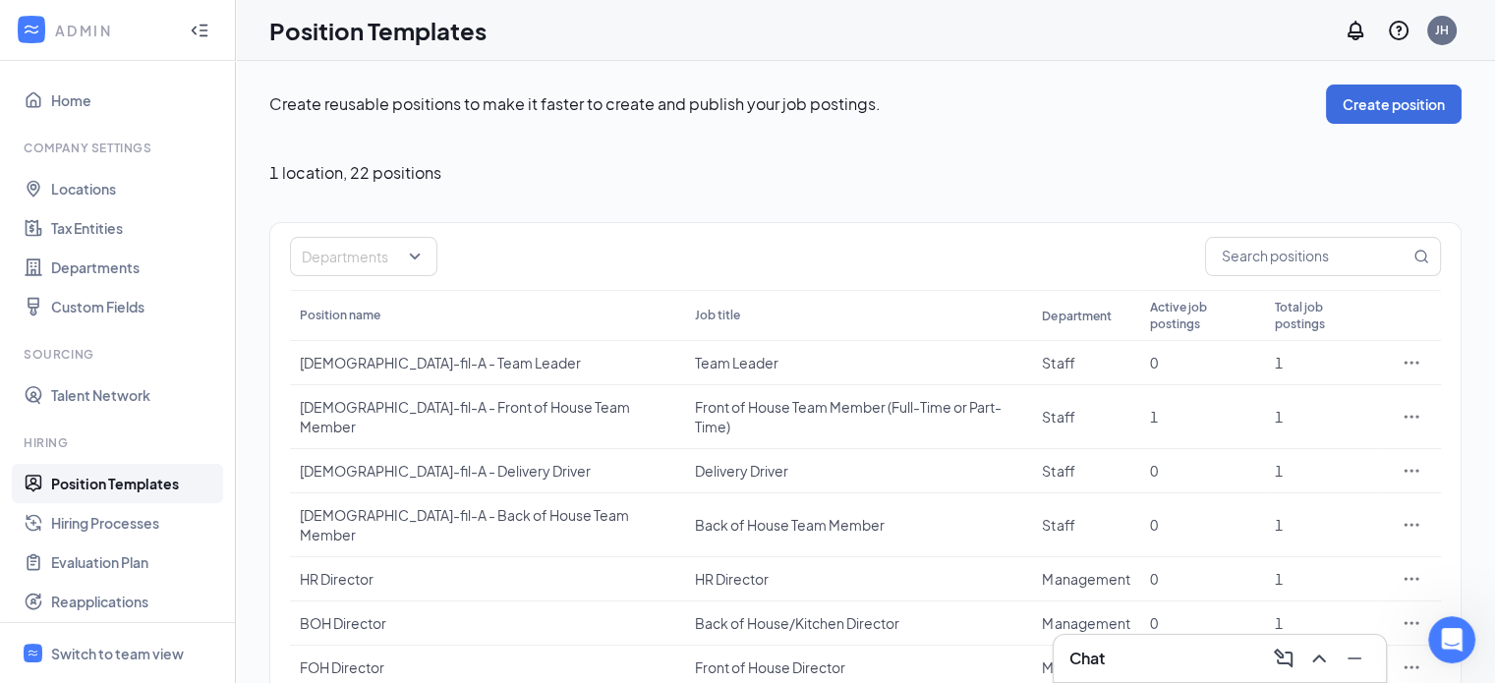
scroll to position [1028, 0]
click at [1054, 114] on p "Create reusable positions to make it faster to create and publish your job post…" at bounding box center [797, 104] width 1057 height 22
click at [92, 652] on div "Switch to team view" at bounding box center [117, 654] width 133 height 20
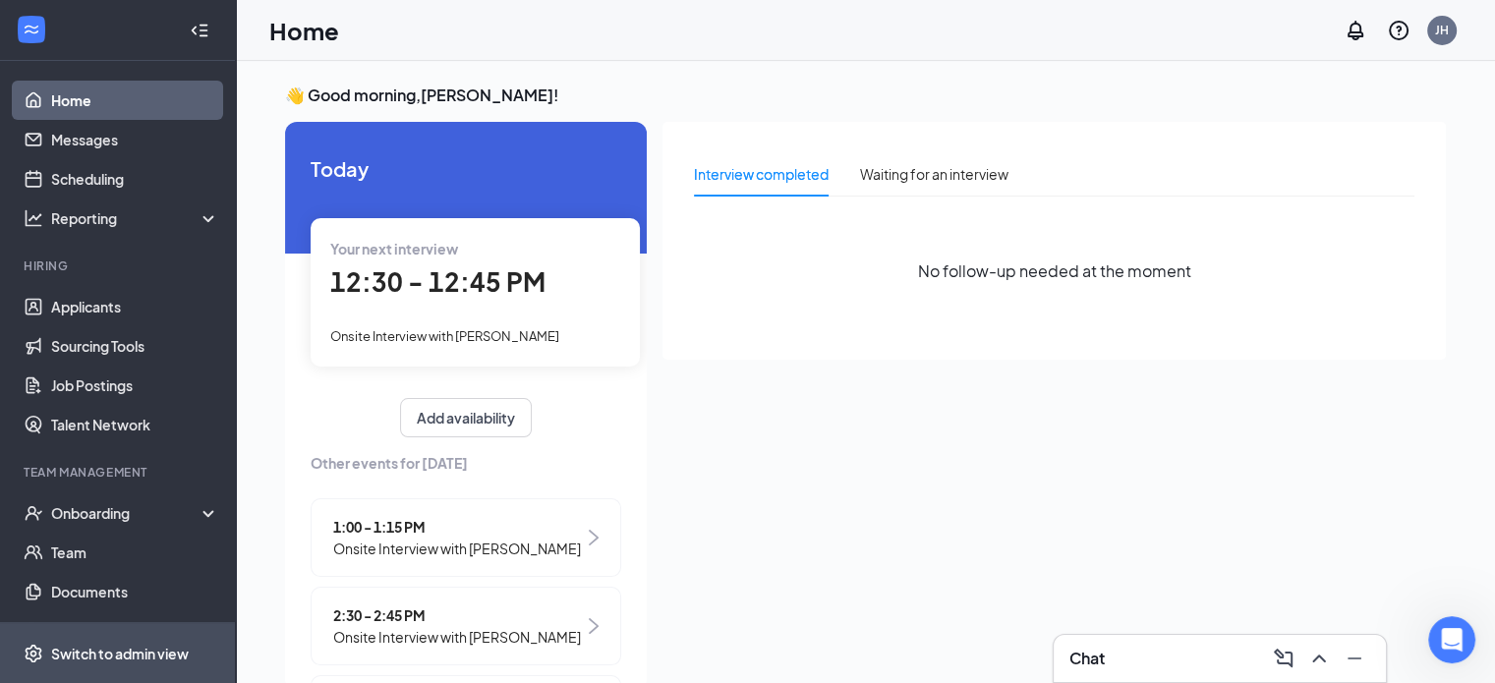
click at [90, 650] on div "Switch to admin view" at bounding box center [120, 654] width 138 height 20
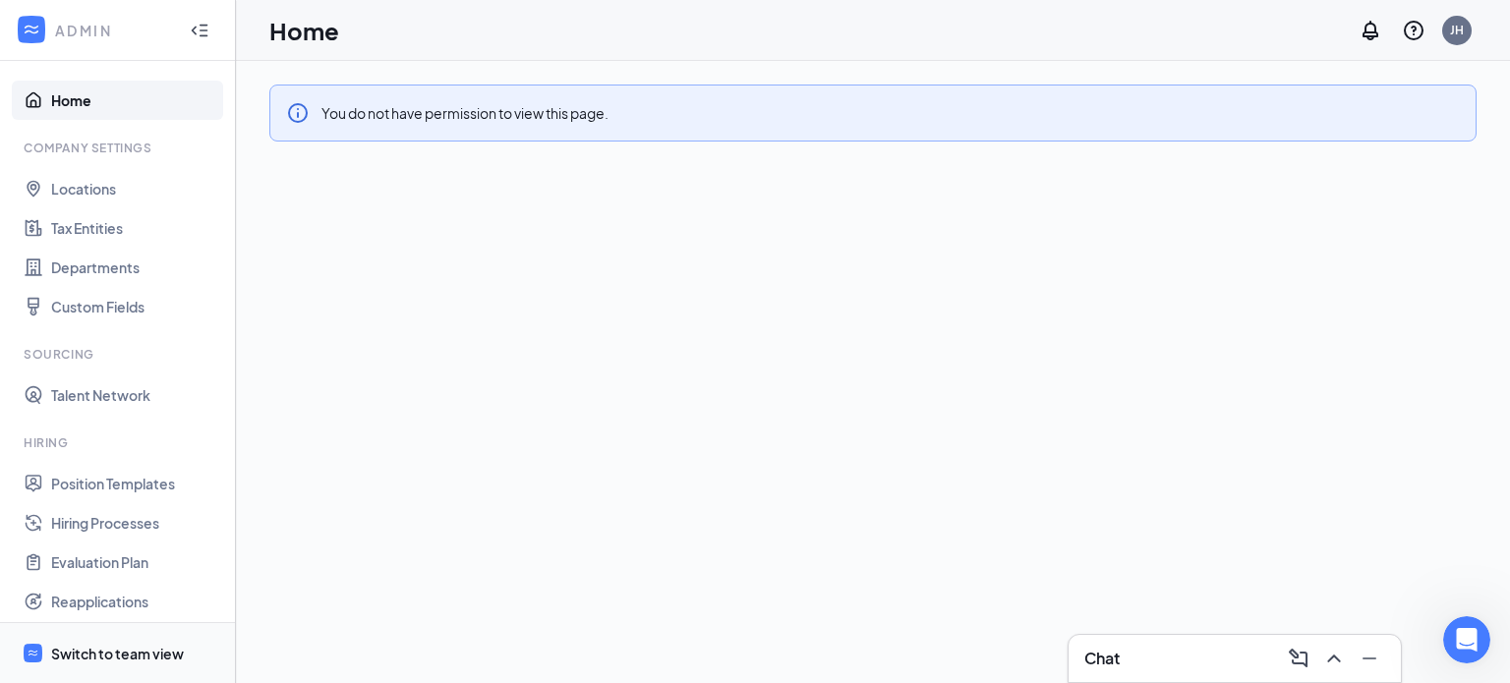
click at [131, 651] on div "Switch to team view" at bounding box center [117, 654] width 133 height 20
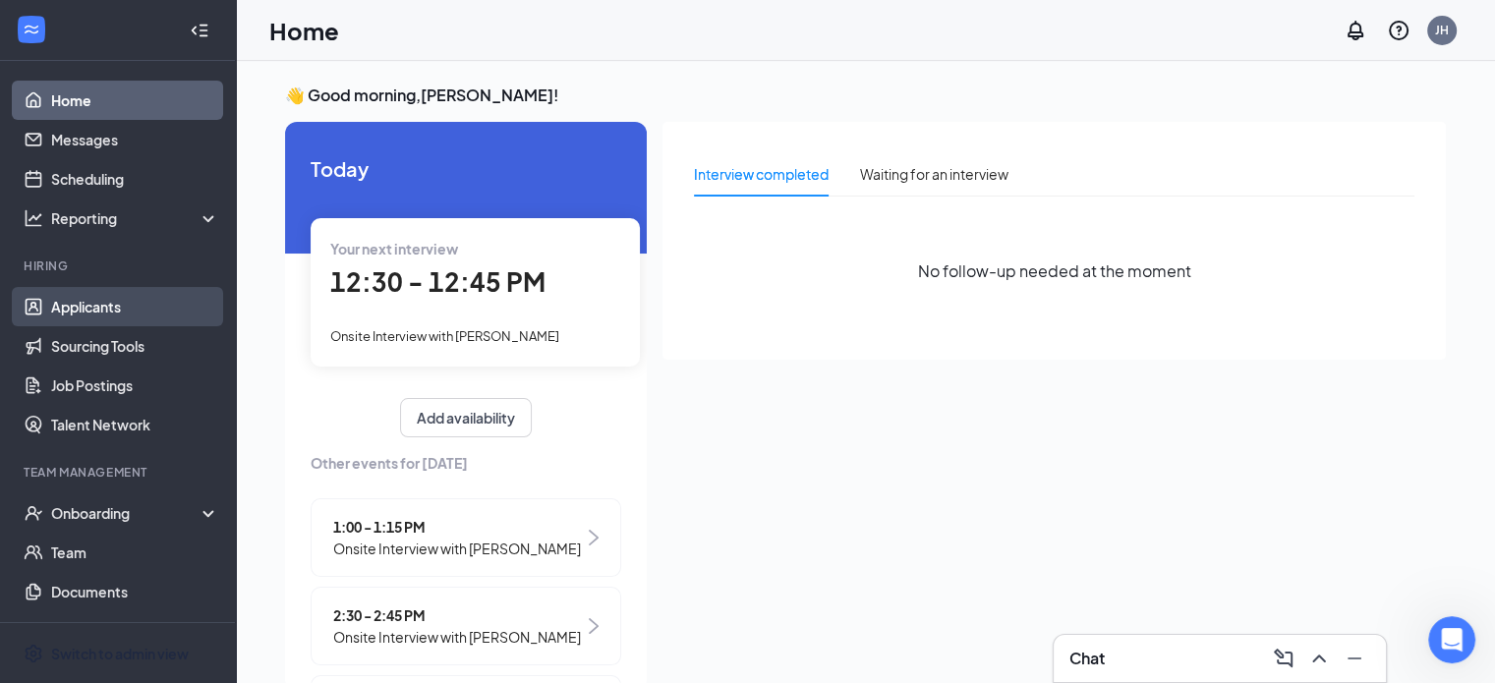
click at [80, 307] on link "Applicants" at bounding box center [135, 306] width 168 height 39
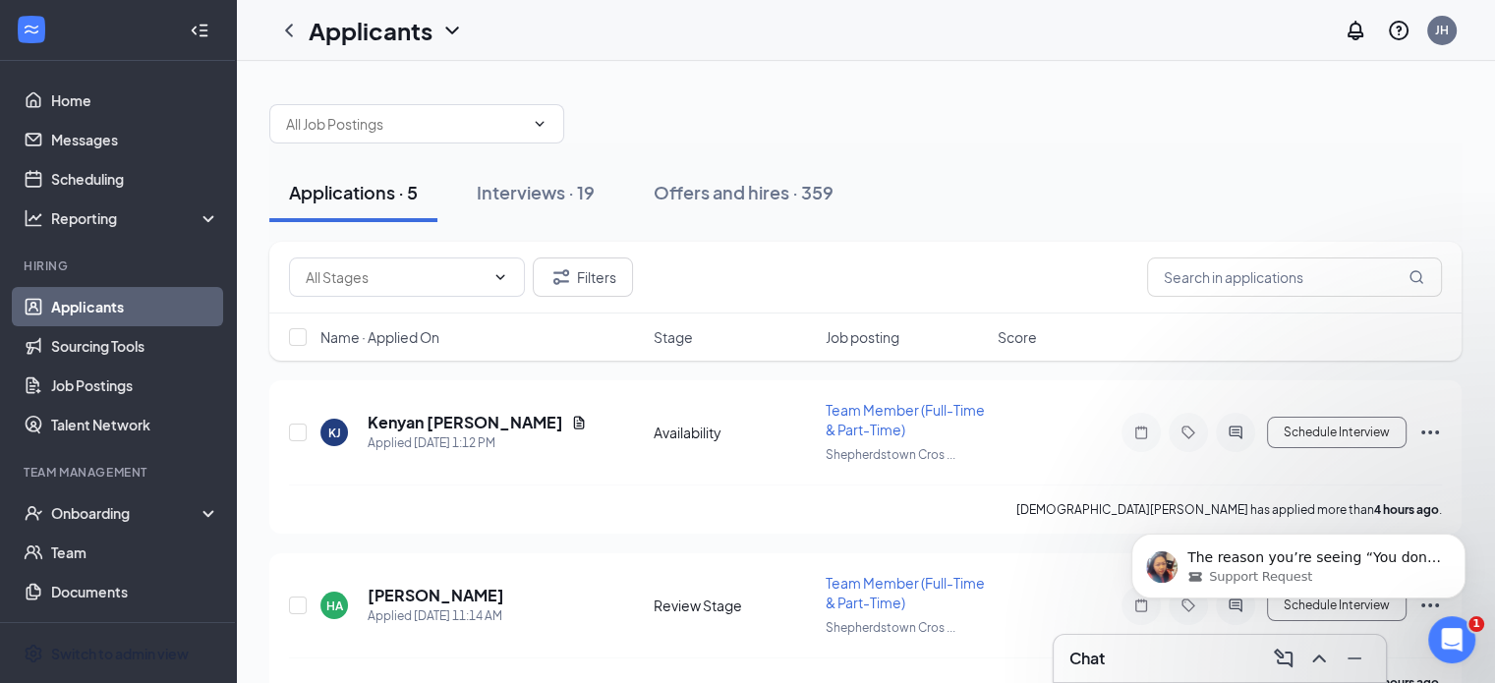
scroll to position [1184, 0]
click at [1323, 555] on p "The reason you’re seeing “You don’t have permission to view this page” is that …" at bounding box center [1314, 559] width 254 height 20
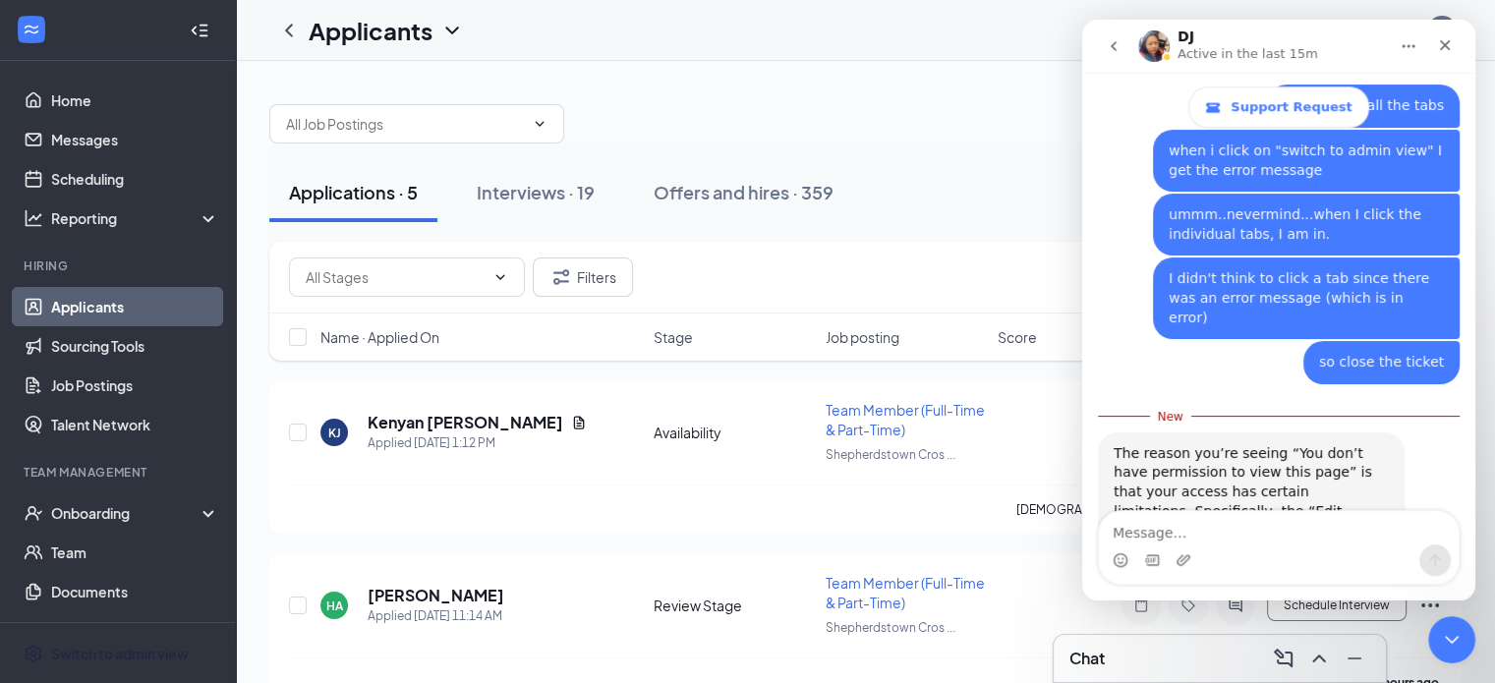
scroll to position [1216, 0]
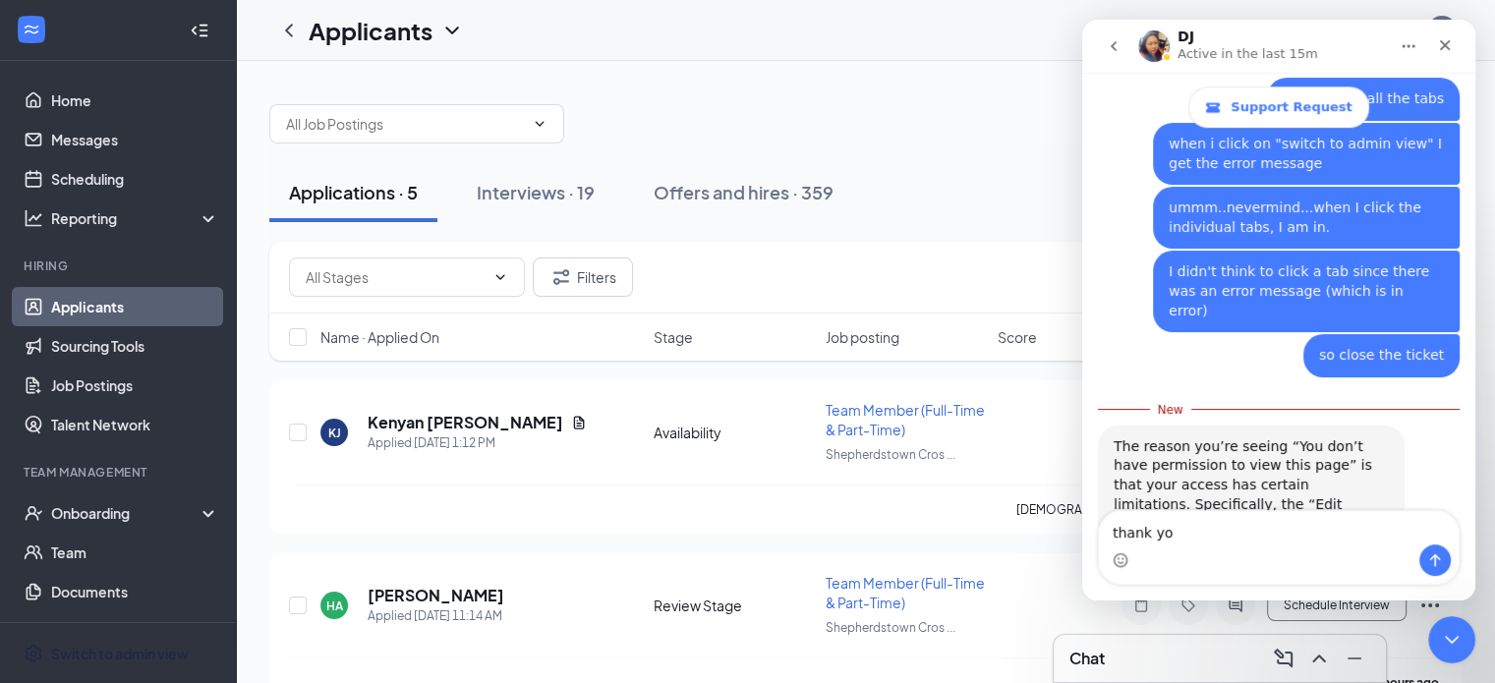
type textarea "thank you"
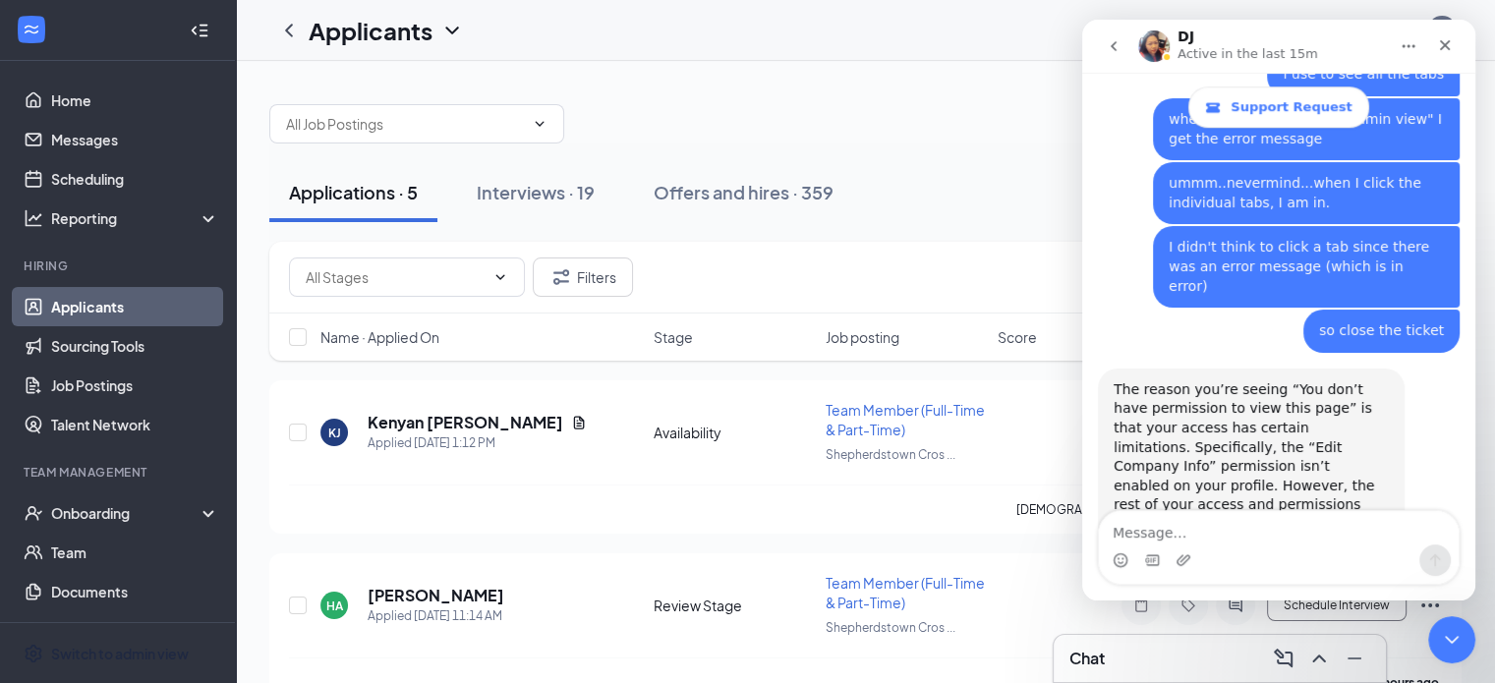
scroll to position [1242, 0]
click at [1445, 43] on icon "Close" at bounding box center [1445, 45] width 11 height 11
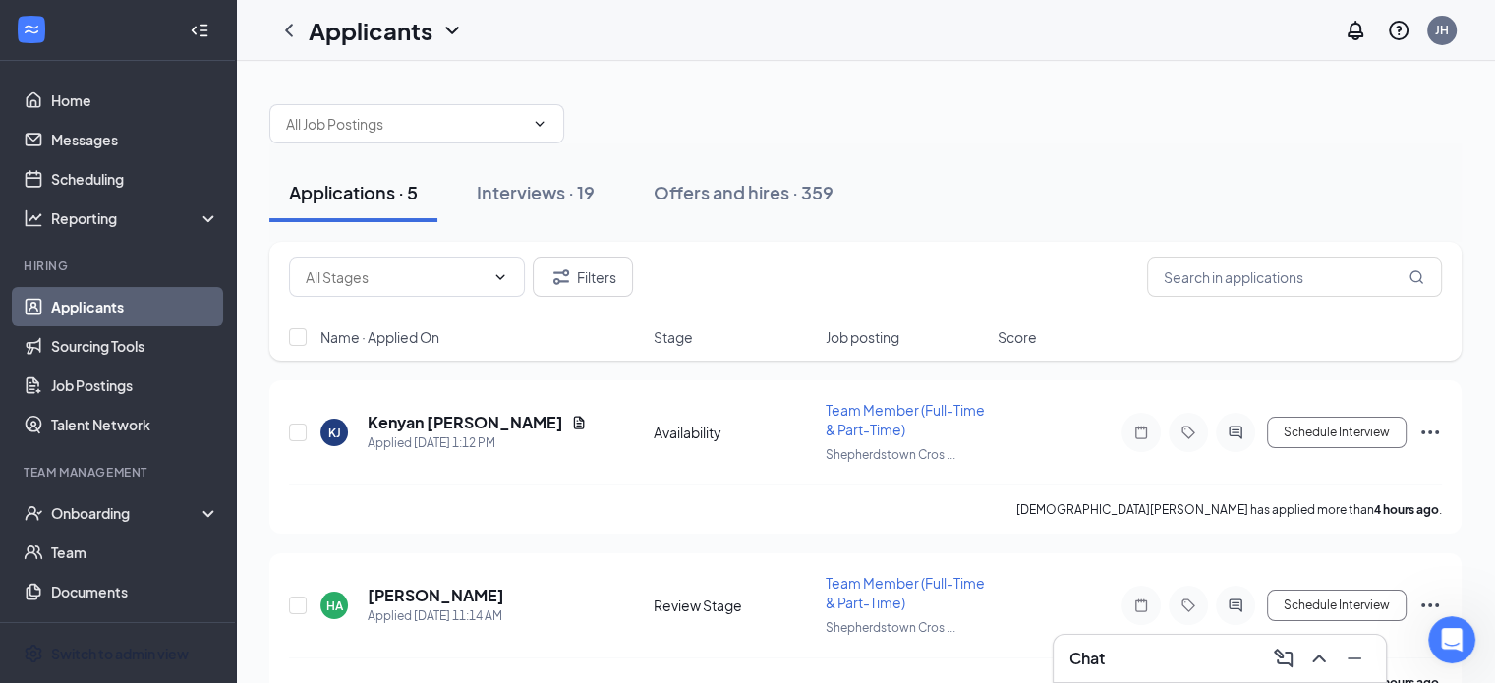
click at [1102, 147] on div "Applications · 5 Interviews · 19 Offers and hires · 359" at bounding box center [865, 193] width 1192 height 98
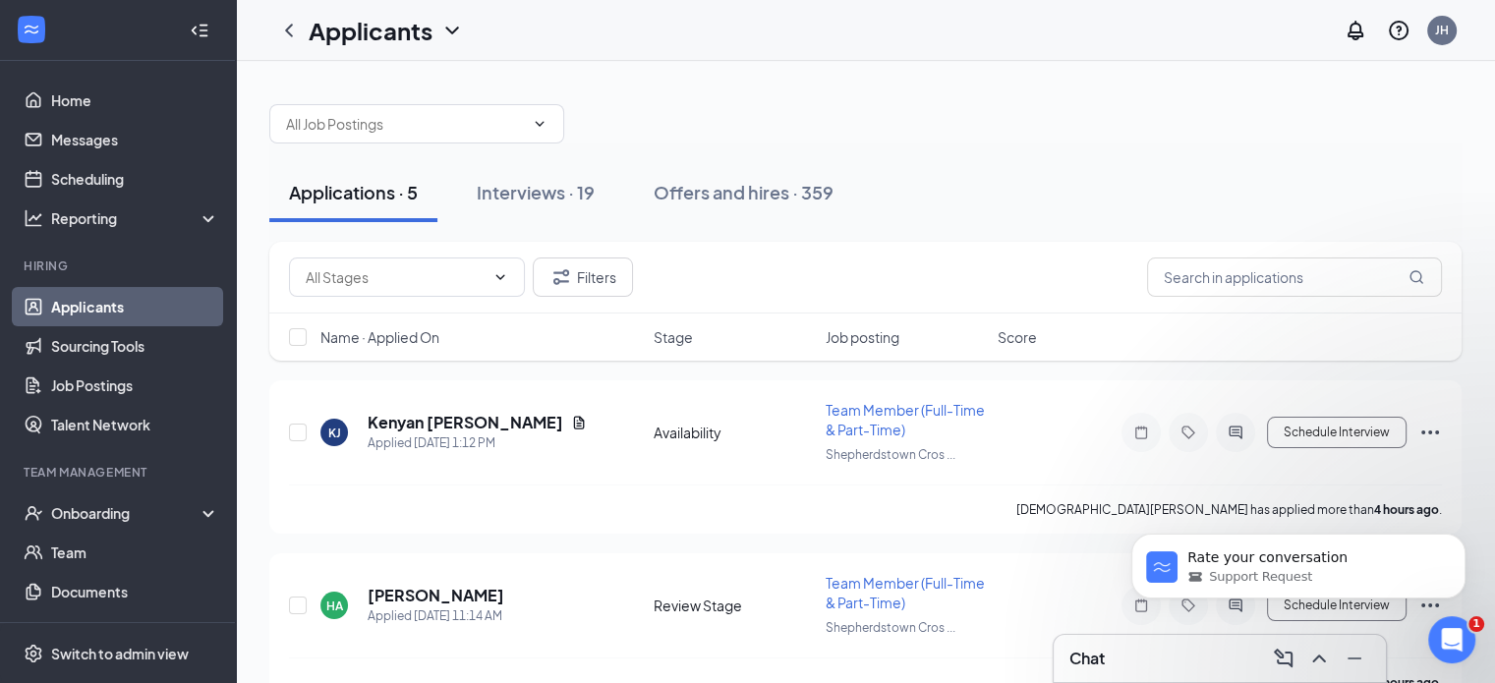
scroll to position [1592, 0]
click at [532, 186] on div "Interviews · 19" at bounding box center [536, 192] width 118 height 25
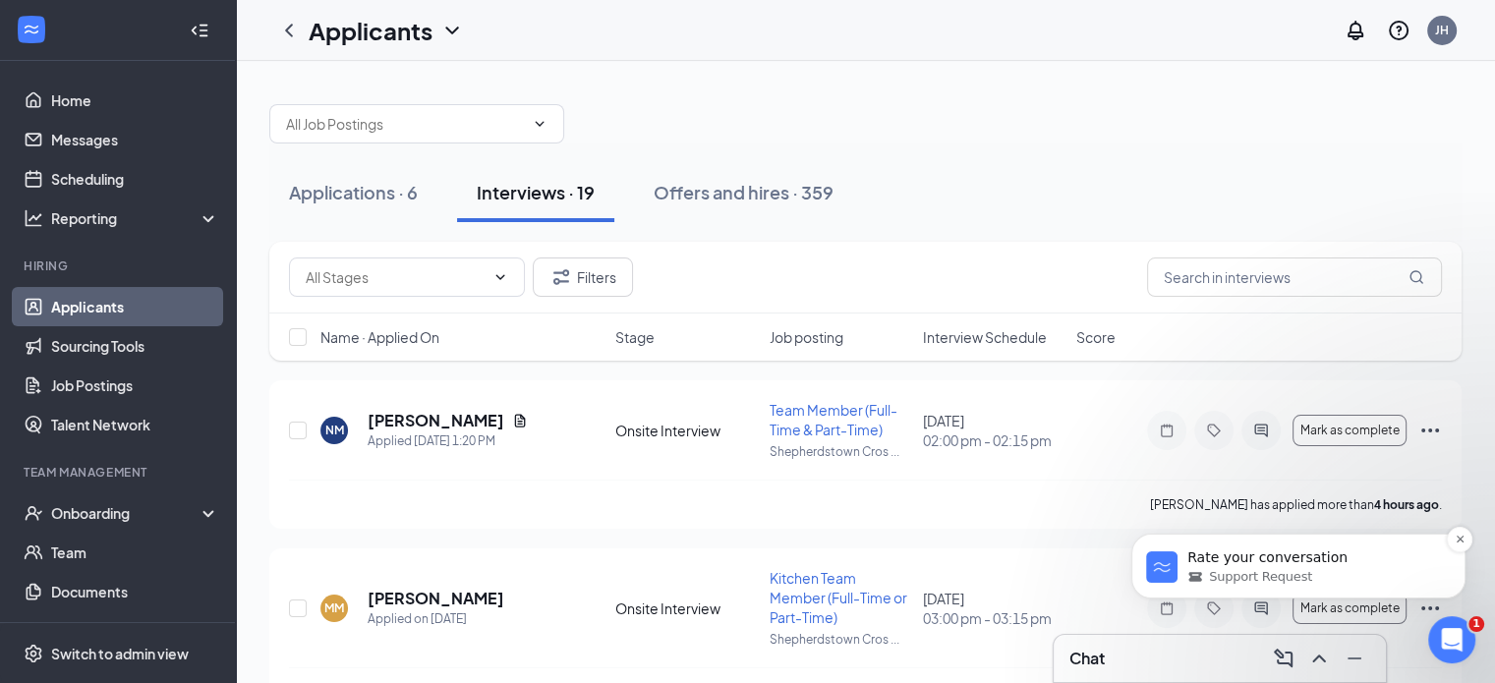
click at [1262, 557] on p "Rate your conversation" at bounding box center [1314, 559] width 254 height 20
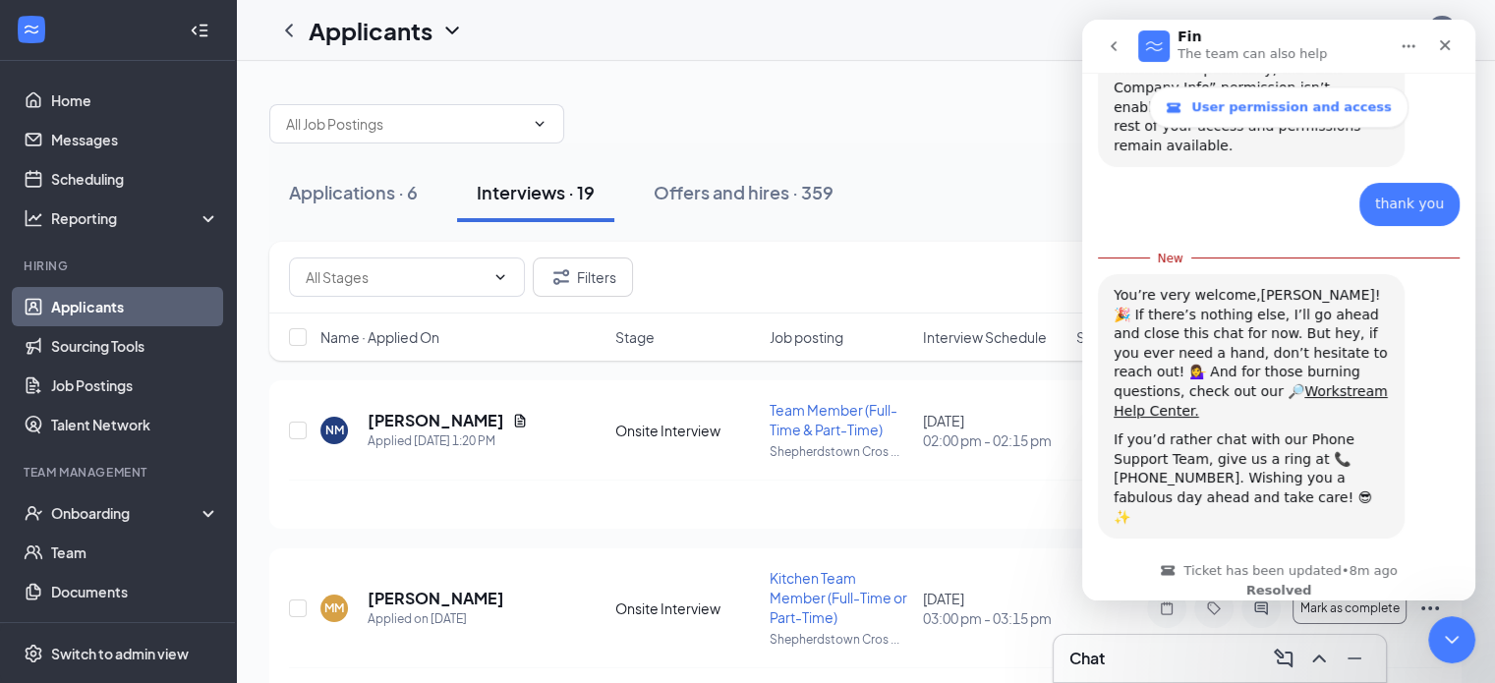
scroll to position [1625, 0]
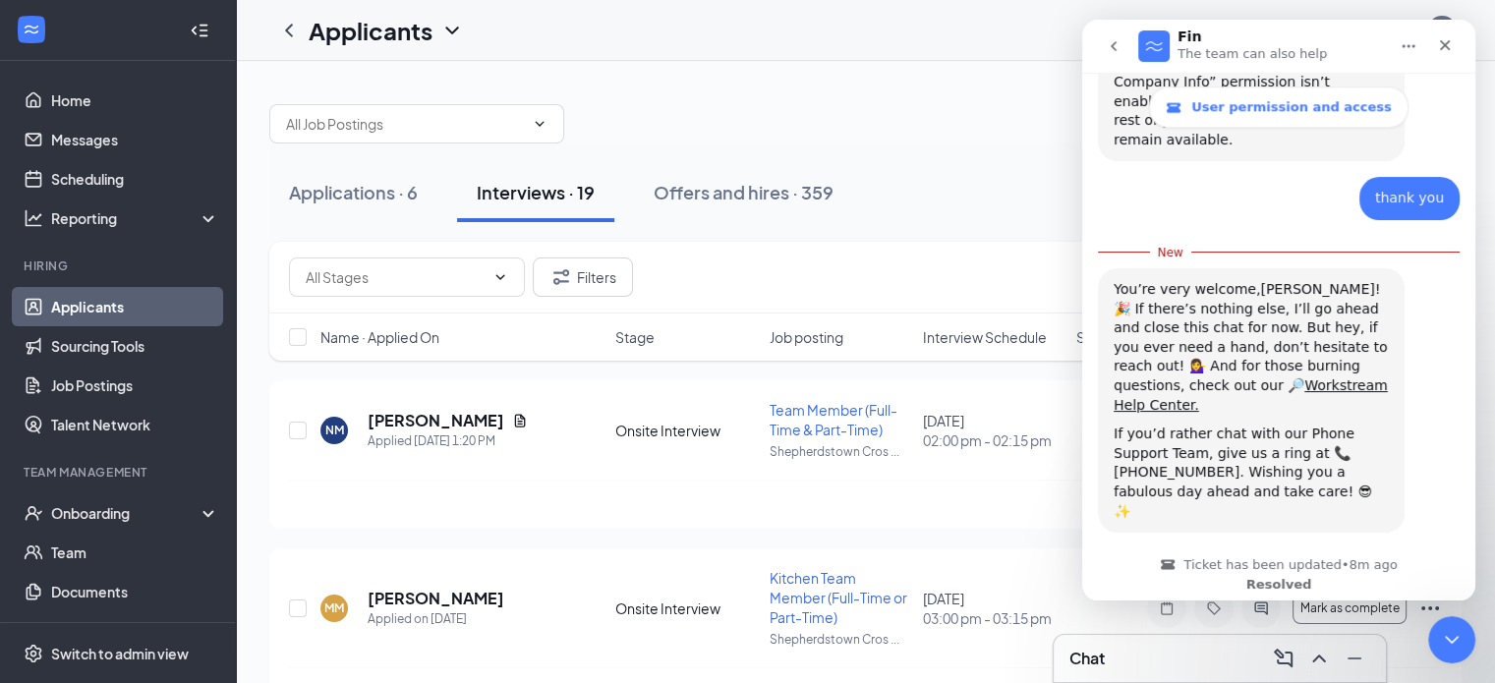
click at [1330, 670] on span "Amazing" at bounding box center [1327, 687] width 35 height 35
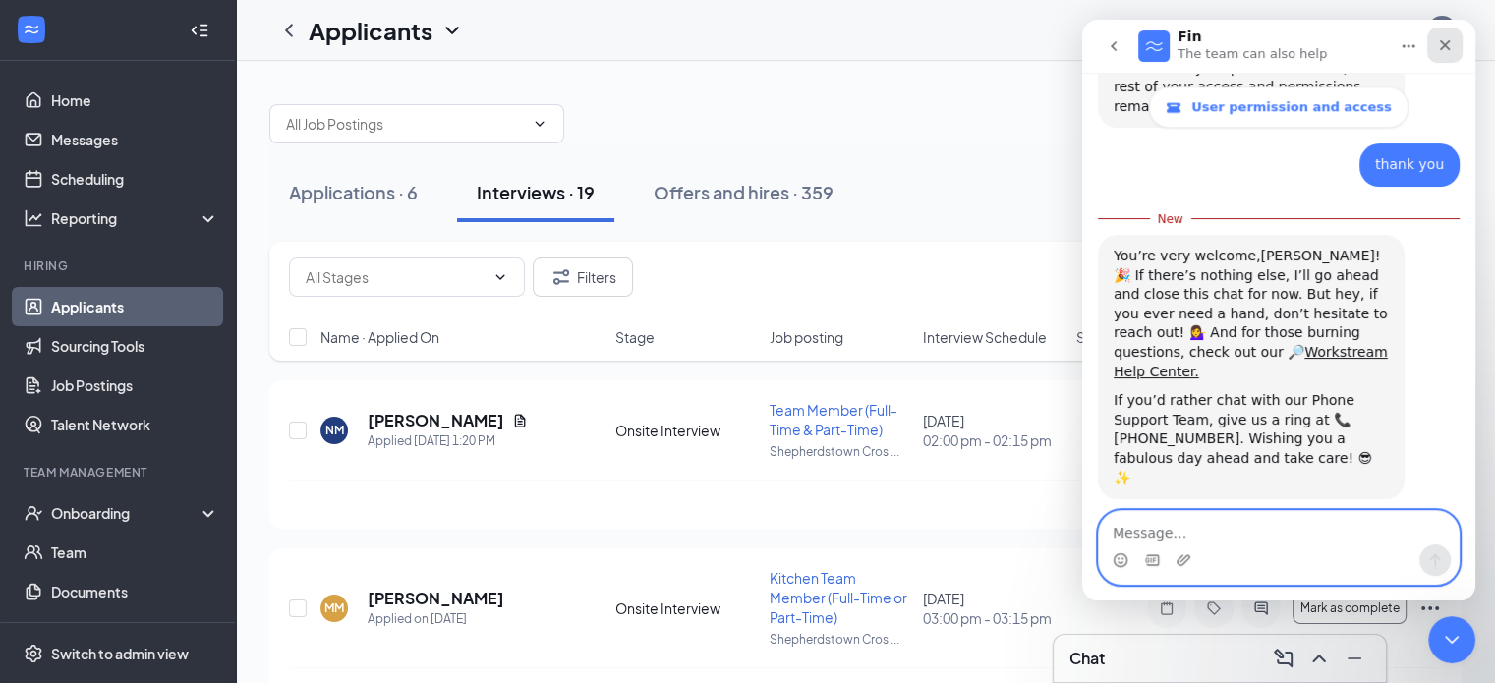
click at [1445, 38] on icon "Close" at bounding box center [1445, 45] width 16 height 16
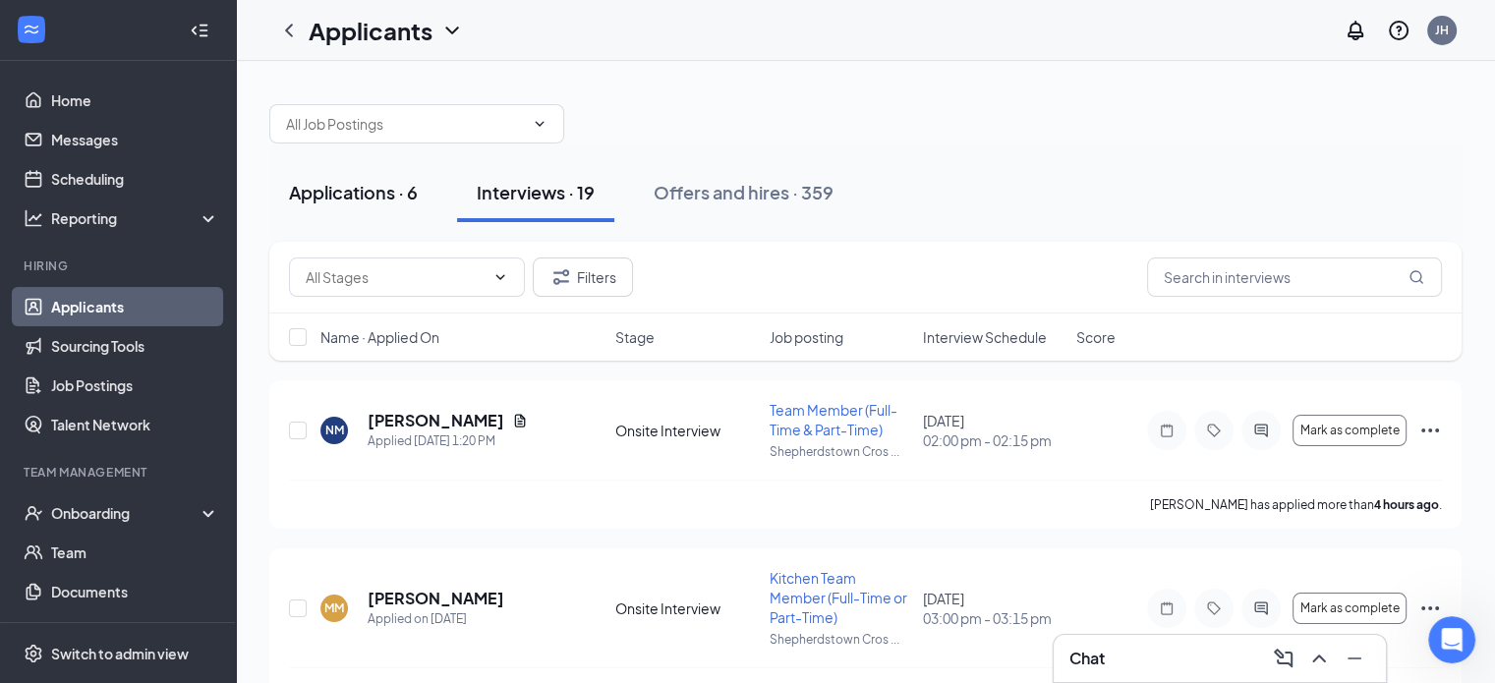
click at [374, 188] on div "Applications · 6" at bounding box center [353, 192] width 129 height 25
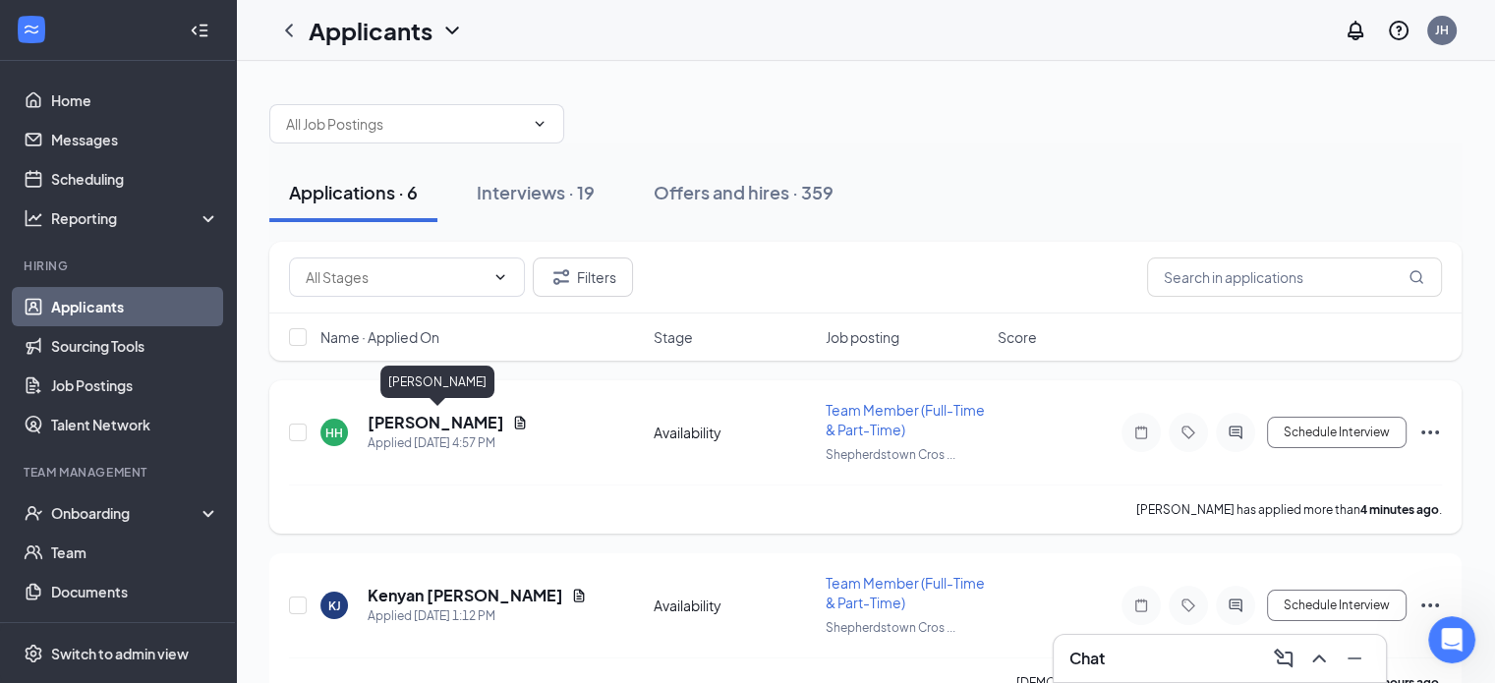
click at [460, 415] on h5 "Harmoni Hankerson" at bounding box center [436, 423] width 137 height 22
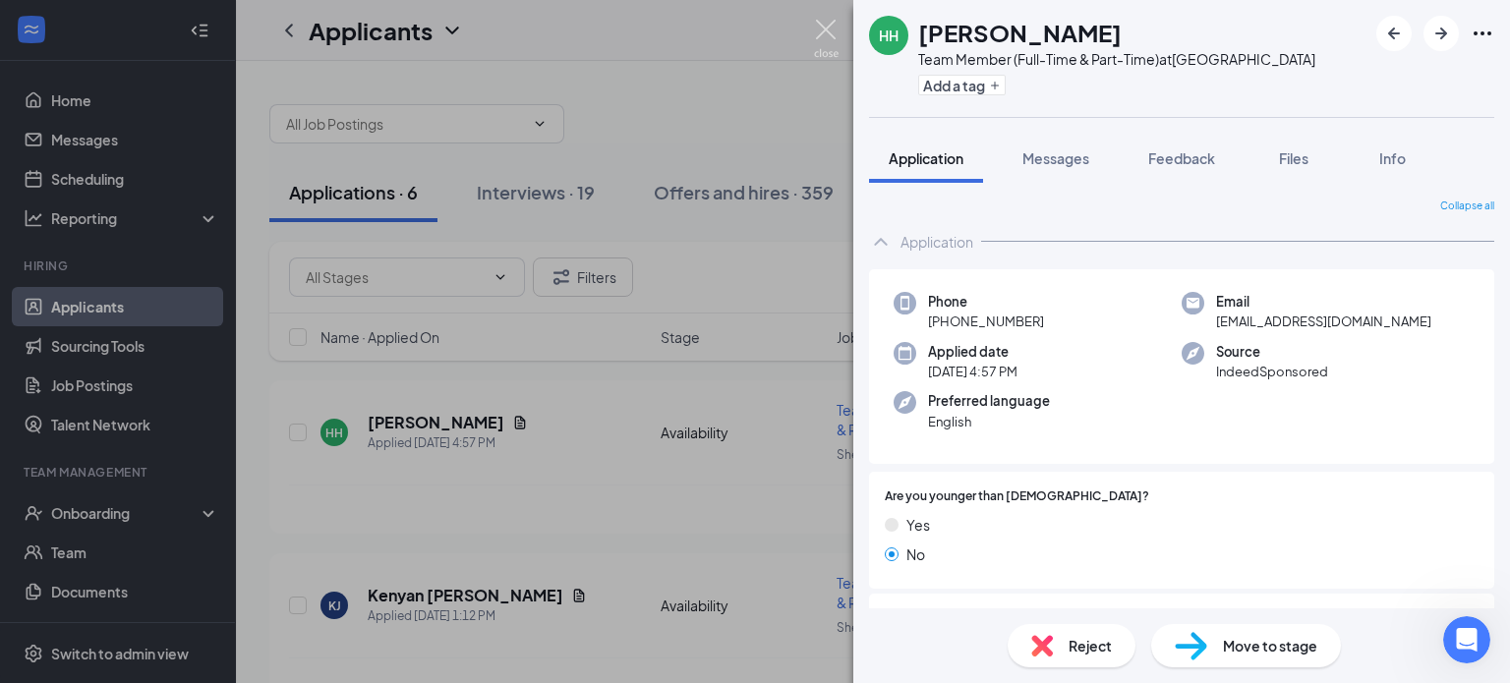
click at [832, 23] on img at bounding box center [826, 39] width 25 height 38
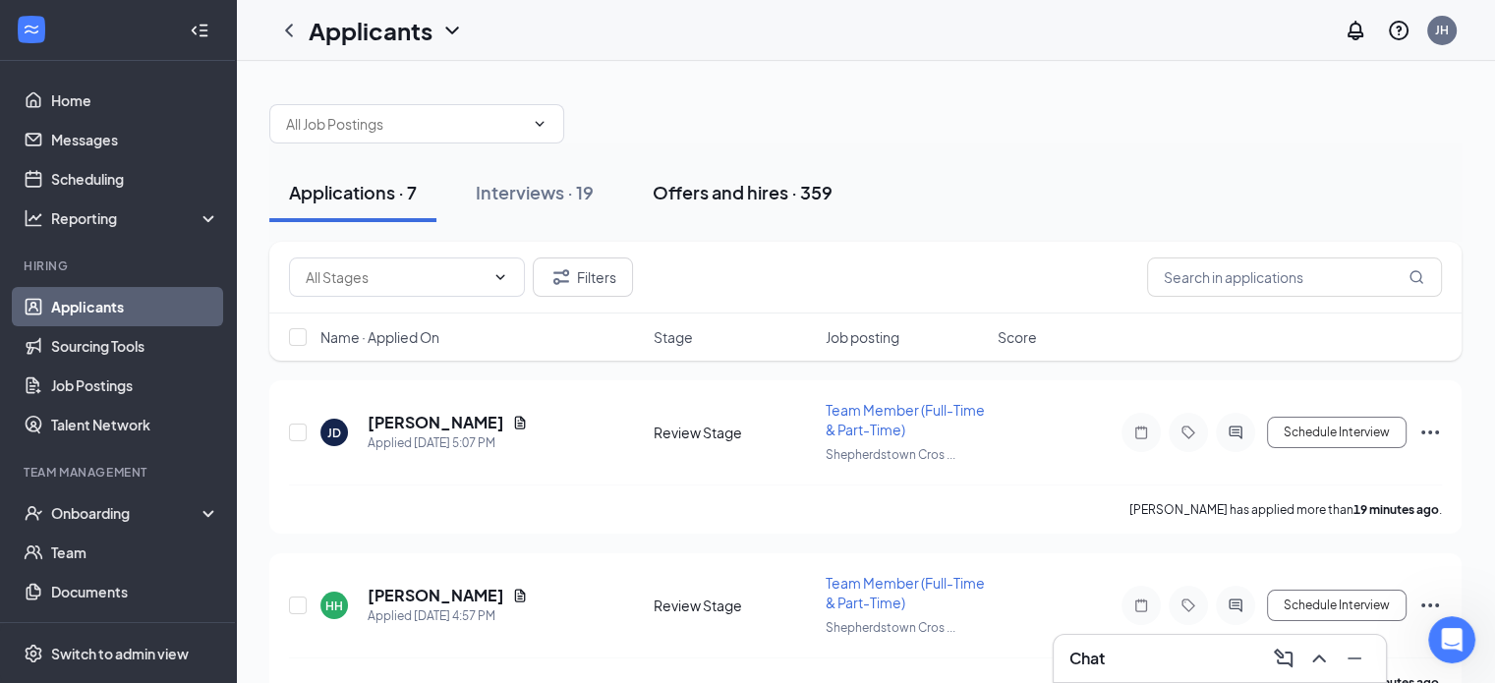
click at [737, 192] on div "Offers and hires · 359" at bounding box center [743, 192] width 180 height 25
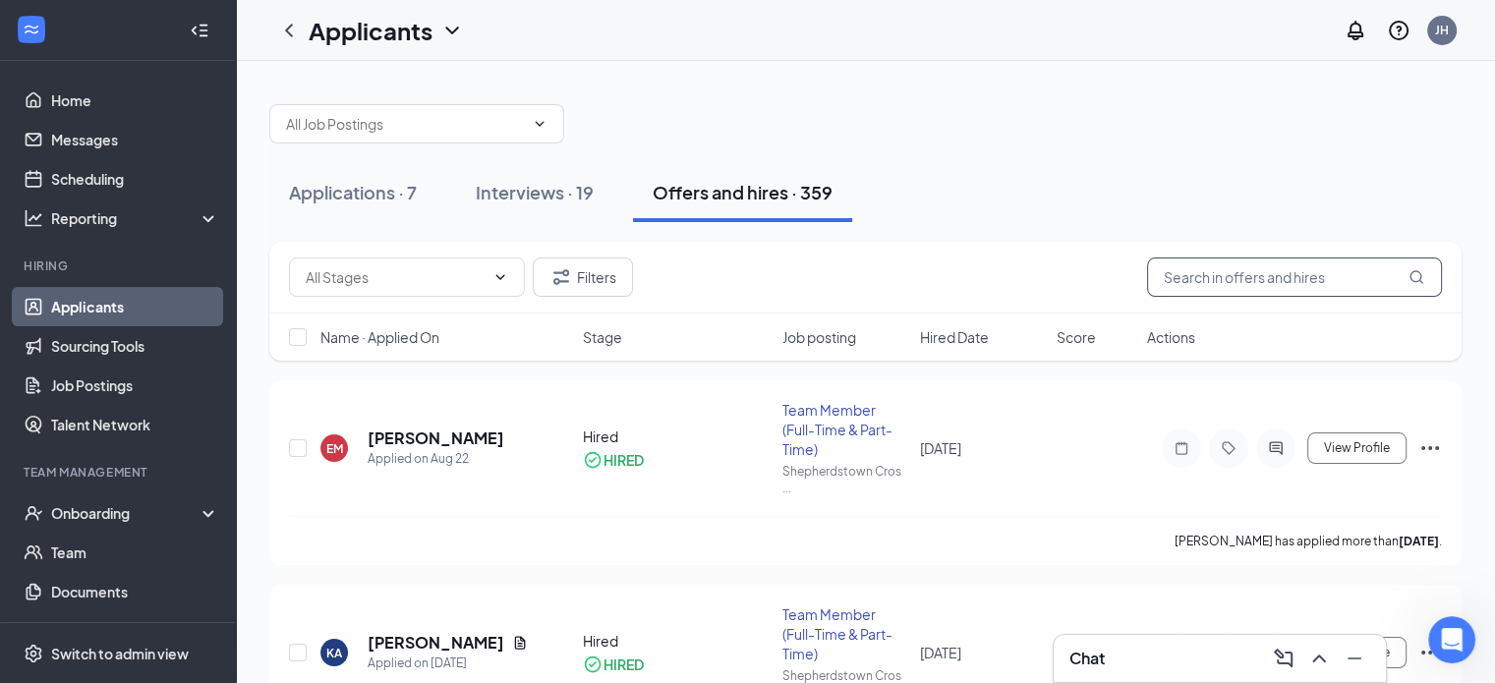
click at [1192, 278] on input "text" at bounding box center [1294, 277] width 295 height 39
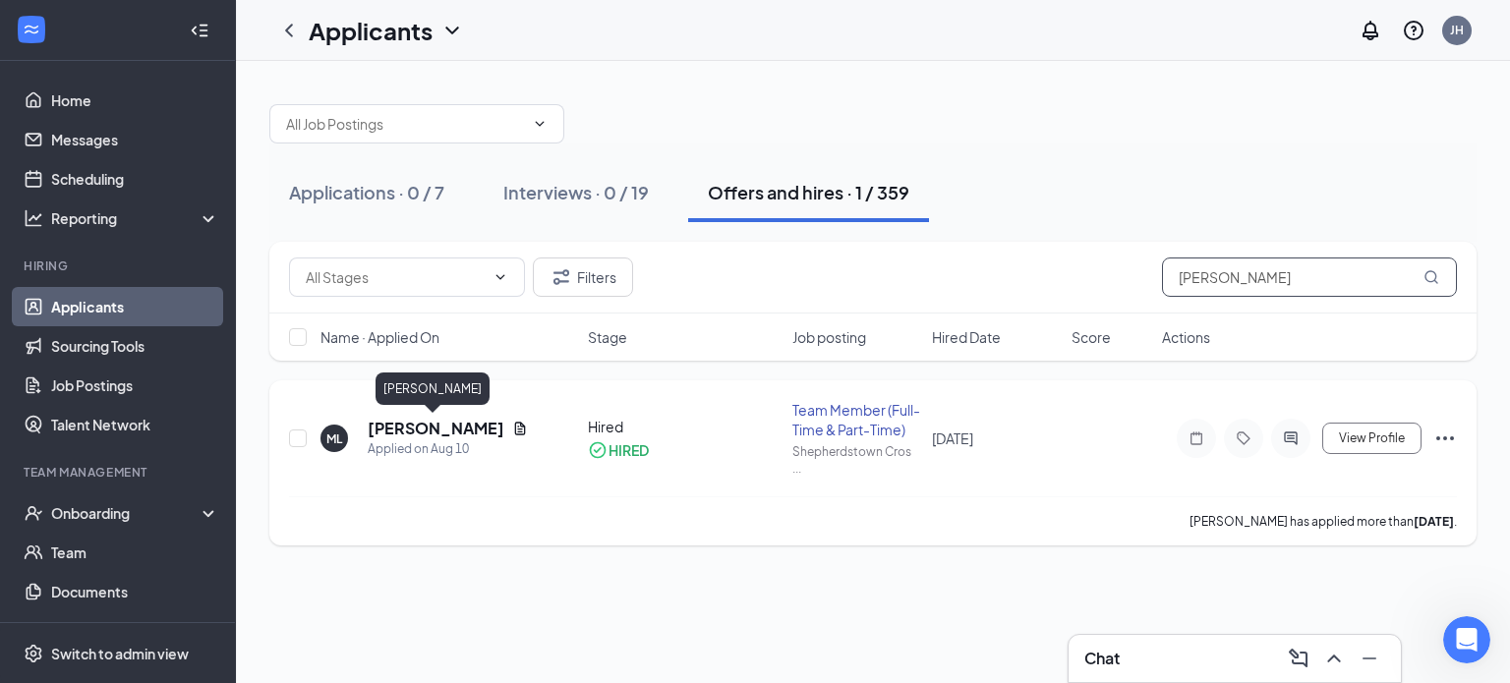
type input "marissa"
click at [448, 428] on h5 "Marissa Lovari" at bounding box center [436, 429] width 137 height 22
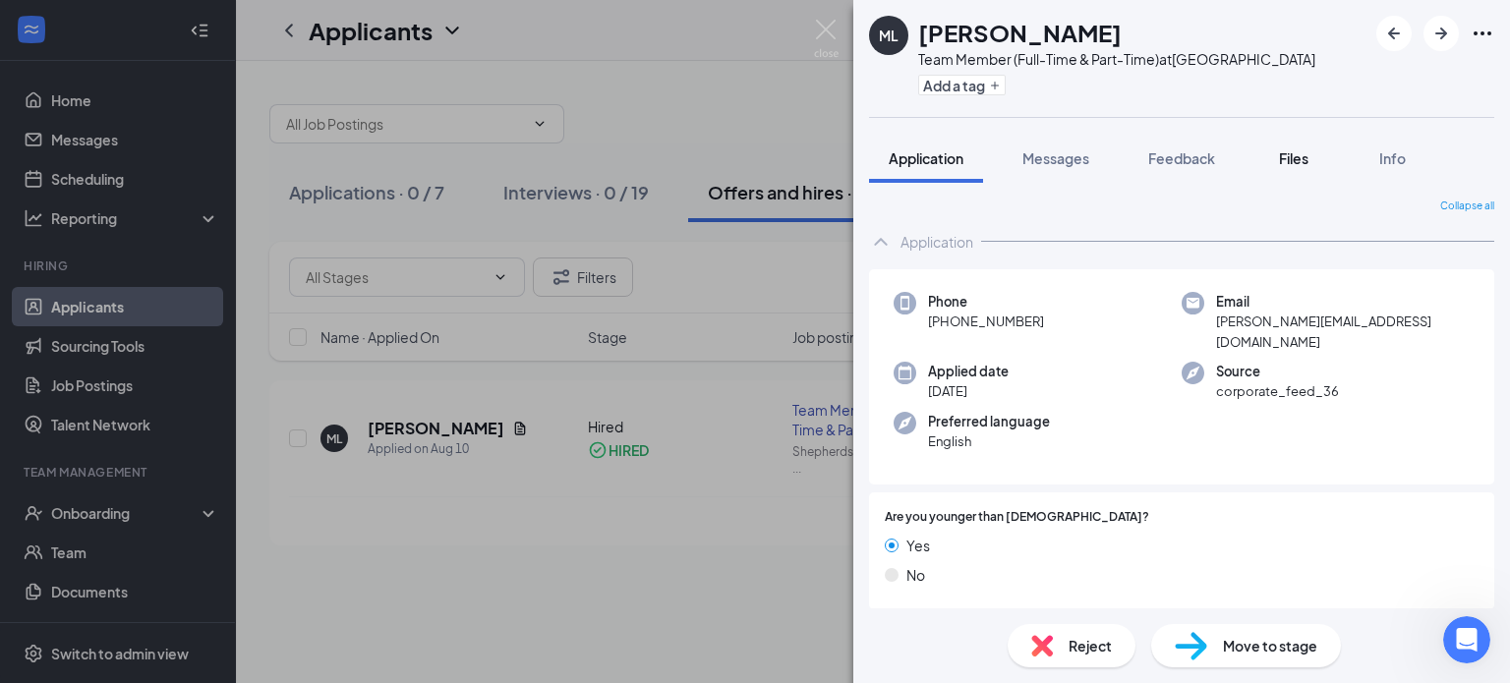
click at [1308, 160] on span "Files" at bounding box center [1293, 158] width 29 height 18
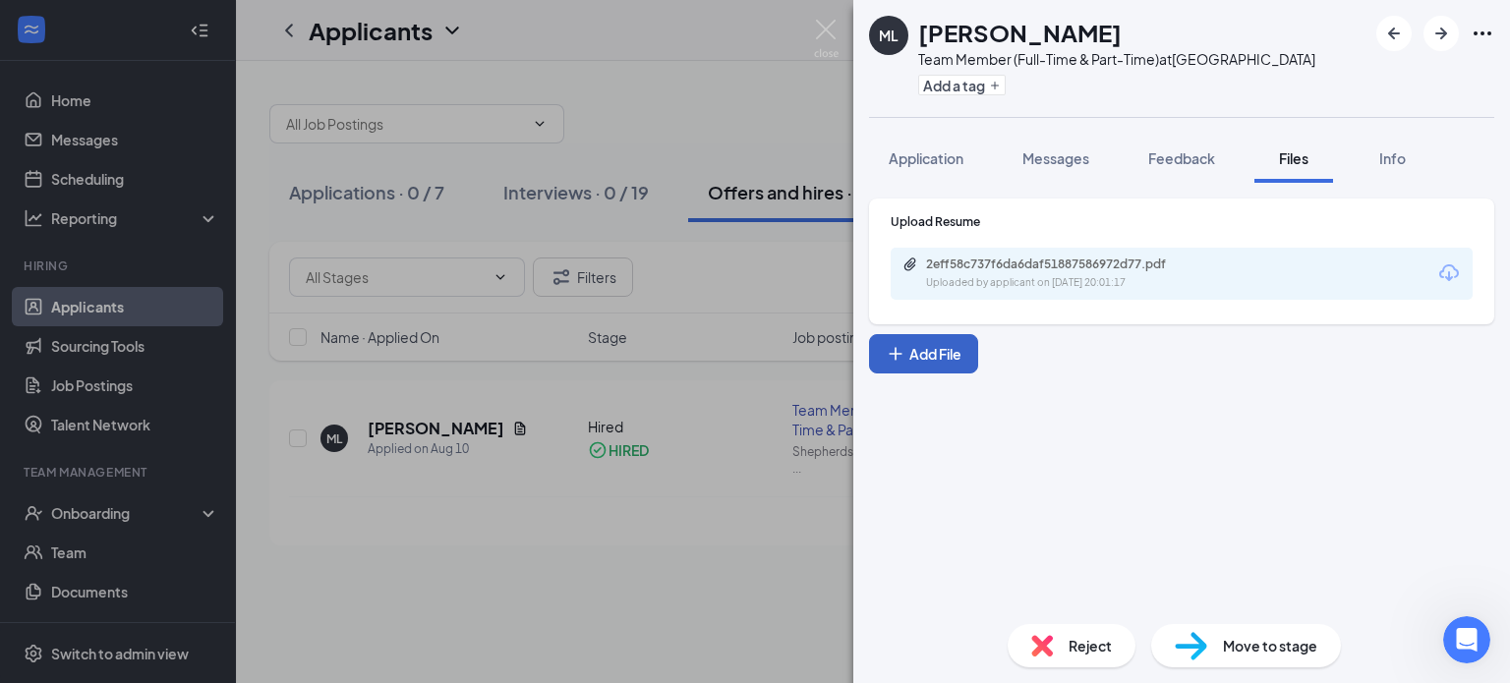
click at [927, 345] on button "Add File" at bounding box center [923, 353] width 109 height 39
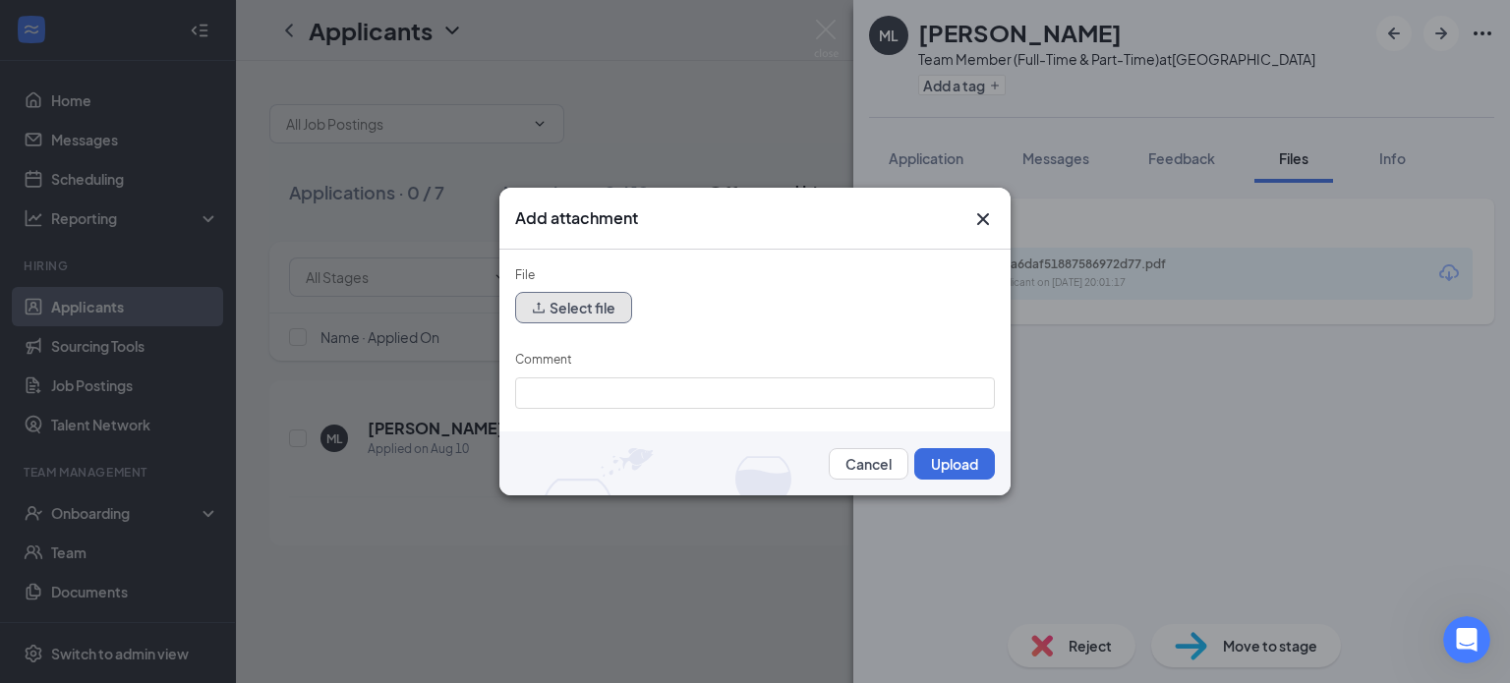
click at [589, 312] on button "Select file" at bounding box center [573, 307] width 117 height 31
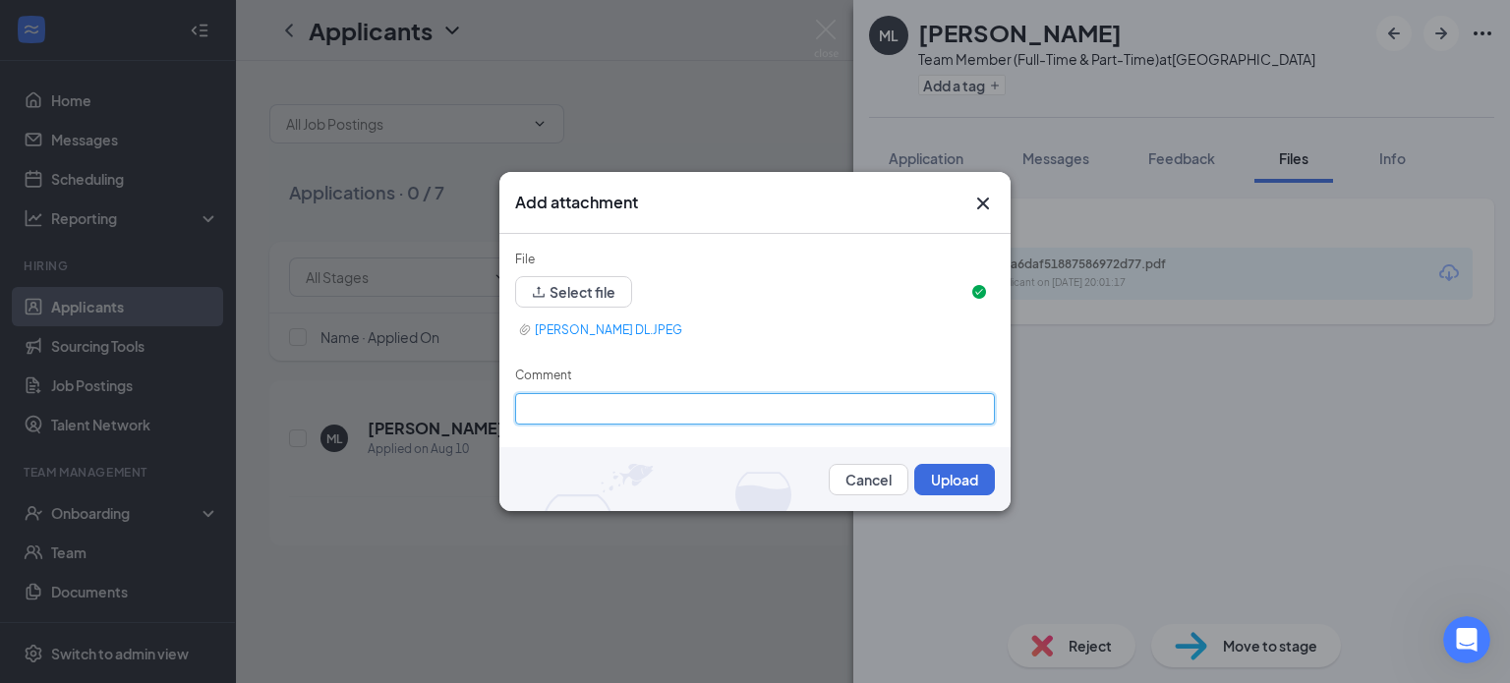
click at [634, 408] on input "Comment" at bounding box center [755, 408] width 480 height 31
type input "Lovari, Marissa DL"
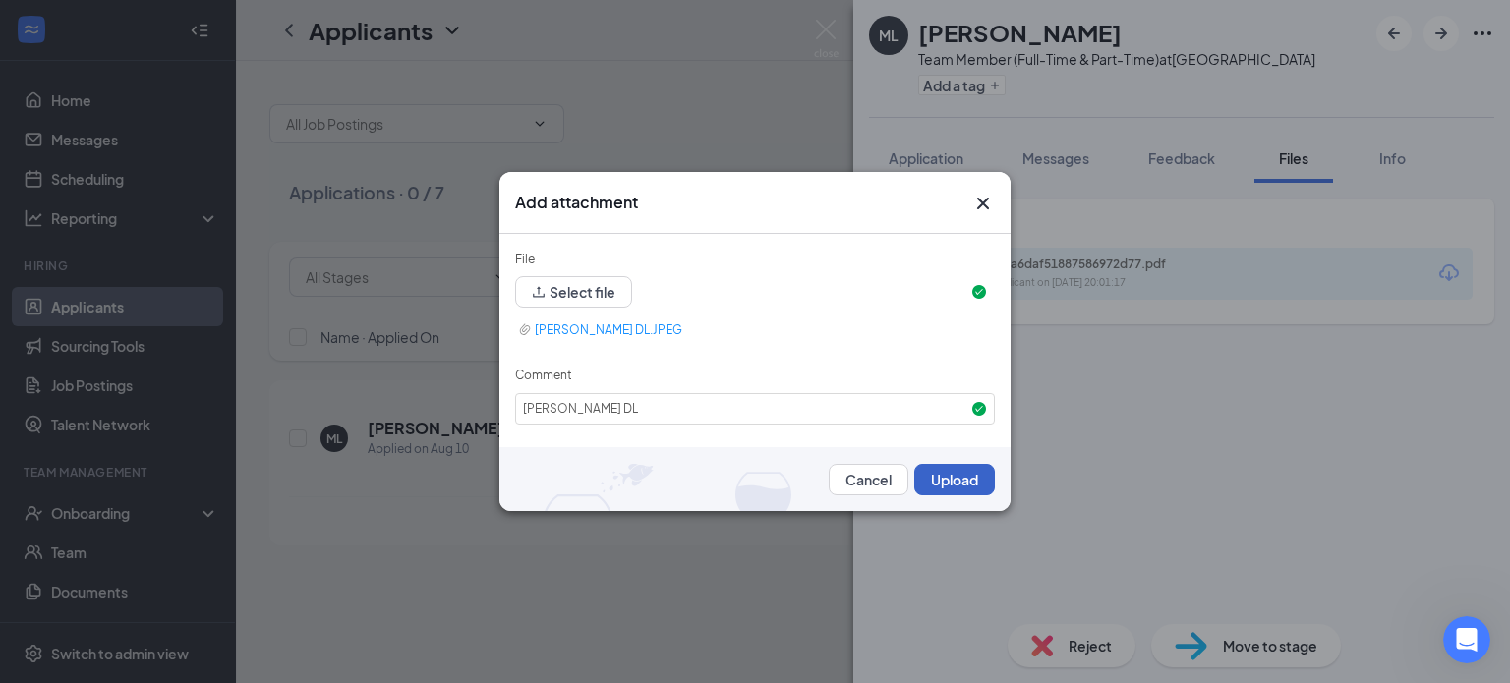
click at [948, 485] on button "Upload" at bounding box center [954, 479] width 81 height 31
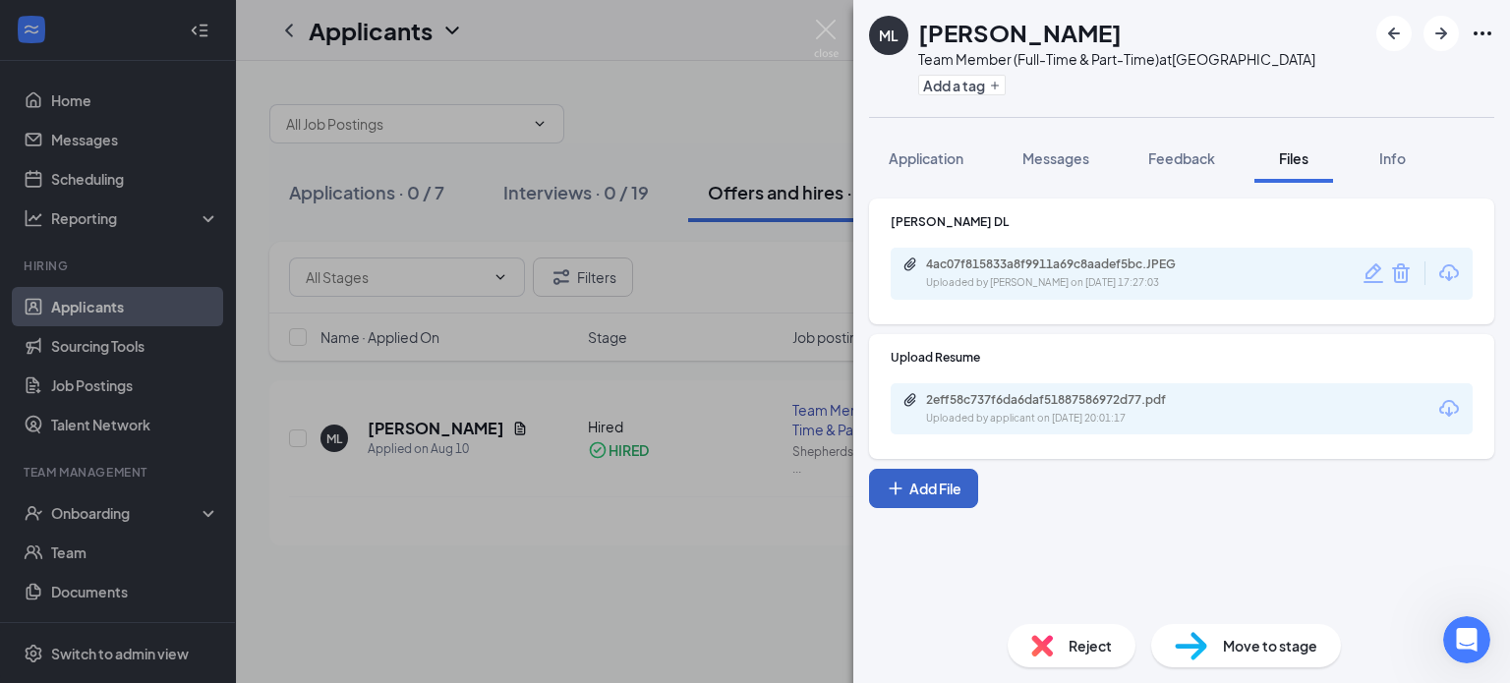
click at [961, 481] on button "Add File" at bounding box center [923, 488] width 109 height 39
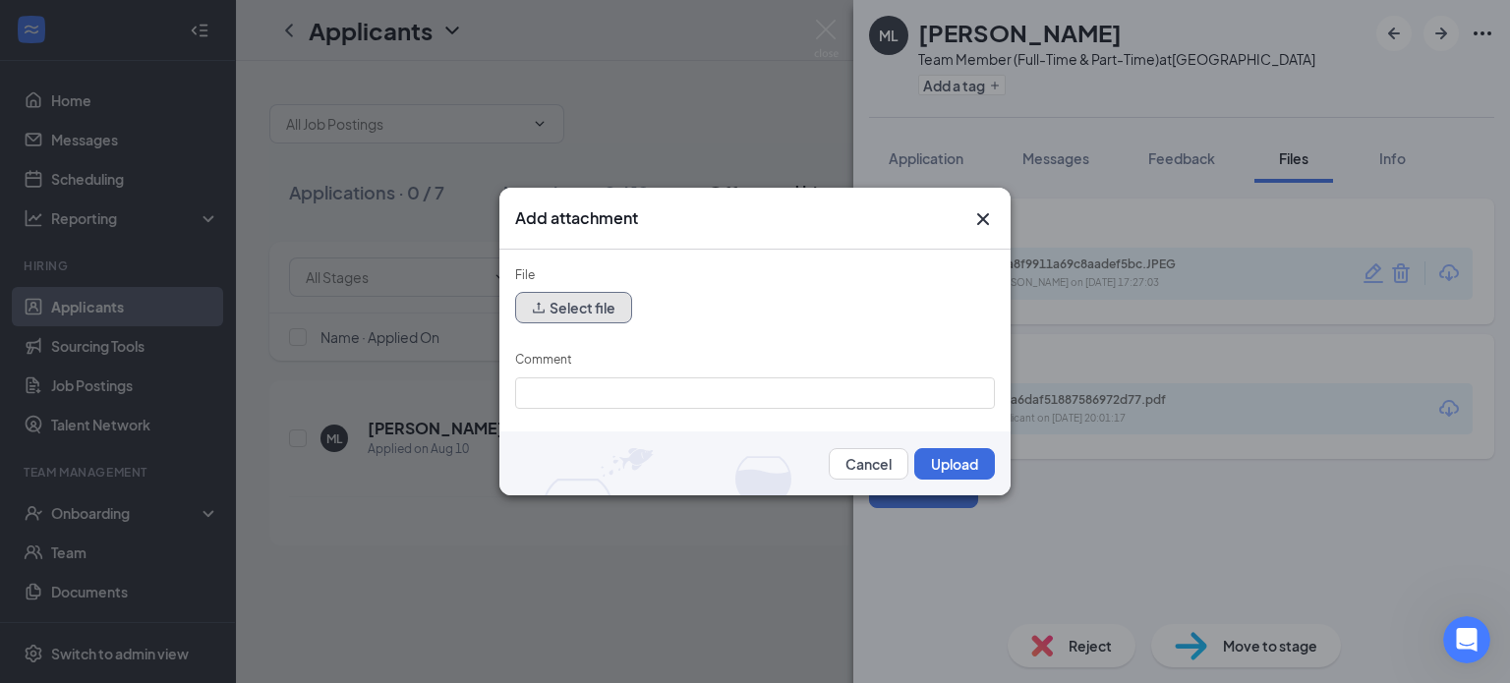
click at [565, 318] on button "Select file" at bounding box center [573, 307] width 117 height 31
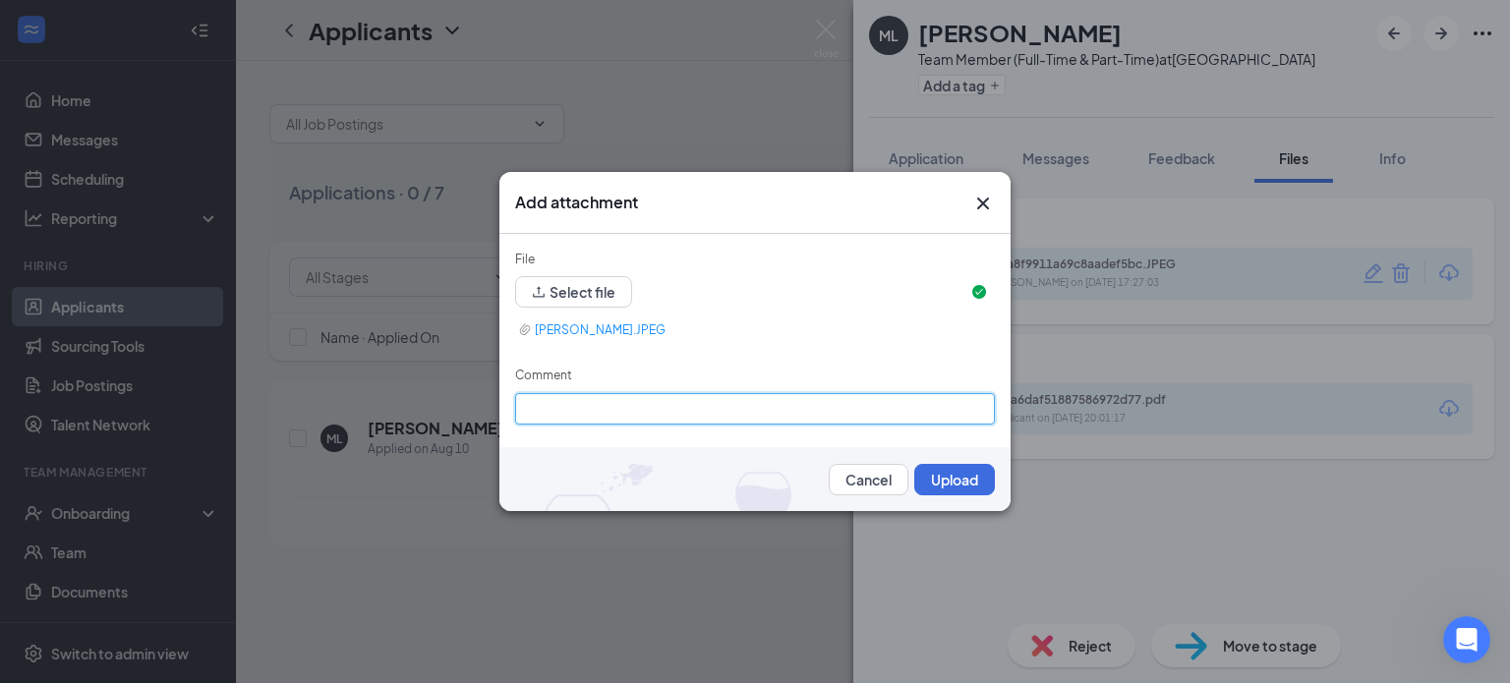
click at [732, 408] on input "Comment" at bounding box center [755, 408] width 480 height 31
type input "Lovari, Marissa sscard"
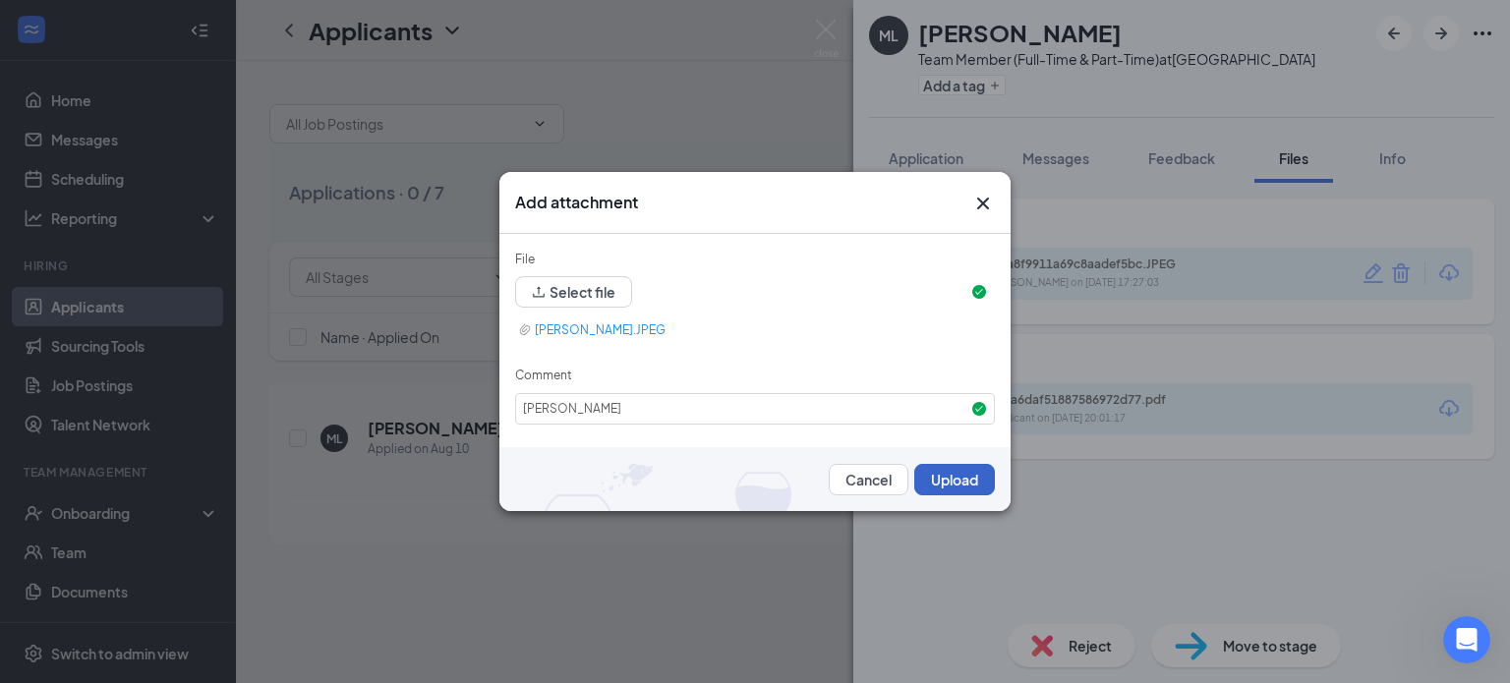
click at [950, 466] on button "Upload" at bounding box center [954, 479] width 81 height 31
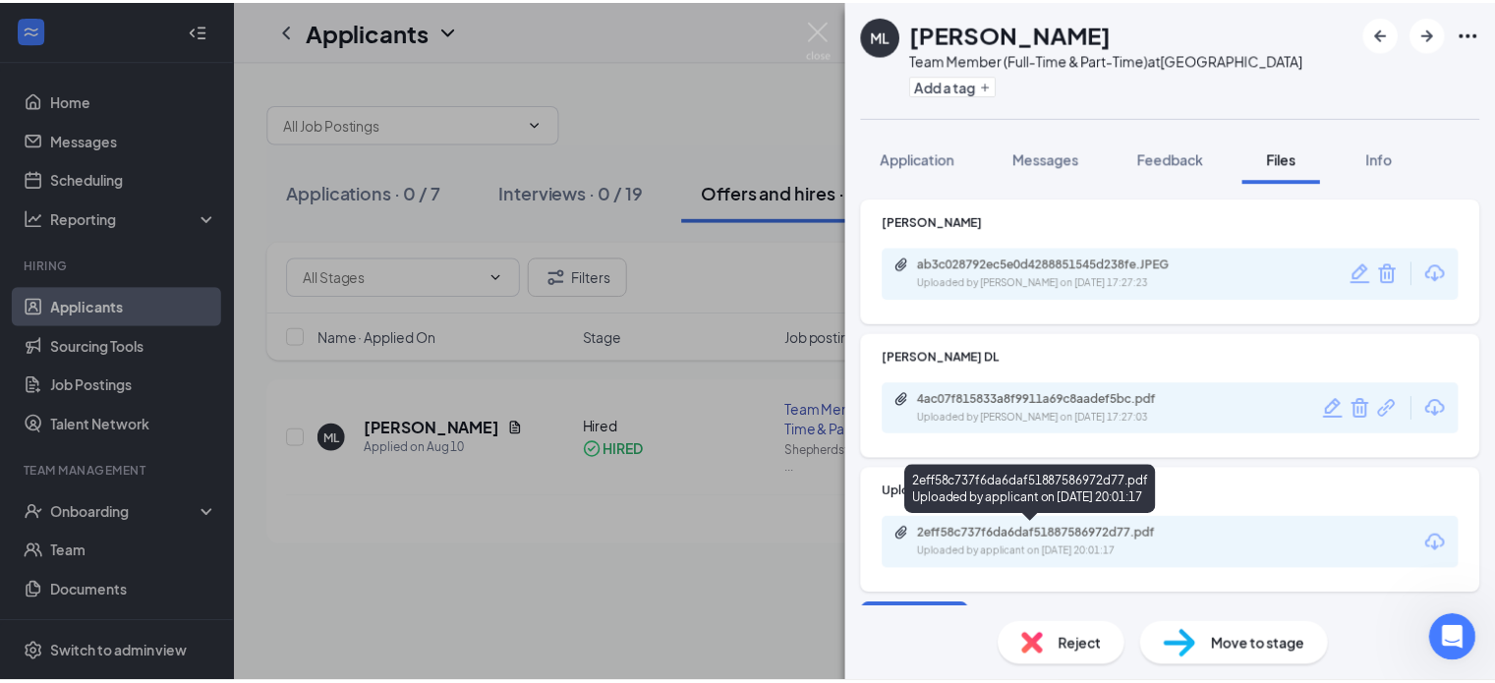
scroll to position [34, 0]
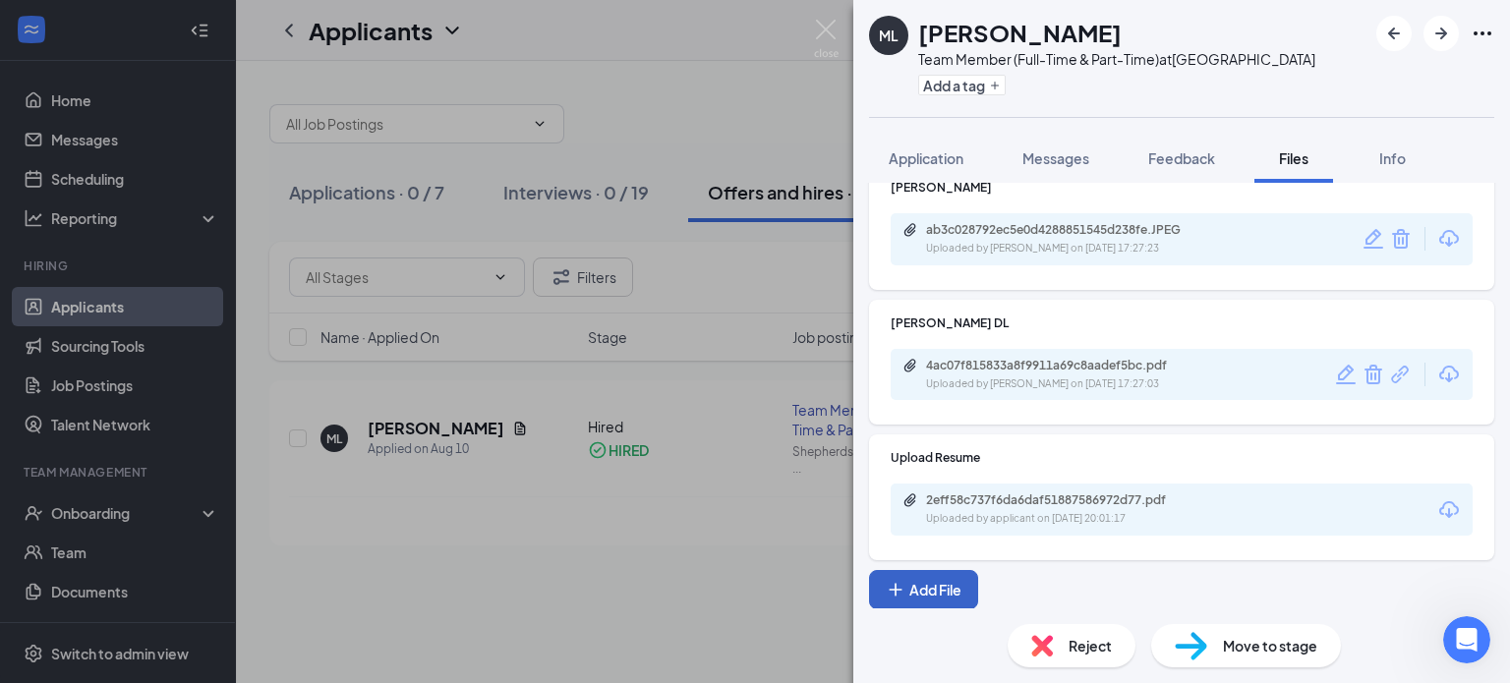
click at [952, 583] on button "Add File" at bounding box center [923, 589] width 109 height 39
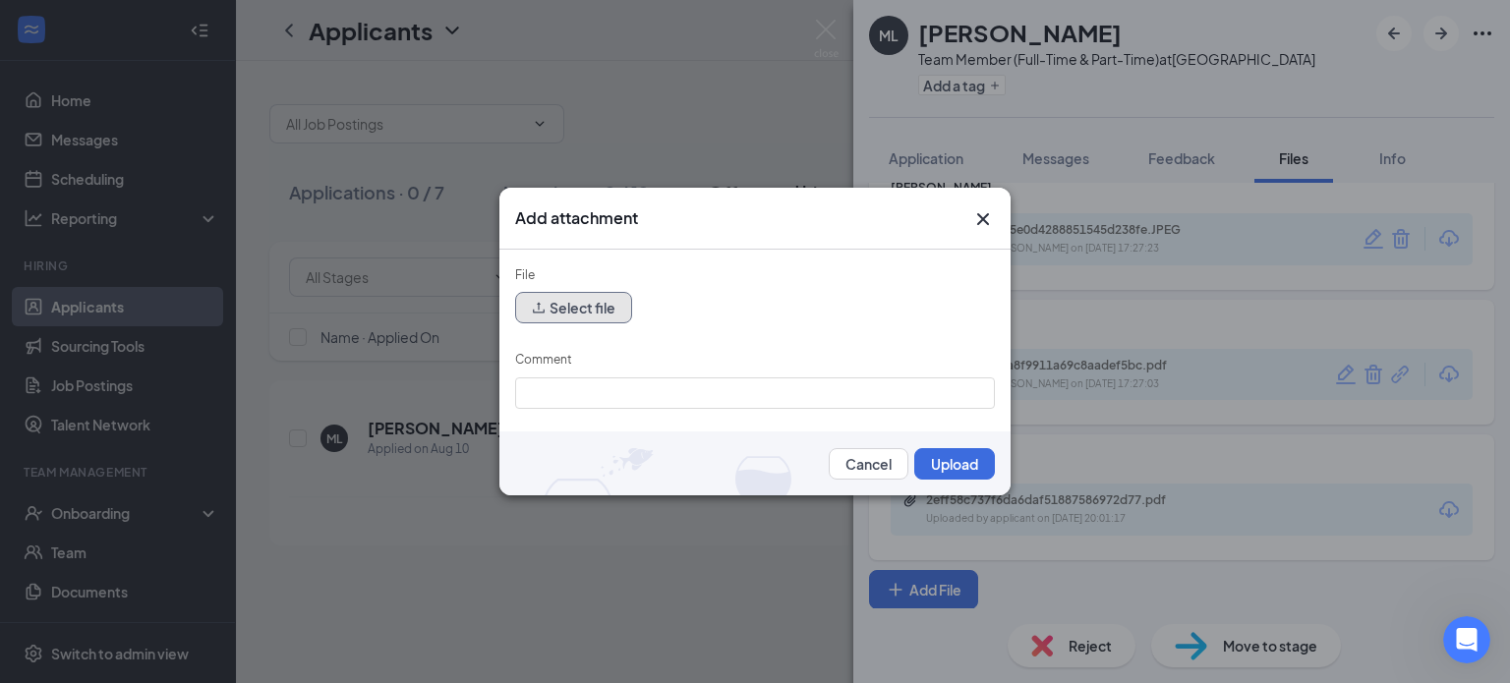
click at [582, 305] on button "Select file" at bounding box center [573, 307] width 117 height 31
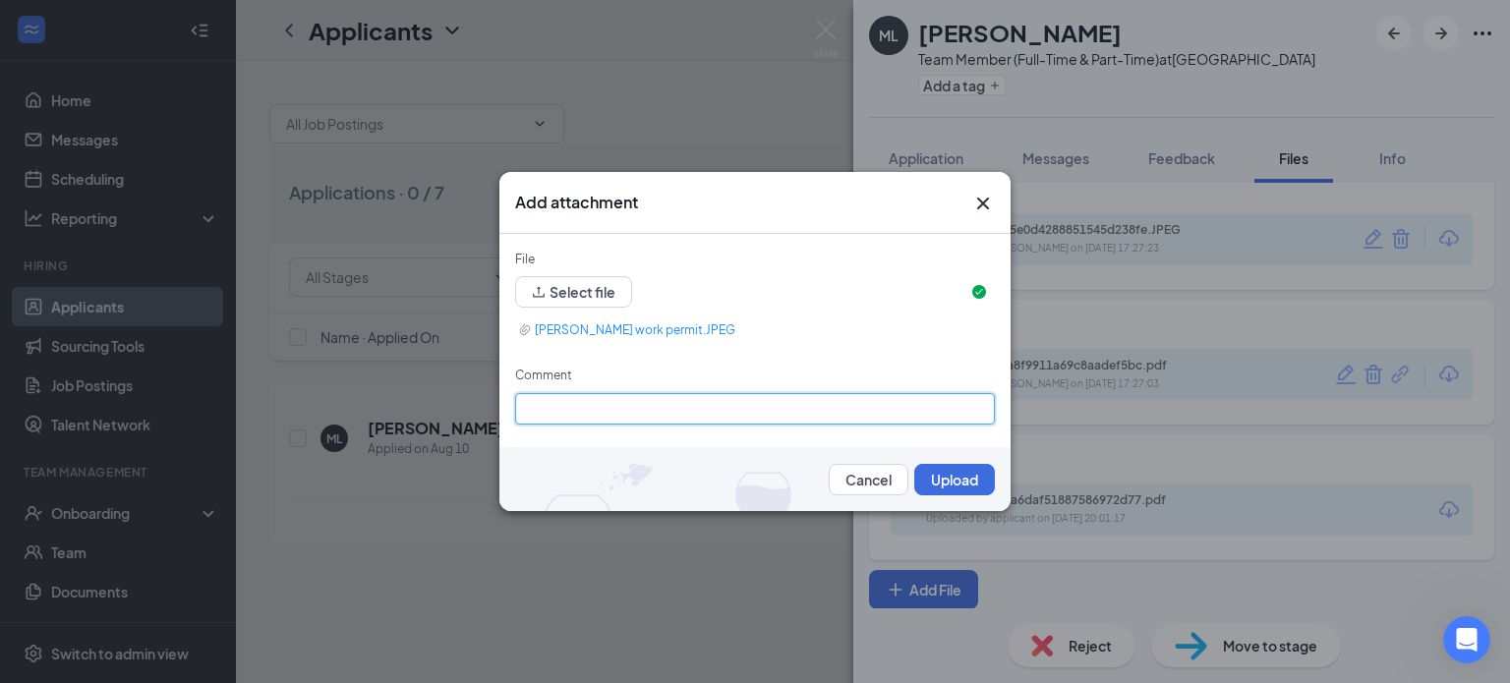
click at [661, 420] on input "Comment" at bounding box center [755, 408] width 480 height 31
type input "Lovari, Marissa work permit"
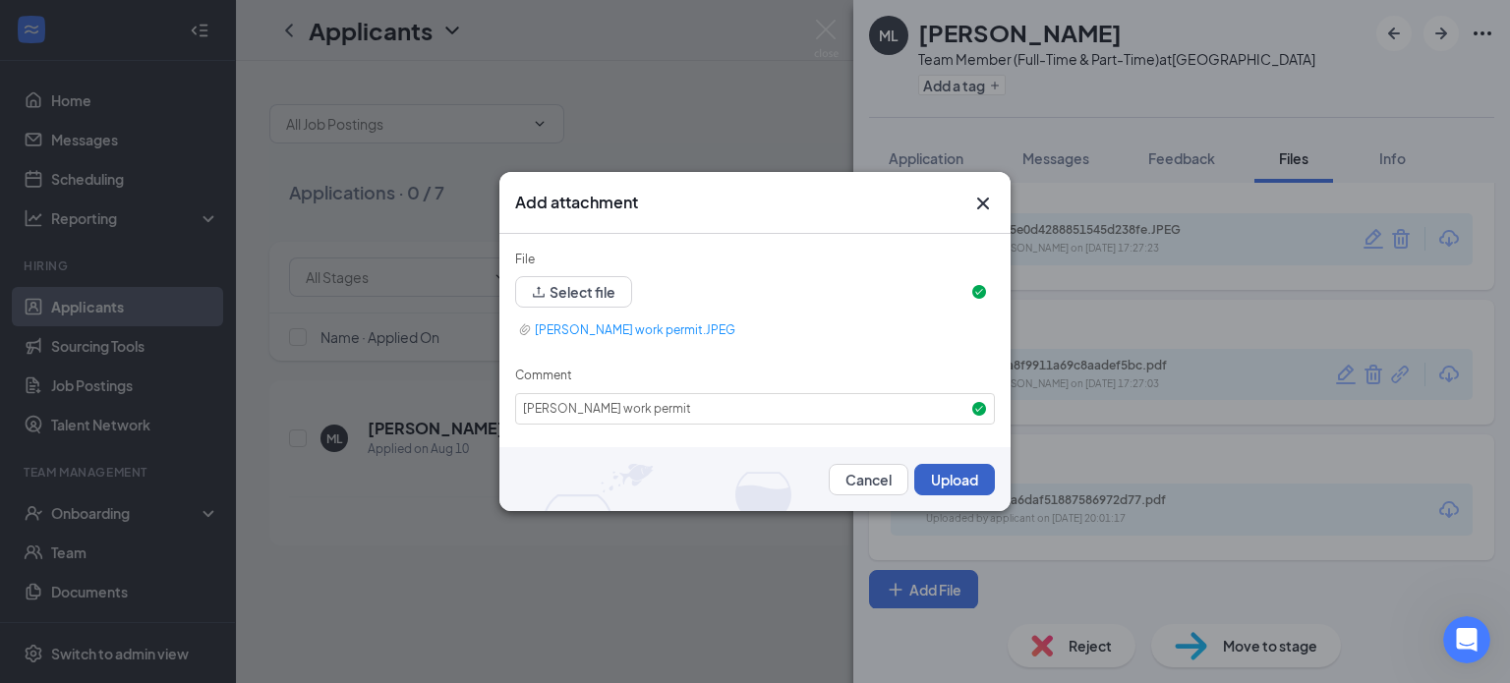
click at [937, 468] on button "Upload" at bounding box center [954, 479] width 81 height 31
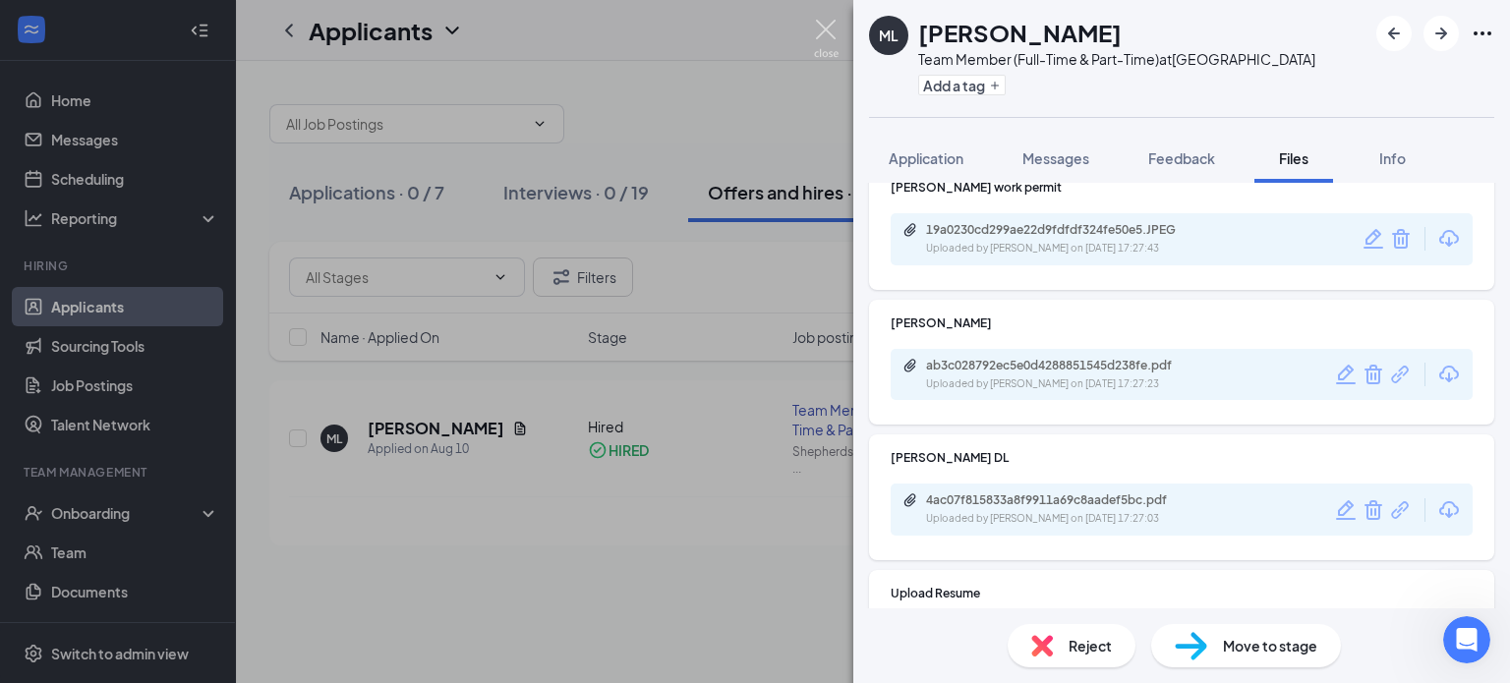
click at [815, 22] on img at bounding box center [826, 39] width 25 height 38
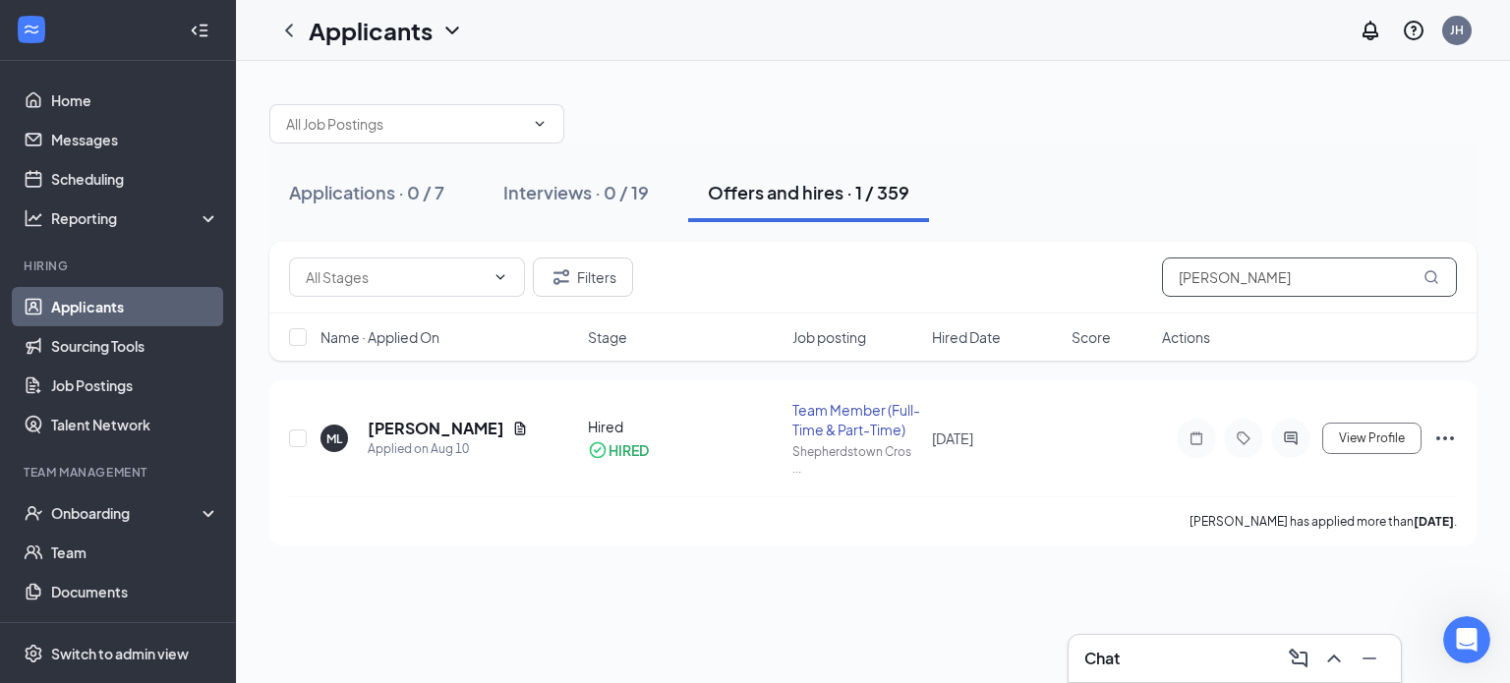
drag, startPoint x: 1266, startPoint y: 279, endPoint x: 1101, endPoint y: 274, distance: 165.2
click at [1101, 274] on div "Filters marissa" at bounding box center [873, 277] width 1168 height 39
type input "maris"
click at [393, 424] on h5 "Marissa Lovari" at bounding box center [436, 429] width 137 height 22
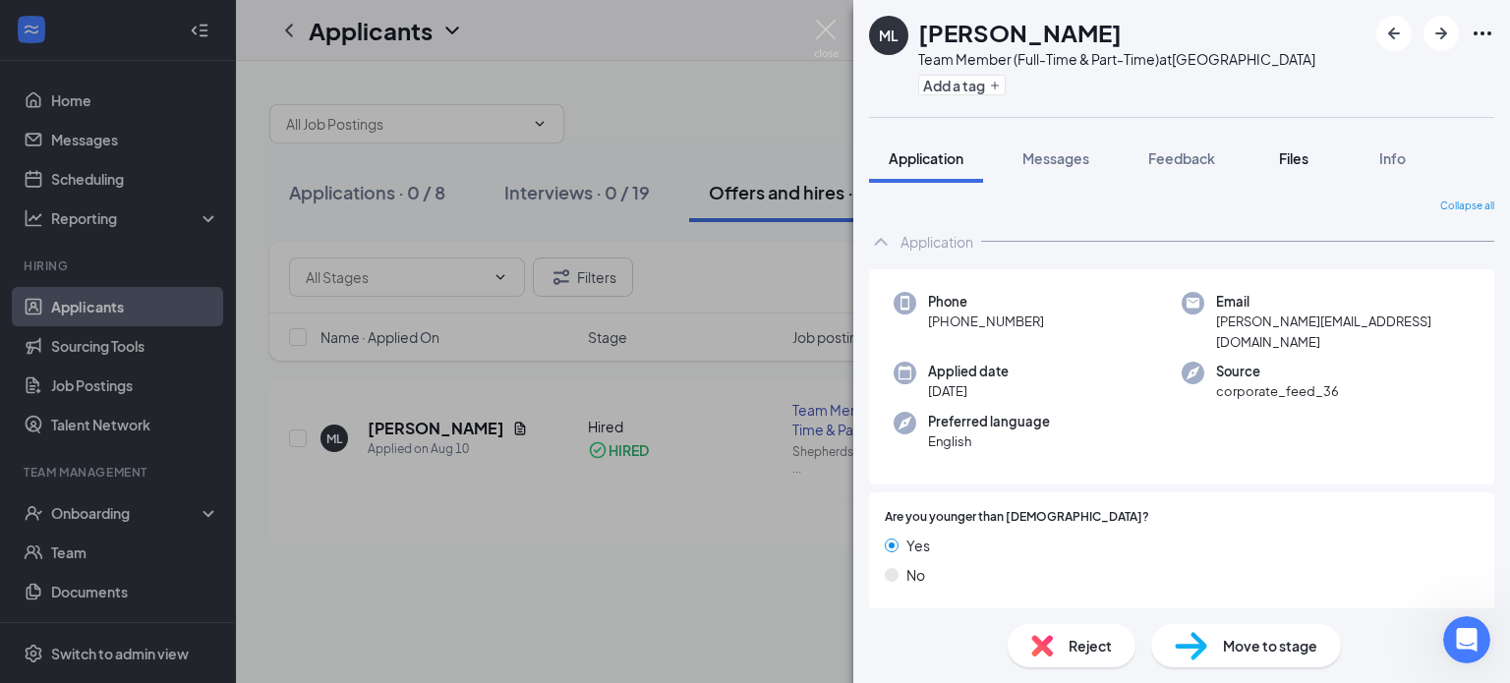
click at [1294, 159] on span "Files" at bounding box center [1293, 158] width 29 height 18
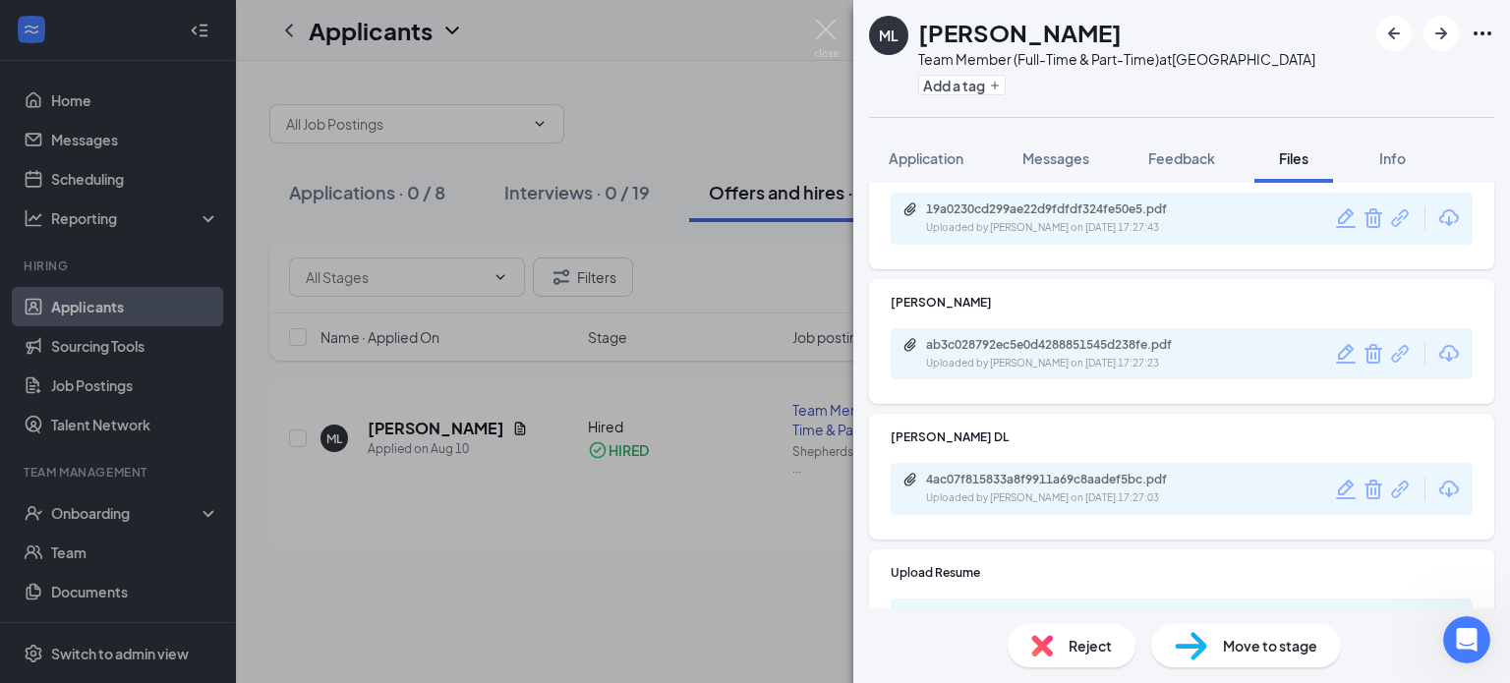
scroll to position [170, 0]
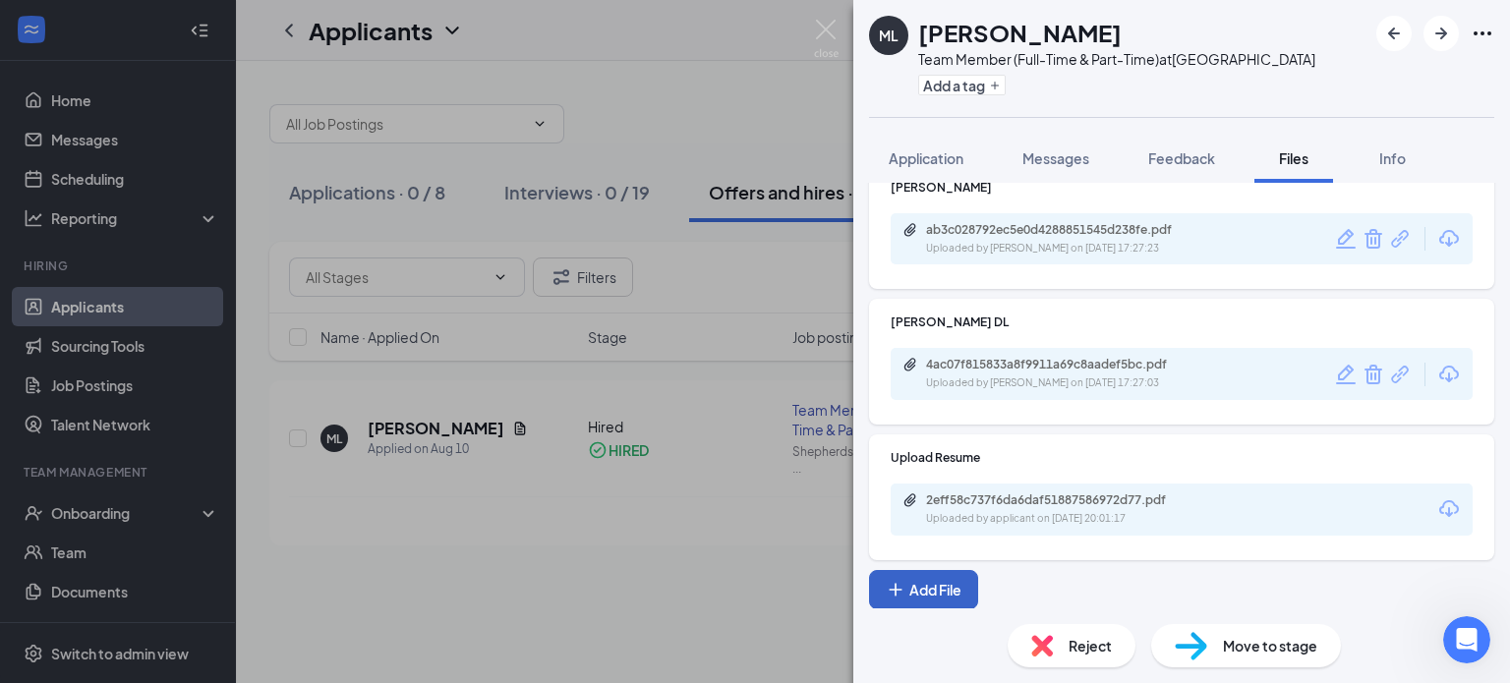
click at [939, 589] on button "Add File" at bounding box center [923, 589] width 109 height 39
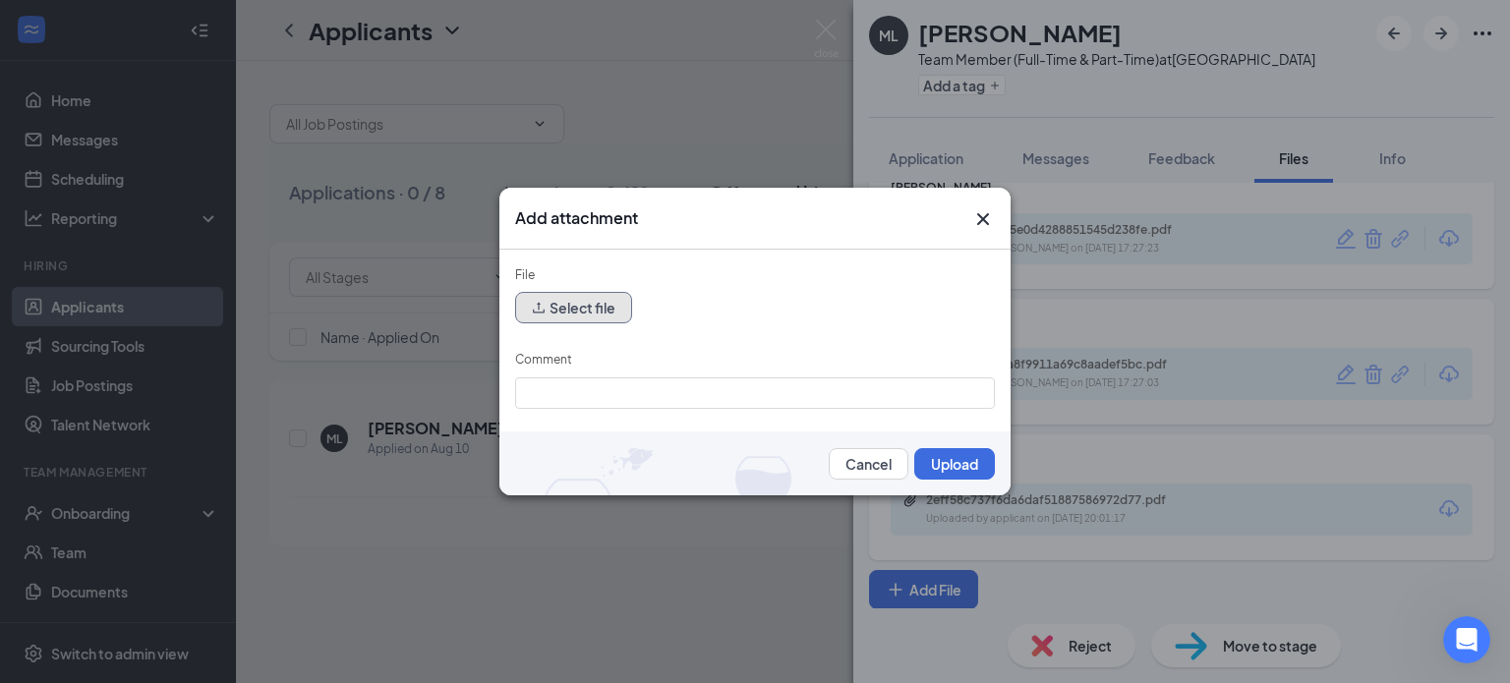
click at [569, 310] on button "Select file" at bounding box center [573, 307] width 117 height 31
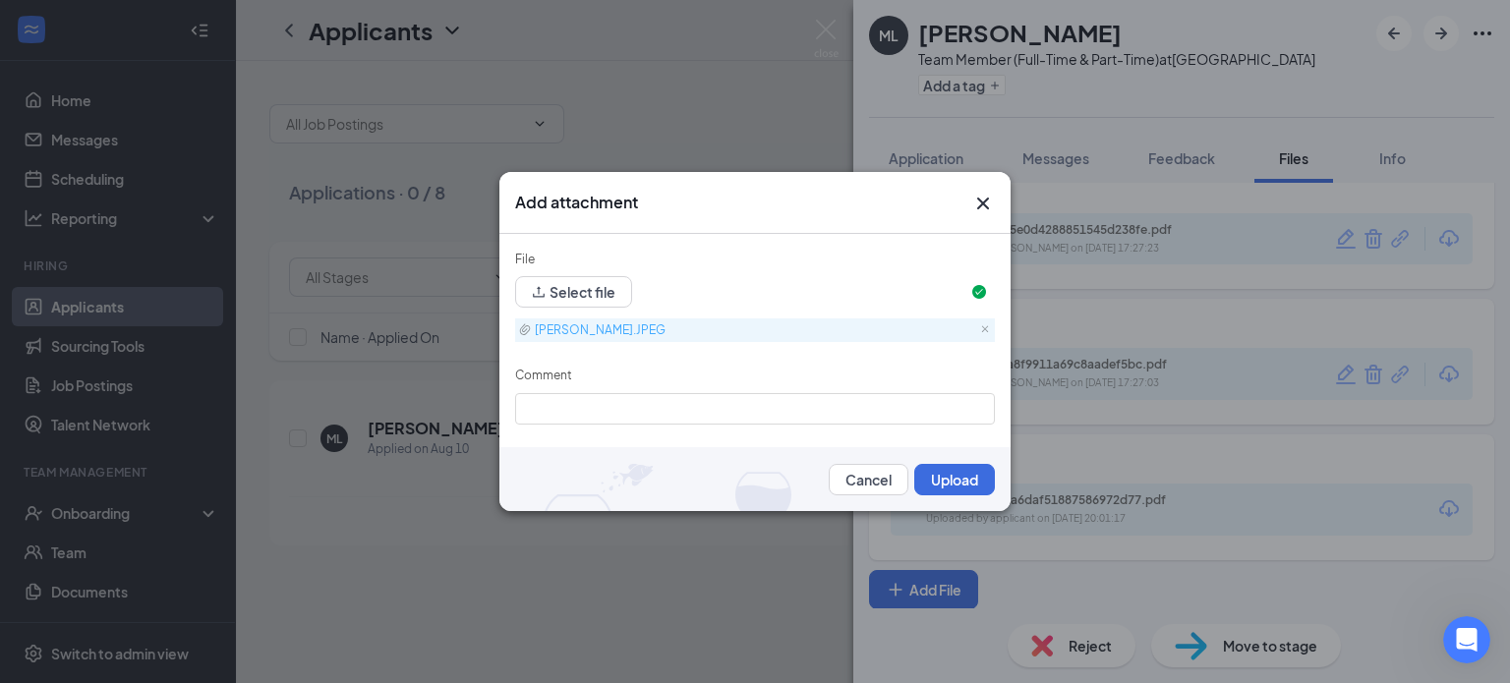
click at [645, 329] on link "Lovari, Marissa sscard.JPEG" at bounding box center [751, 330] width 464 height 24
click at [949, 476] on button "Upload" at bounding box center [954, 479] width 81 height 31
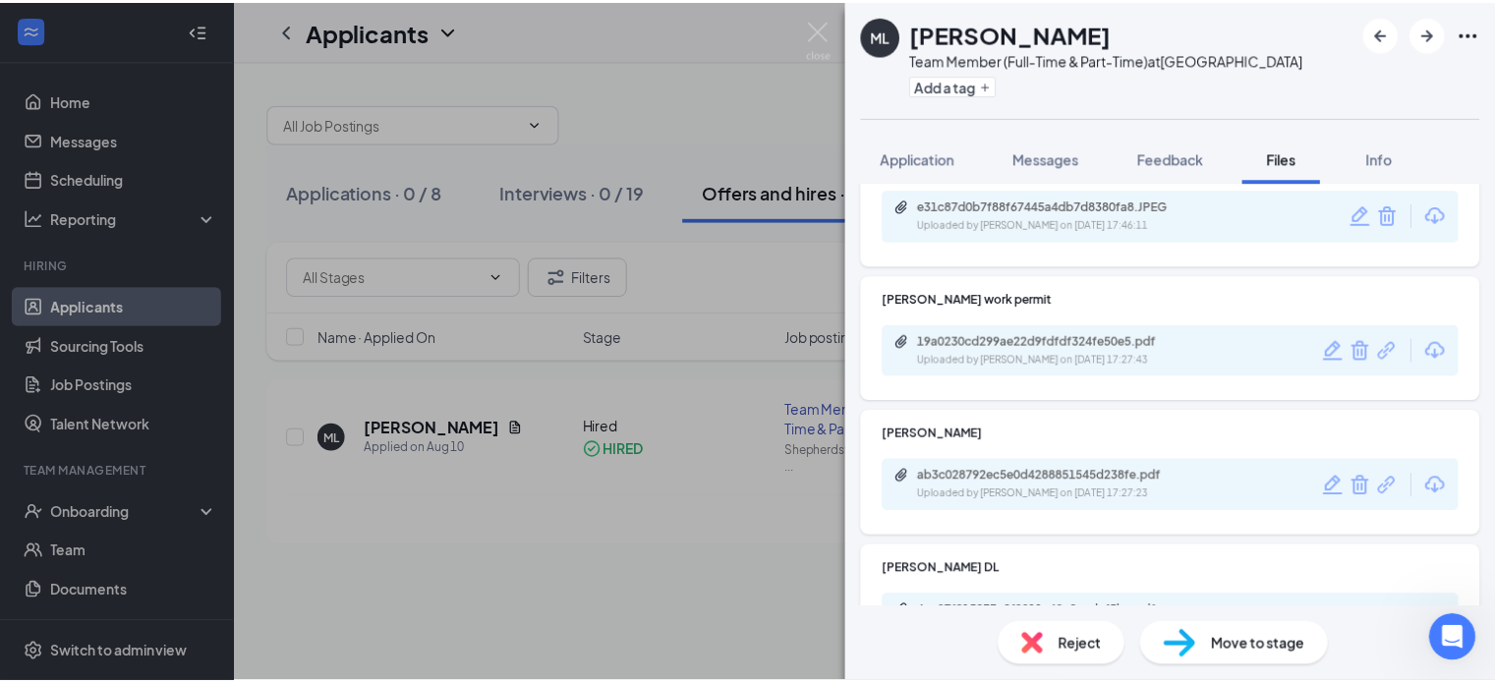
scroll to position [0, 0]
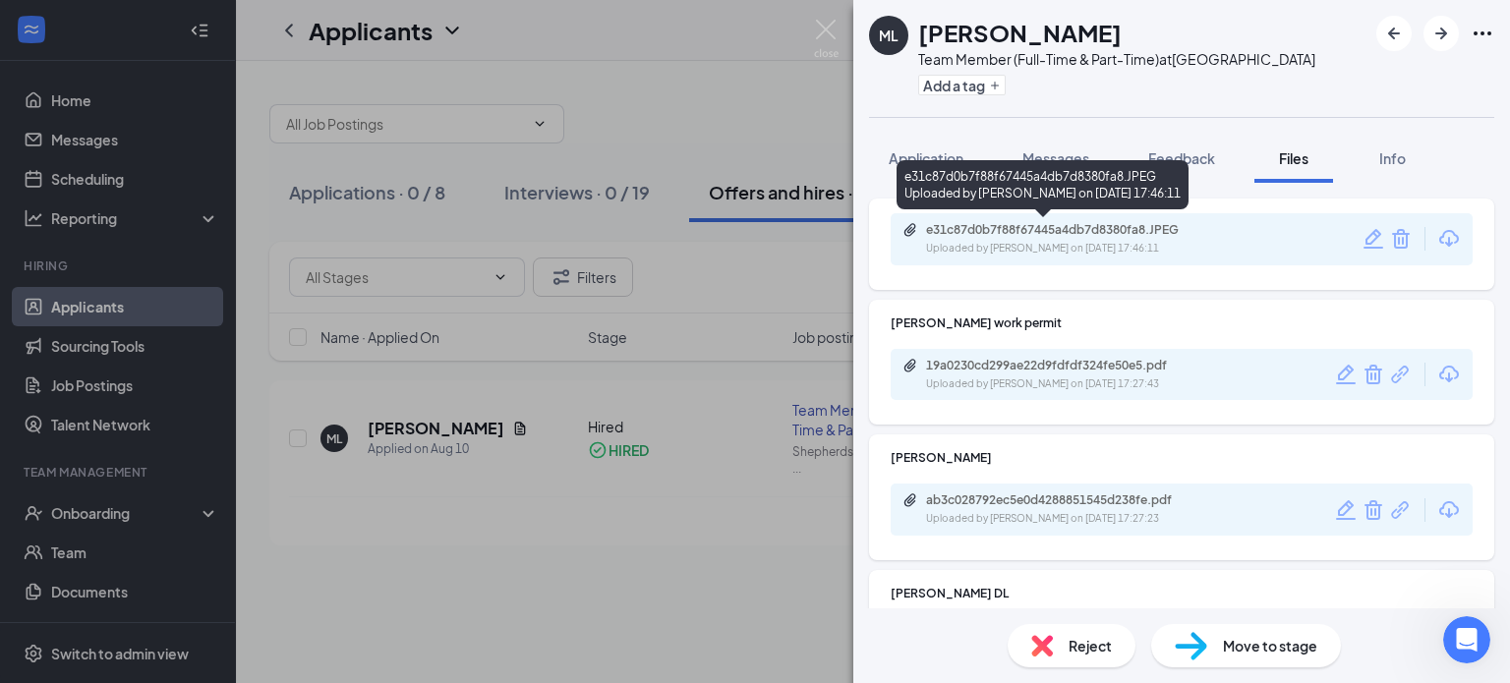
click at [1102, 236] on div "e31c87d0b7f88f67445a4db7d8380fa8.JPEG" at bounding box center [1063, 230] width 275 height 16
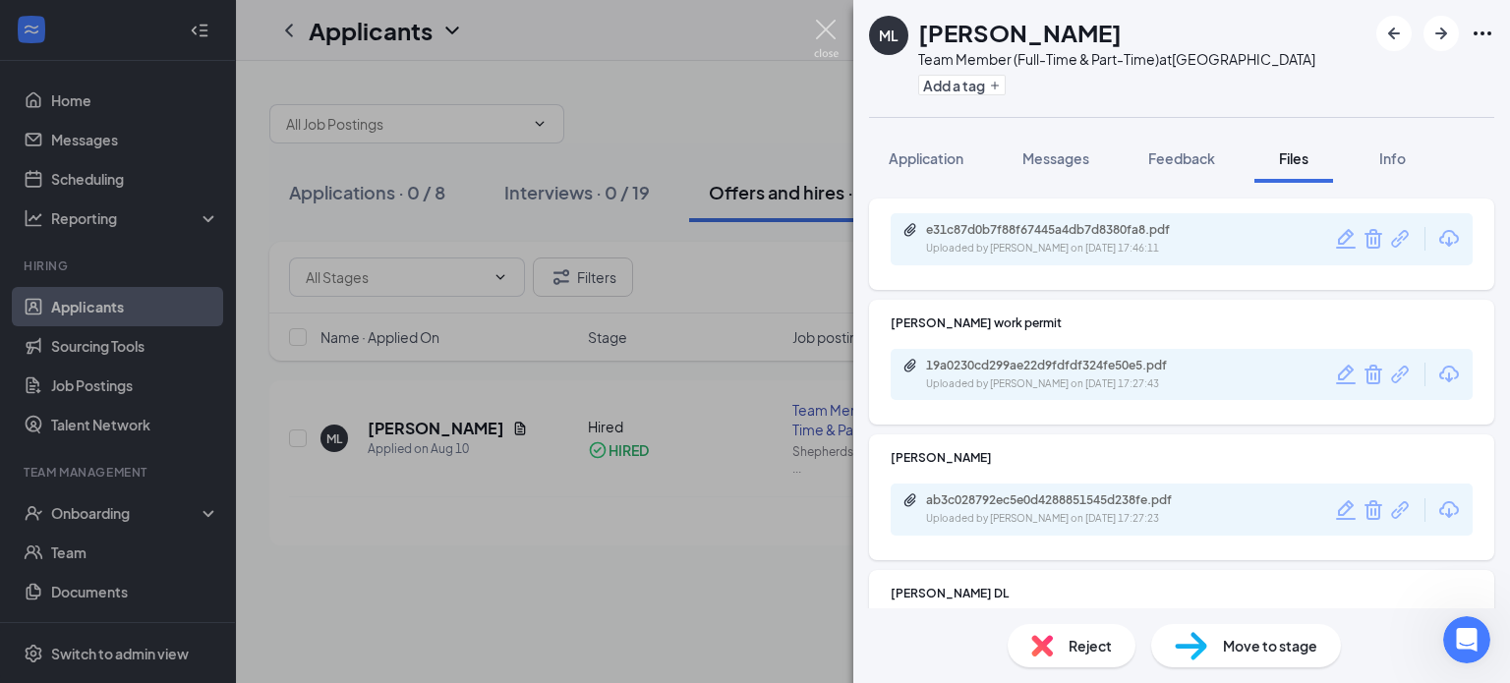
click at [824, 27] on img at bounding box center [826, 39] width 25 height 38
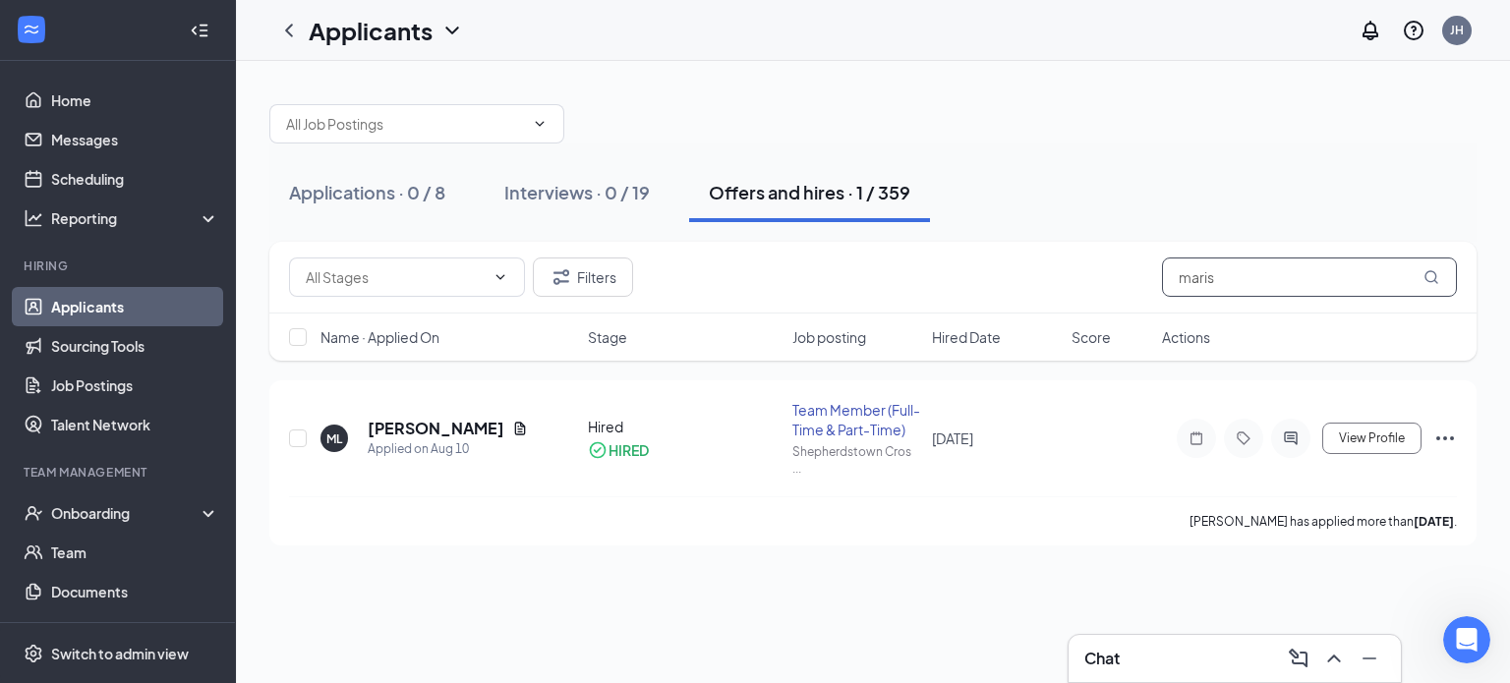
drag, startPoint x: 1275, startPoint y: 274, endPoint x: 1077, endPoint y: 275, distance: 197.6
click at [1087, 270] on div "Filters maris" at bounding box center [873, 277] width 1168 height 39
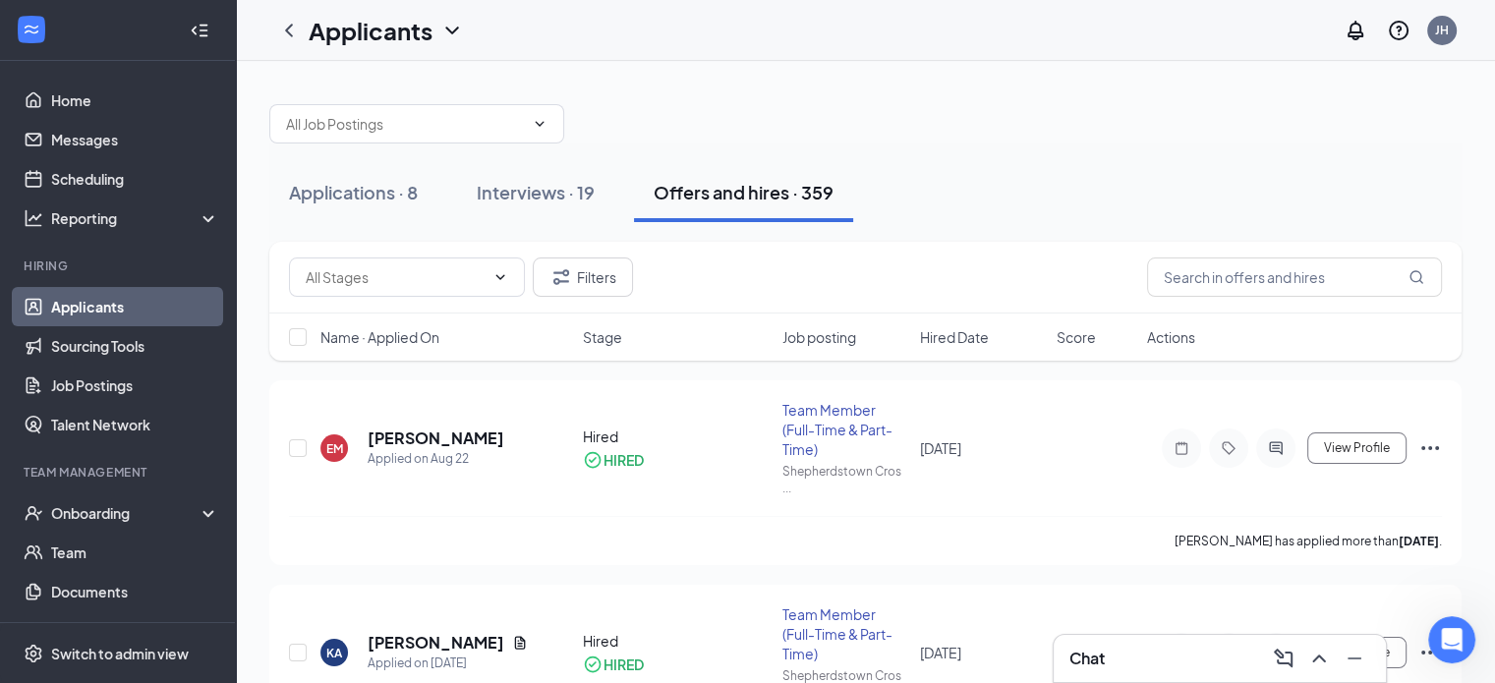
drag, startPoint x: 1085, startPoint y: 134, endPoint x: 1049, endPoint y: 152, distance: 40.9
click at [1085, 135] on div at bounding box center [865, 114] width 1192 height 59
click at [370, 196] on div "Applications · 8" at bounding box center [353, 192] width 129 height 25
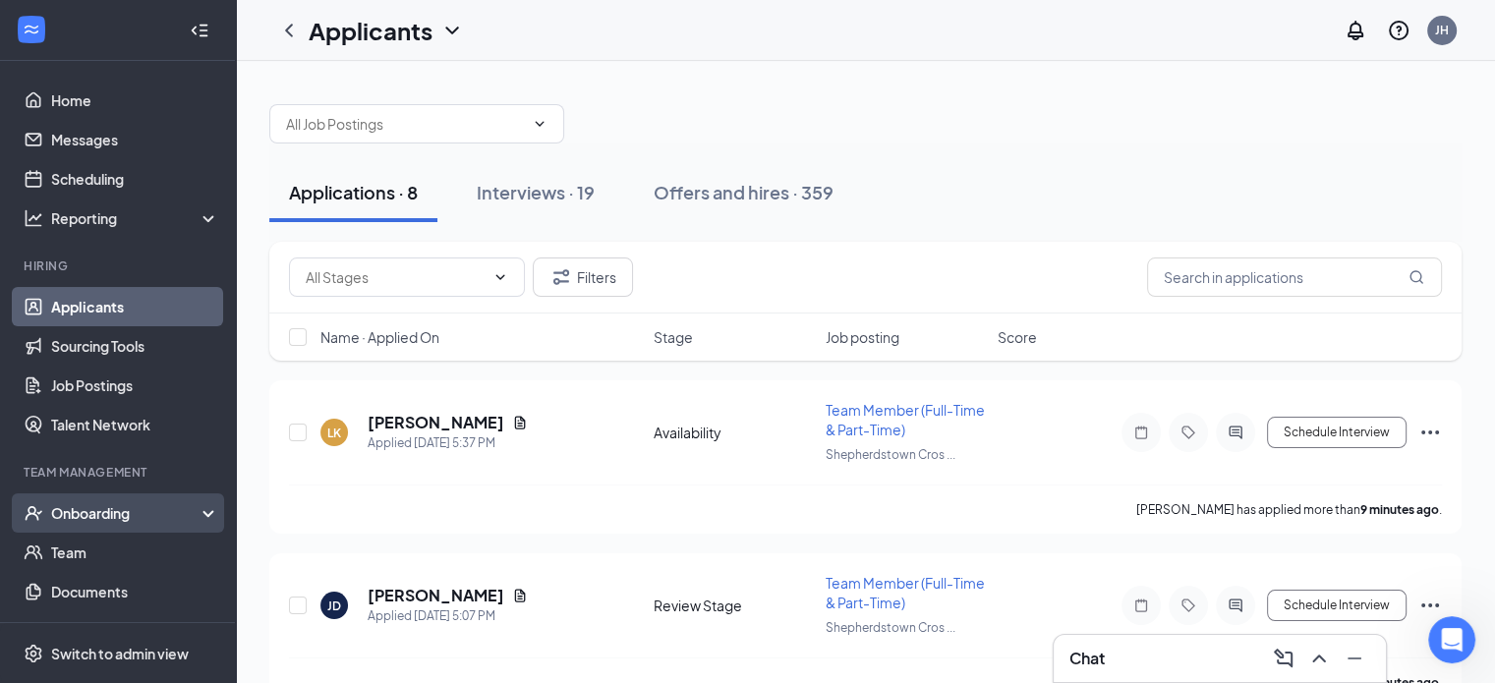
click at [88, 508] on div "Onboarding" at bounding box center [126, 513] width 151 height 20
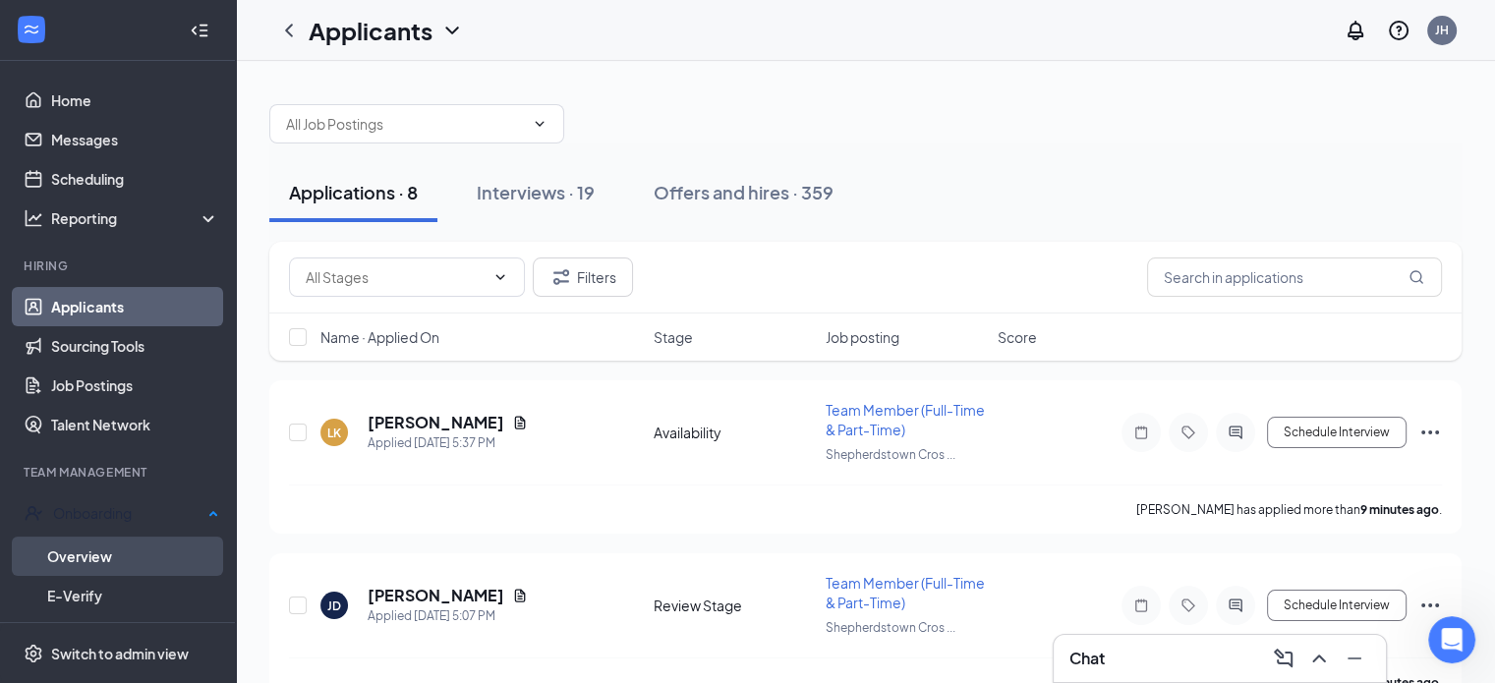
click at [87, 553] on link "Overview" at bounding box center [133, 556] width 172 height 39
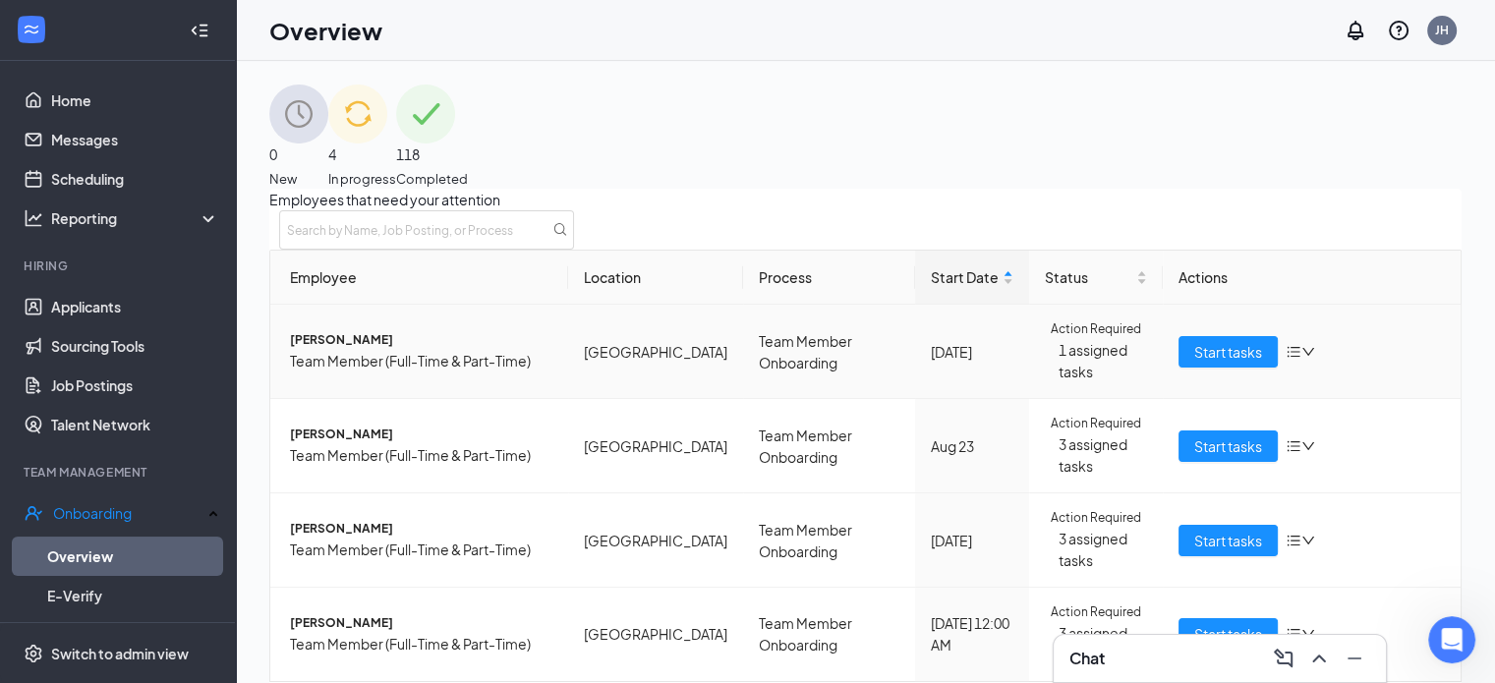
scroll to position [180, 0]
click at [1213, 623] on span "Start tasks" at bounding box center [1228, 634] width 68 height 22
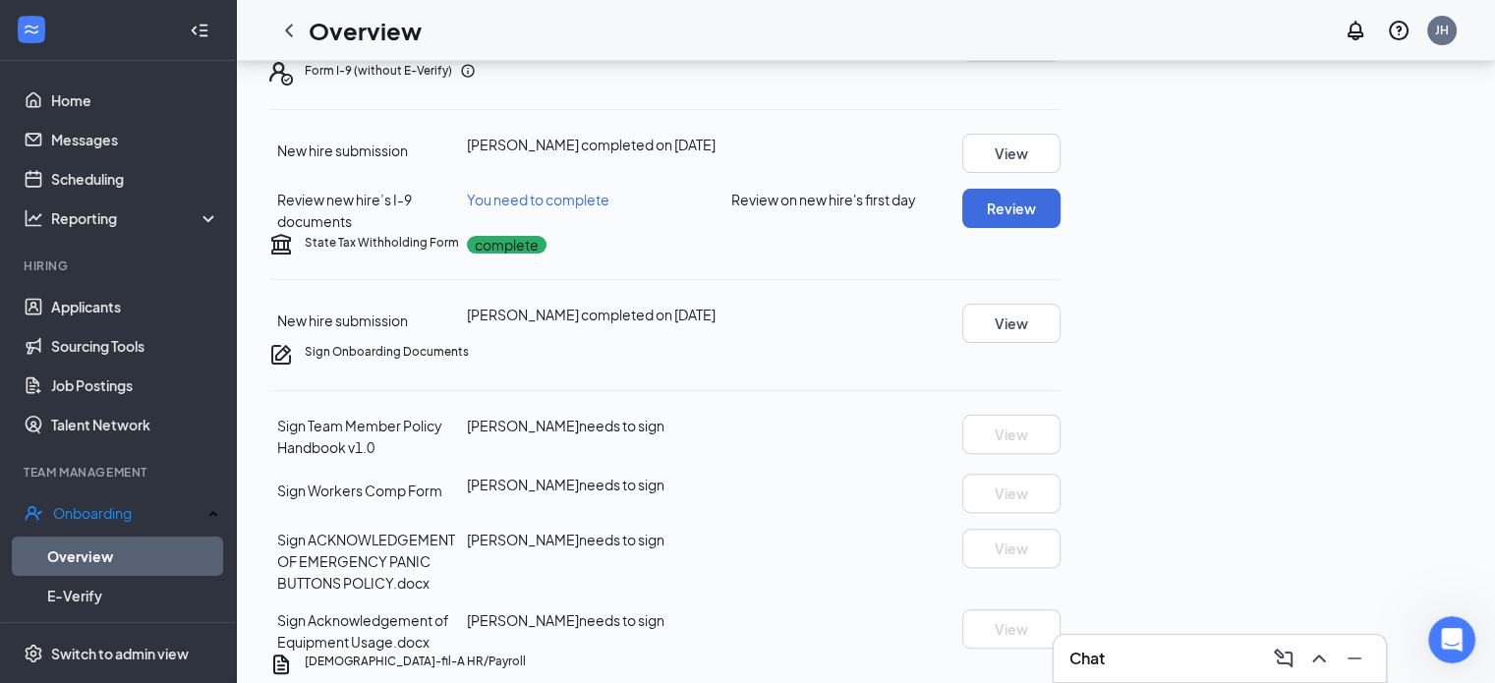
scroll to position [535, 0]
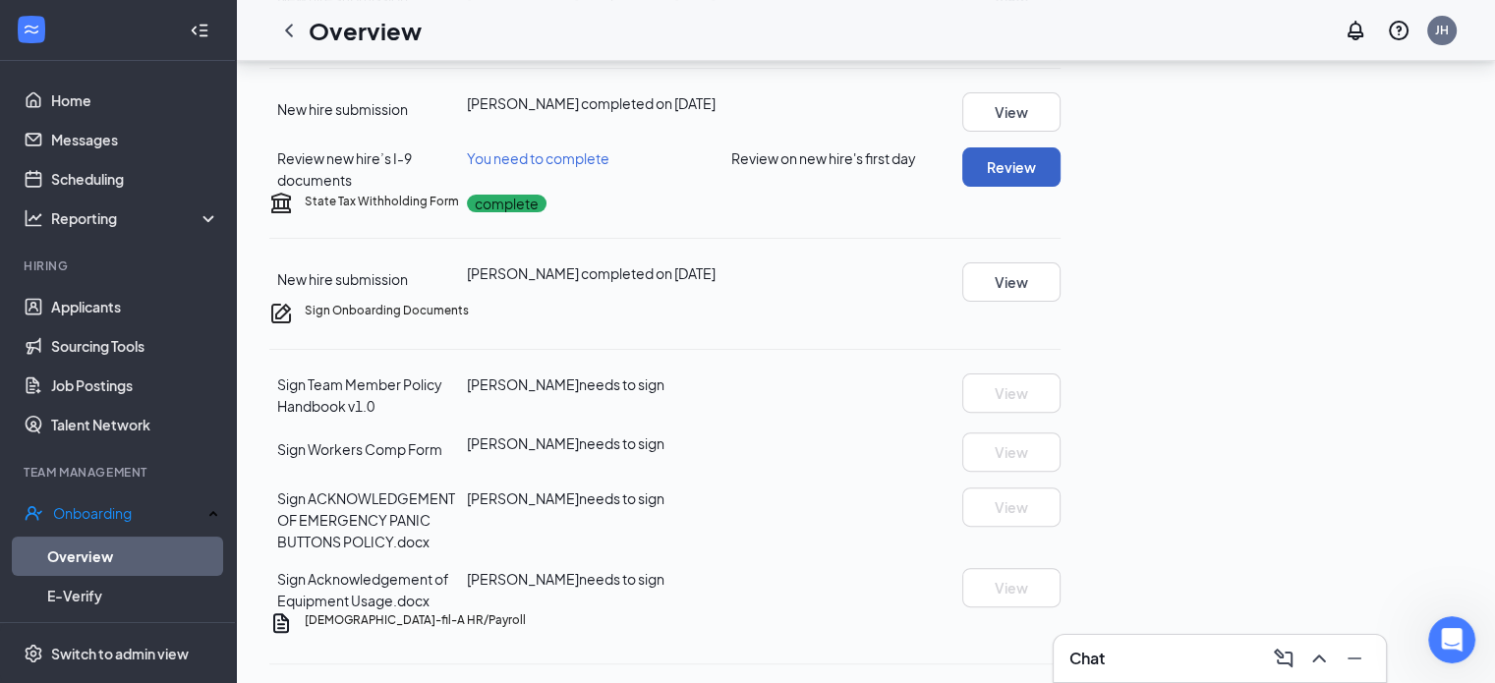
click at [1061, 187] on button "Review" at bounding box center [1011, 166] width 98 height 39
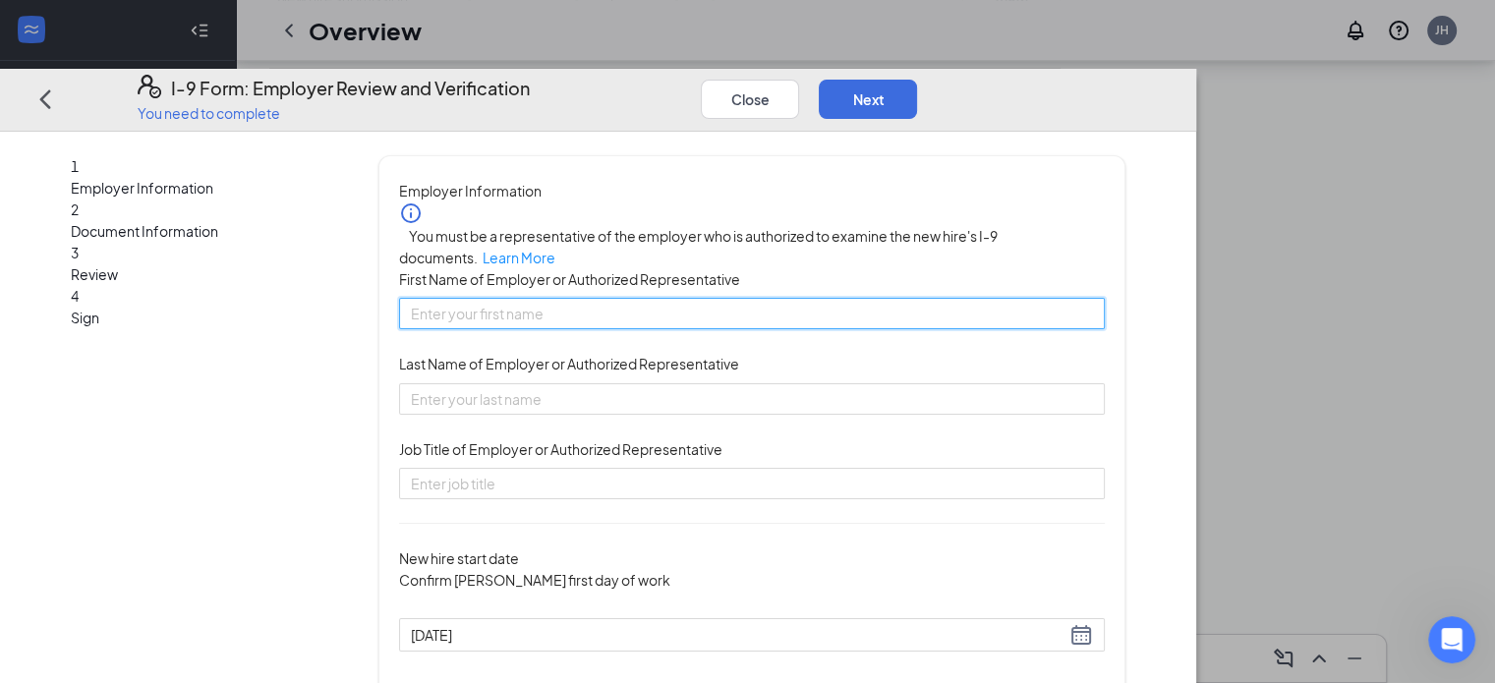
click at [643, 314] on input "First Name of Employer or Authorized Representative" at bounding box center [752, 313] width 706 height 31
type input "Jean"
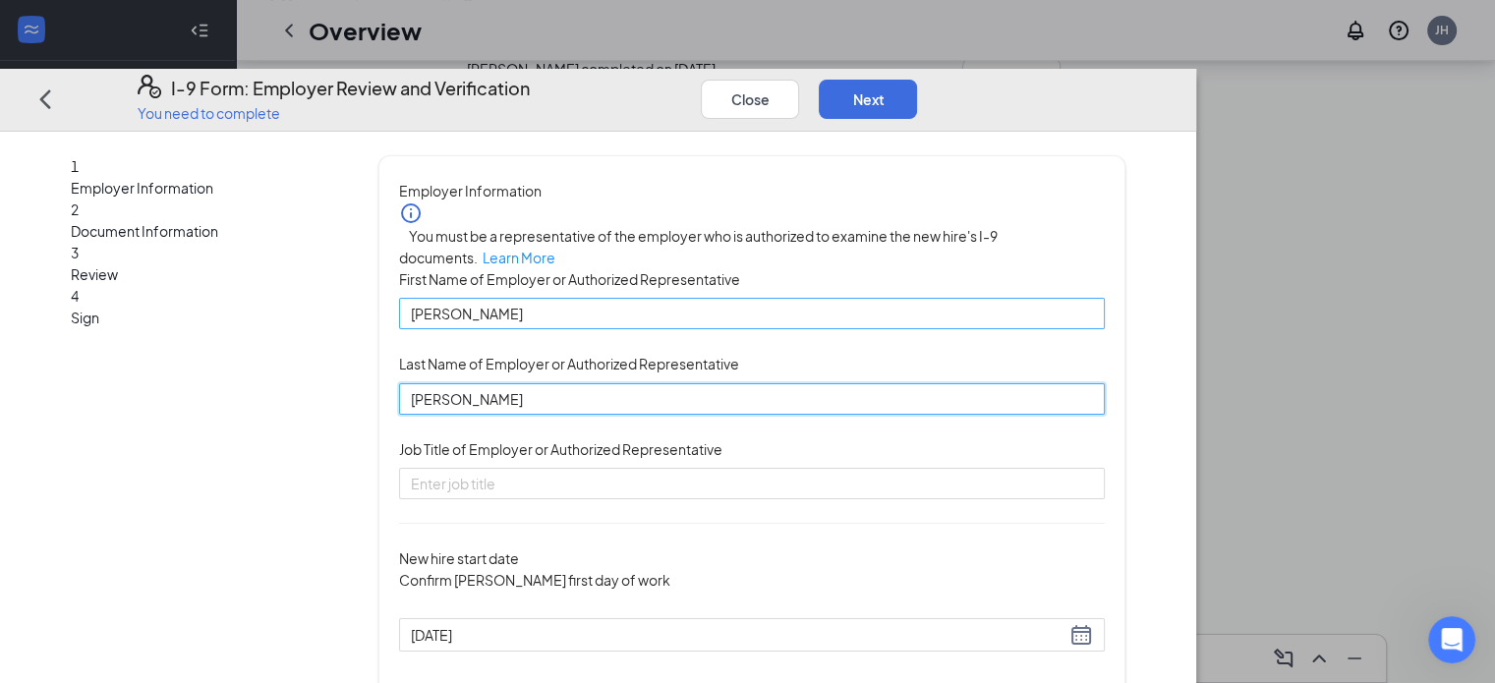
type input "Harrington"
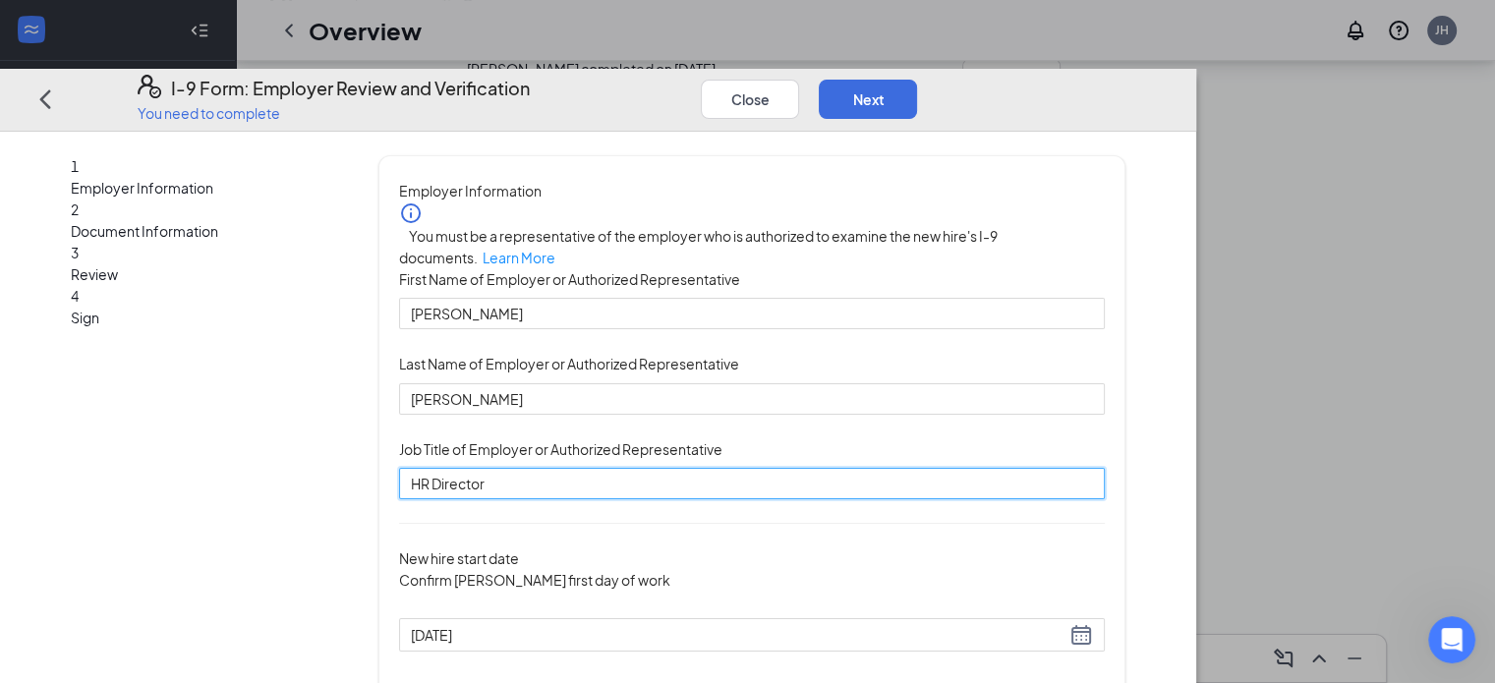
type input "HR Director"
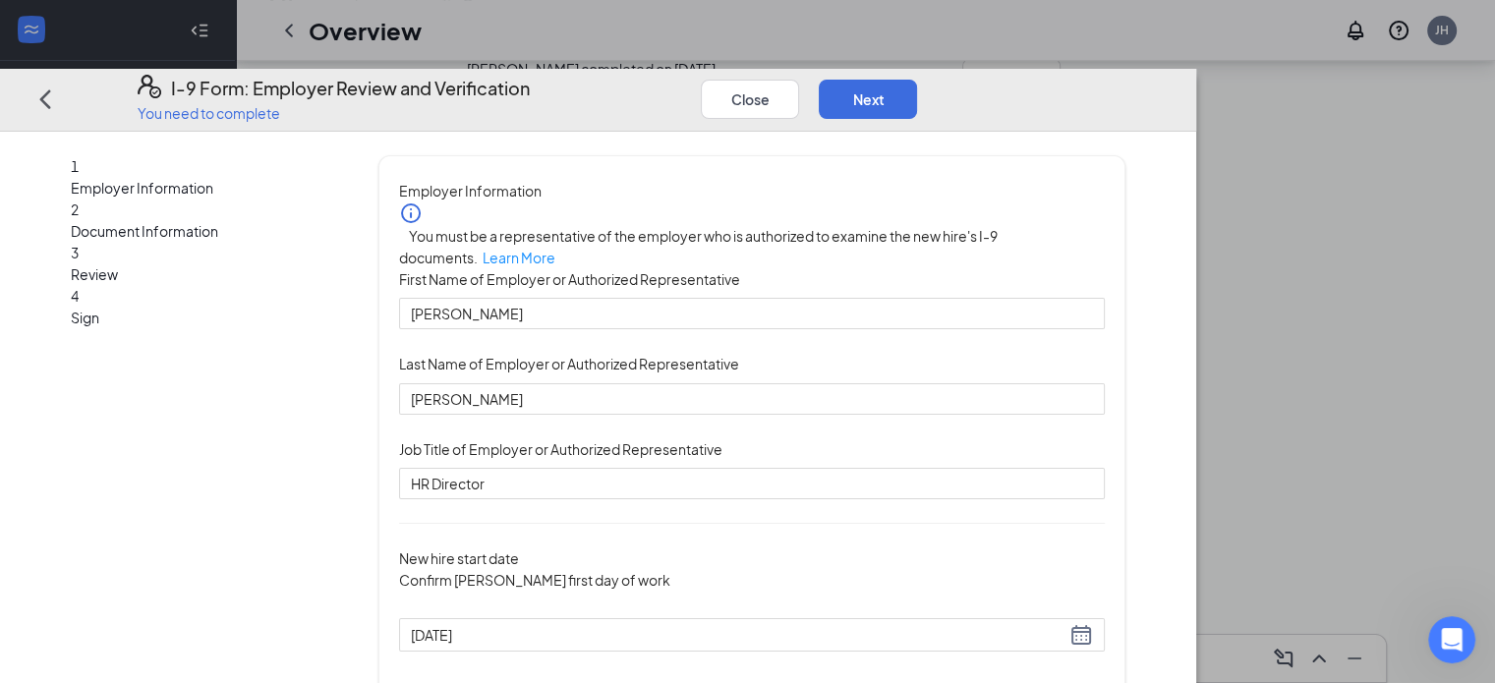
click at [1101, 441] on div "You must be a representative of the employer who is authorized to examine the n…" at bounding box center [752, 351] width 706 height 298
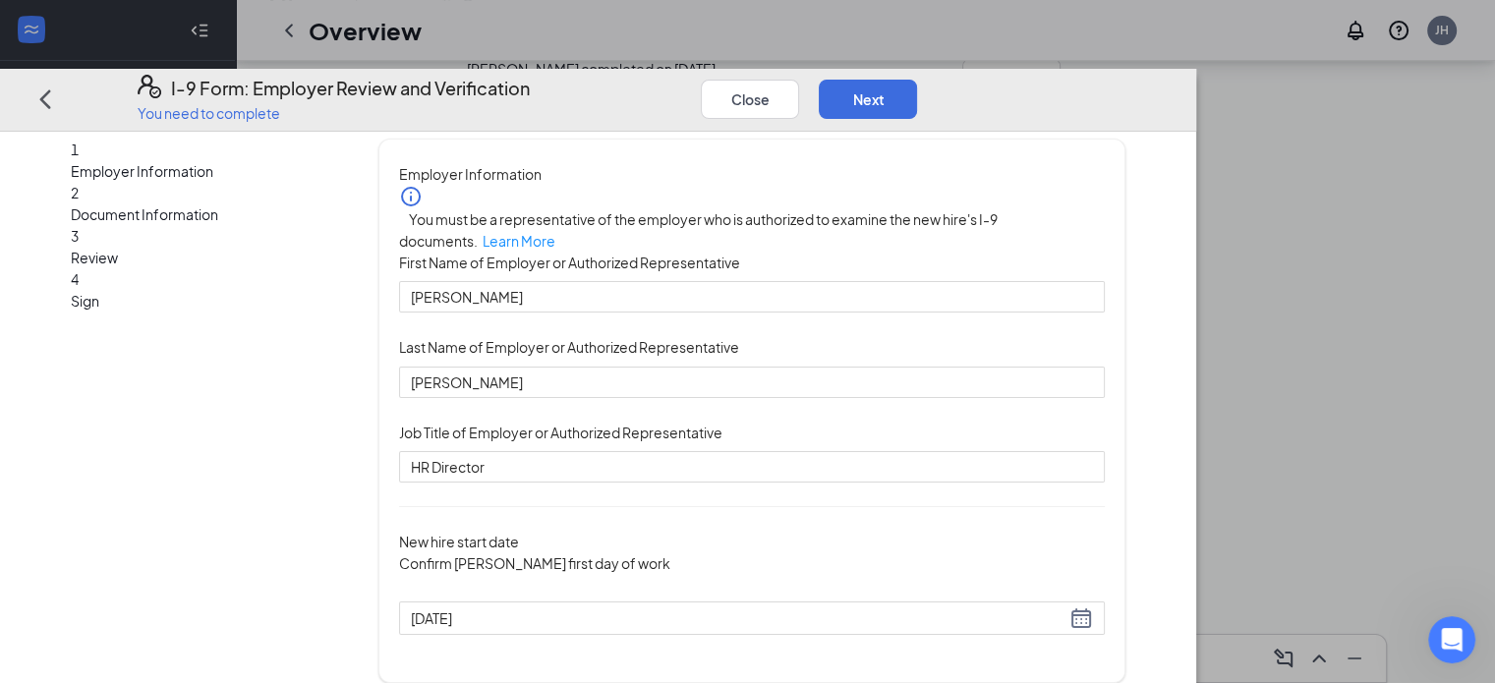
scroll to position [38, 0]
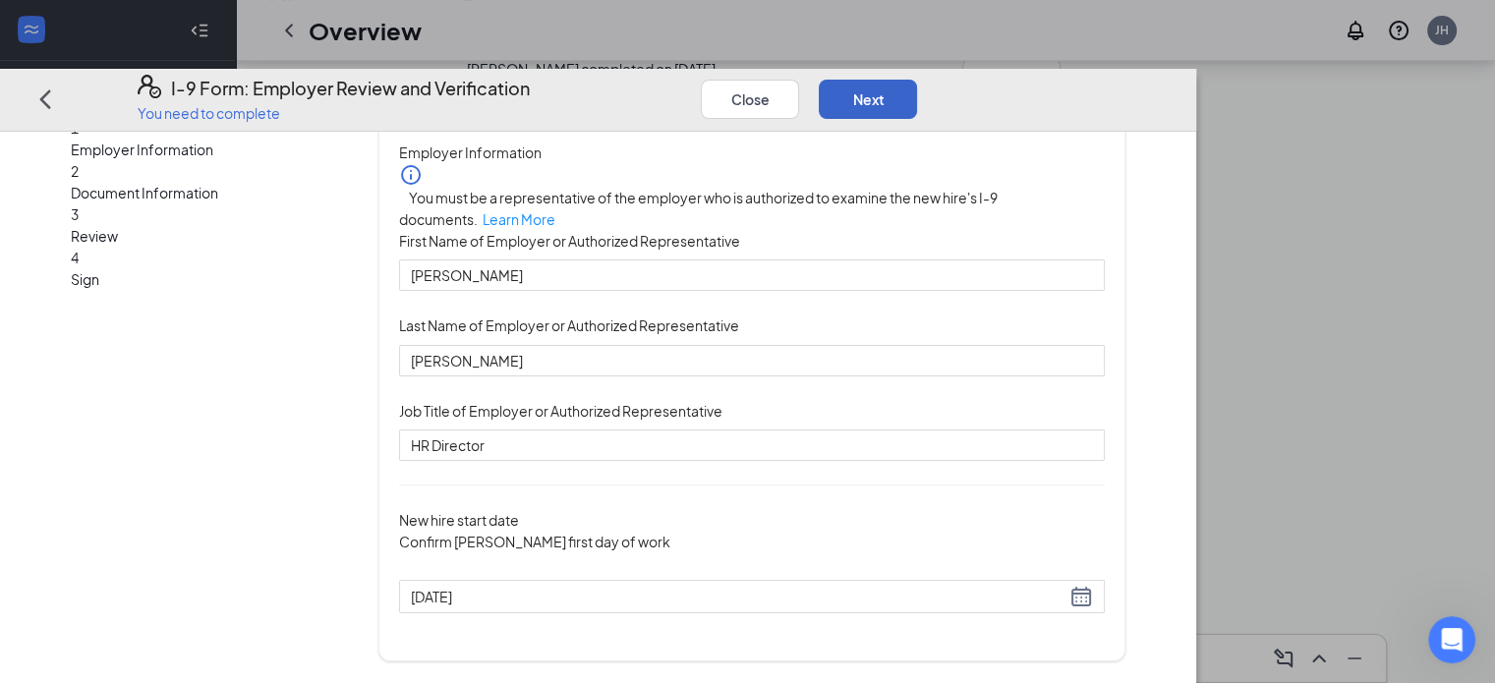
click at [917, 79] on button "Next" at bounding box center [868, 98] width 98 height 39
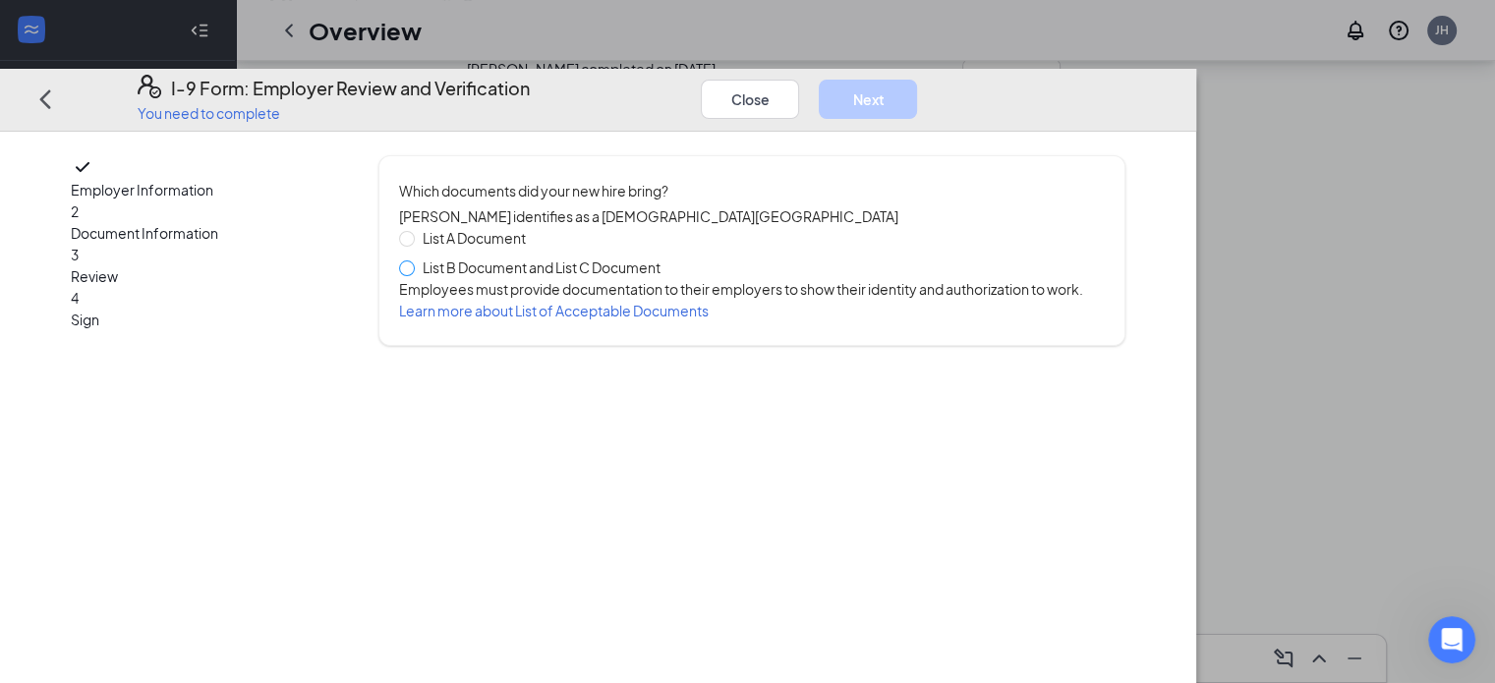
click at [415, 260] on span at bounding box center [407, 268] width 16 height 16
click at [413, 260] on input "List B Document and List C Document" at bounding box center [406, 267] width 14 height 14
radio input "true"
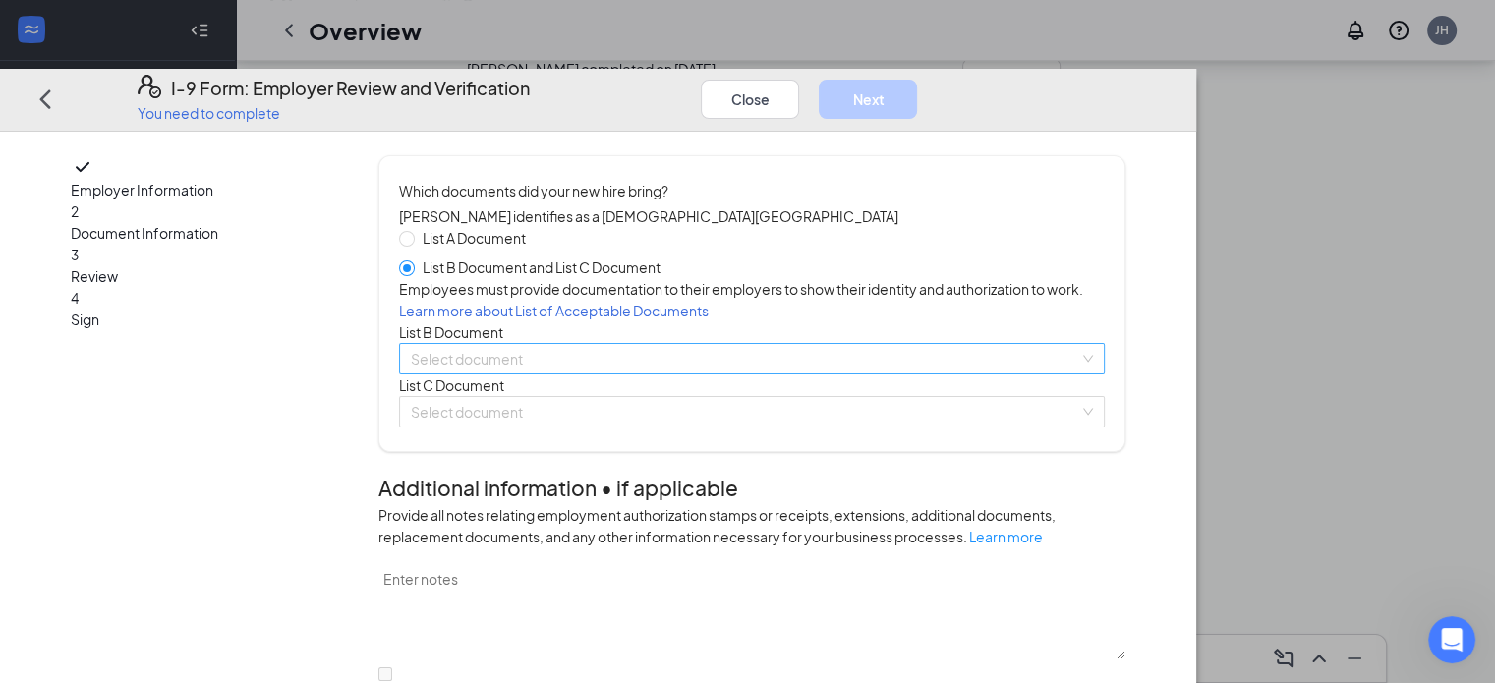
click at [912, 375] on div "Select document" at bounding box center [752, 358] width 706 height 31
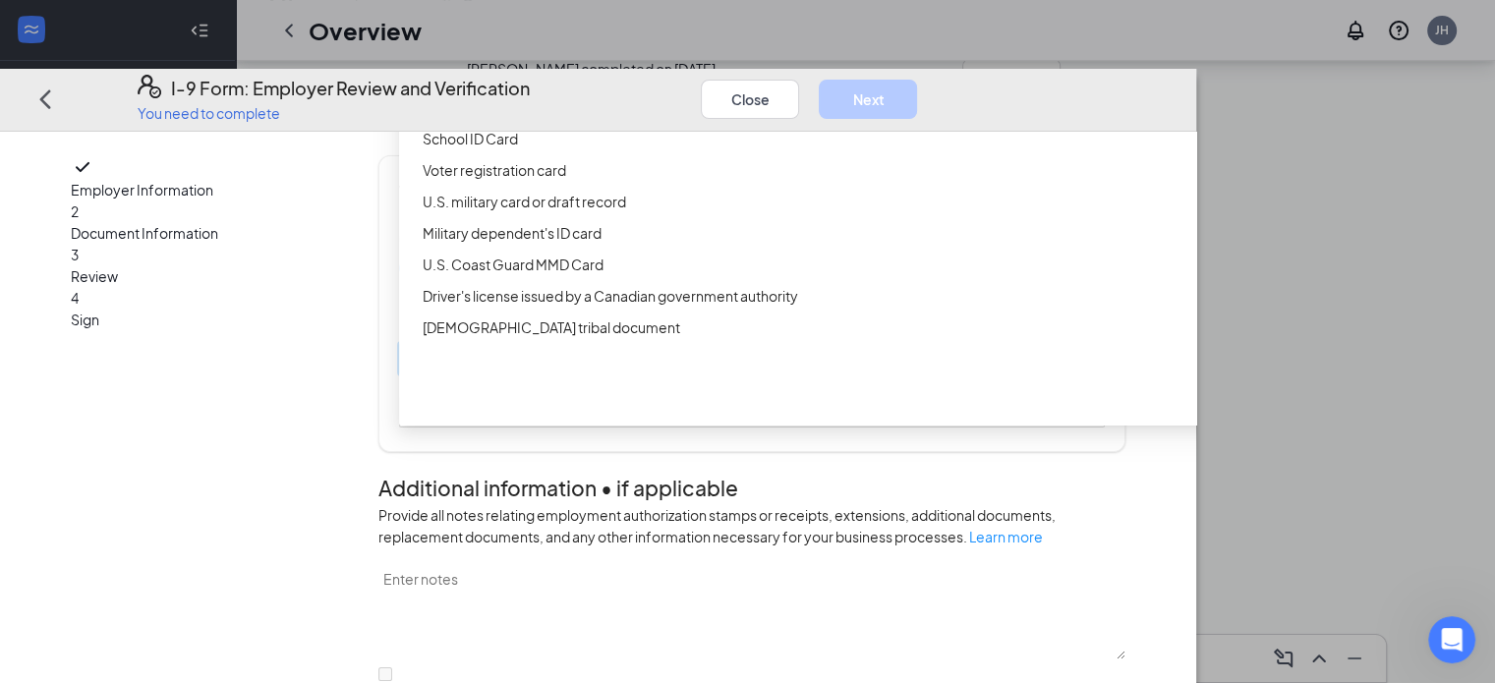
click at [664, 87] on div "Driver’s License issued by U.S State or outlying US possession" at bounding box center [881, 76] width 916 height 22
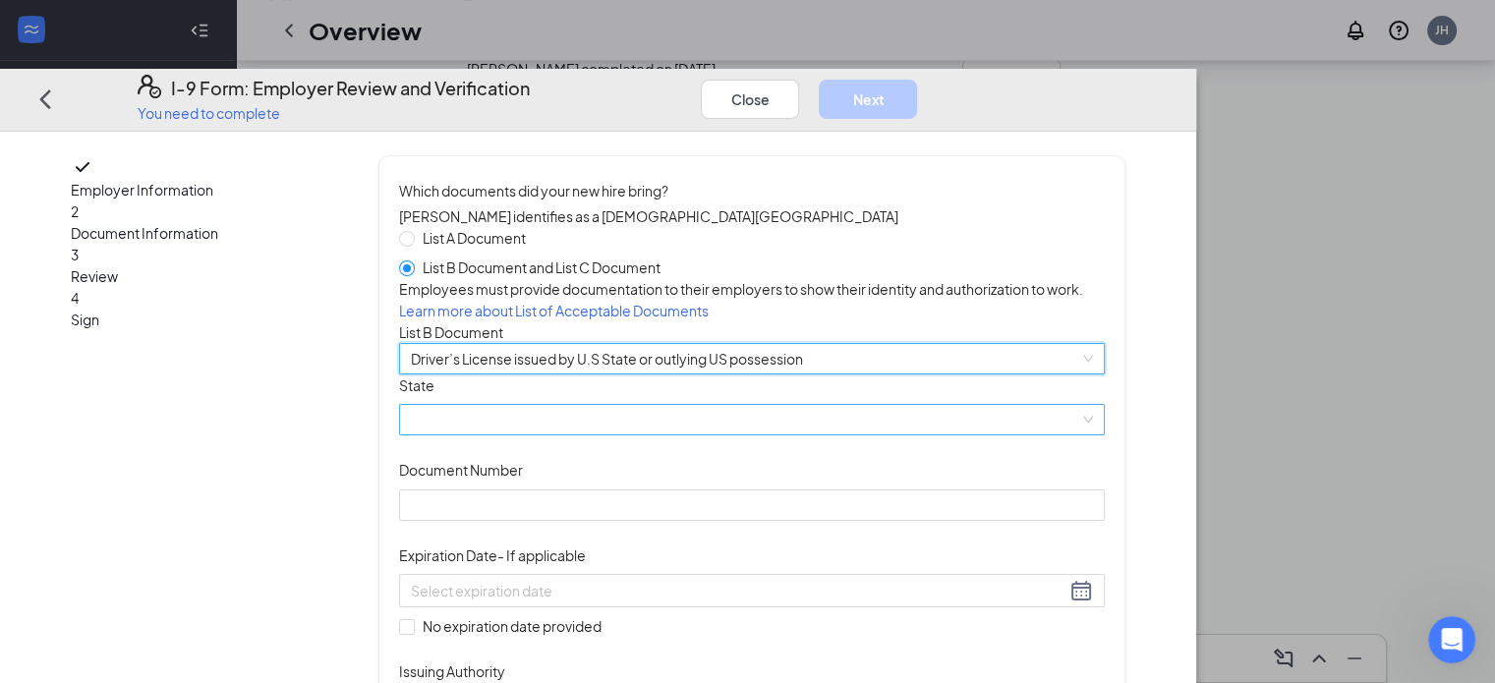
click at [678, 434] on span at bounding box center [752, 419] width 682 height 29
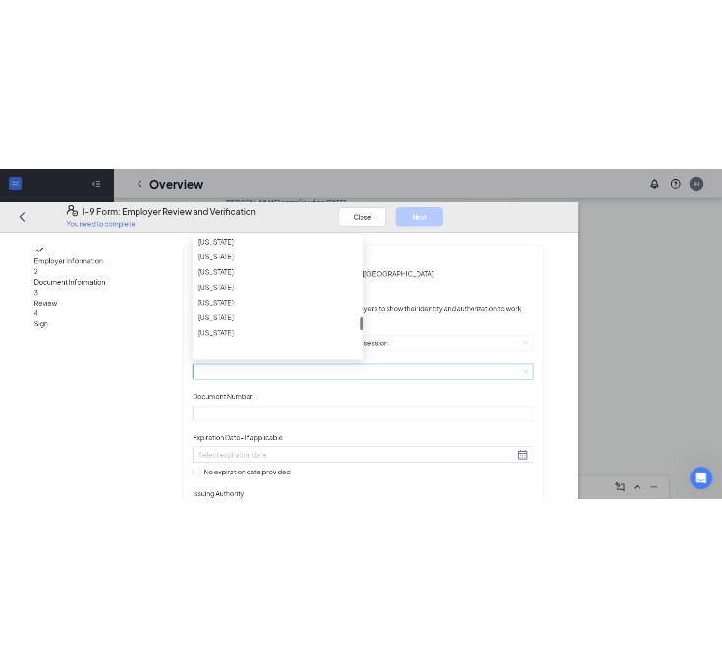
scroll to position [1868, 0]
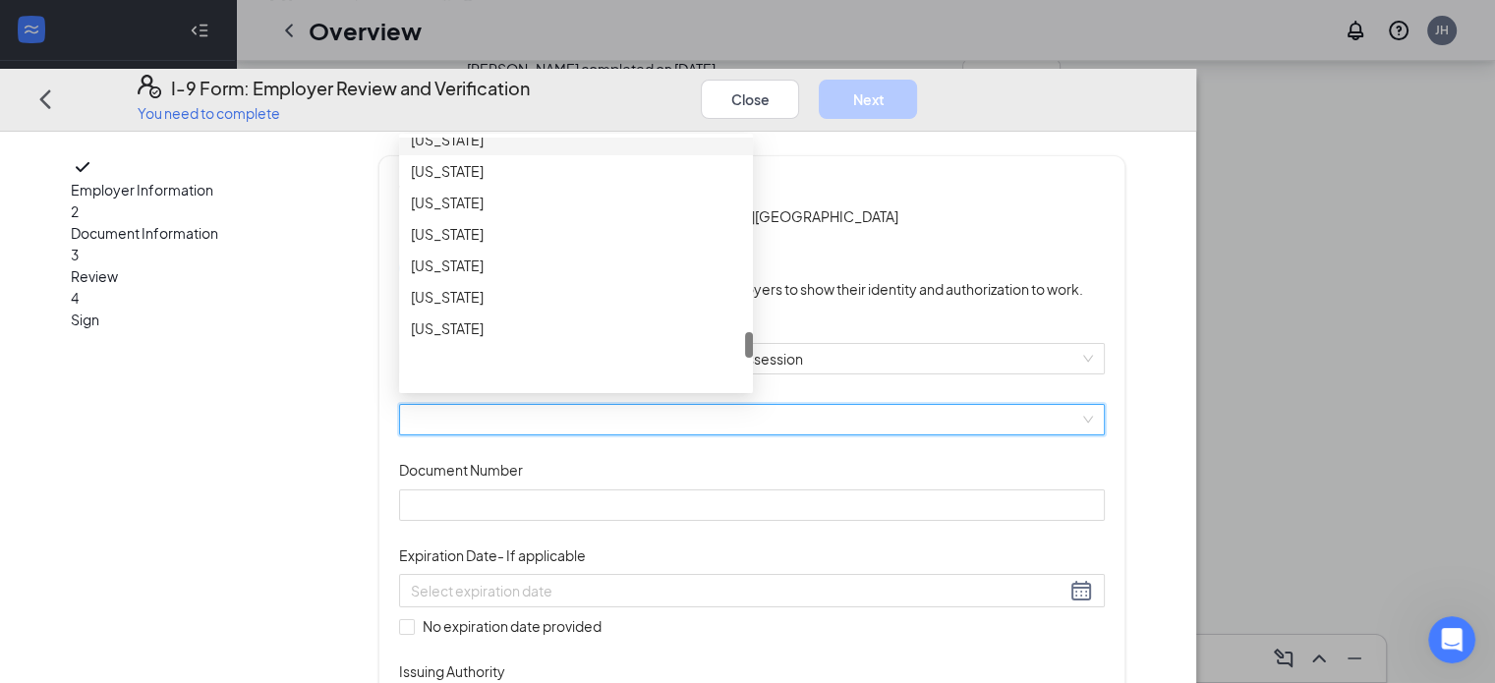
click at [559, 149] on div "Pennsylvania" at bounding box center [576, 139] width 330 height 22
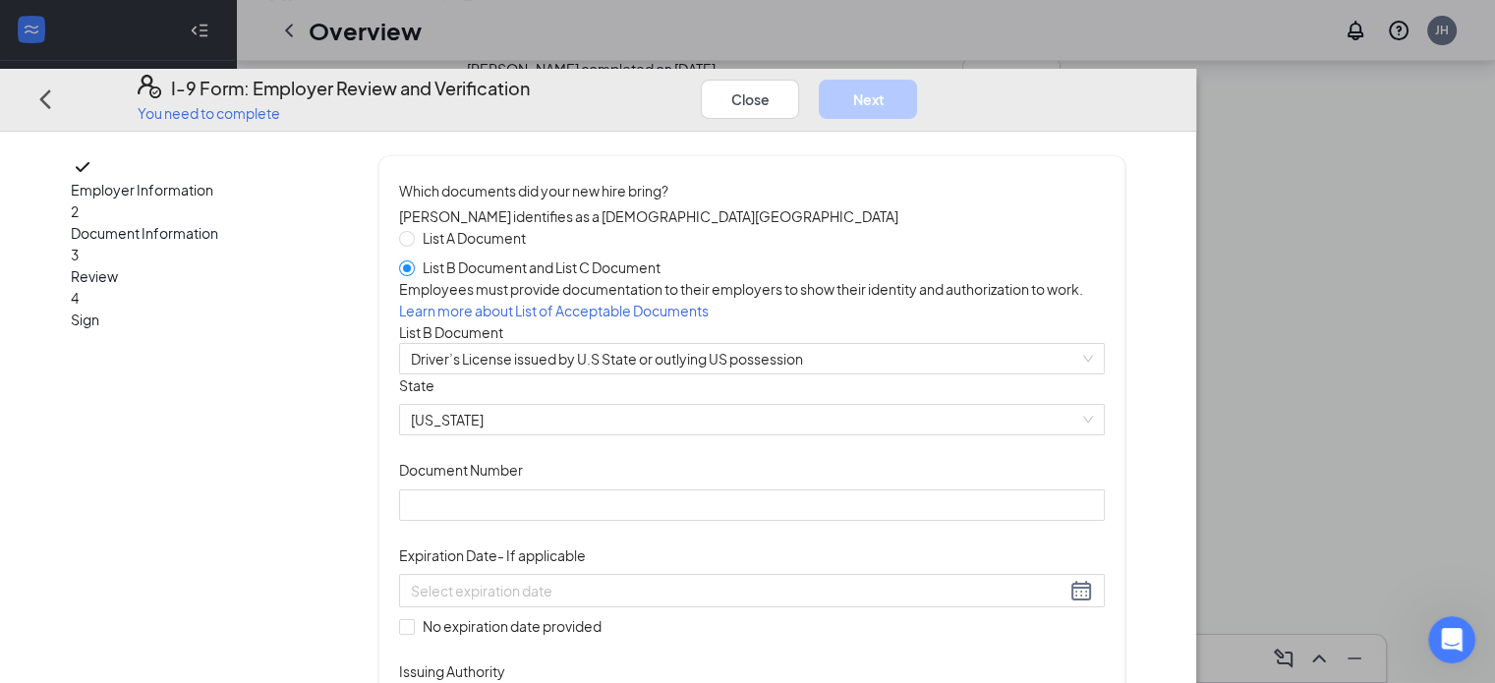
click at [1058, 506] on div "Document Title Driver’s License issued by U.S State or outlying US possession S…" at bounding box center [752, 549] width 706 height 348
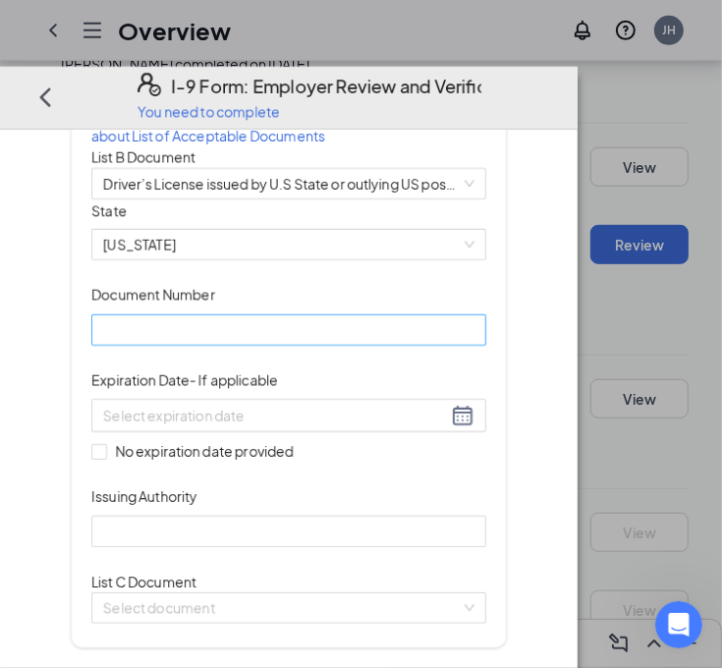
scroll to position [393, 0]
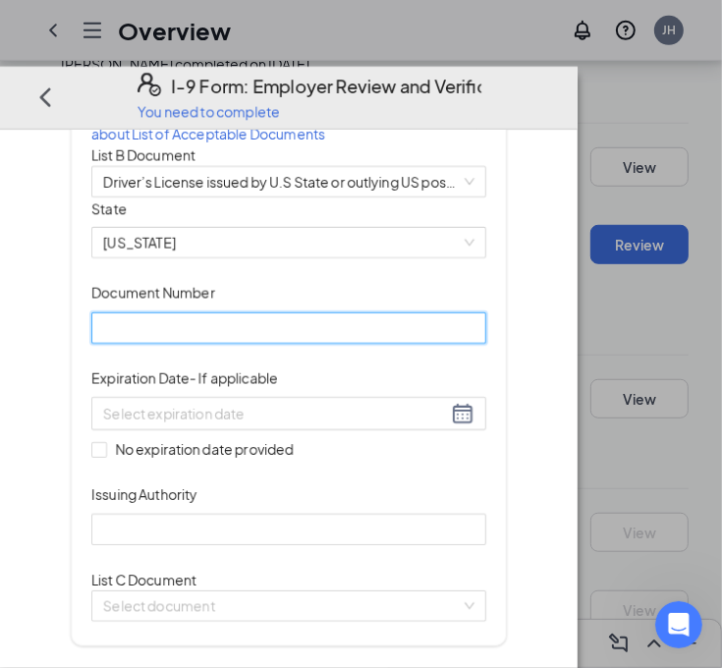
drag, startPoint x: 308, startPoint y: 491, endPoint x: 491, endPoint y: 454, distance: 187.4
click at [308, 344] on input "Document Number" at bounding box center [288, 328] width 395 height 31
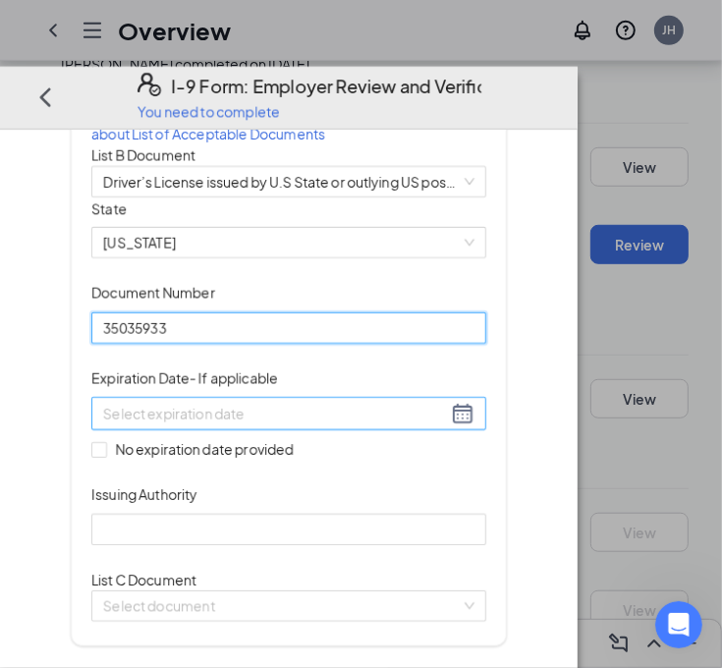
type input "35035933"
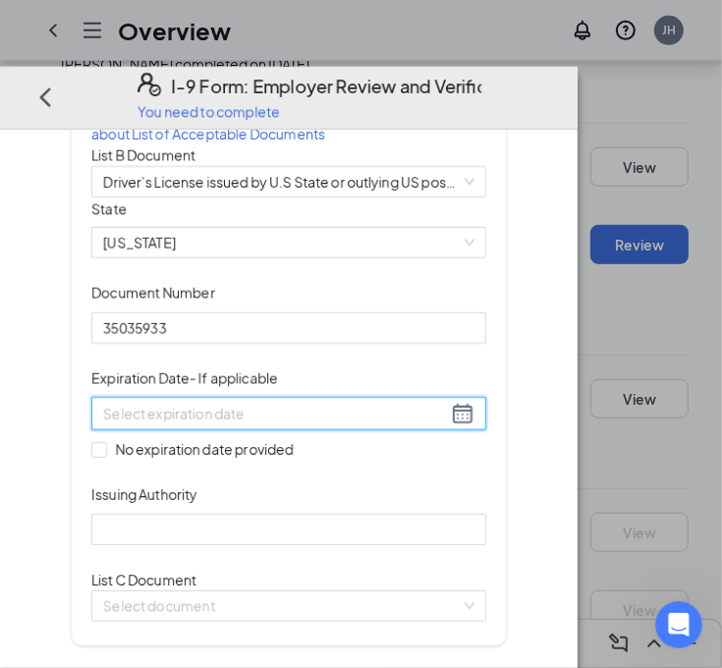
click at [403, 425] on input at bounding box center [275, 414] width 344 height 22
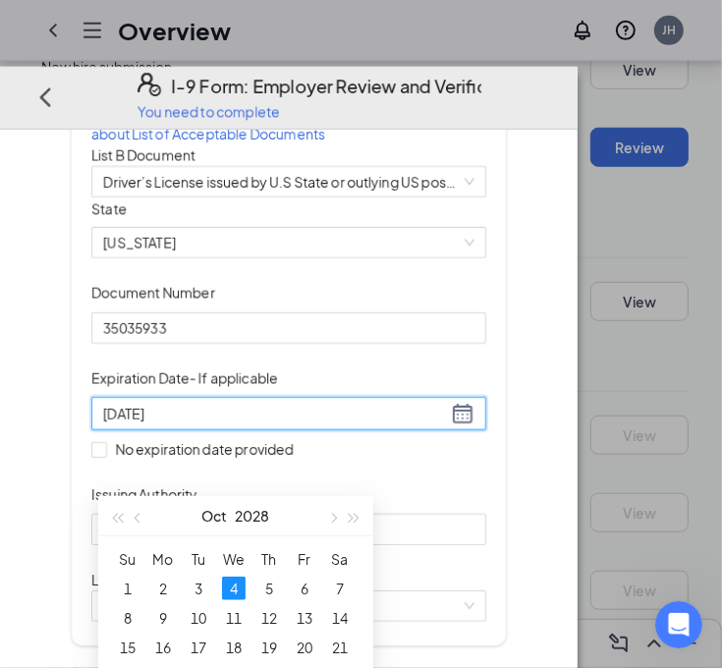
scroll to position [633, 0]
drag, startPoint x: 231, startPoint y: 585, endPoint x: 315, endPoint y: 585, distance: 83.6
click at [232, 585] on div "4" at bounding box center [234, 588] width 24 height 24
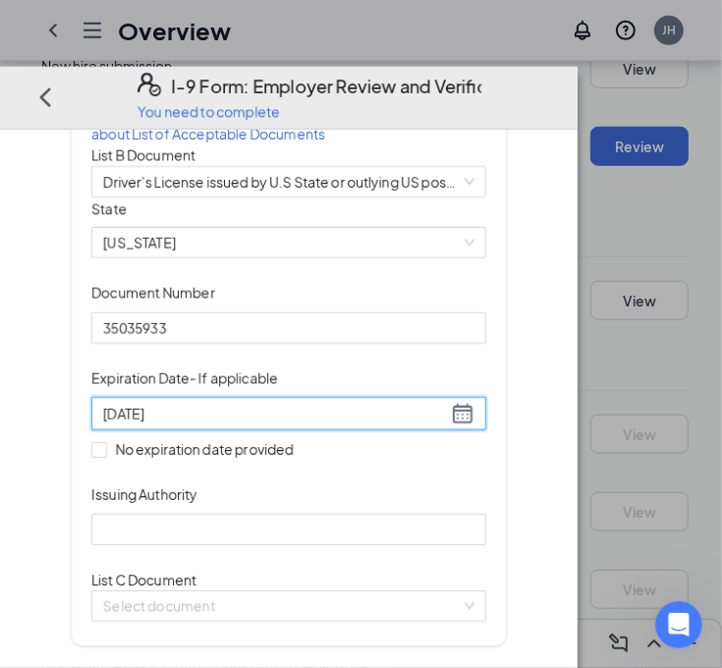
type input "10/04/2028"
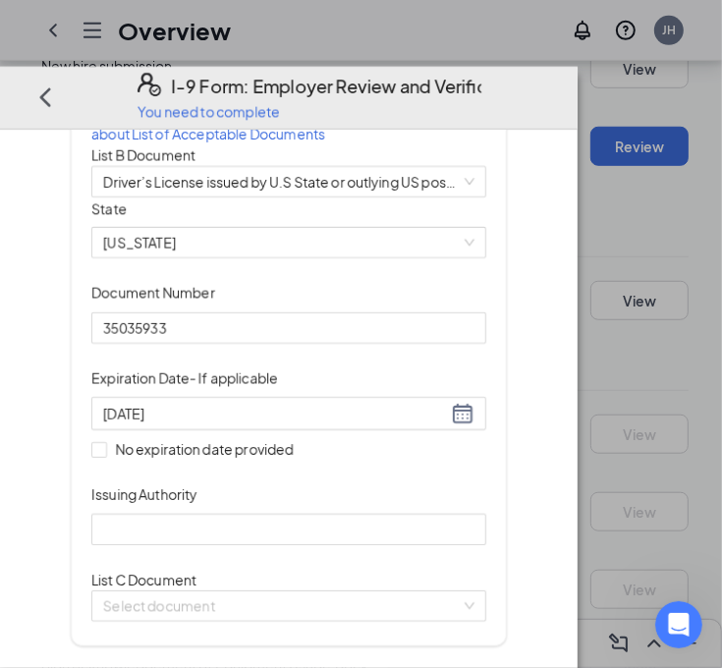
click at [487, 546] on div "Document Title Driver’s License issued by U.S State or outlying US possession S…" at bounding box center [288, 372] width 395 height 348
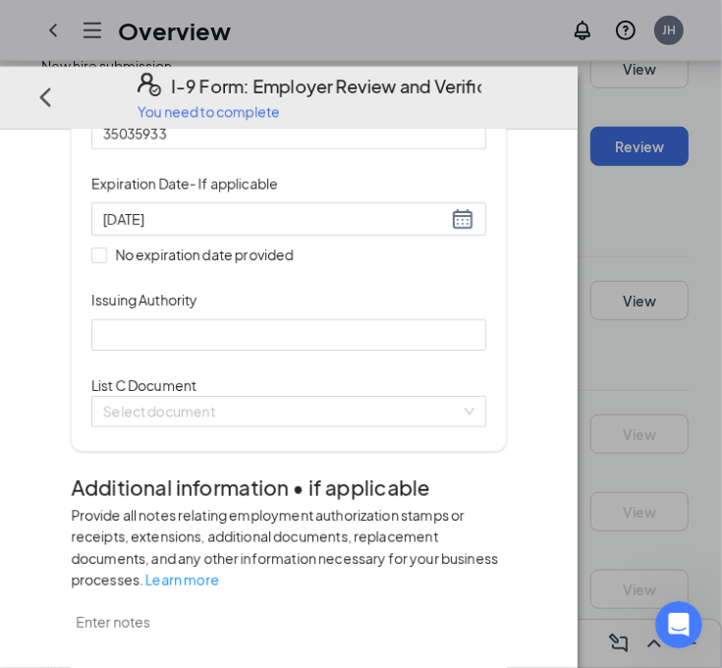
scroll to position [590, 0]
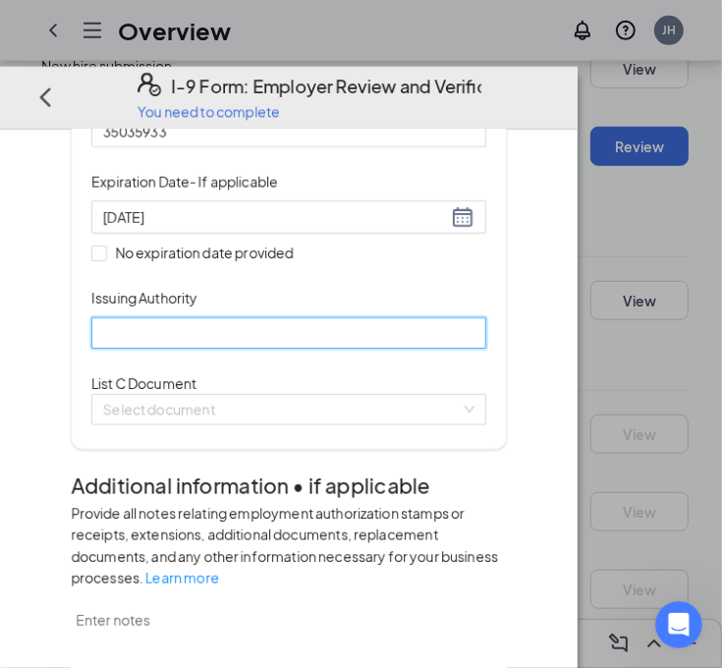
click at [377, 349] on input "Issuing Authority" at bounding box center [288, 333] width 395 height 31
type input "Pennsylvania"
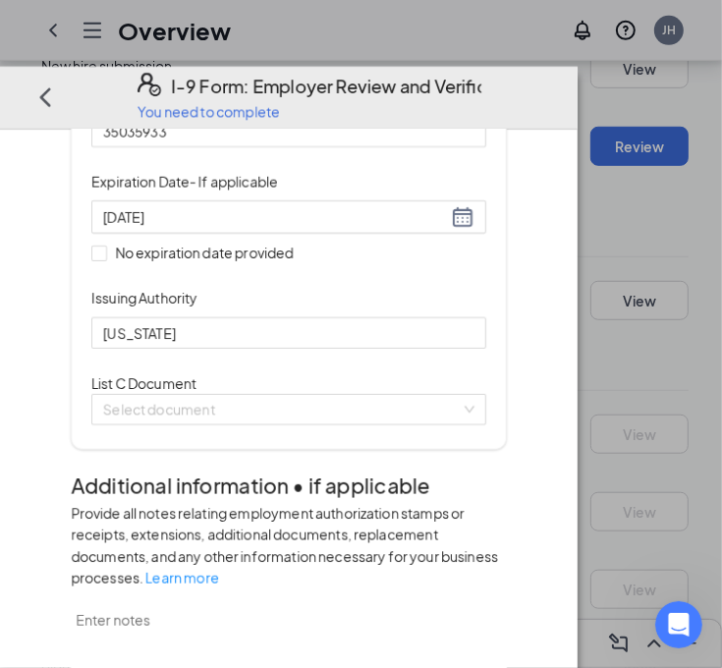
click at [487, 349] on div "Document Title Driver’s License issued by U.S State or outlying US possession S…" at bounding box center [288, 175] width 395 height 348
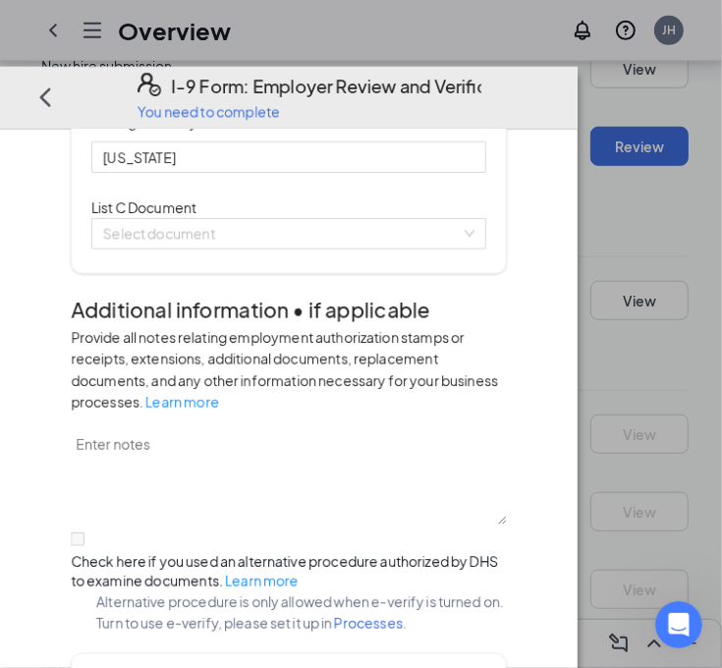
scroll to position [786, 0]
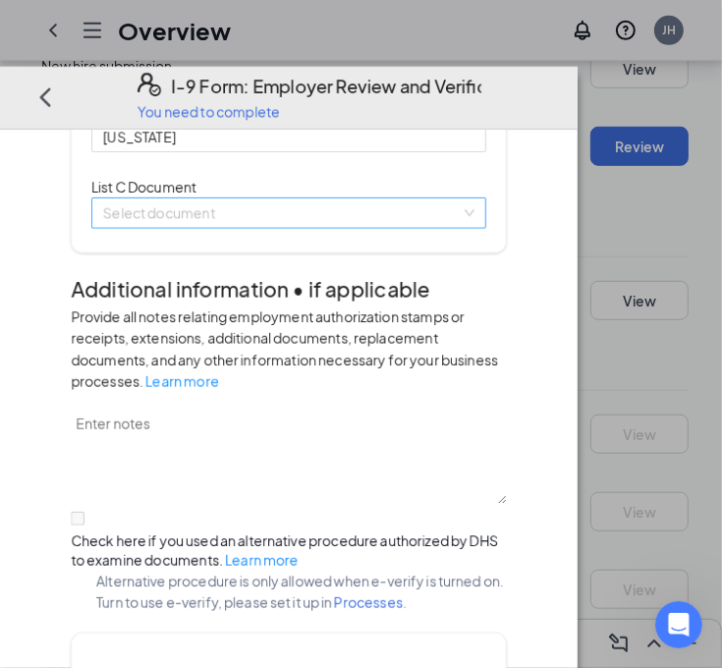
click at [461, 228] on input "search" at bounding box center [282, 213] width 358 height 29
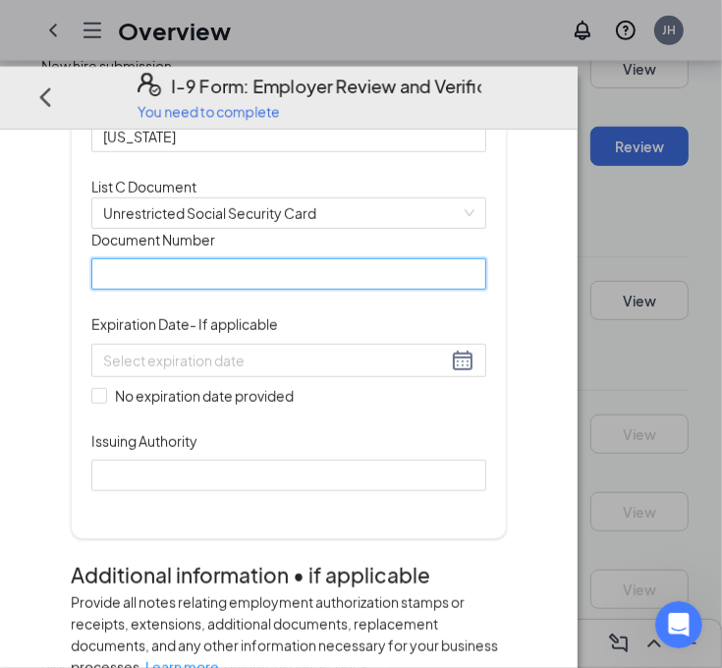
click at [262, 290] on input "Document Number" at bounding box center [288, 274] width 395 height 31
type input "182843536"
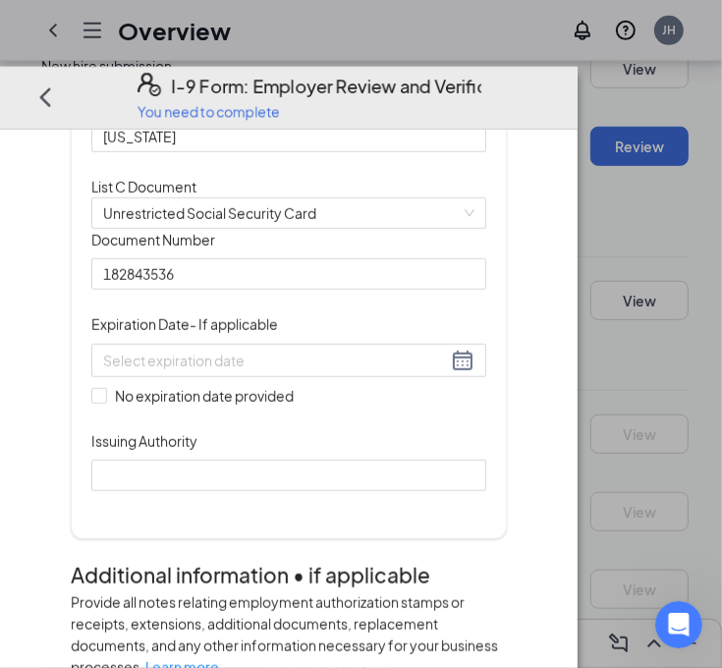
click at [487, 491] on div "Document Title Unrestricted Social Security Card Document Number 182843536 Expi…" at bounding box center [288, 360] width 395 height 262
click at [103, 402] on input "No expiration date provided" at bounding box center [98, 395] width 14 height 14
checkbox input "true"
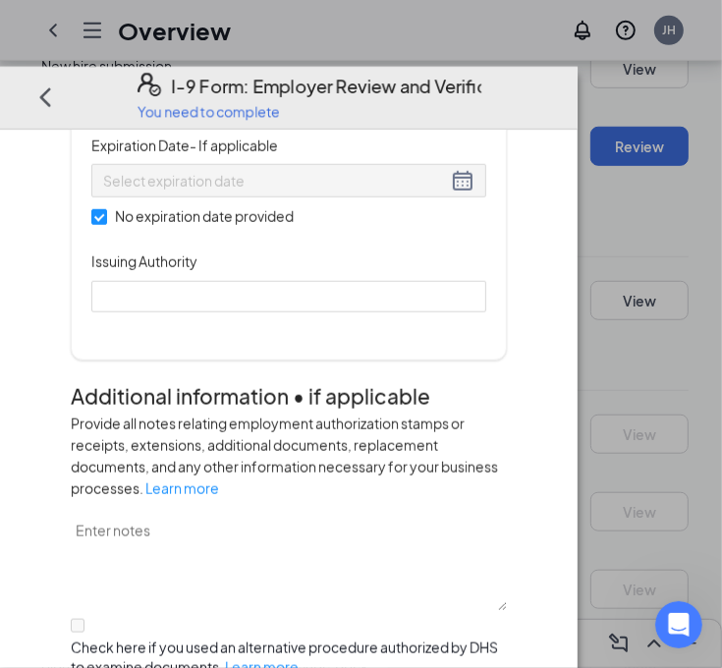
scroll to position [983, 0]
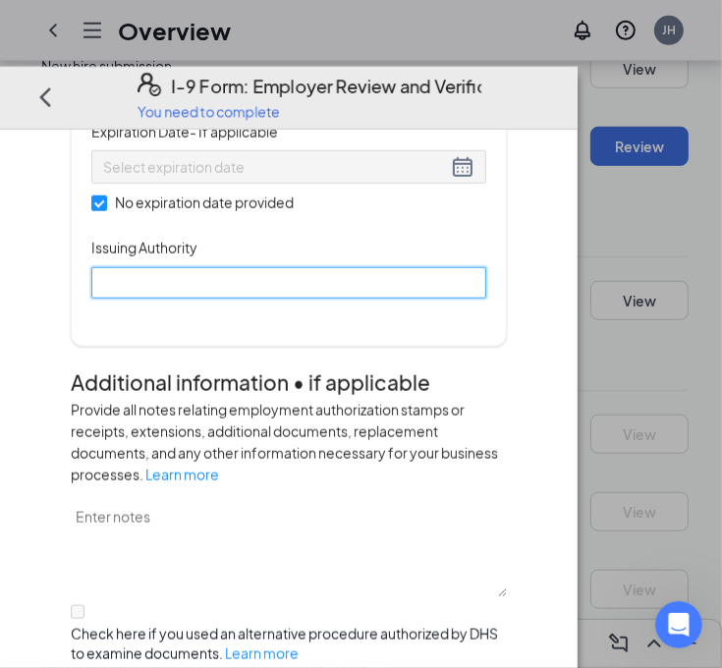
click at [336, 299] on input "Issuing Authority" at bounding box center [288, 282] width 395 height 31
type input "Social Security Administration"
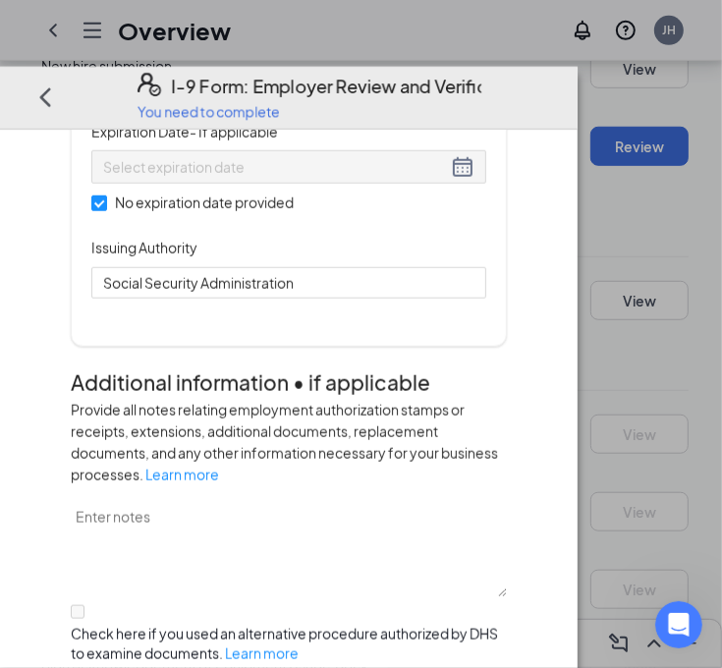
click at [487, 299] on div "Document Title Unrestricted Social Security Card Document Number 182843536 Expi…" at bounding box center [288, 165] width 395 height 266
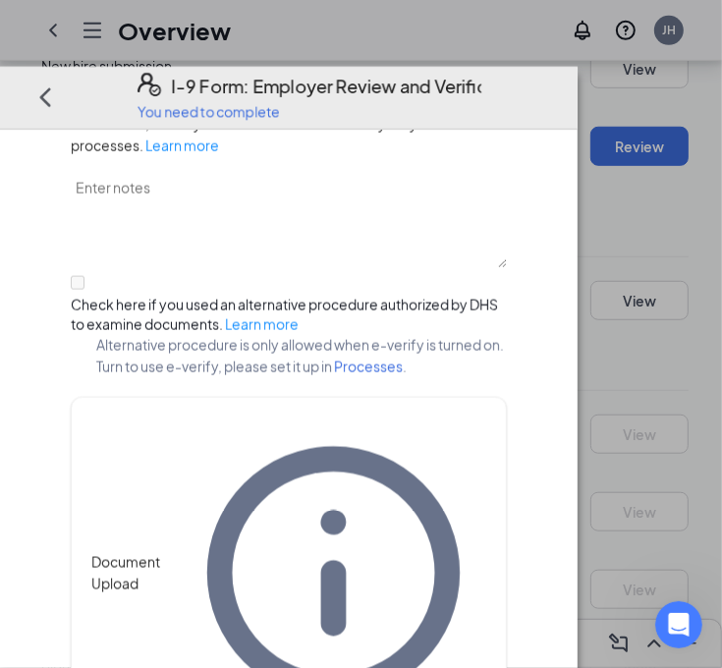
scroll to position [1376, 0]
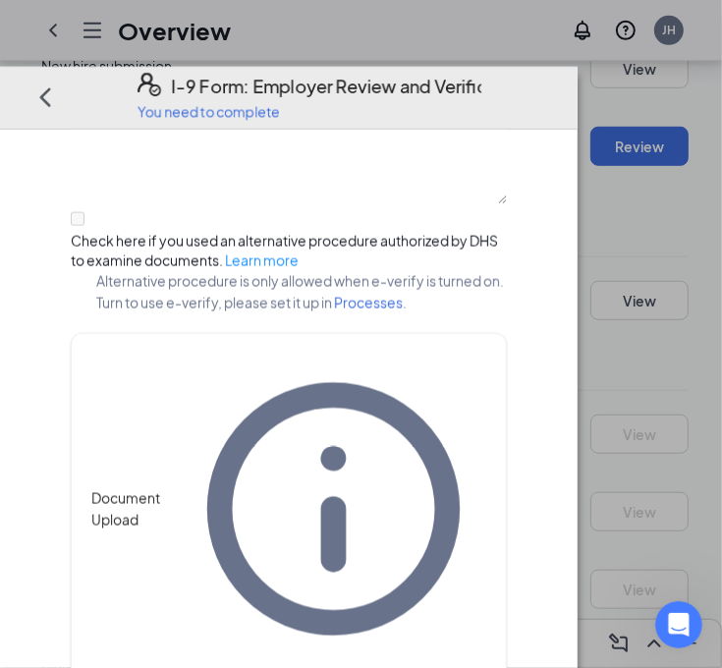
click at [696, 78] on button "Next" at bounding box center [716, 97] width 98 height 39
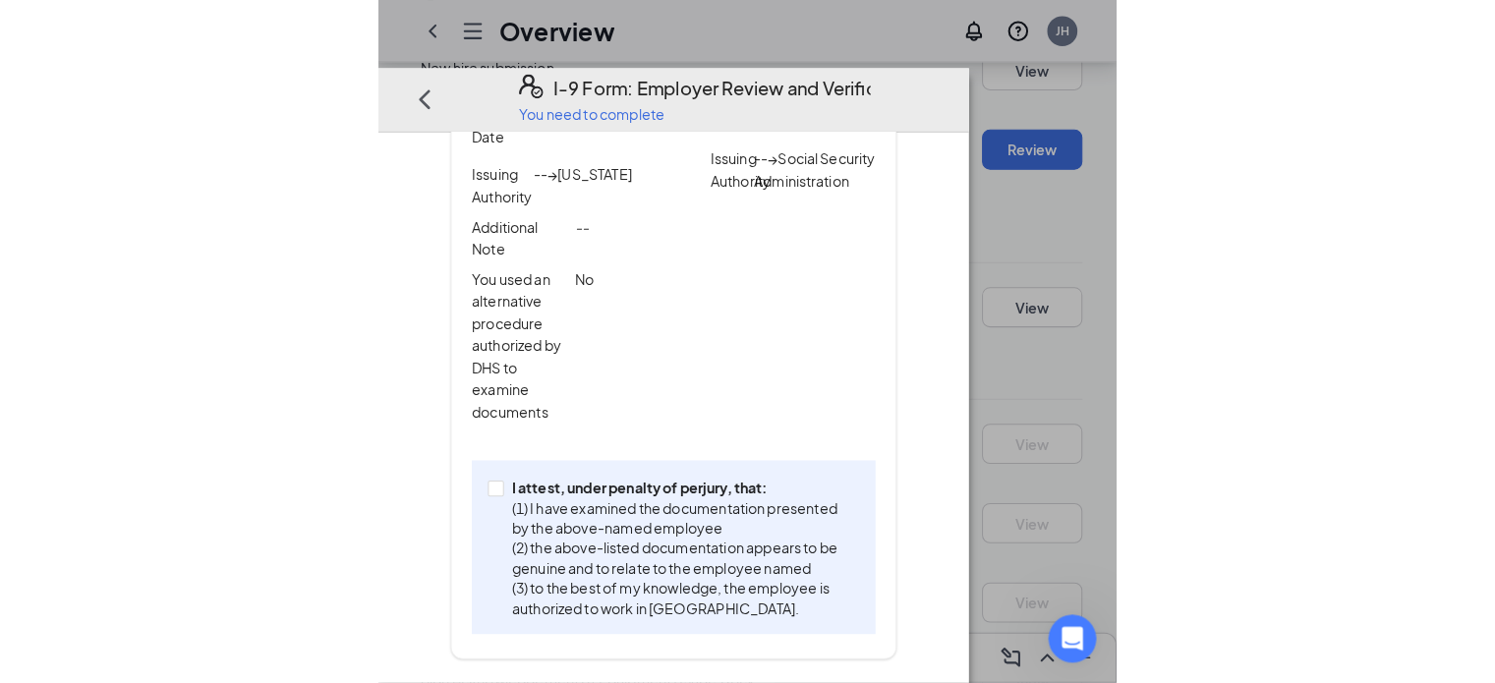
scroll to position [393, 0]
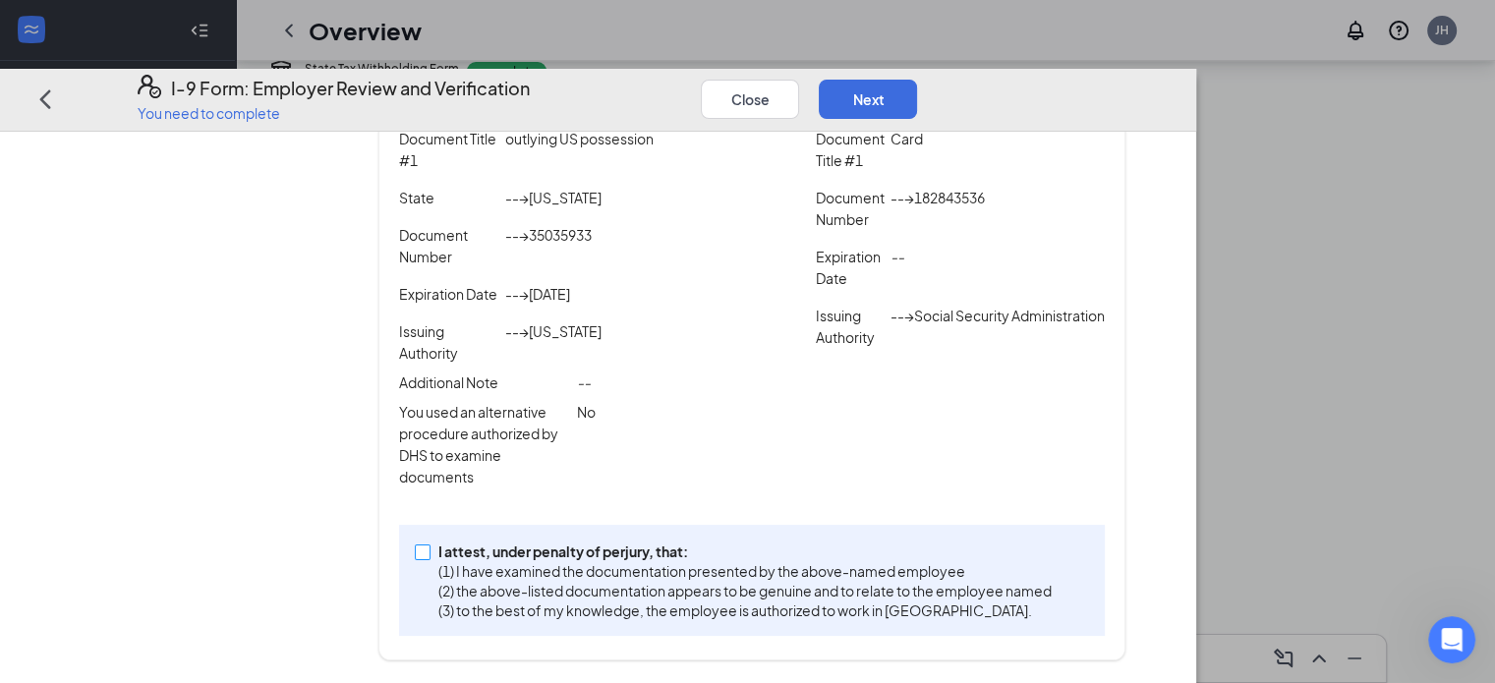
click at [429, 549] on input "I attest, under penalty of perjury, that: (1) I have examined the documentation…" at bounding box center [422, 551] width 14 height 14
checkbox input "true"
click at [917, 79] on button "Next" at bounding box center [868, 98] width 98 height 39
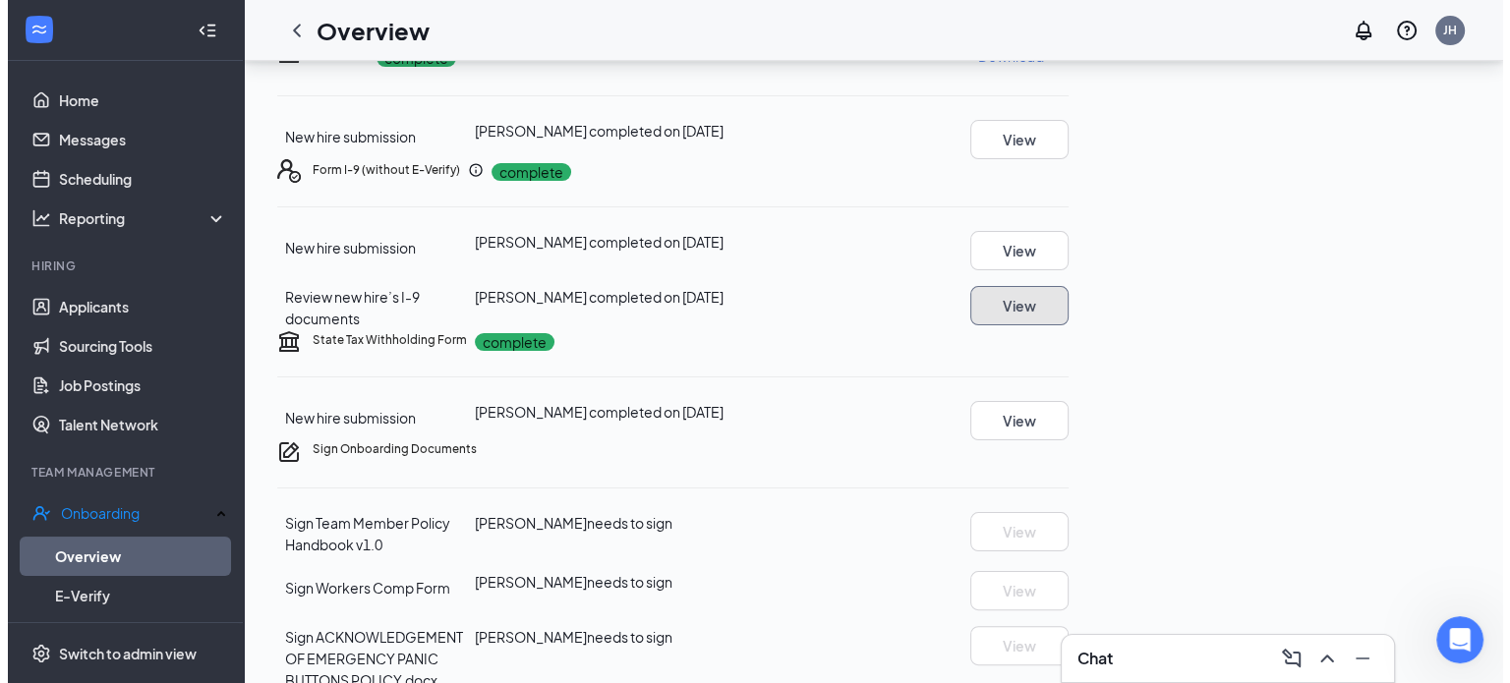
scroll to position [338, 0]
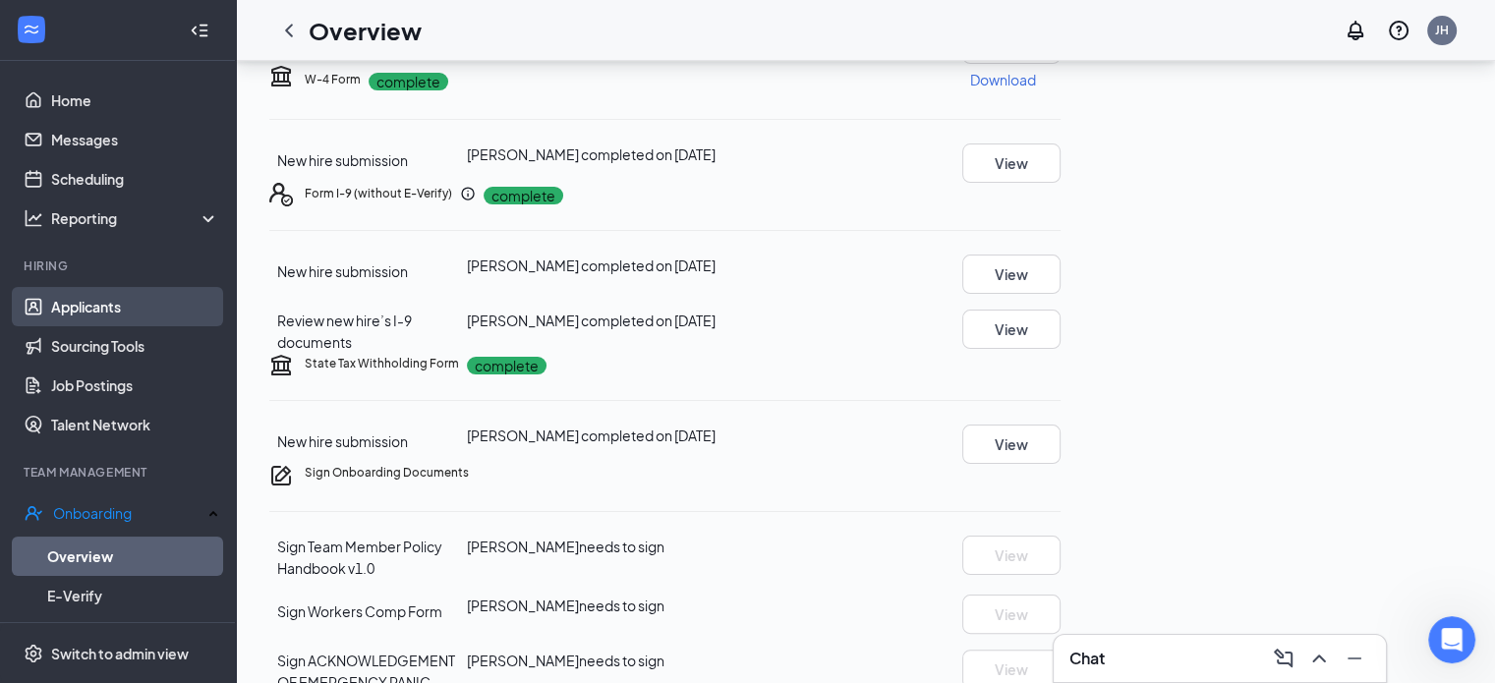
click at [101, 310] on link "Applicants" at bounding box center [135, 306] width 168 height 39
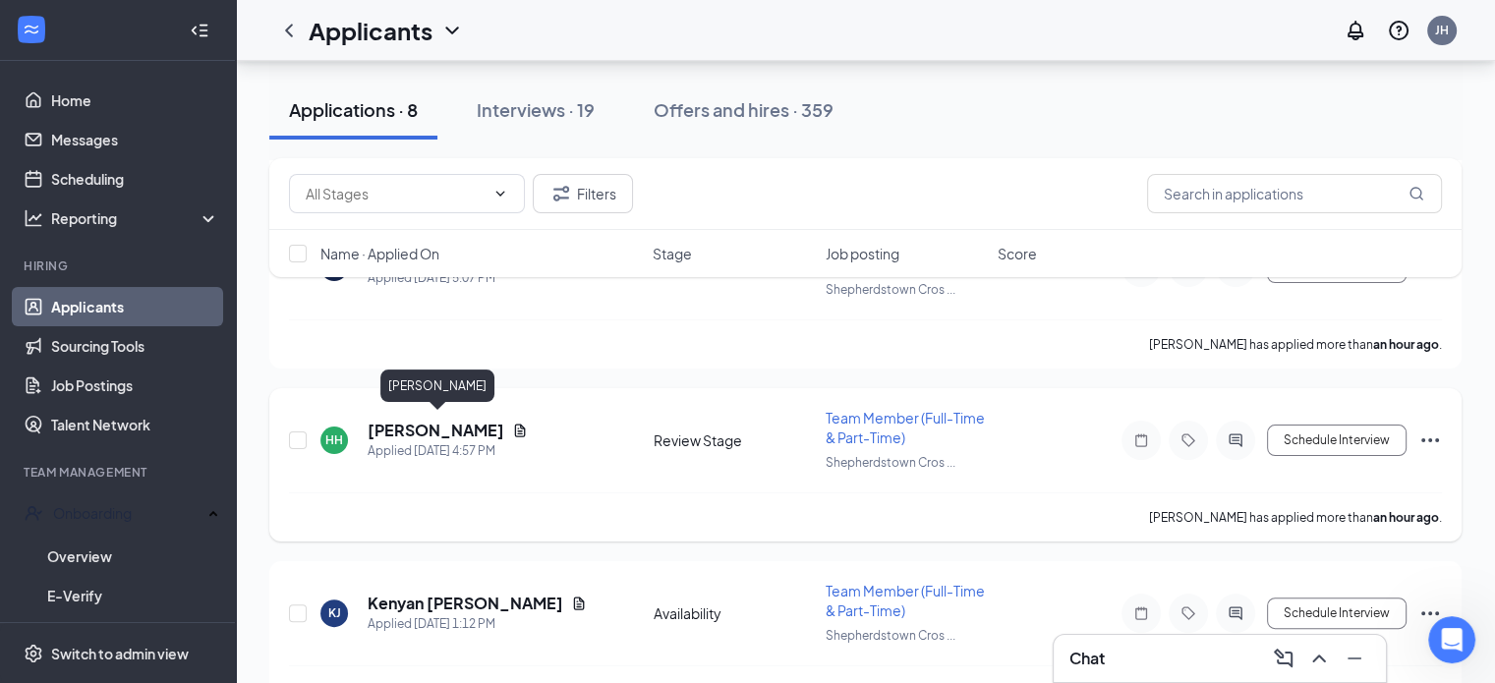
click at [452, 430] on h5 "Harmoni Hankerson" at bounding box center [436, 431] width 137 height 22
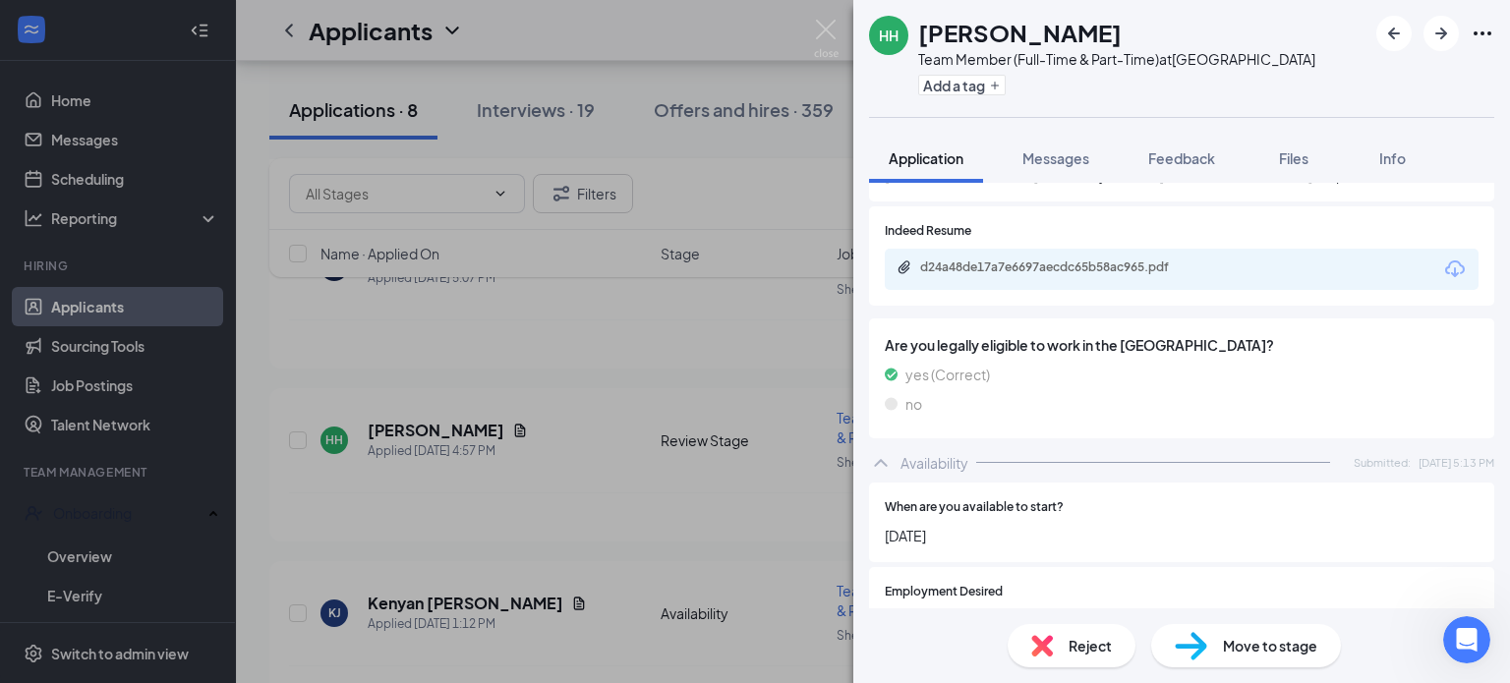
scroll to position [836, 0]
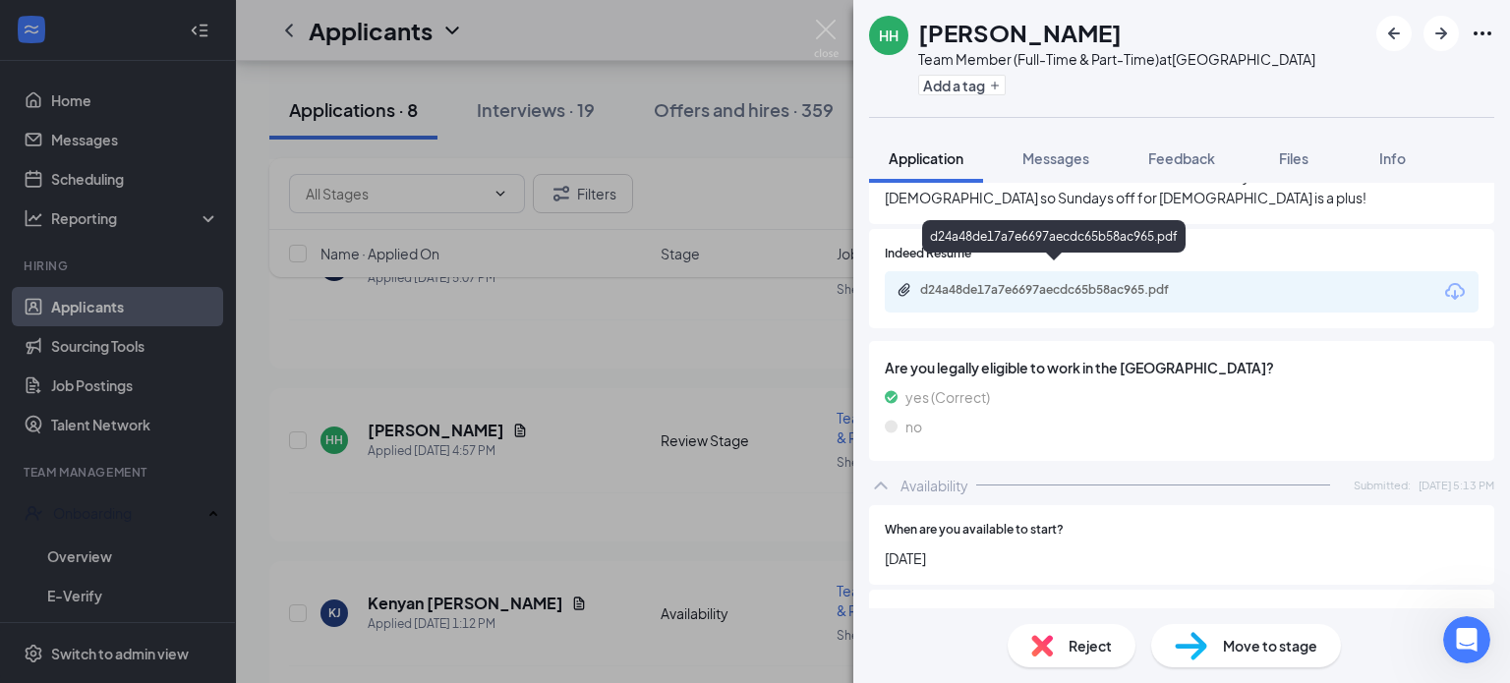
click at [1130, 282] on div "d24a48de17a7e6697aecdc65b58ac965.pdf" at bounding box center [1057, 290] width 275 height 16
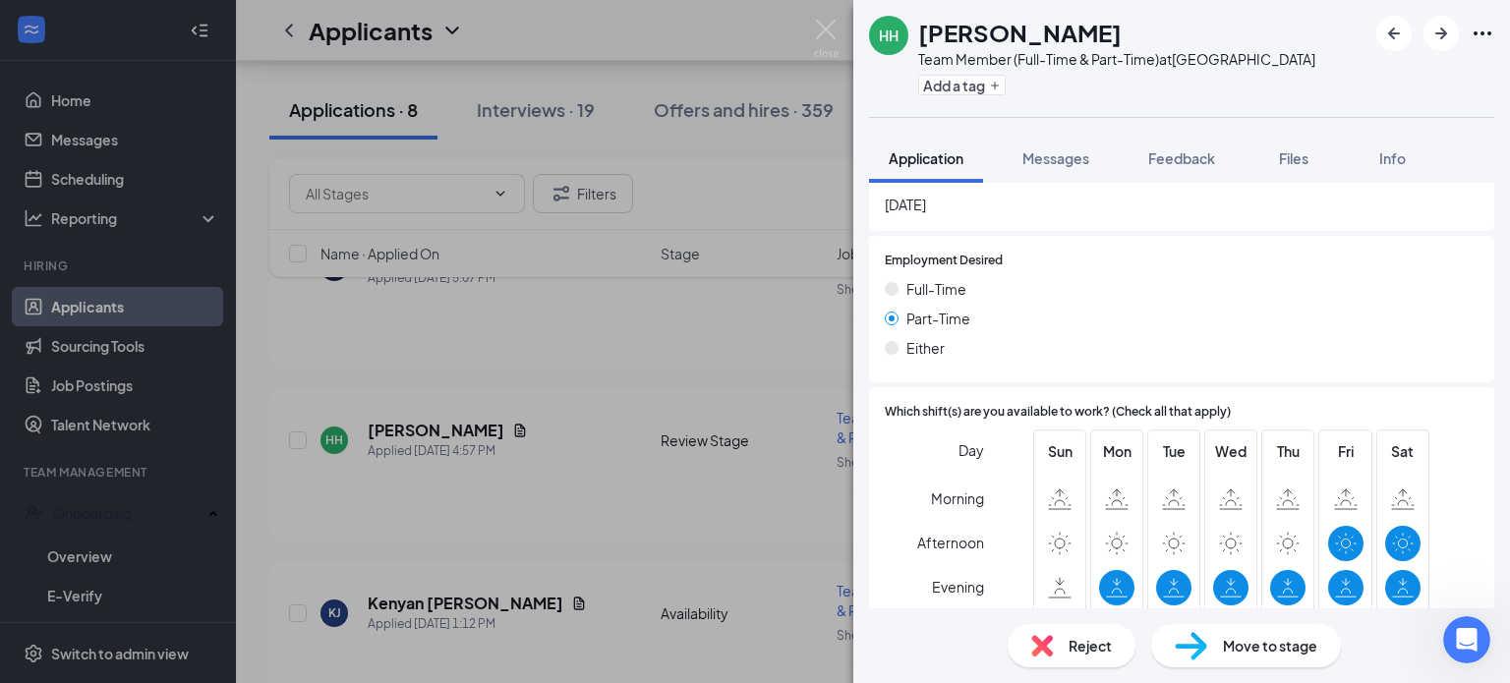
scroll to position [1130, 0]
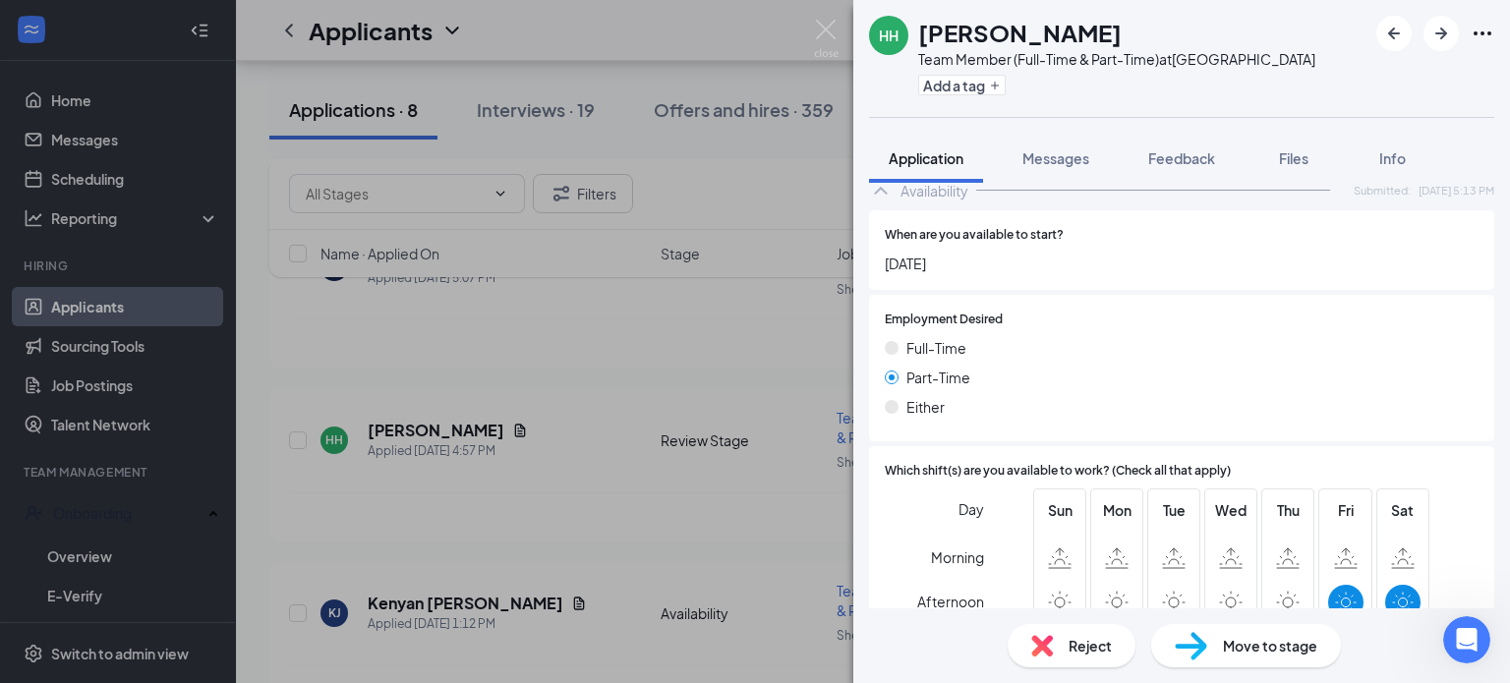
click at [1295, 648] on span "Move to stage" at bounding box center [1270, 646] width 94 height 22
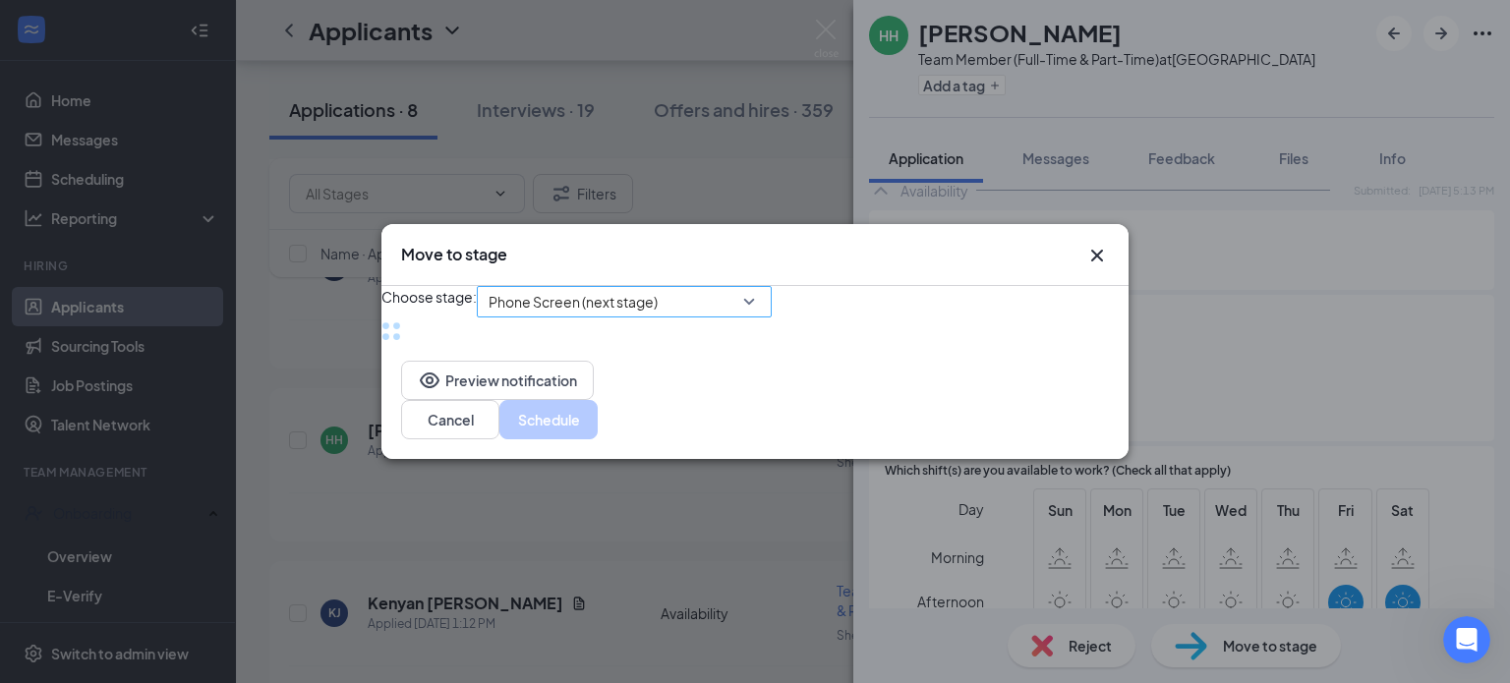
click at [719, 311] on span "Phone Screen (next stage)" at bounding box center [616, 313] width 254 height 53
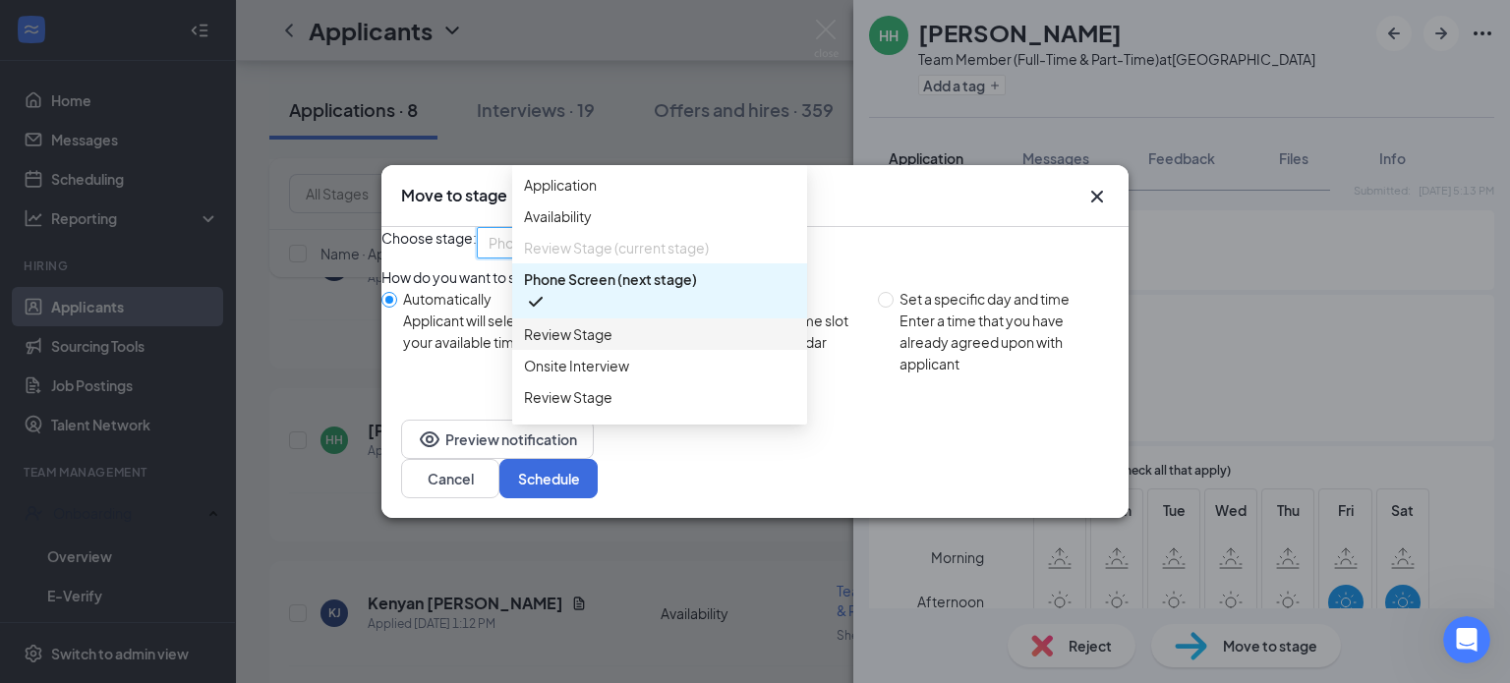
scroll to position [98, 0]
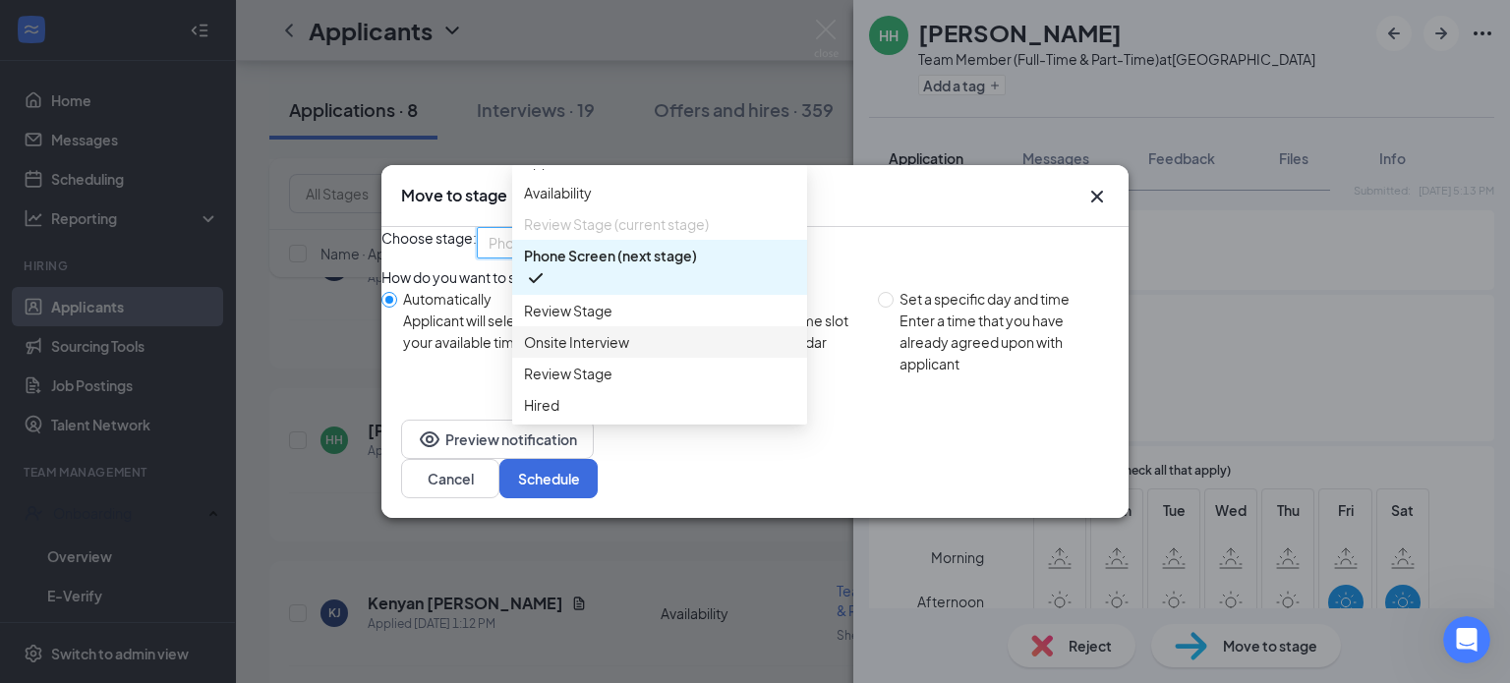
click at [603, 331] on span "Onsite Interview" at bounding box center [576, 342] width 105 height 22
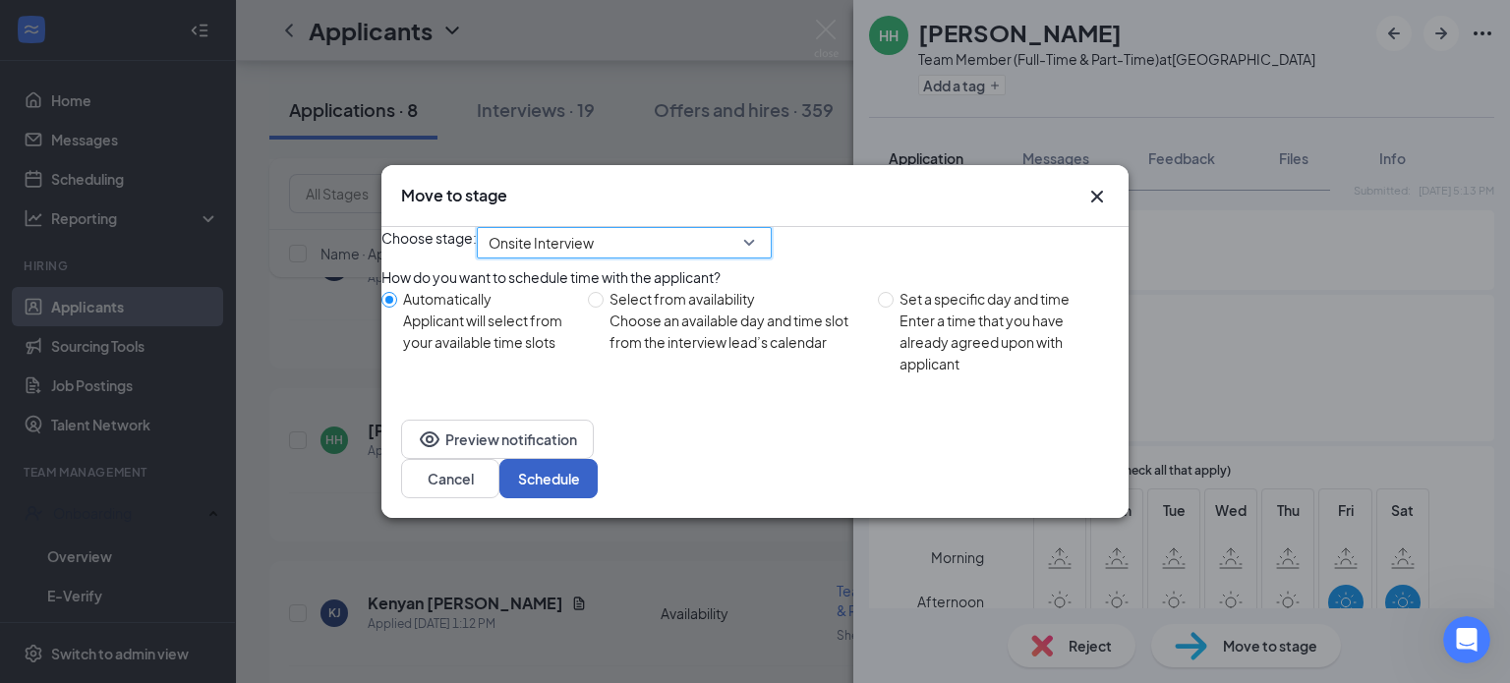
click at [598, 492] on button "Schedule" at bounding box center [548, 478] width 98 height 39
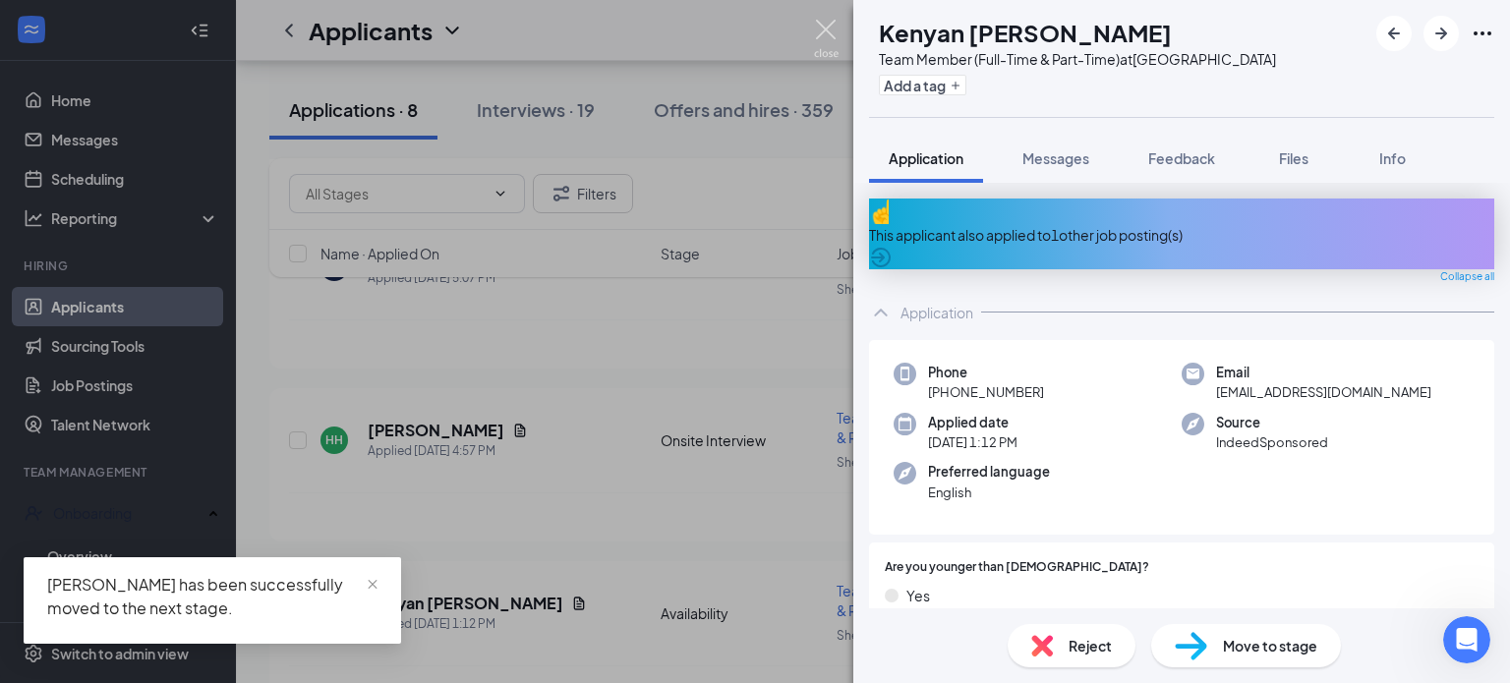
click at [826, 27] on img at bounding box center [826, 39] width 25 height 38
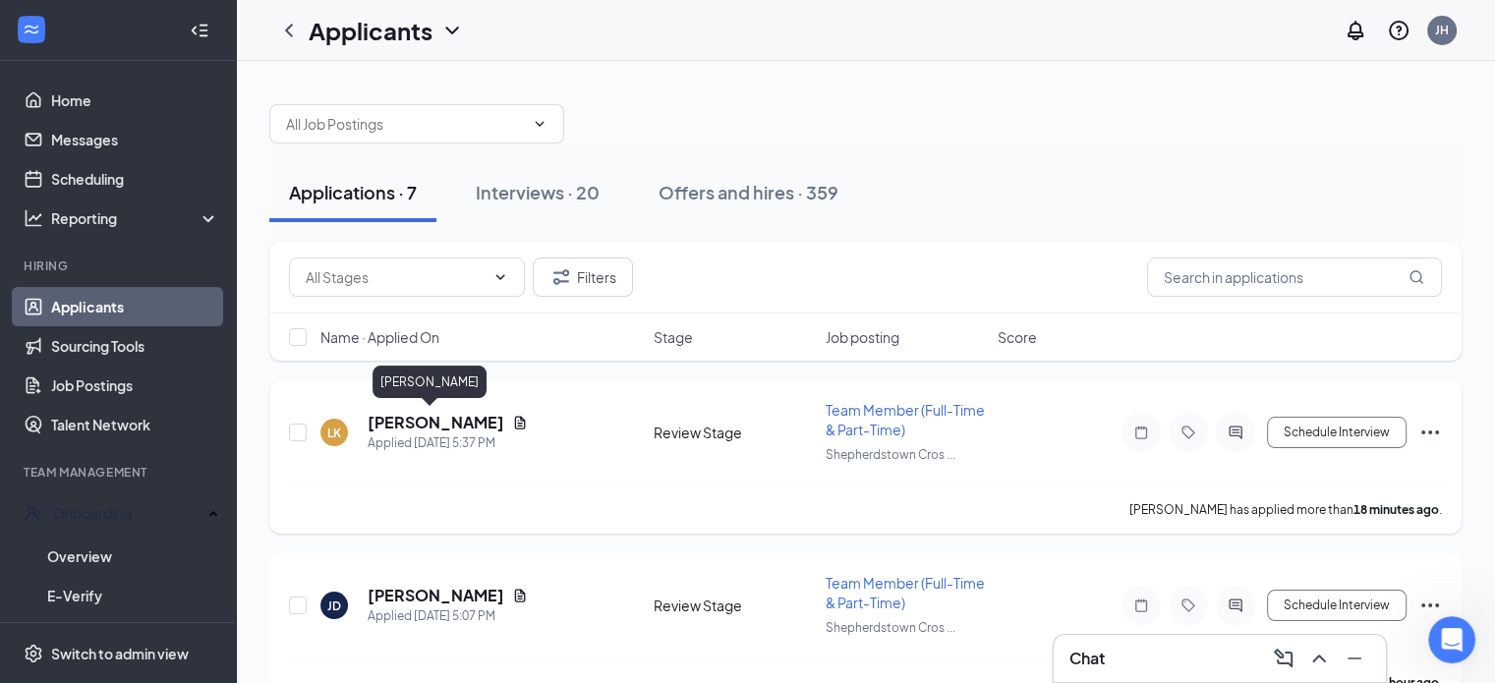
click at [394, 424] on h5 "[PERSON_NAME]" at bounding box center [436, 423] width 137 height 22
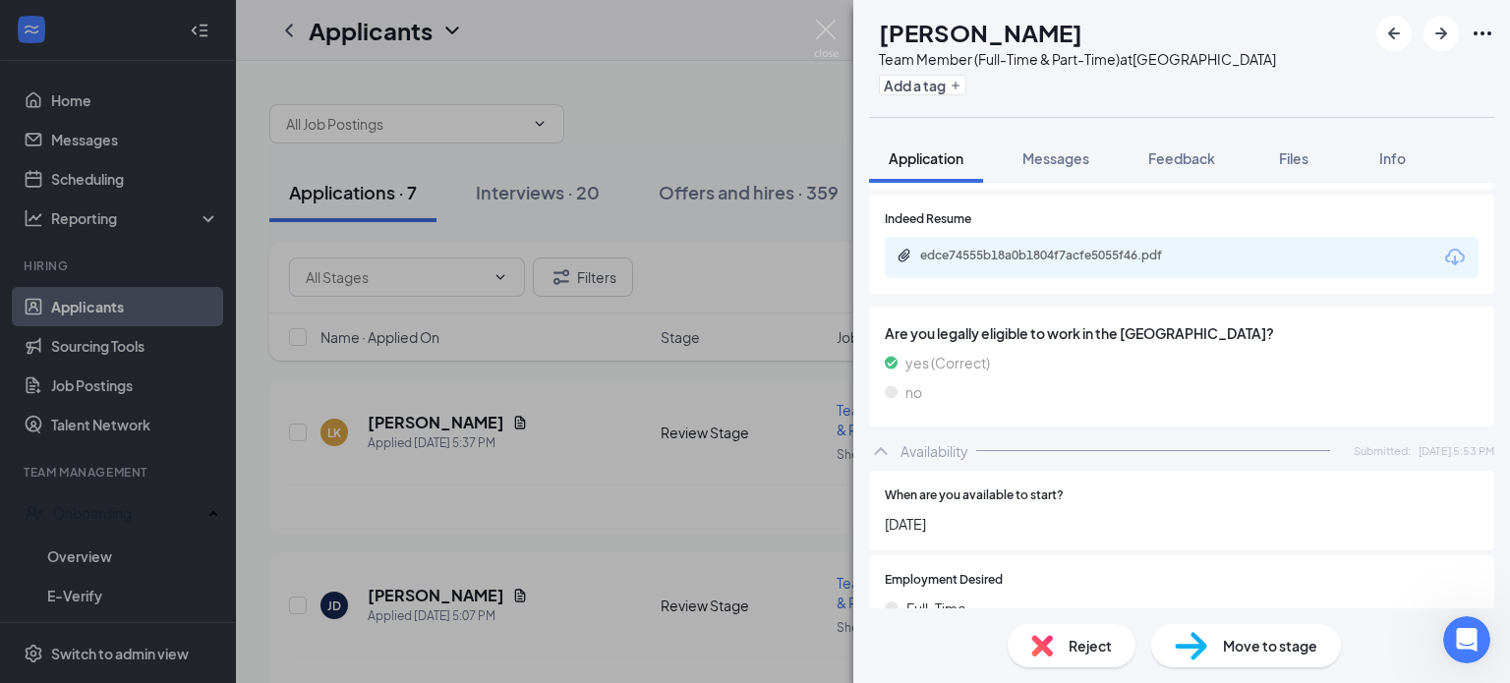
scroll to position [716, 0]
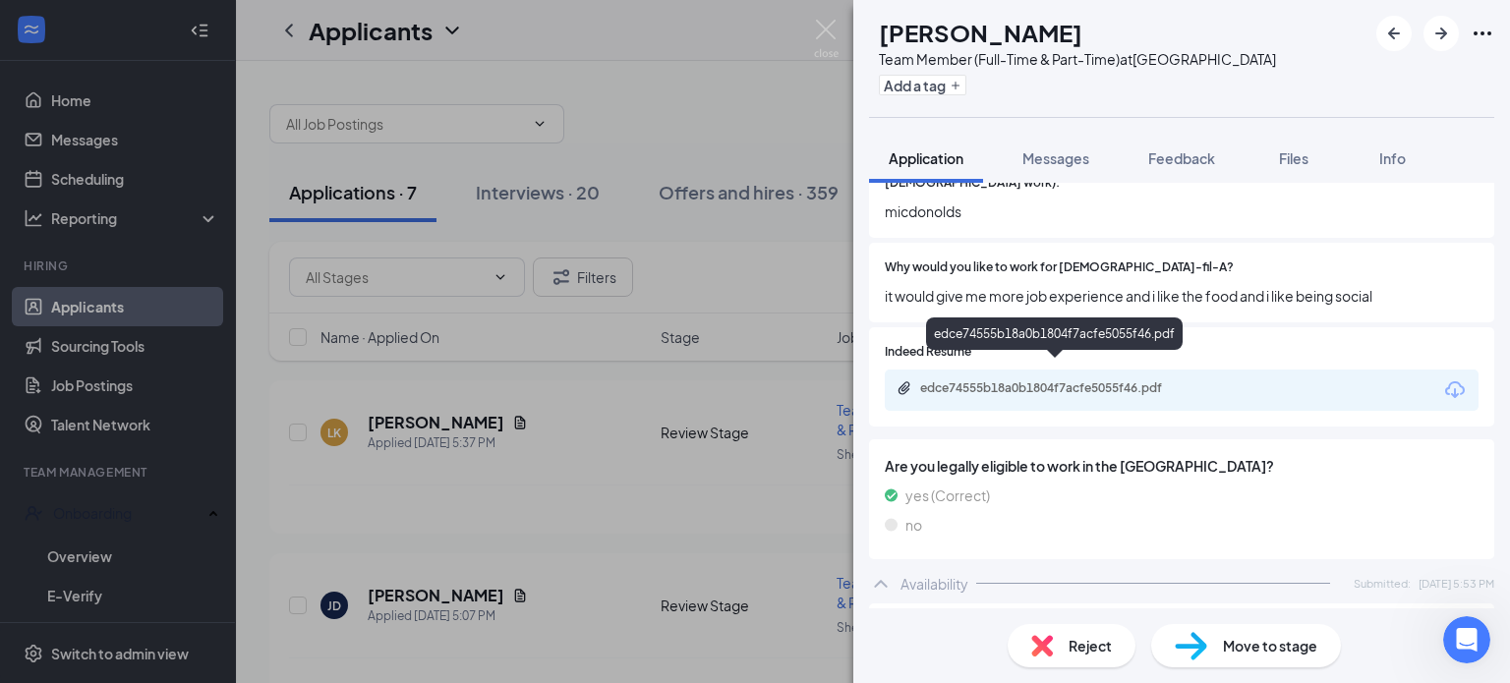
click at [1073, 380] on div "edce74555b18a0b1804f7acfe5055f46.pdf" at bounding box center [1057, 388] width 275 height 16
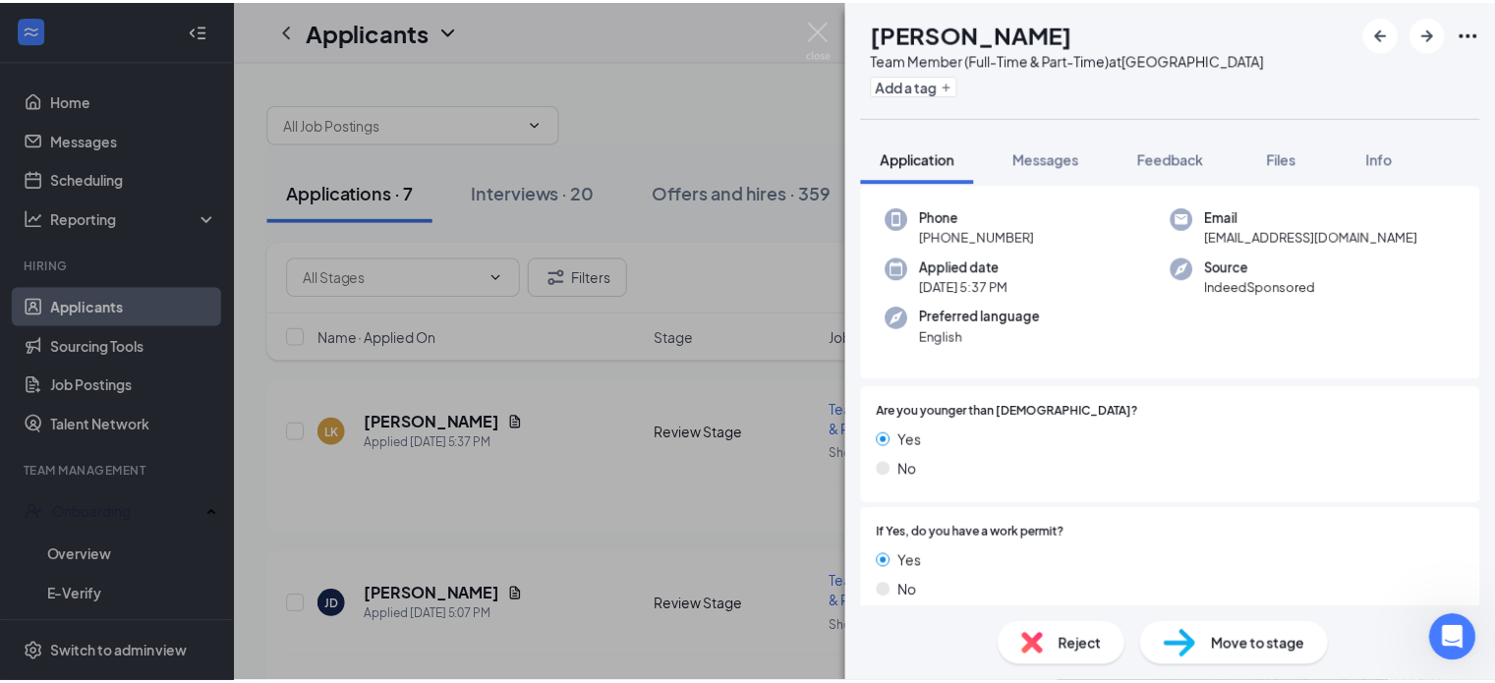
scroll to position [0, 0]
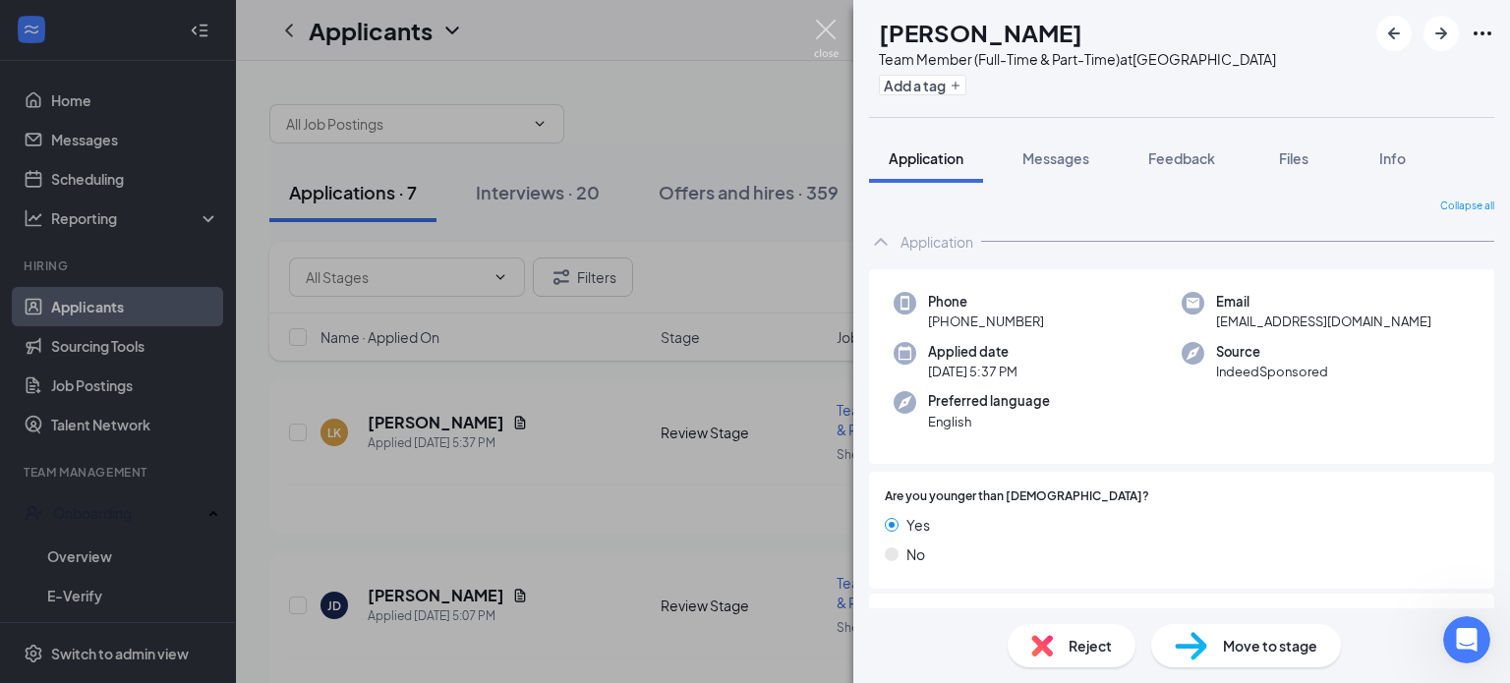
click at [822, 29] on img at bounding box center [826, 39] width 25 height 38
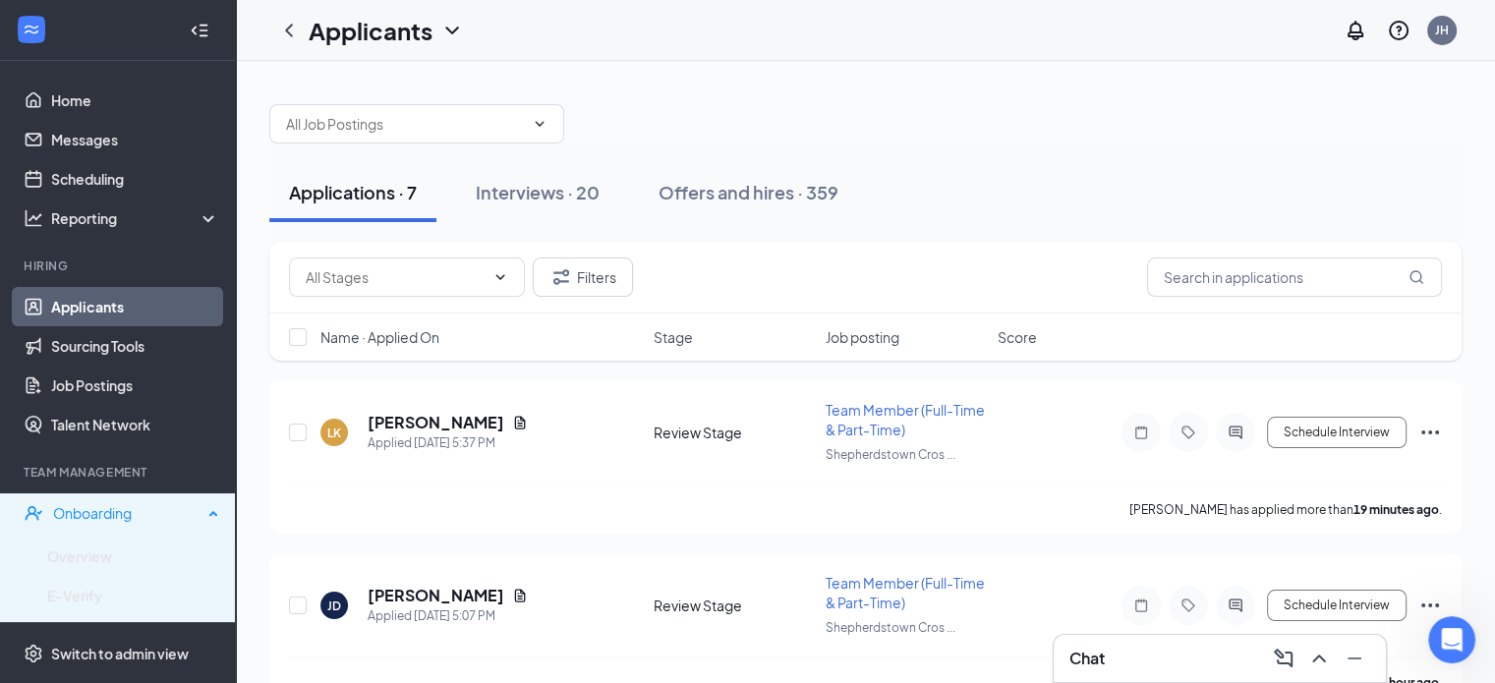
click at [112, 507] on div "Onboarding" at bounding box center [127, 513] width 149 height 20
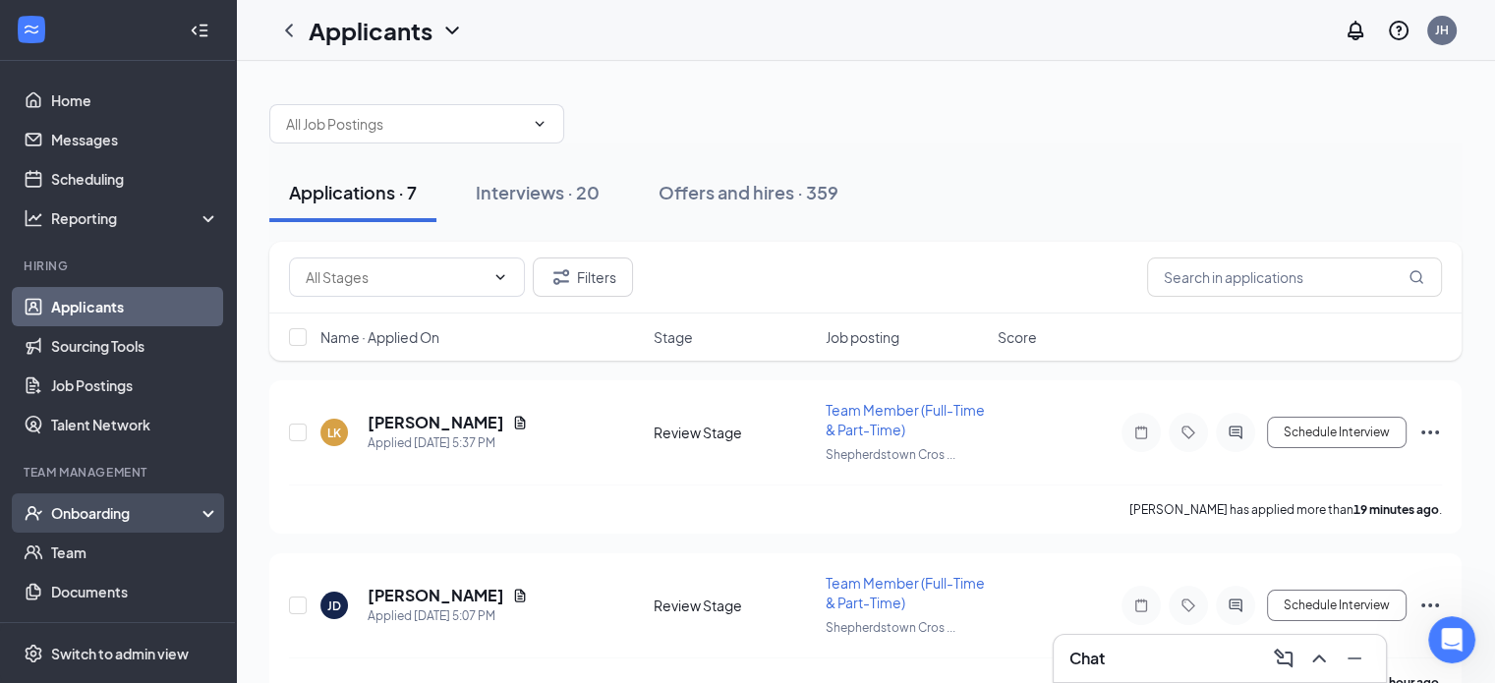
click at [102, 502] on div "Onboarding" at bounding box center [118, 512] width 236 height 39
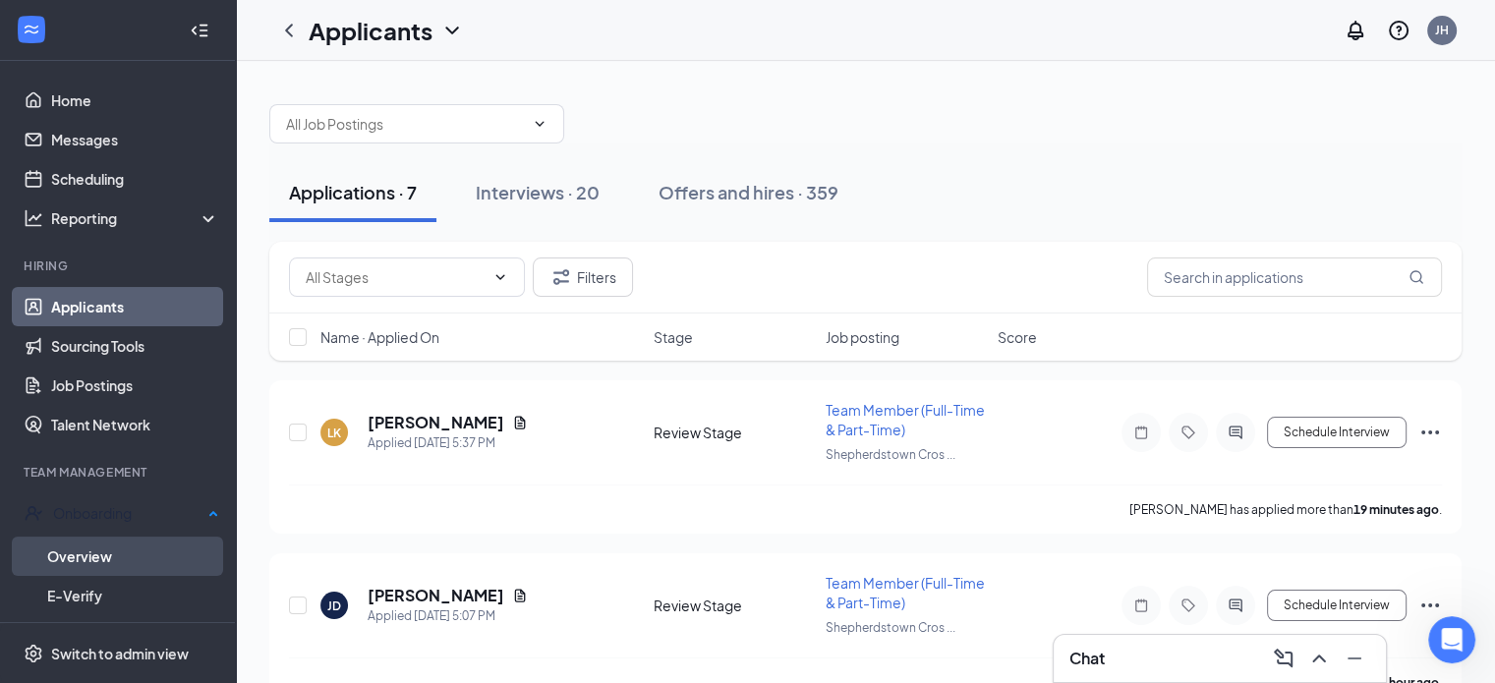
click at [90, 557] on link "Overview" at bounding box center [133, 556] width 172 height 39
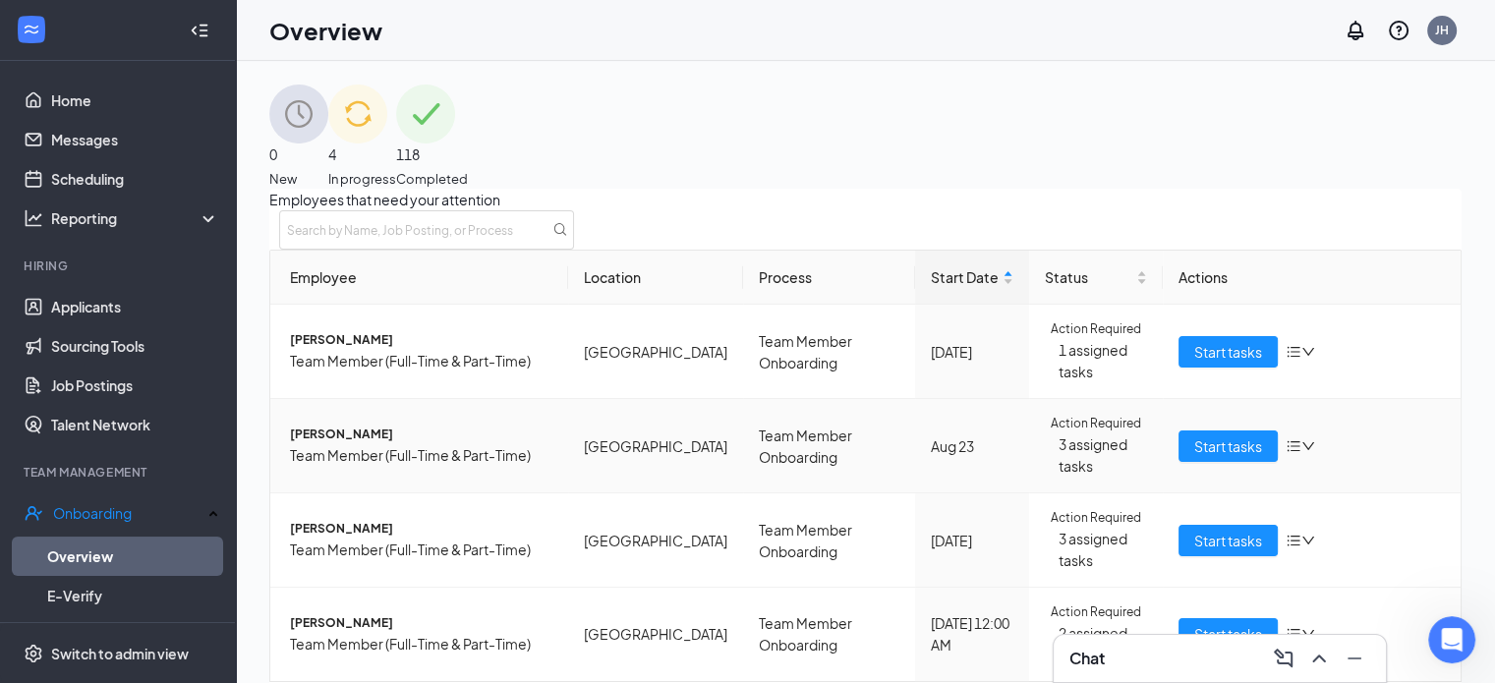
scroll to position [180, 0]
click at [1219, 623] on span "Start tasks" at bounding box center [1228, 634] width 68 height 22
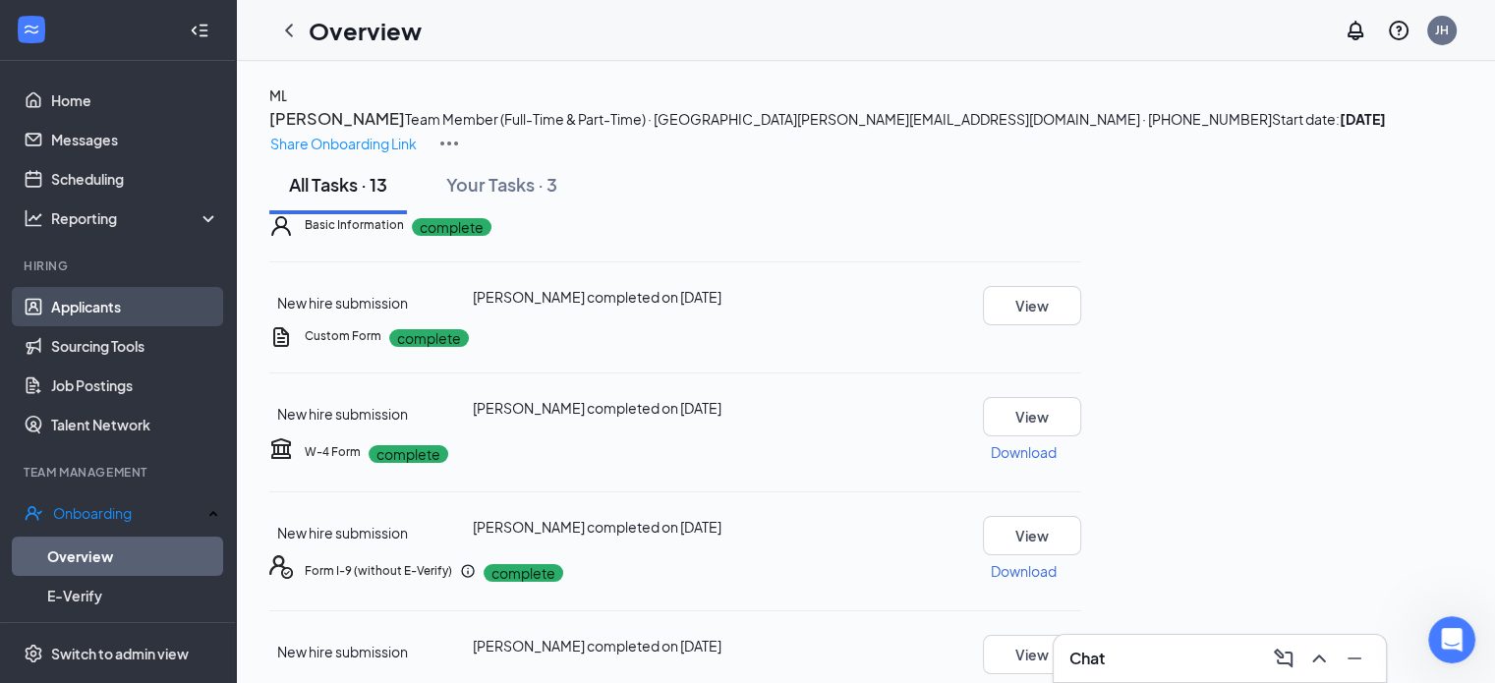
click at [89, 307] on link "Applicants" at bounding box center [135, 306] width 168 height 39
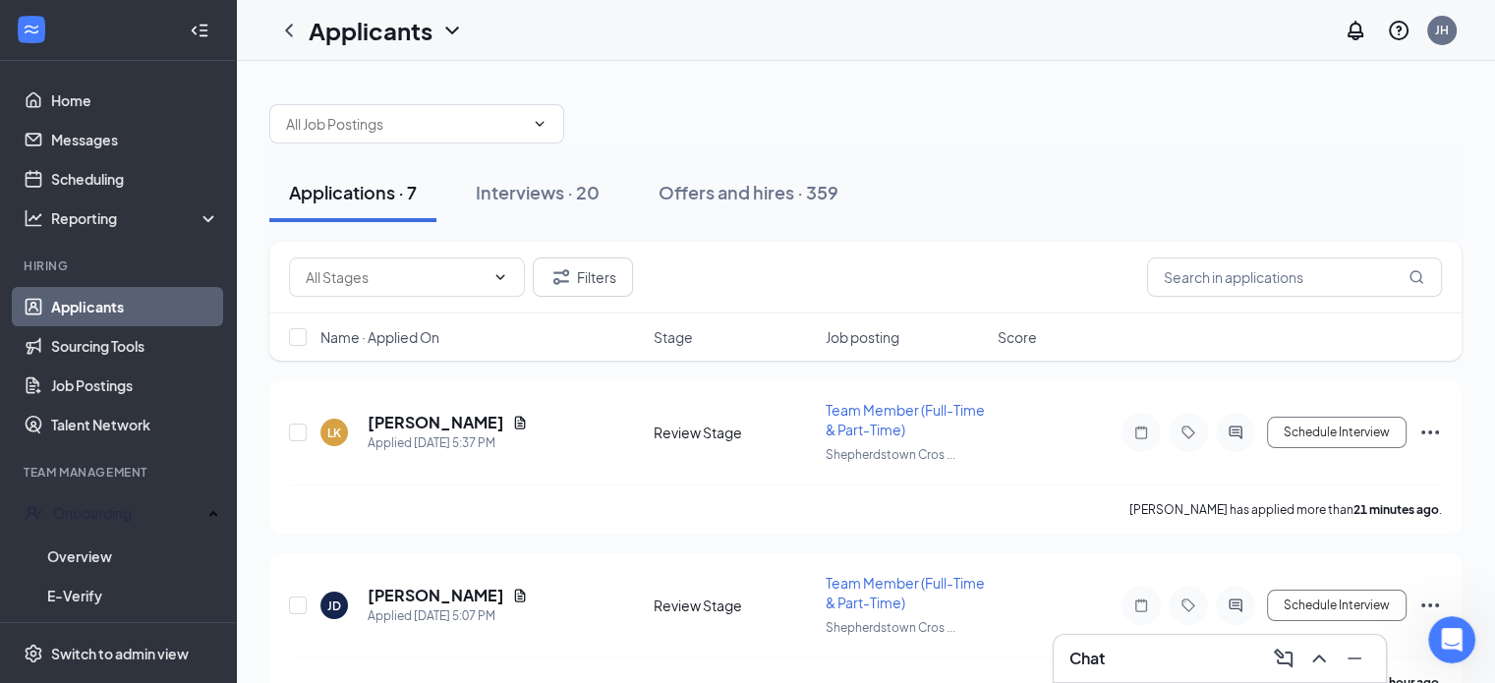
click at [650, 105] on div at bounding box center [865, 114] width 1192 height 59
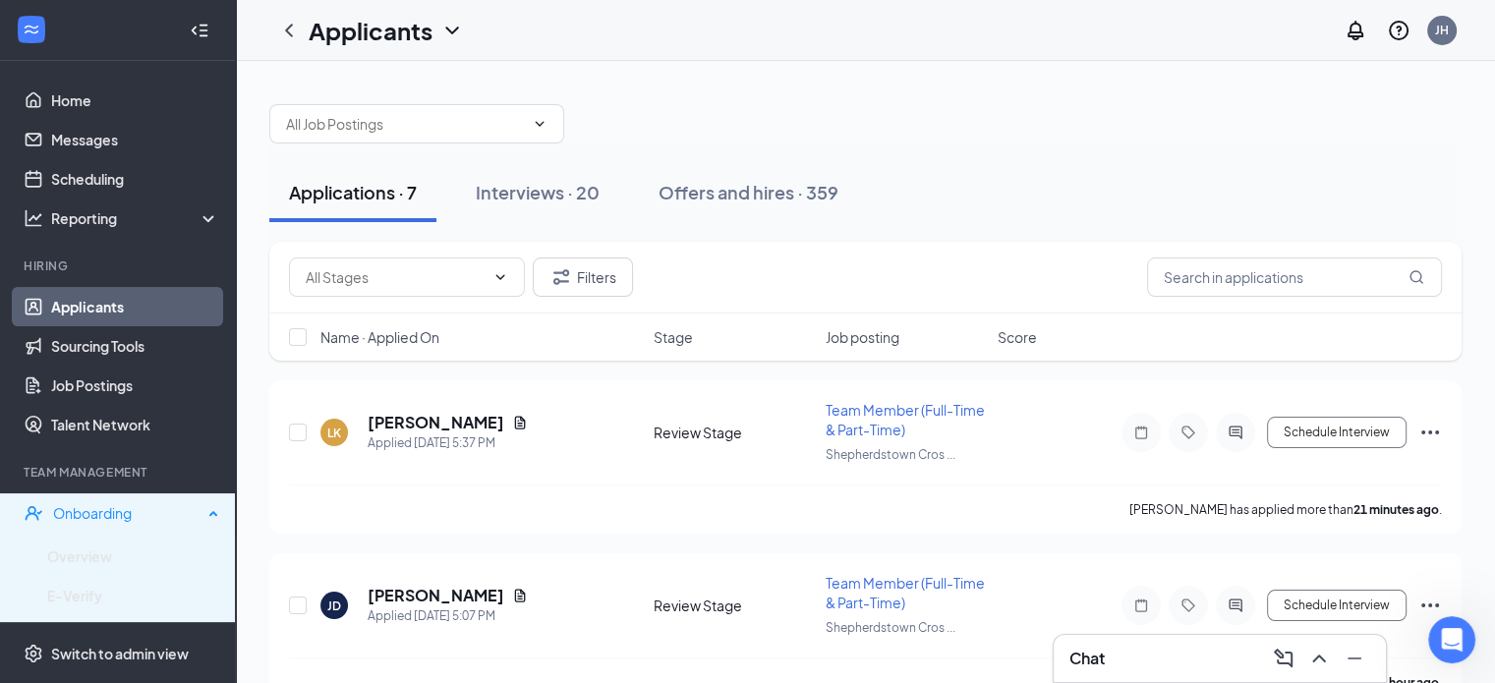
click at [79, 510] on div "Onboarding" at bounding box center [127, 513] width 149 height 20
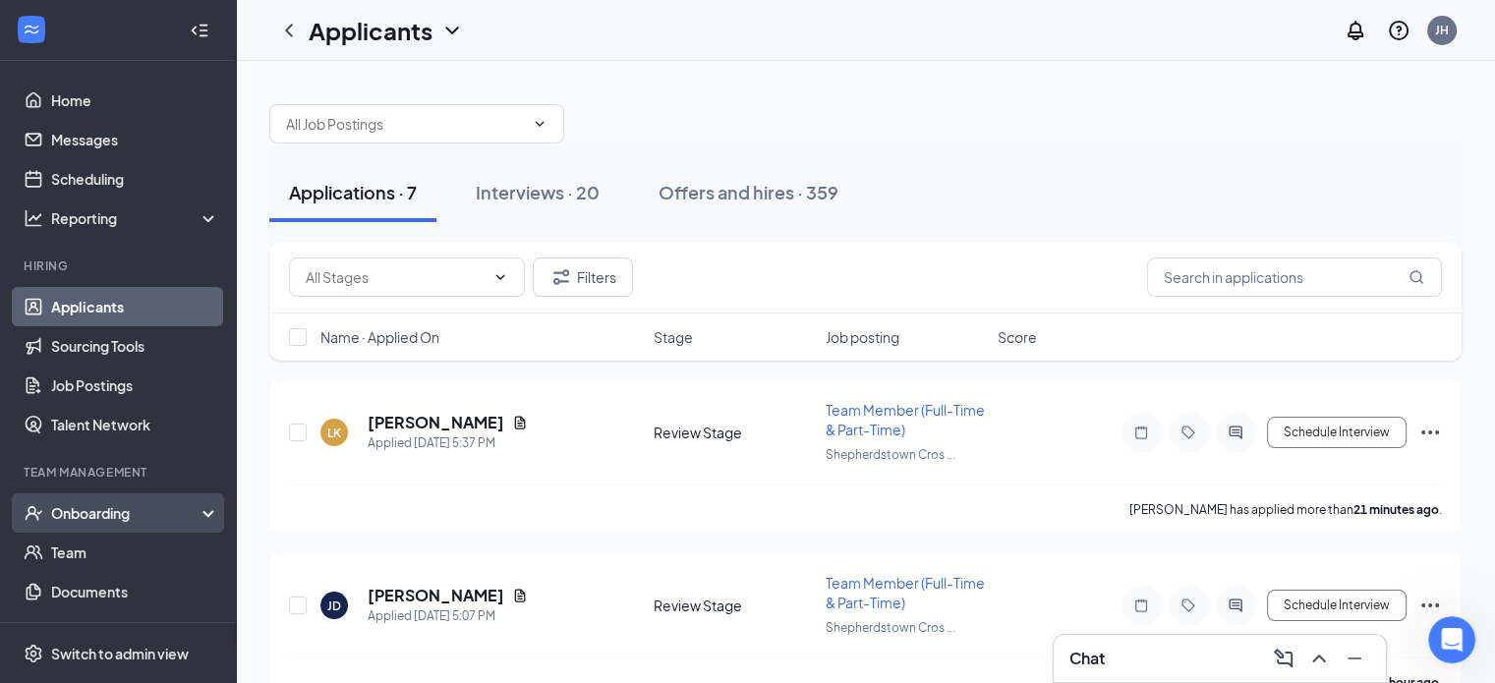
click at [79, 510] on div "Onboarding" at bounding box center [126, 513] width 151 height 20
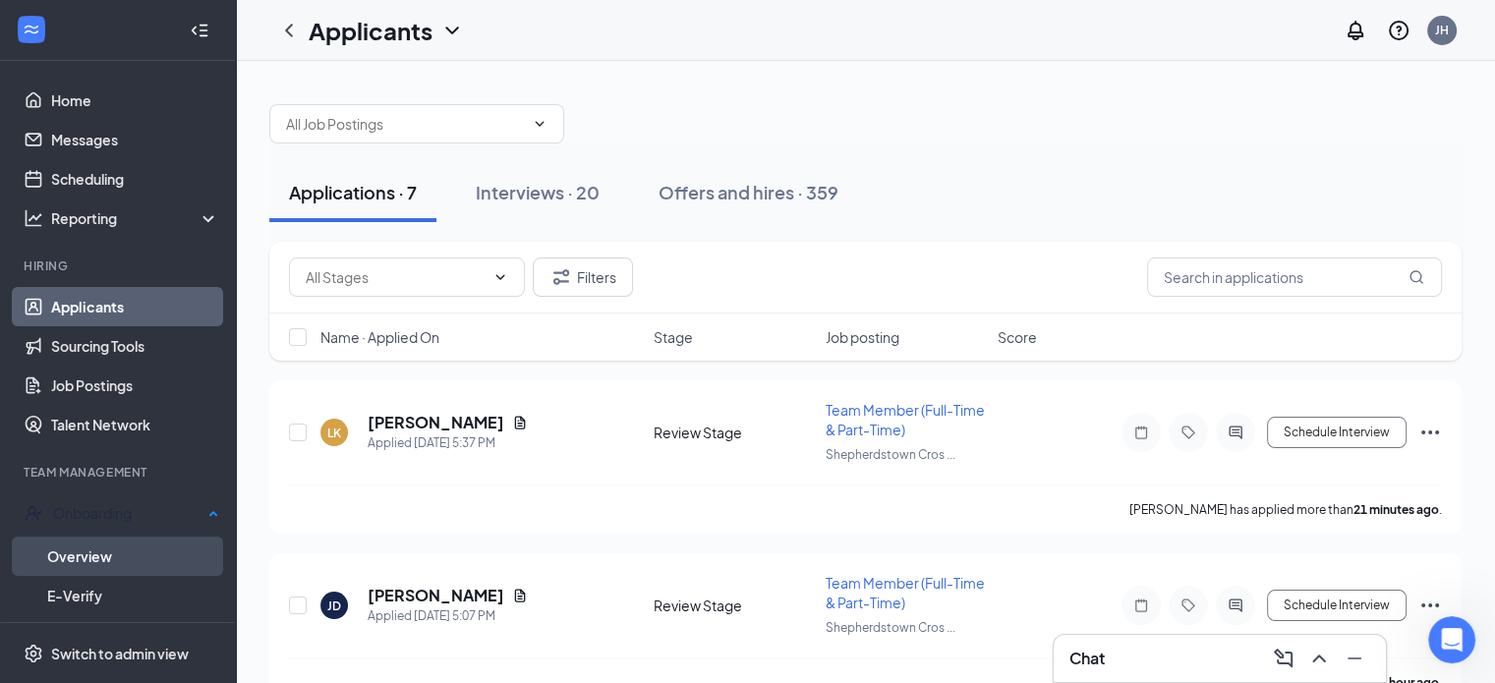
click at [75, 549] on link "Overview" at bounding box center [133, 556] width 172 height 39
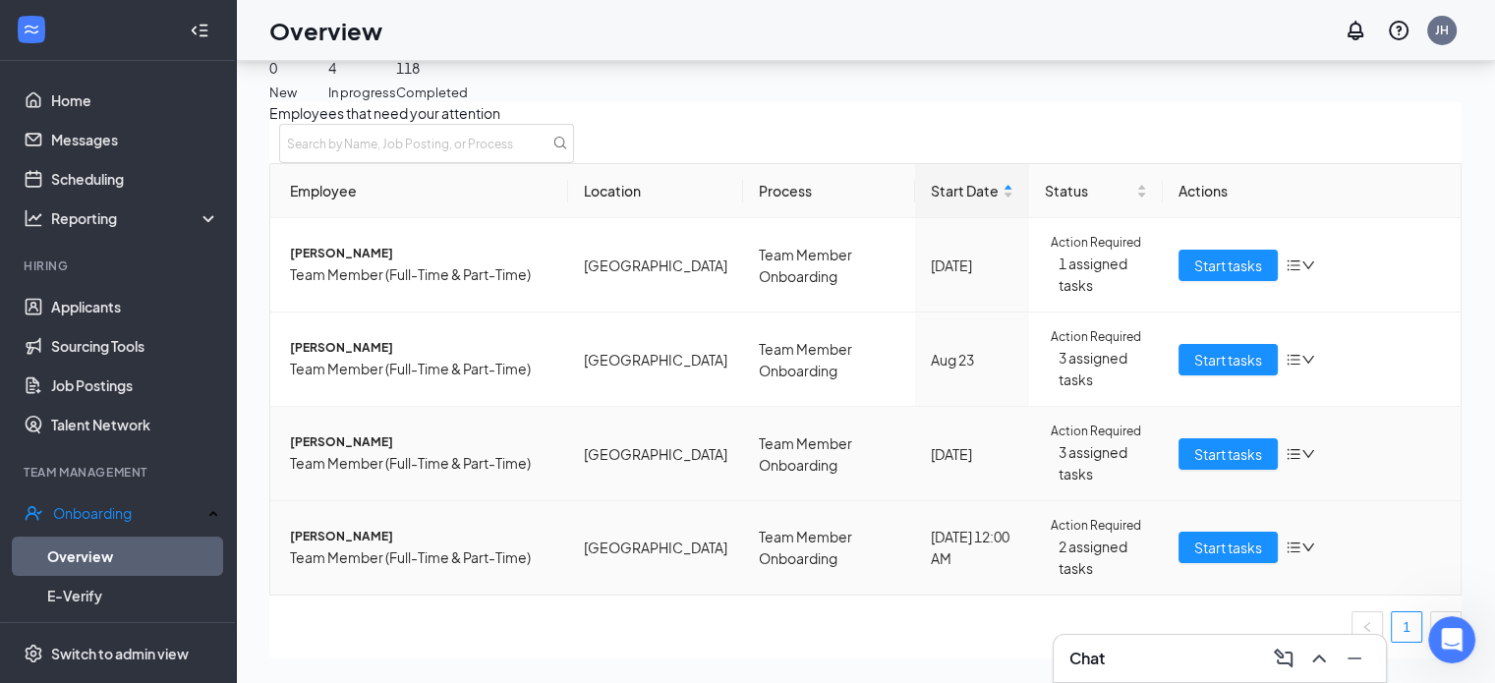
scroll to position [88, 0]
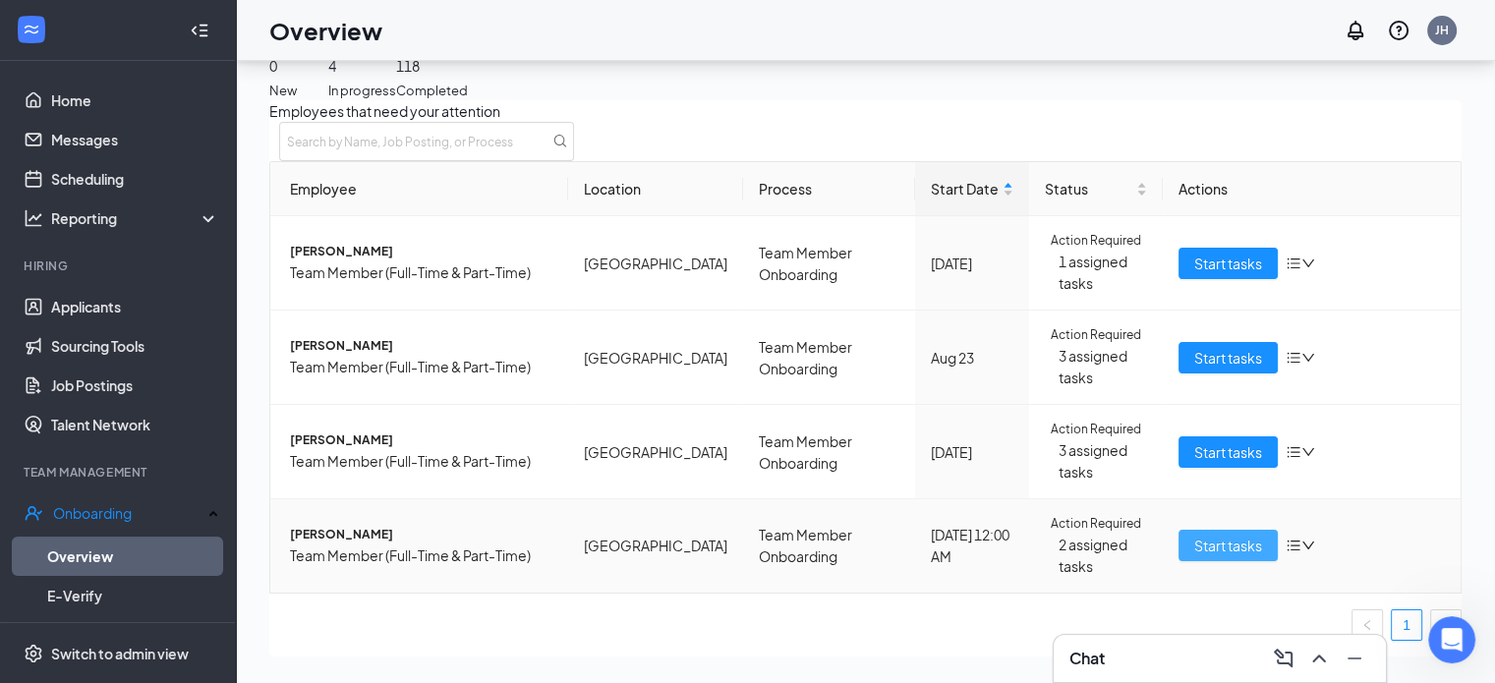
click at [1226, 530] on button "Start tasks" at bounding box center [1228, 545] width 99 height 31
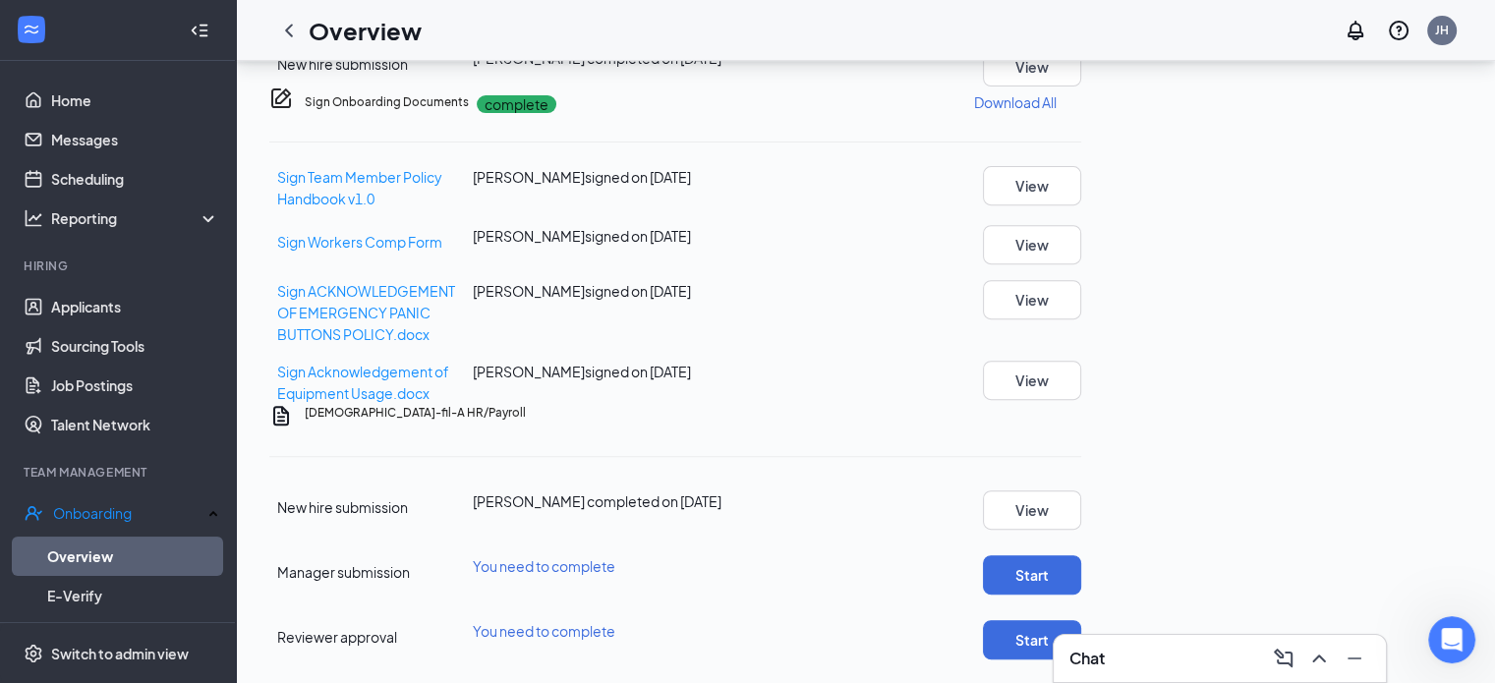
scroll to position [1140, 0]
click at [1081, 555] on button "Start" at bounding box center [1032, 574] width 98 height 39
click at [1081, 620] on button "Start" at bounding box center [1032, 639] width 98 height 39
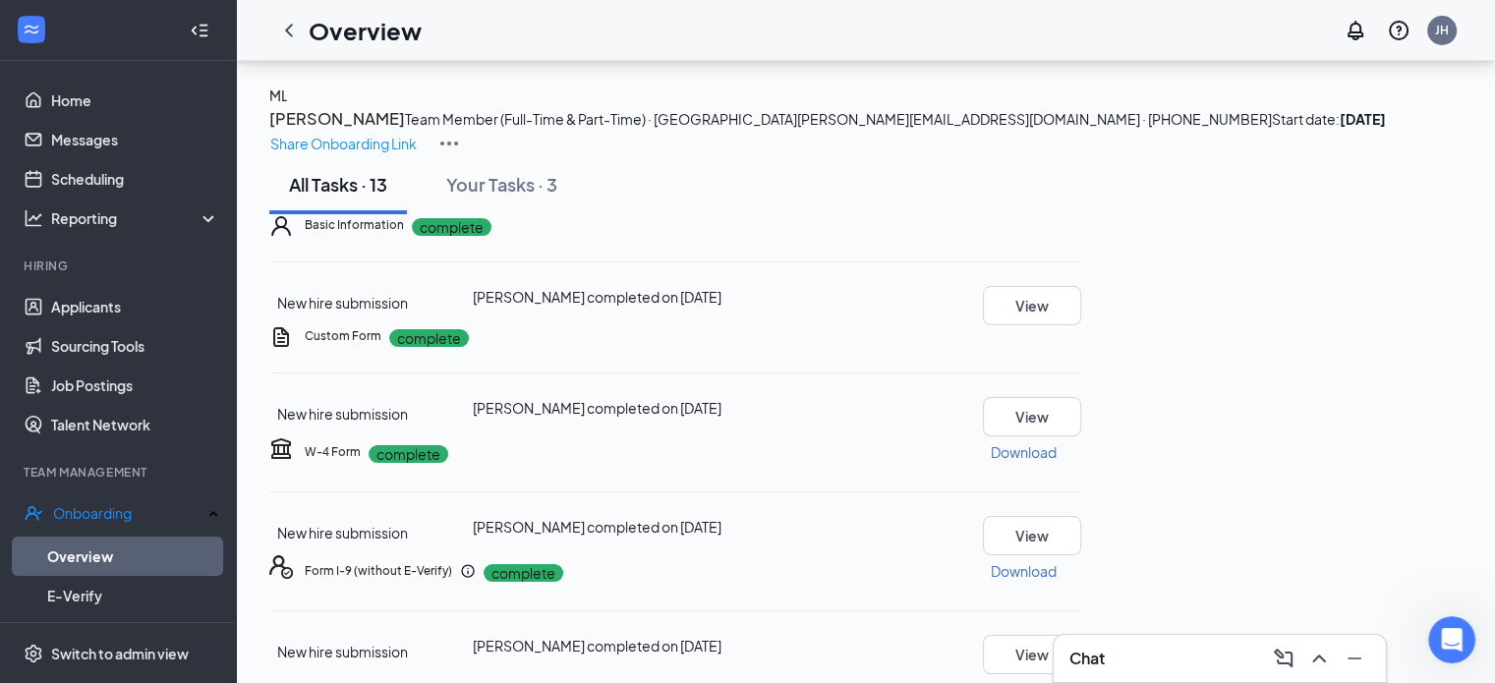
scroll to position [0, 0]
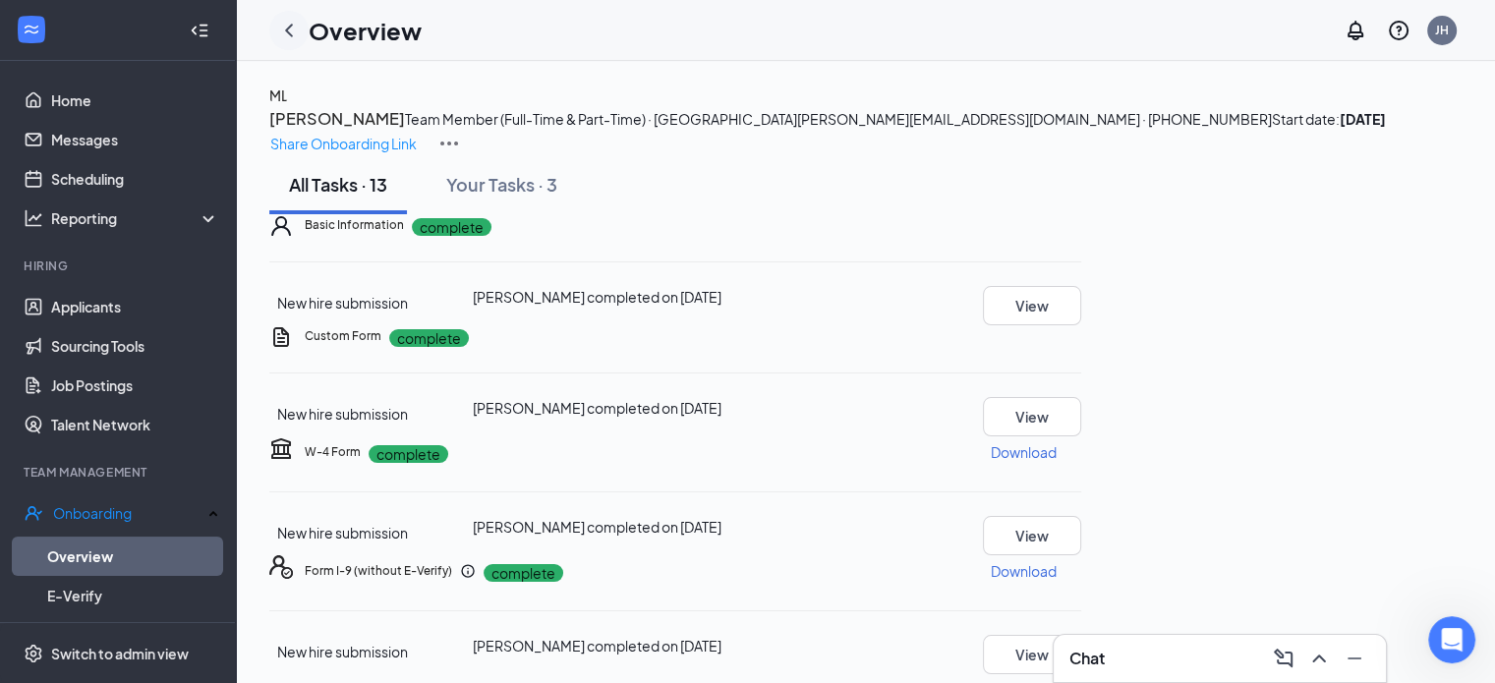
click at [283, 26] on icon "ChevronLeft" at bounding box center [289, 31] width 24 height 24
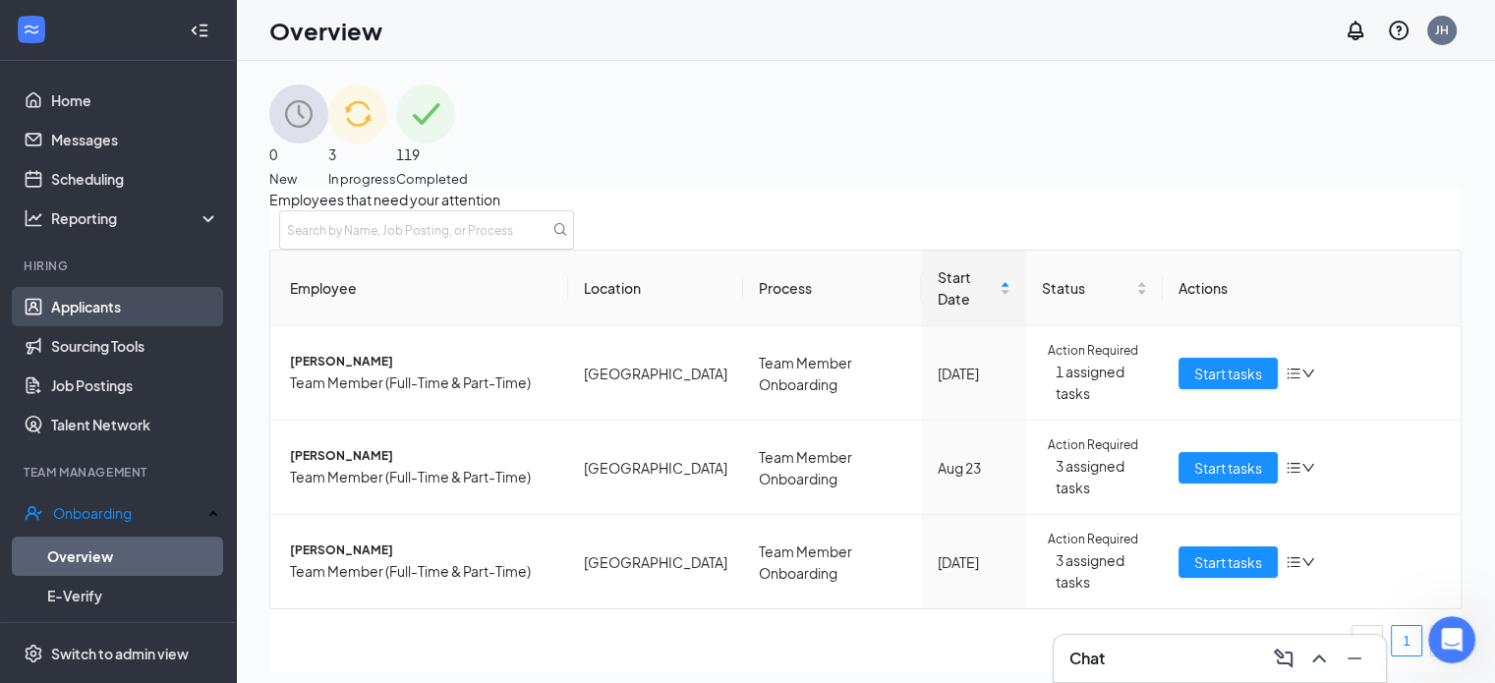
click at [91, 308] on link "Applicants" at bounding box center [135, 306] width 168 height 39
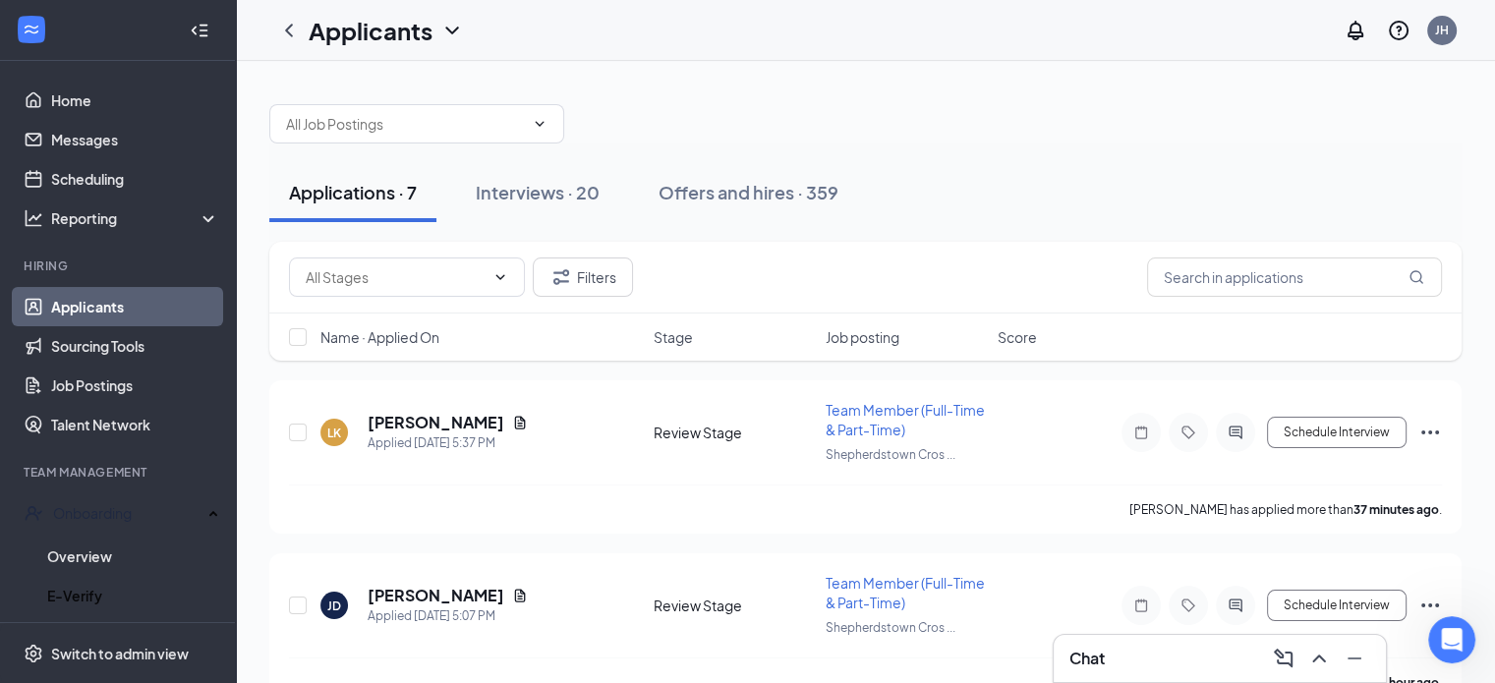
scroll to position [193, 0]
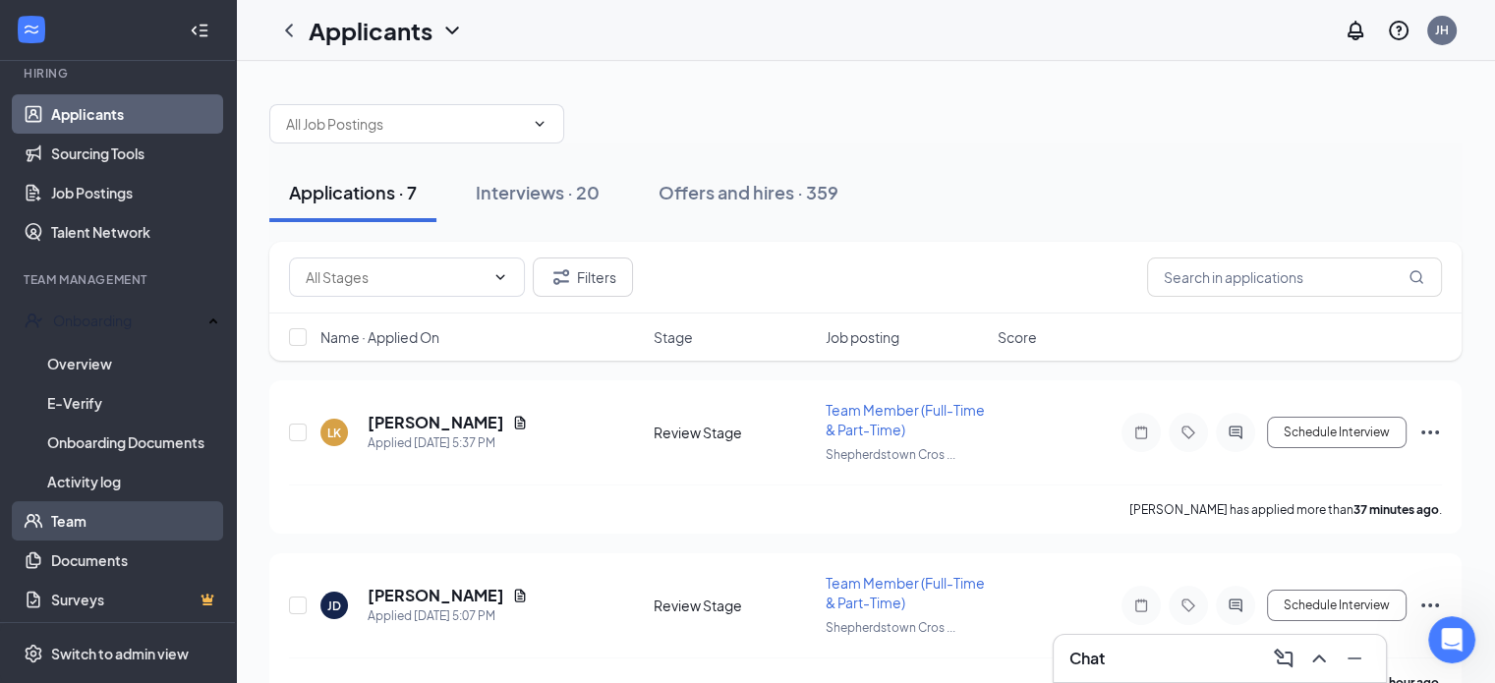
click at [79, 517] on link "Team" at bounding box center [135, 520] width 168 height 39
